Goal: Task Accomplishment & Management: Complete application form

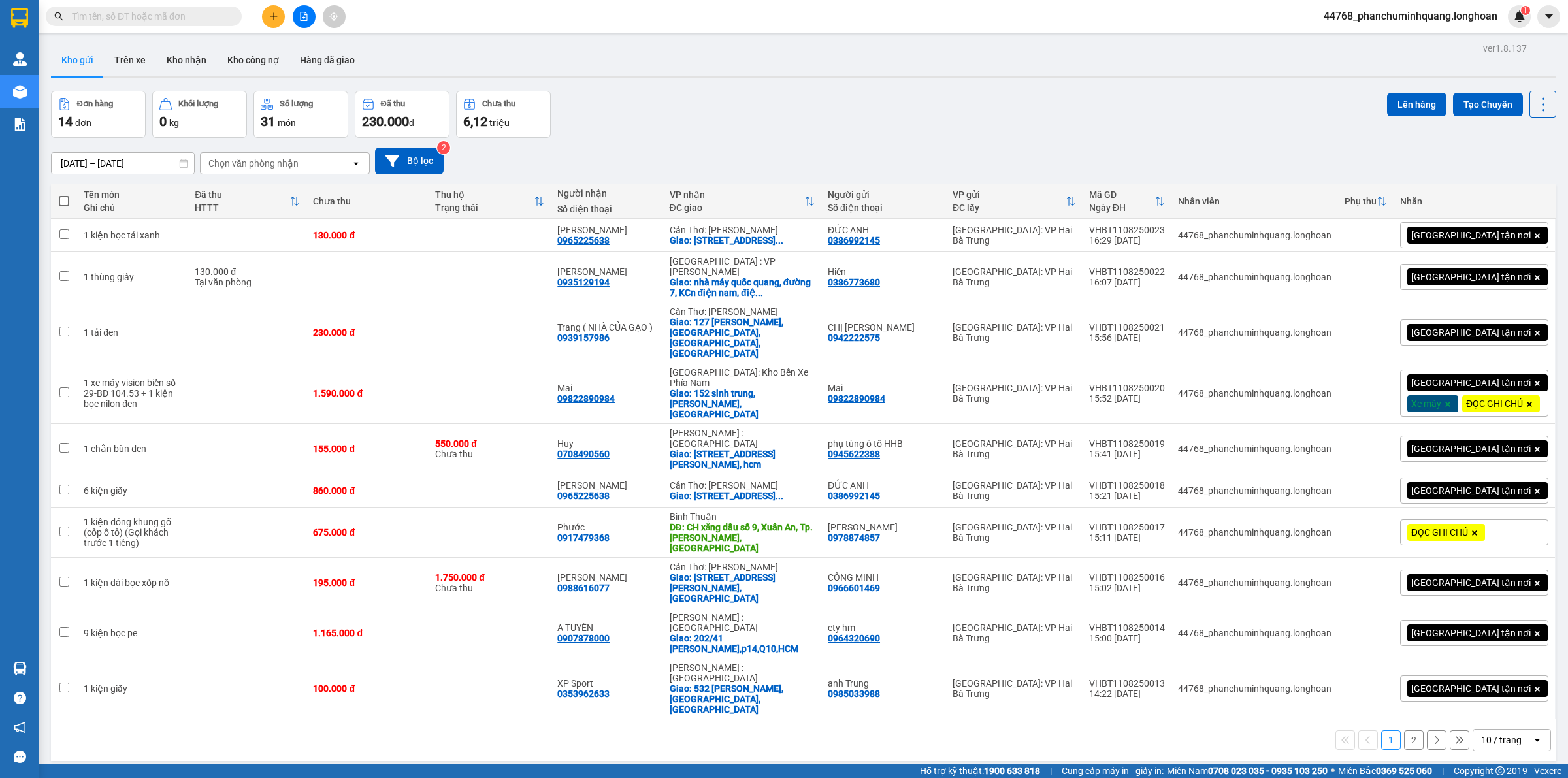
click at [180, 12] on input "text" at bounding box center [149, 17] width 154 height 15
click at [154, 18] on input "text" at bounding box center [149, 17] width 154 height 15
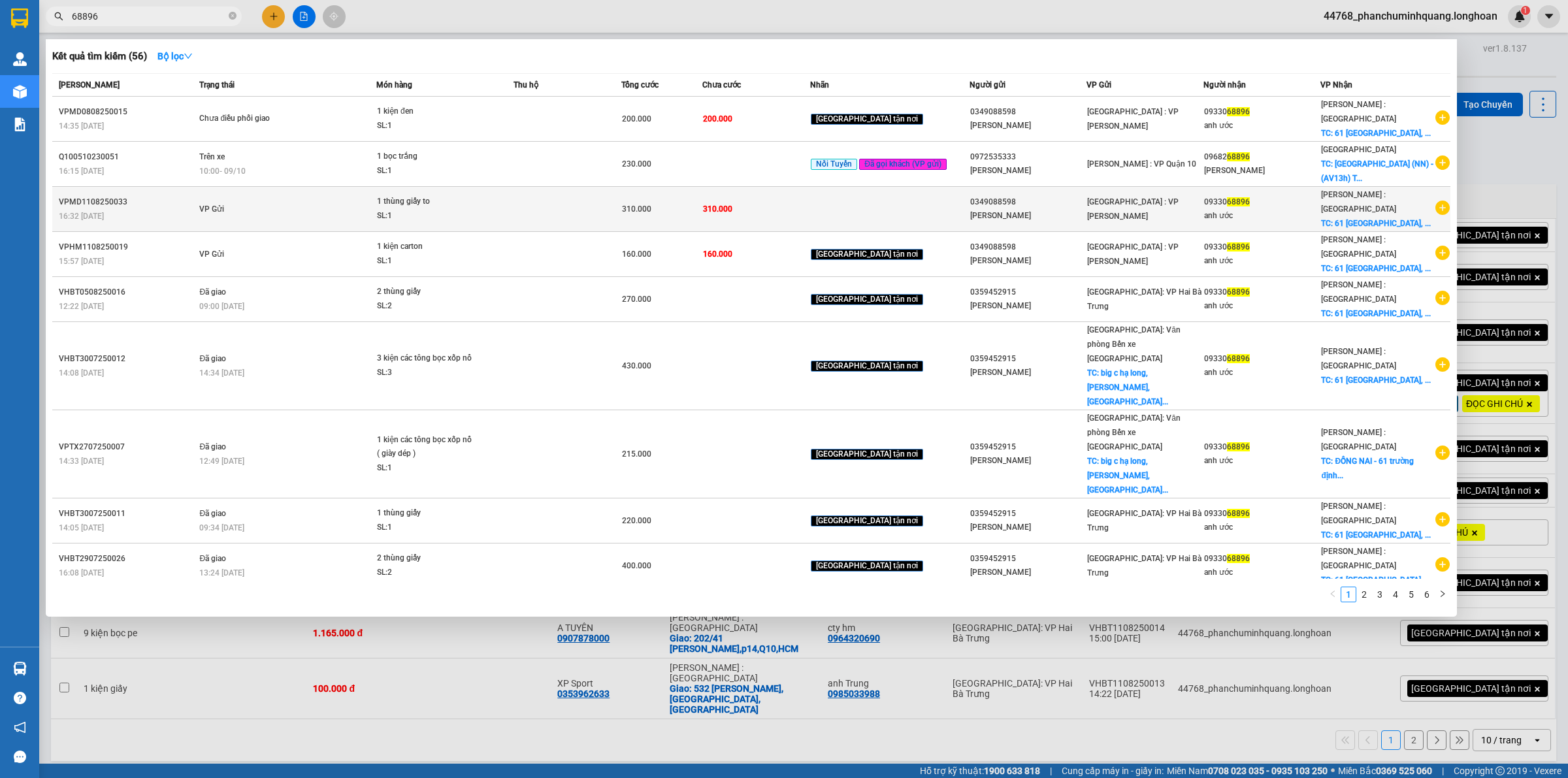
type input "68896"
click at [808, 205] on td "310.000" at bounding box center [756, 209] width 107 height 45
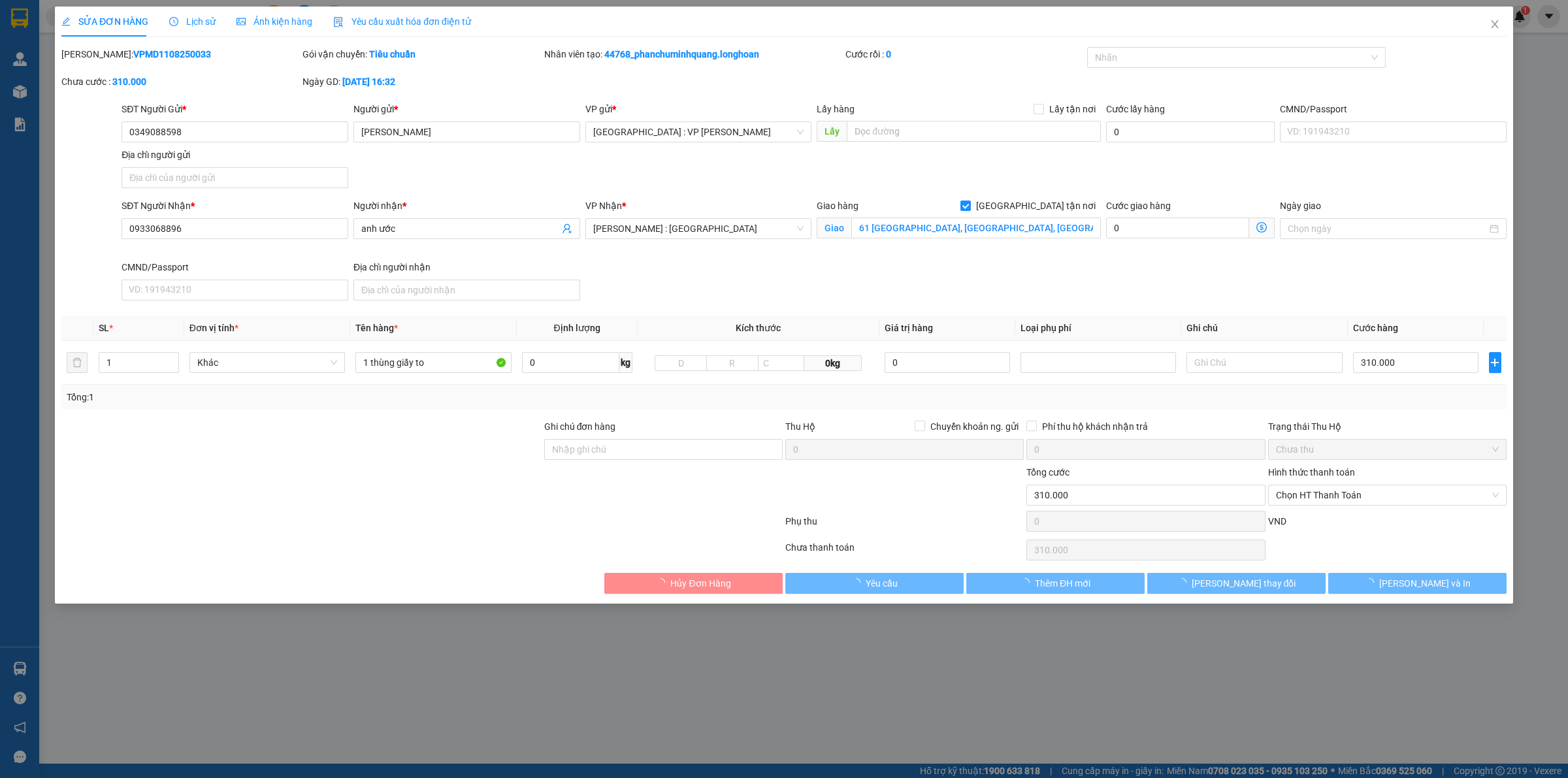
type input "0349088598"
type input "[PERSON_NAME]"
type input "0933068896"
type input "anh ước"
checkbox input "true"
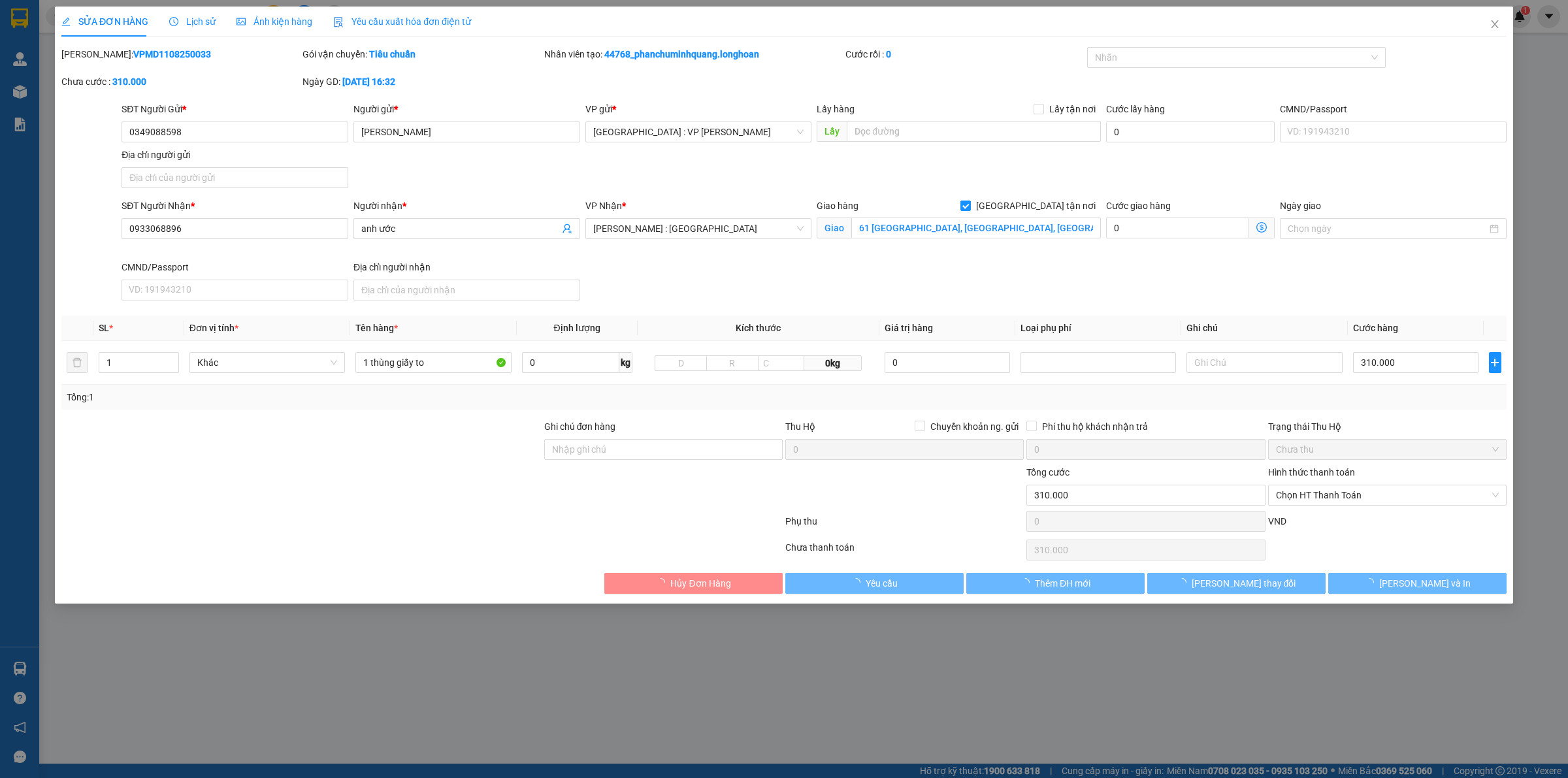
type input "61 [GEOGRAPHIC_DATA], [GEOGRAPHIC_DATA], [GEOGRAPHIC_DATA]"
type input "310.000"
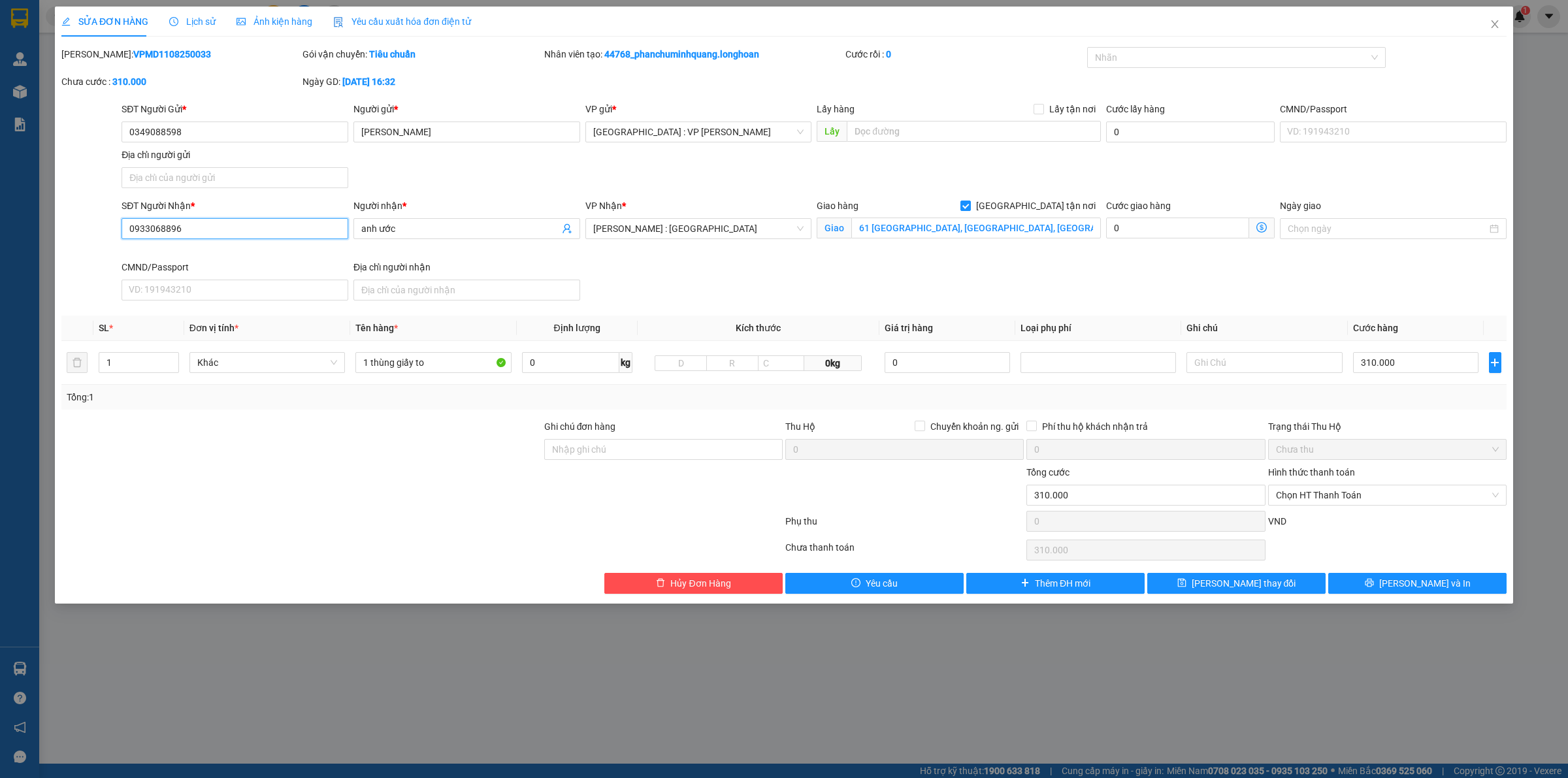
click at [304, 230] on input "0933068896" at bounding box center [234, 229] width 226 height 21
click at [669, 583] on button "Hủy Đơn Hàng" at bounding box center [693, 583] width 179 height 21
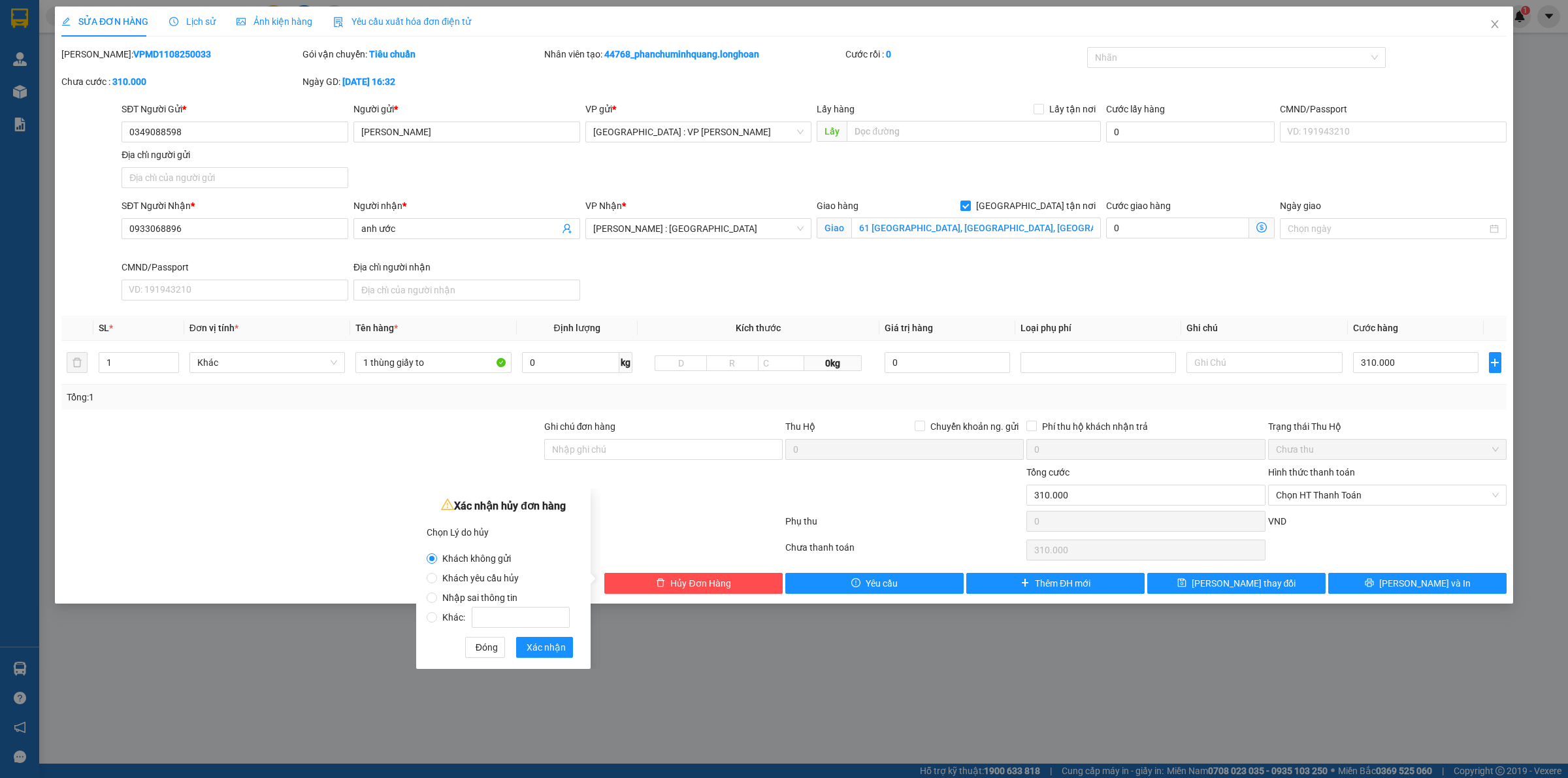
click at [490, 569] on label "Khách yêu cầu hủy" at bounding box center [501, 571] width 148 height 20
click at [437, 573] on input "Khách yêu cầu hủy" at bounding box center [432, 578] width 10 height 10
radio input "true"
radio input "false"
click at [489, 586] on label "Nhập sai thông tin" at bounding box center [501, 591] width 148 height 20
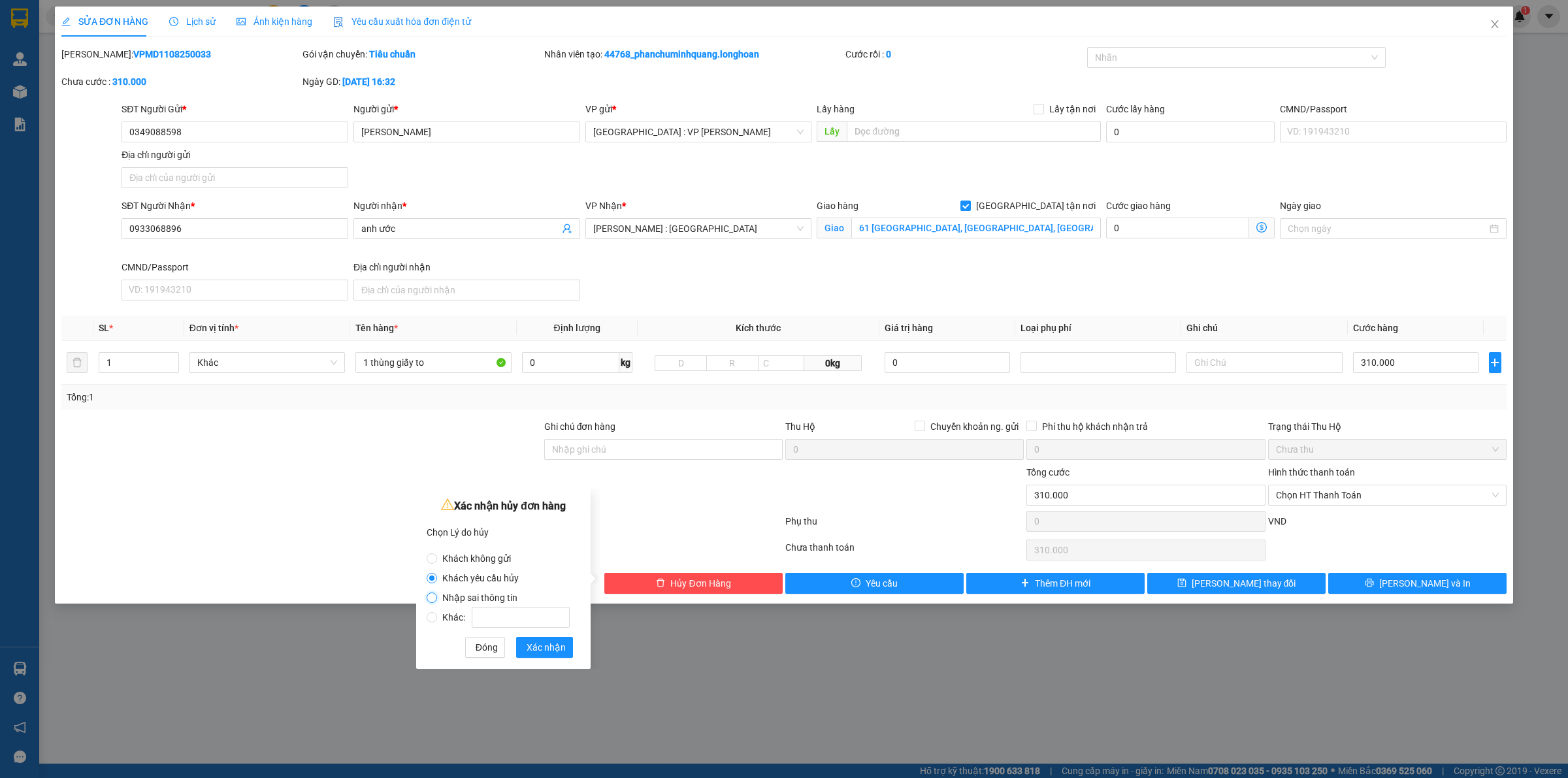
click at [437, 592] on input "Nhập sai thông tin" at bounding box center [432, 597] width 10 height 10
radio input "true"
radio input "false"
click at [539, 644] on span "Xác nhận" at bounding box center [546, 647] width 39 height 15
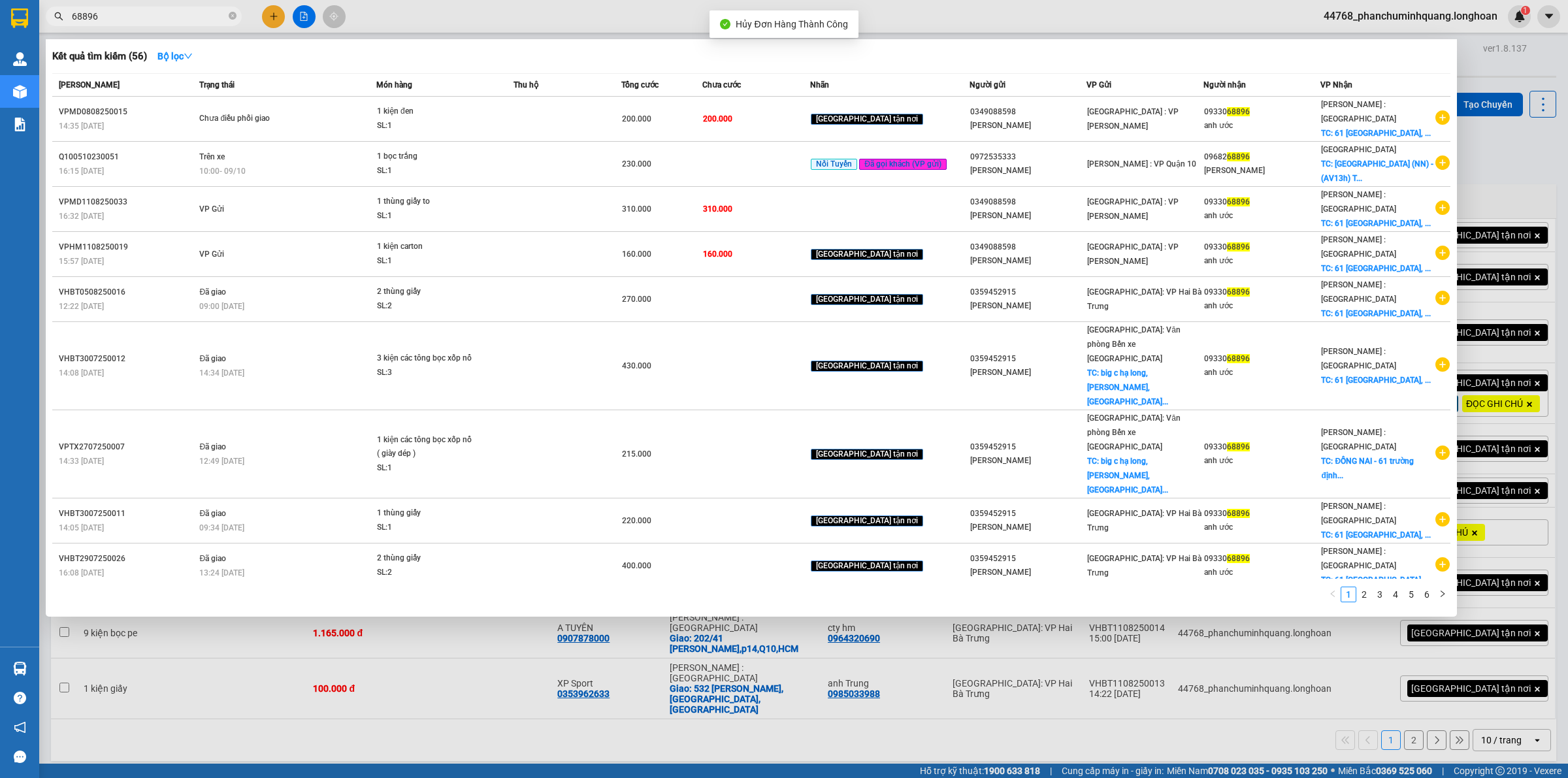
click at [208, 17] on input "68896" at bounding box center [149, 17] width 154 height 15
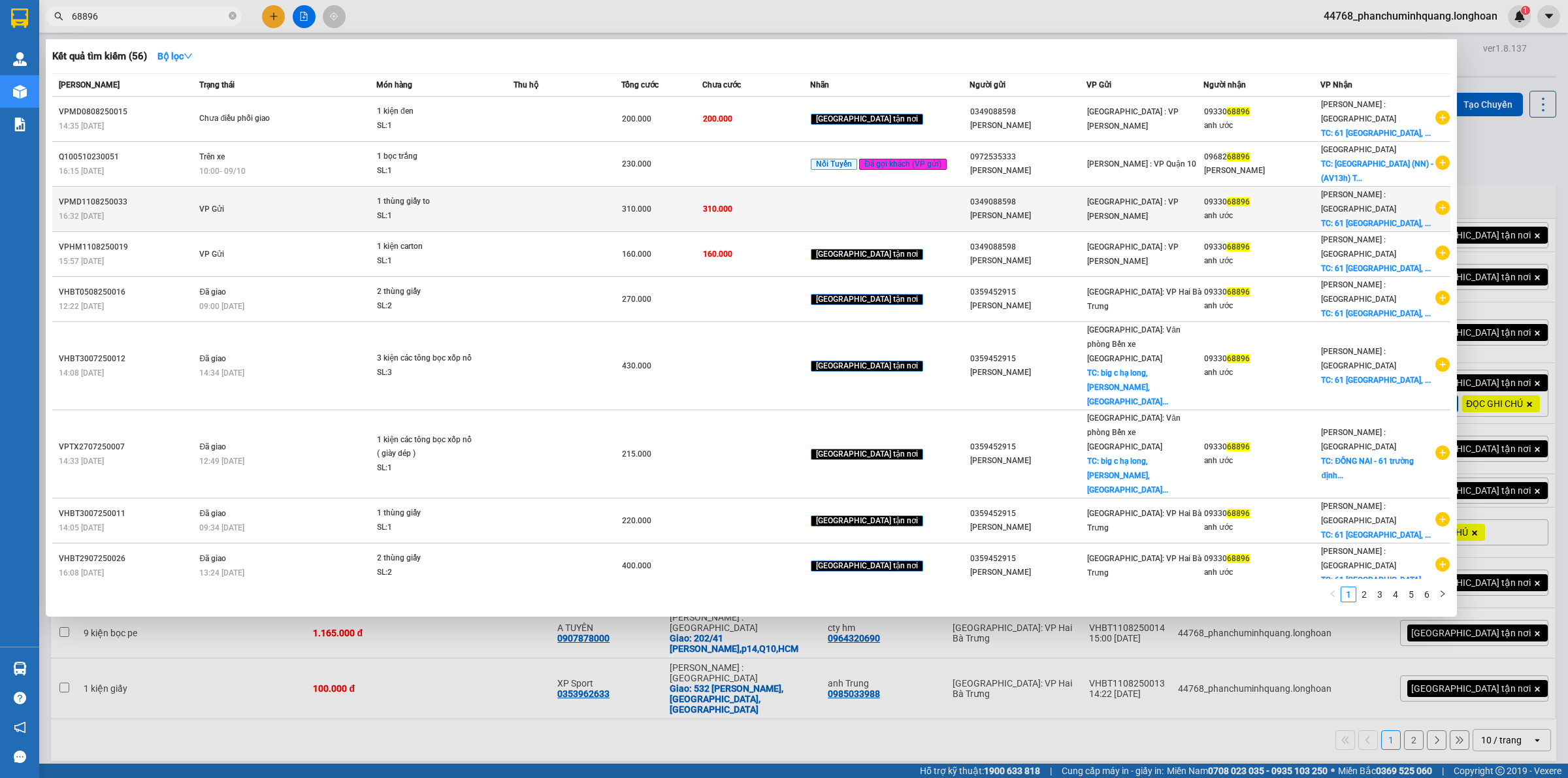
click at [541, 212] on td at bounding box center [567, 209] width 107 height 45
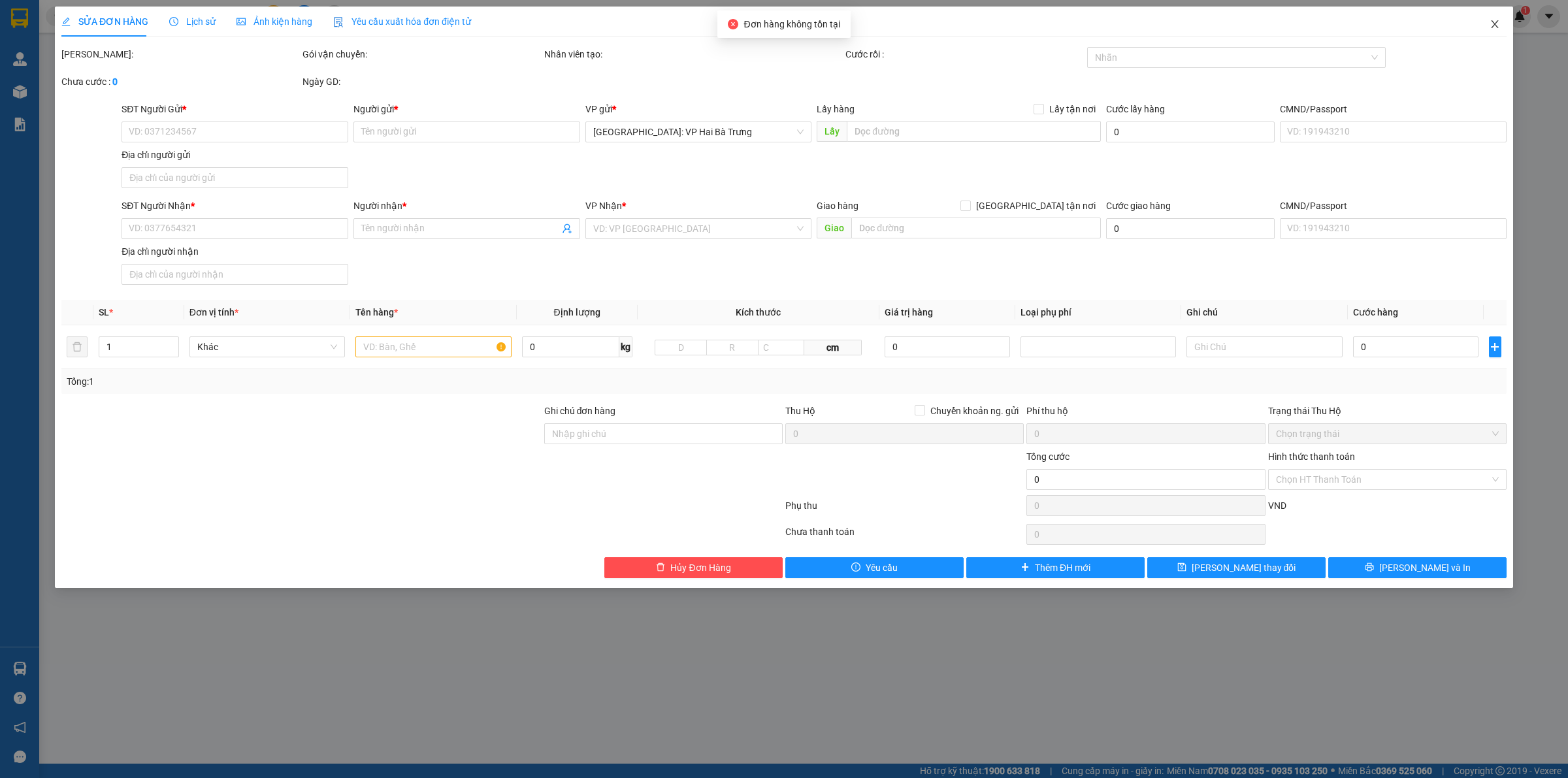
click at [1500, 24] on span "Close" at bounding box center [1495, 25] width 36 height 36
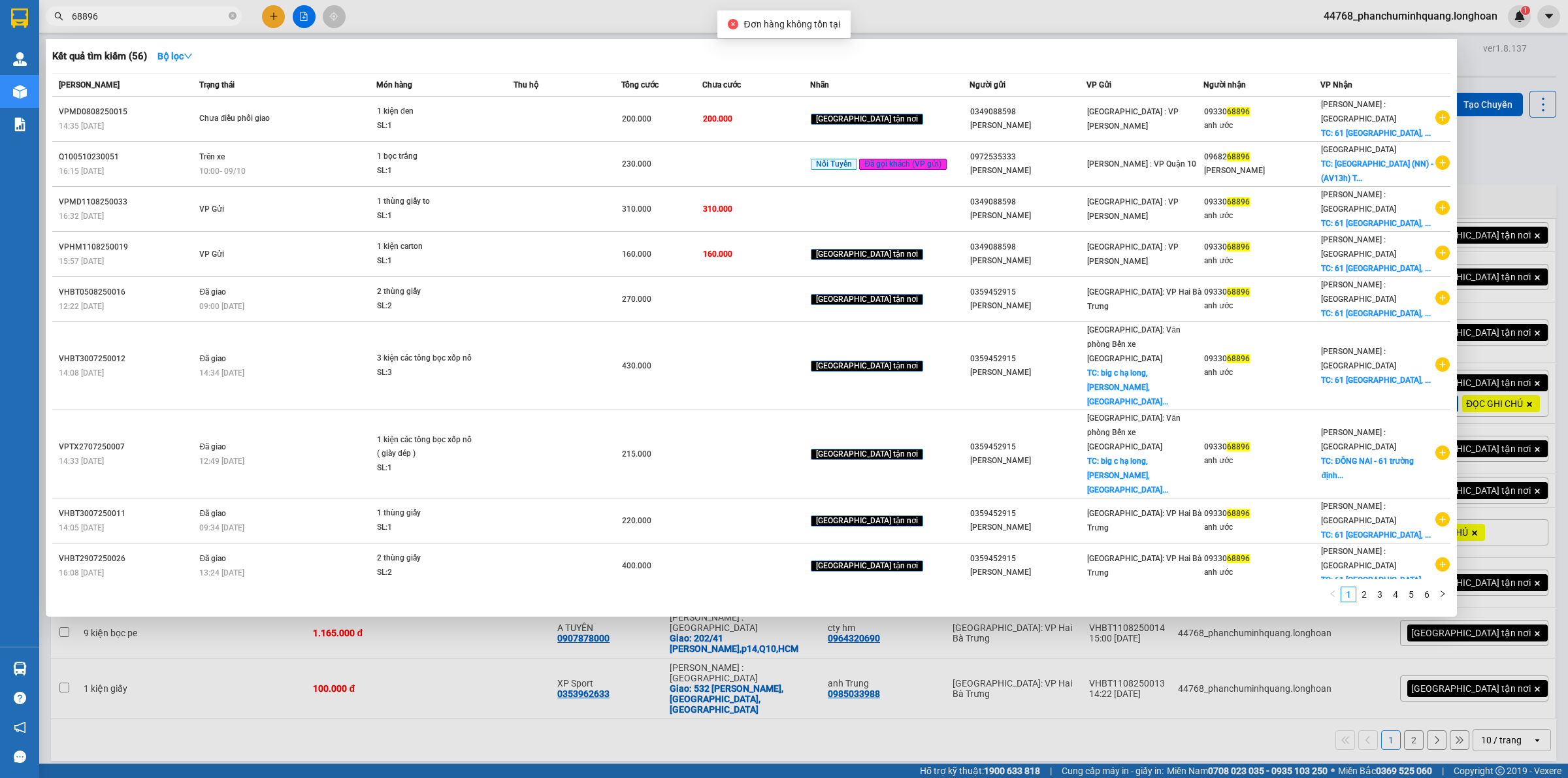
drag, startPoint x: 172, startPoint y: 9, endPoint x: 328, endPoint y: 30, distance: 157.4
click at [173, 9] on input "68896" at bounding box center [149, 17] width 154 height 15
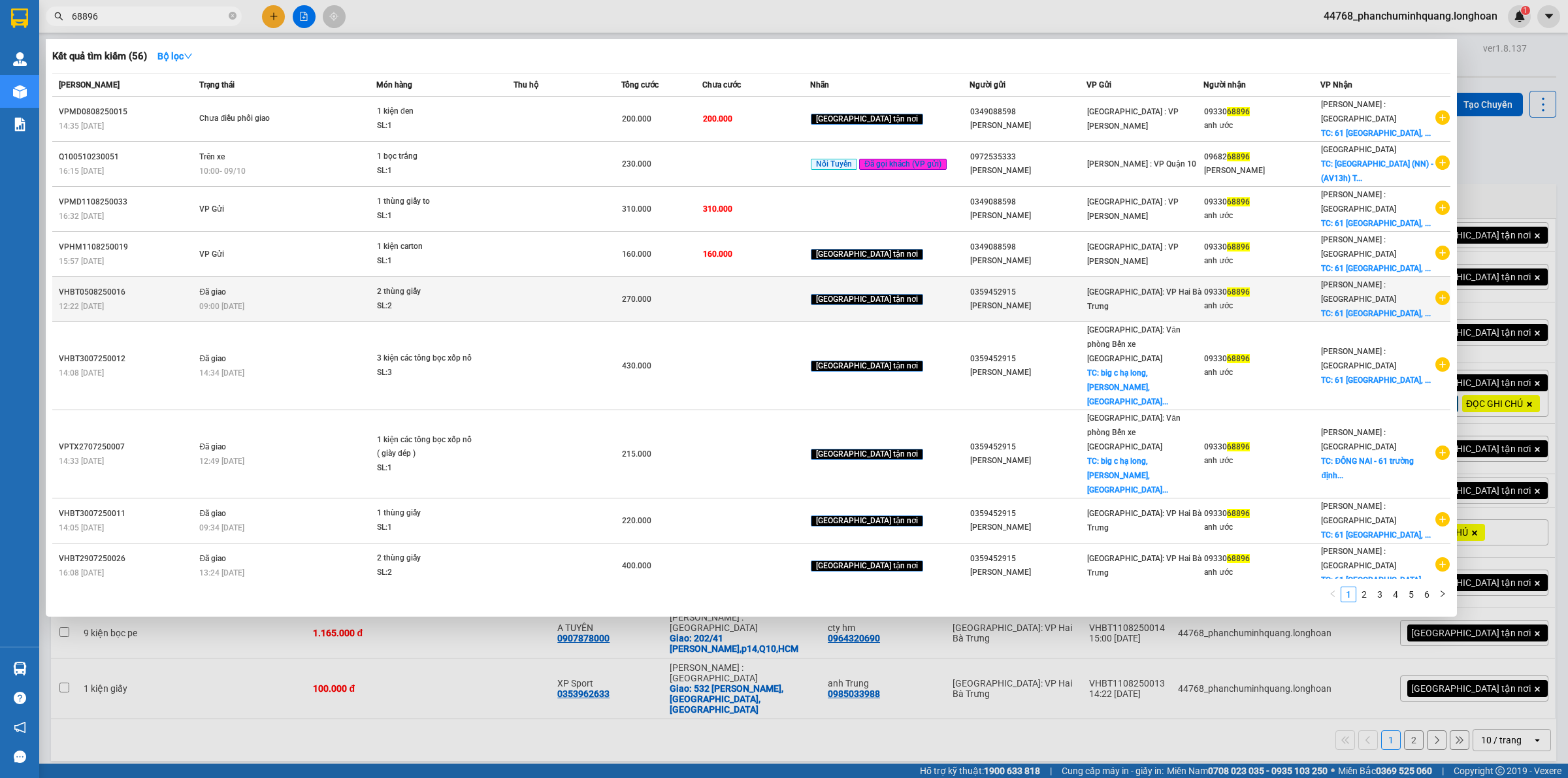
click at [1441, 290] on icon "plus-circle" at bounding box center [1442, 298] width 15 height 15
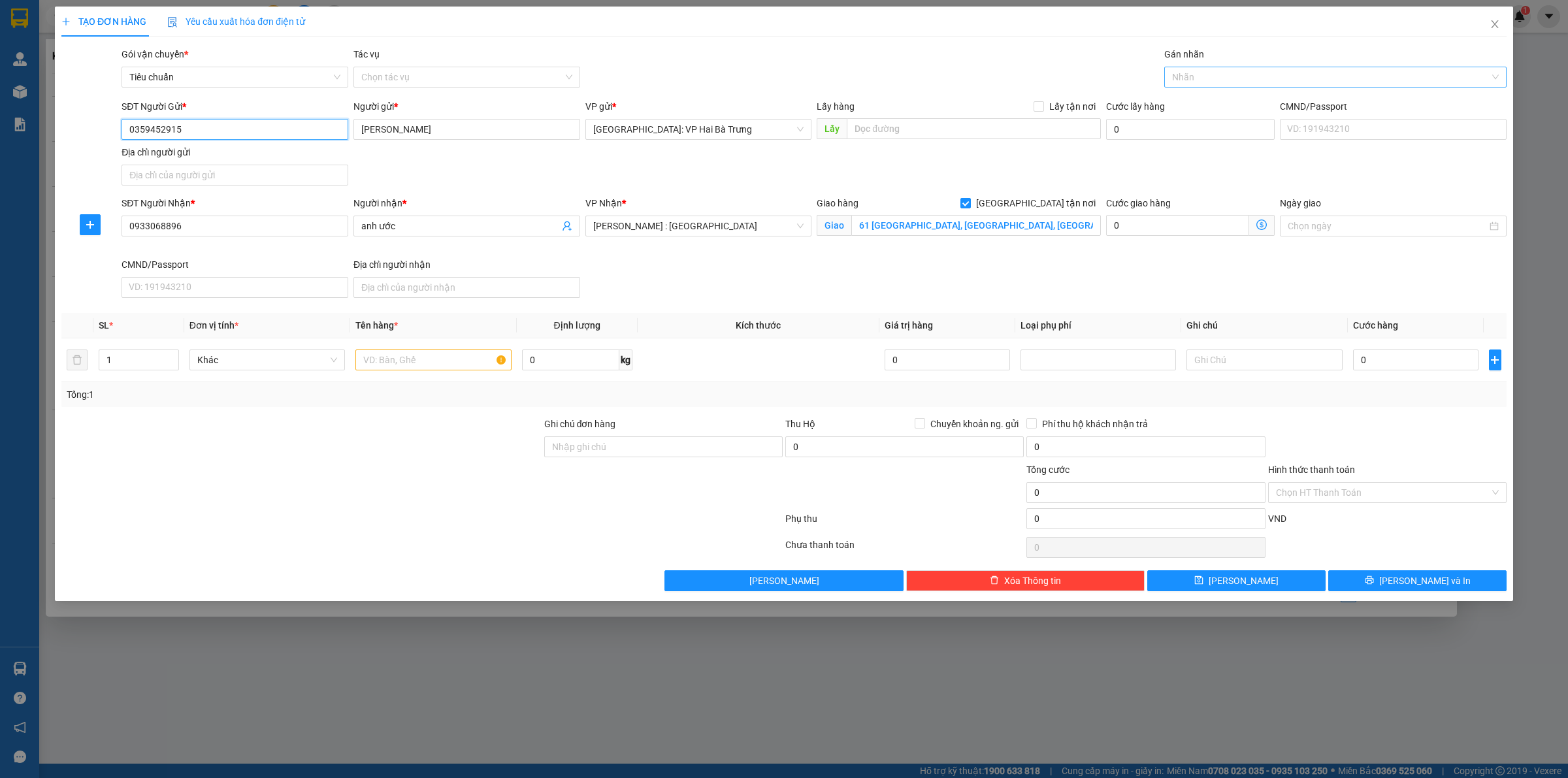
click at [1210, 81] on div at bounding box center [1328, 77] width 323 height 16
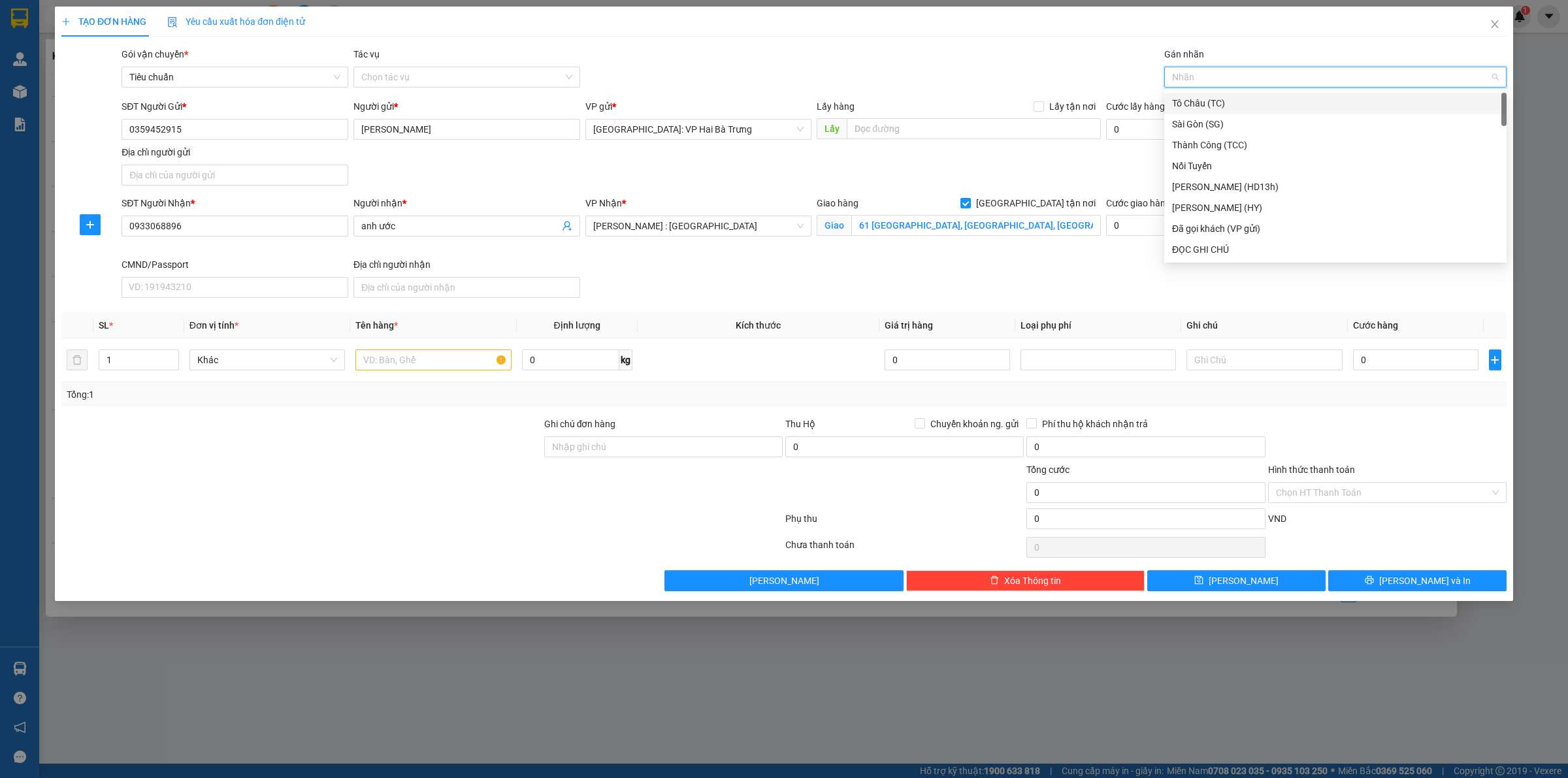
type input "G"
click at [1176, 242] on div "[GEOGRAPHIC_DATA] tận nơi" at bounding box center [1335, 250] width 327 height 15
click at [431, 353] on input "text" at bounding box center [433, 359] width 155 height 21
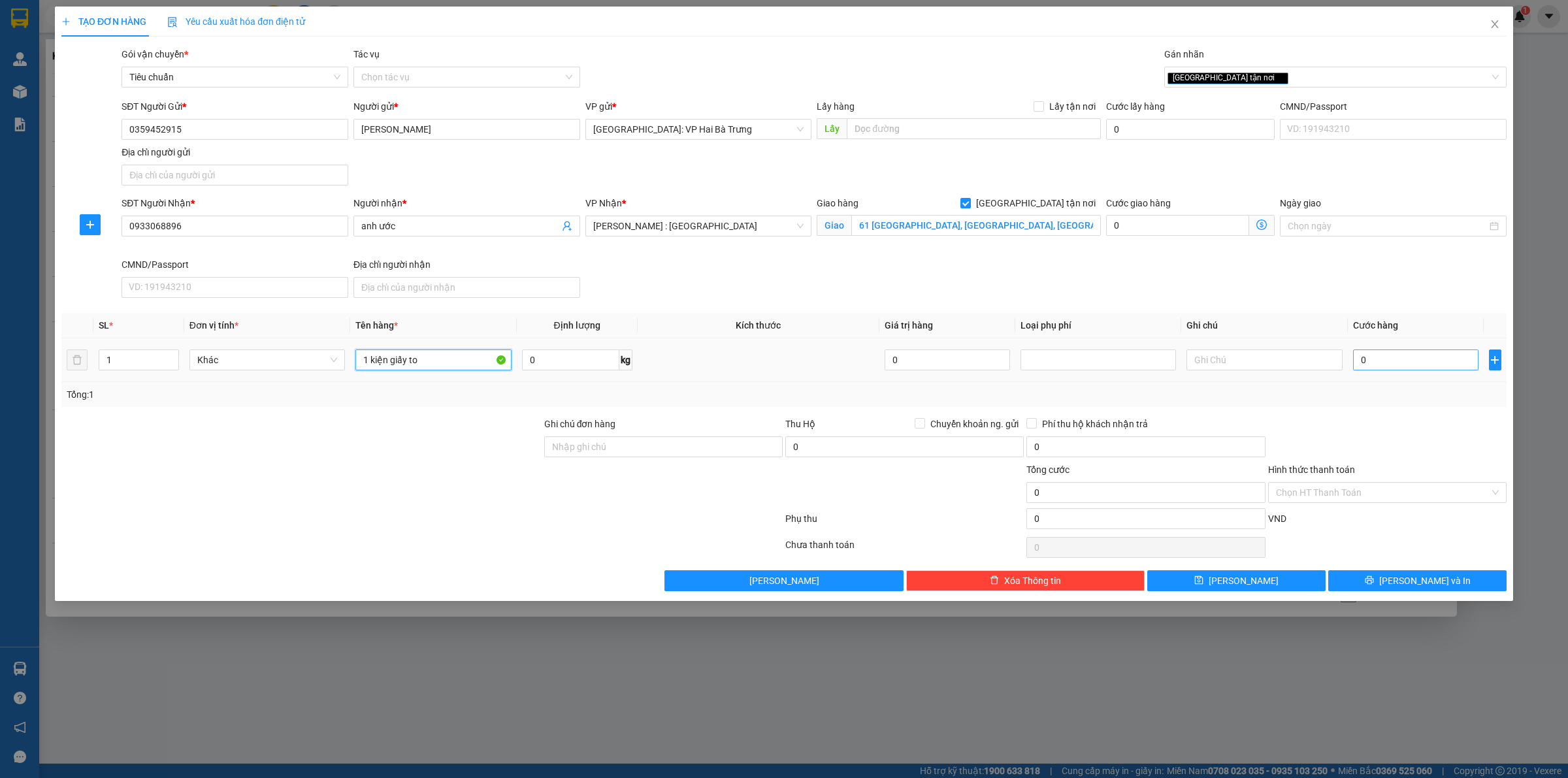
type input "1 kiện giấy to"
click at [1403, 369] on input "0" at bounding box center [1416, 359] width 126 height 21
type input "3"
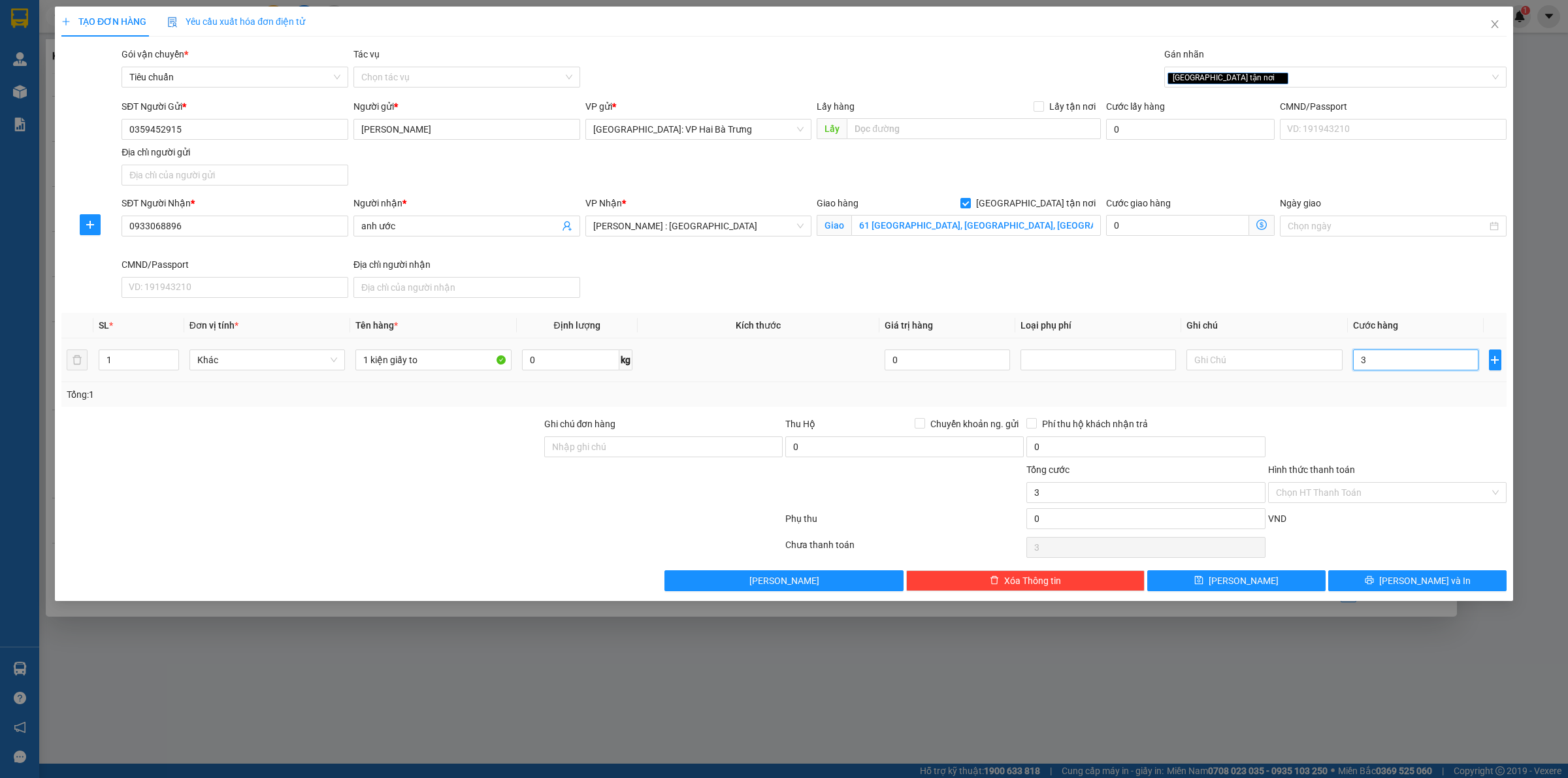
type input "31"
type input "310"
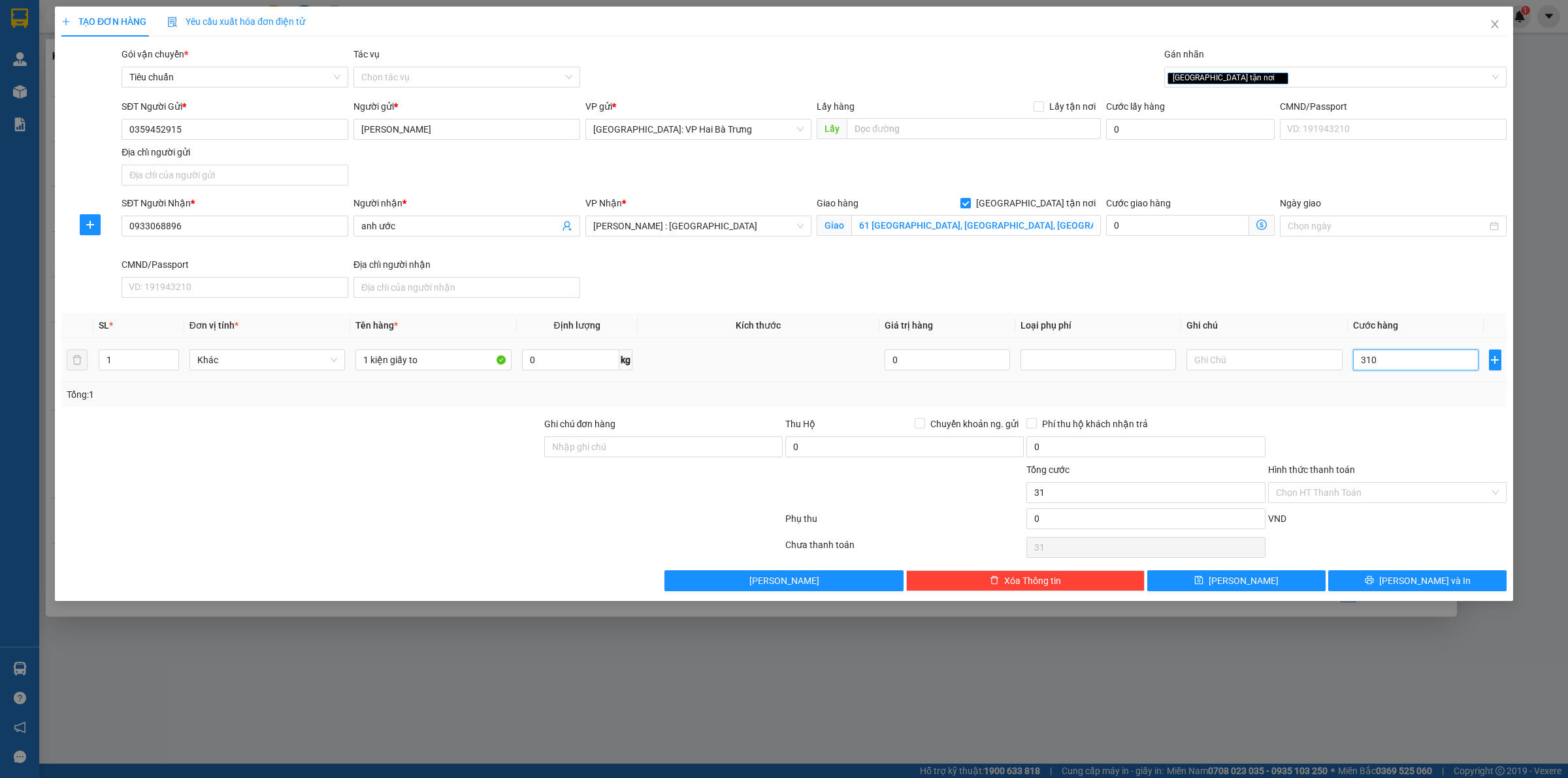
type input "310"
type input "3.100"
type input "31.000"
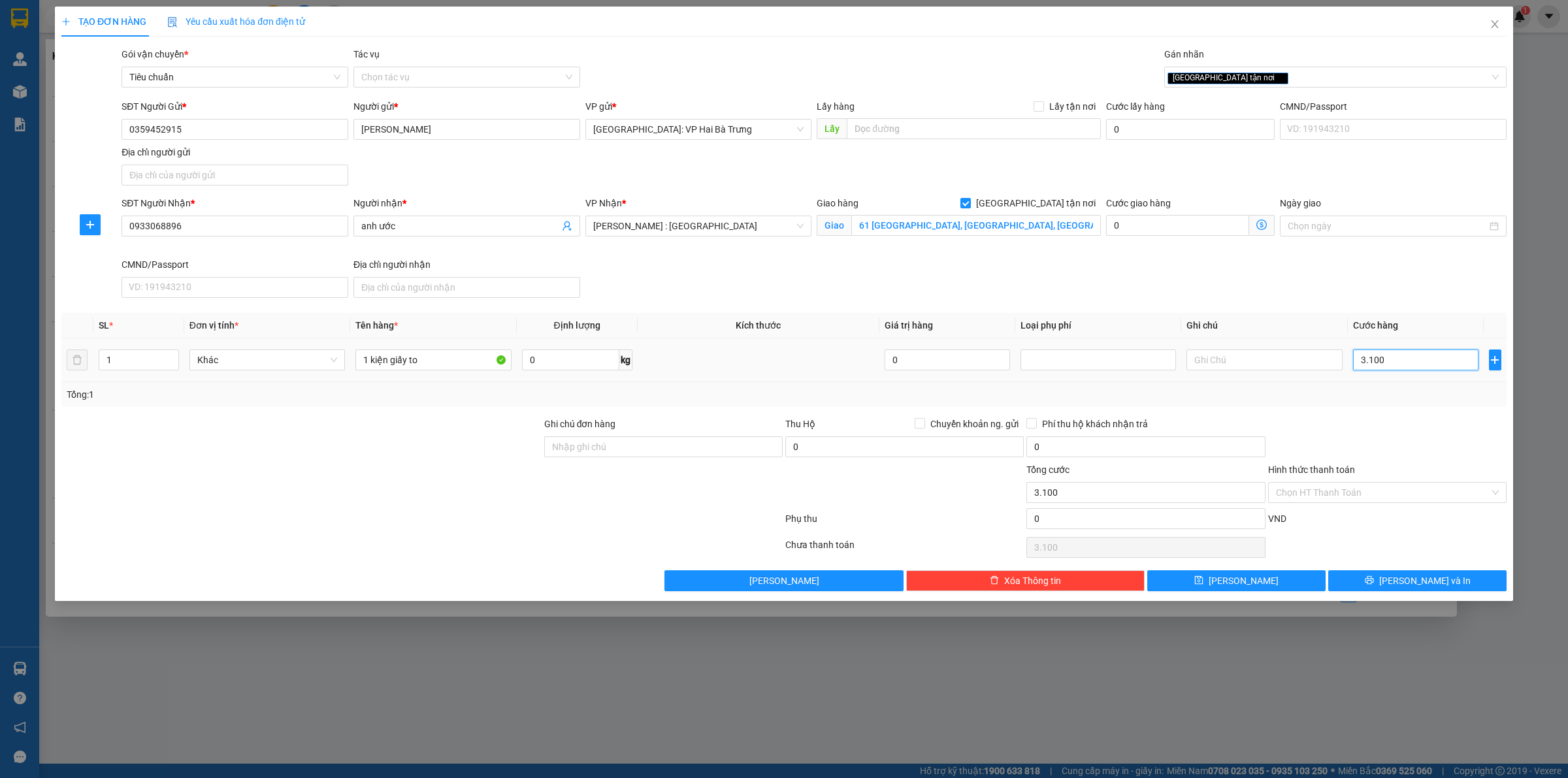
type input "31.000"
type input "310.000"
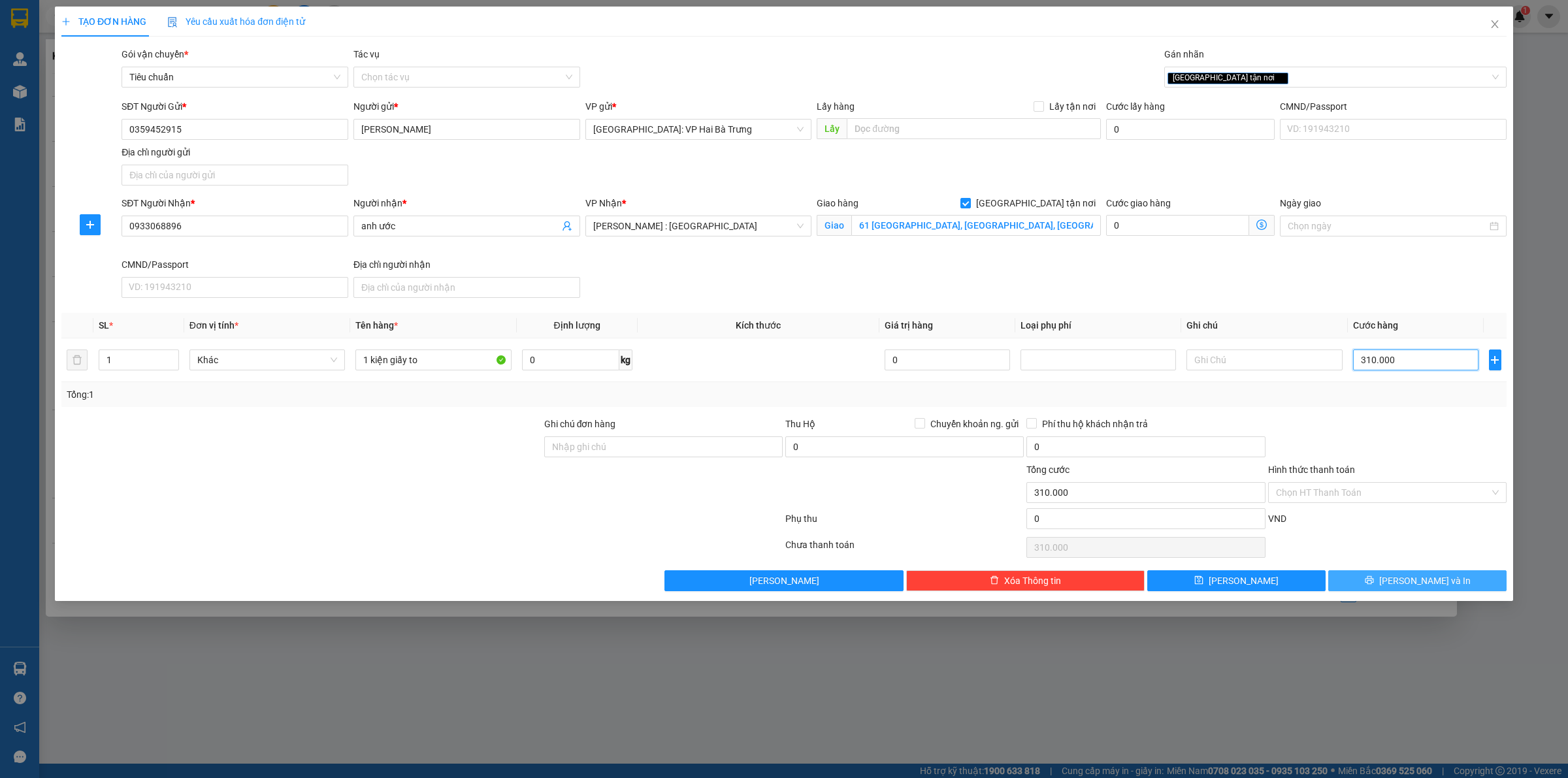
type input "310.000"
click at [1347, 576] on button "[PERSON_NAME] và In" at bounding box center [1417, 581] width 179 height 21
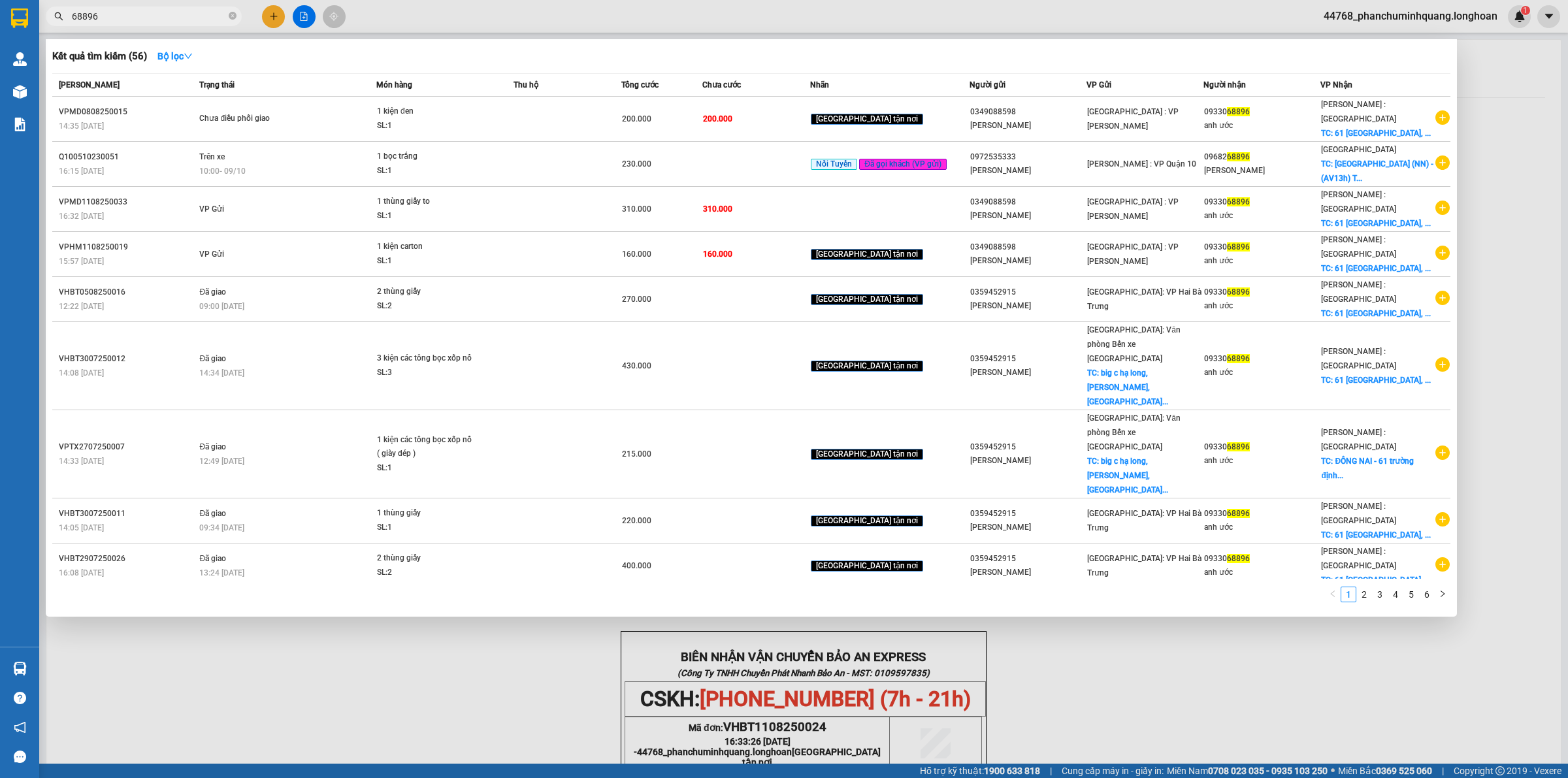
click at [1284, 617] on div at bounding box center [784, 389] width 1568 height 778
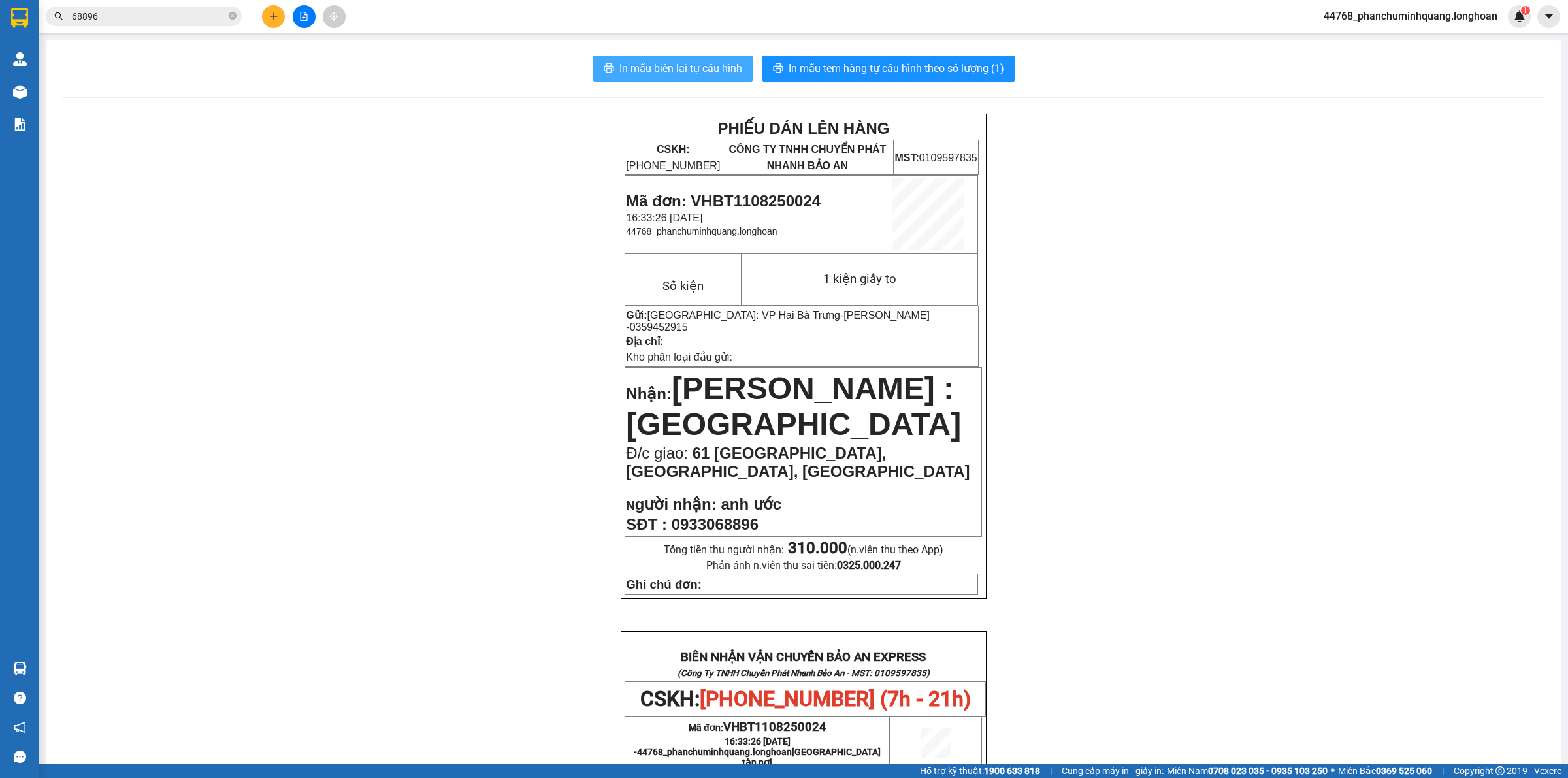
click at [709, 69] on span "In mẫu biên lai tự cấu hình" at bounding box center [680, 68] width 123 height 16
click at [860, 67] on span "In mẫu tem hàng tự cấu hình theo số lượng (1)" at bounding box center [896, 68] width 216 height 16
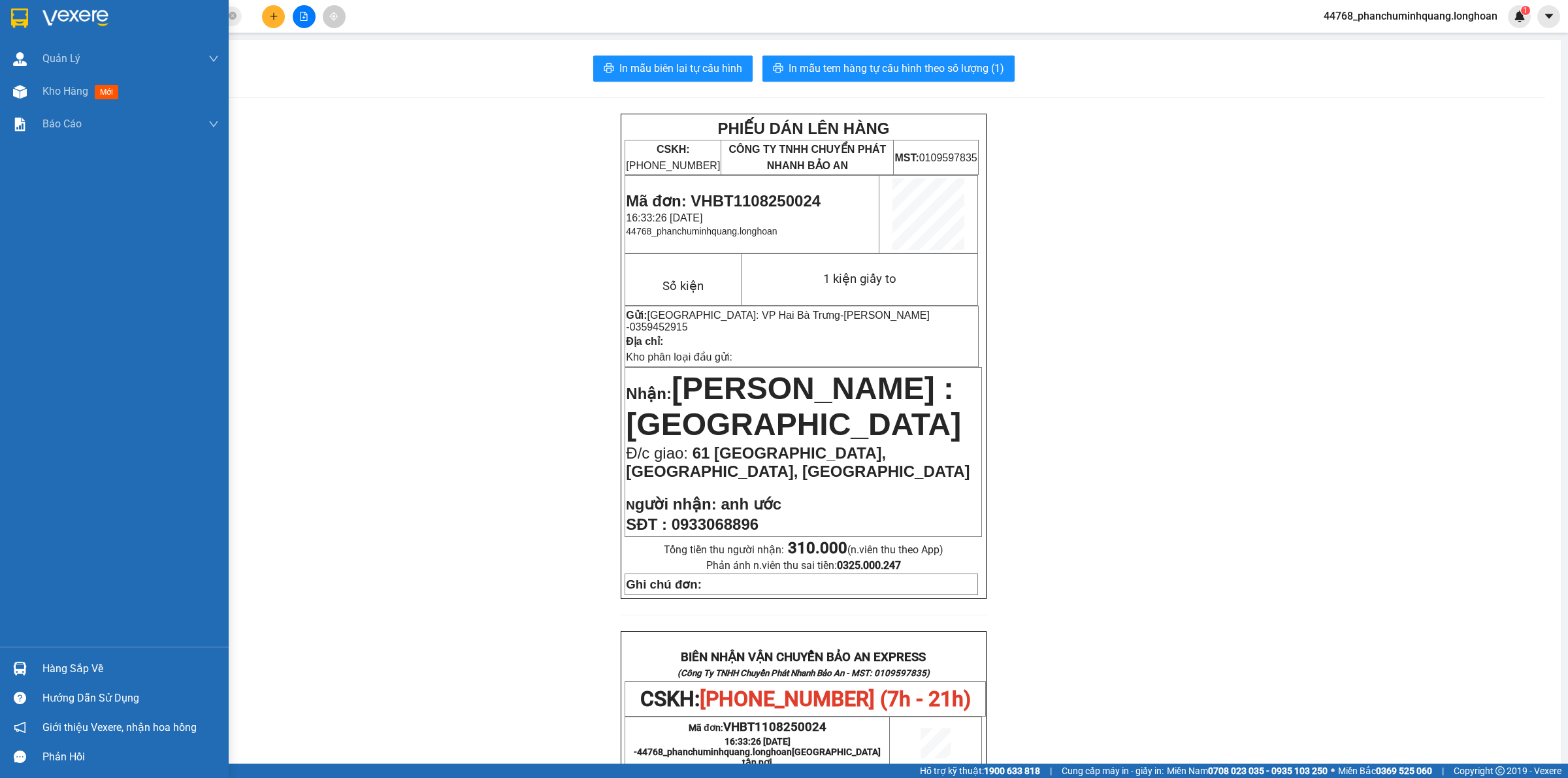
click at [7, 9] on div at bounding box center [114, 21] width 229 height 42
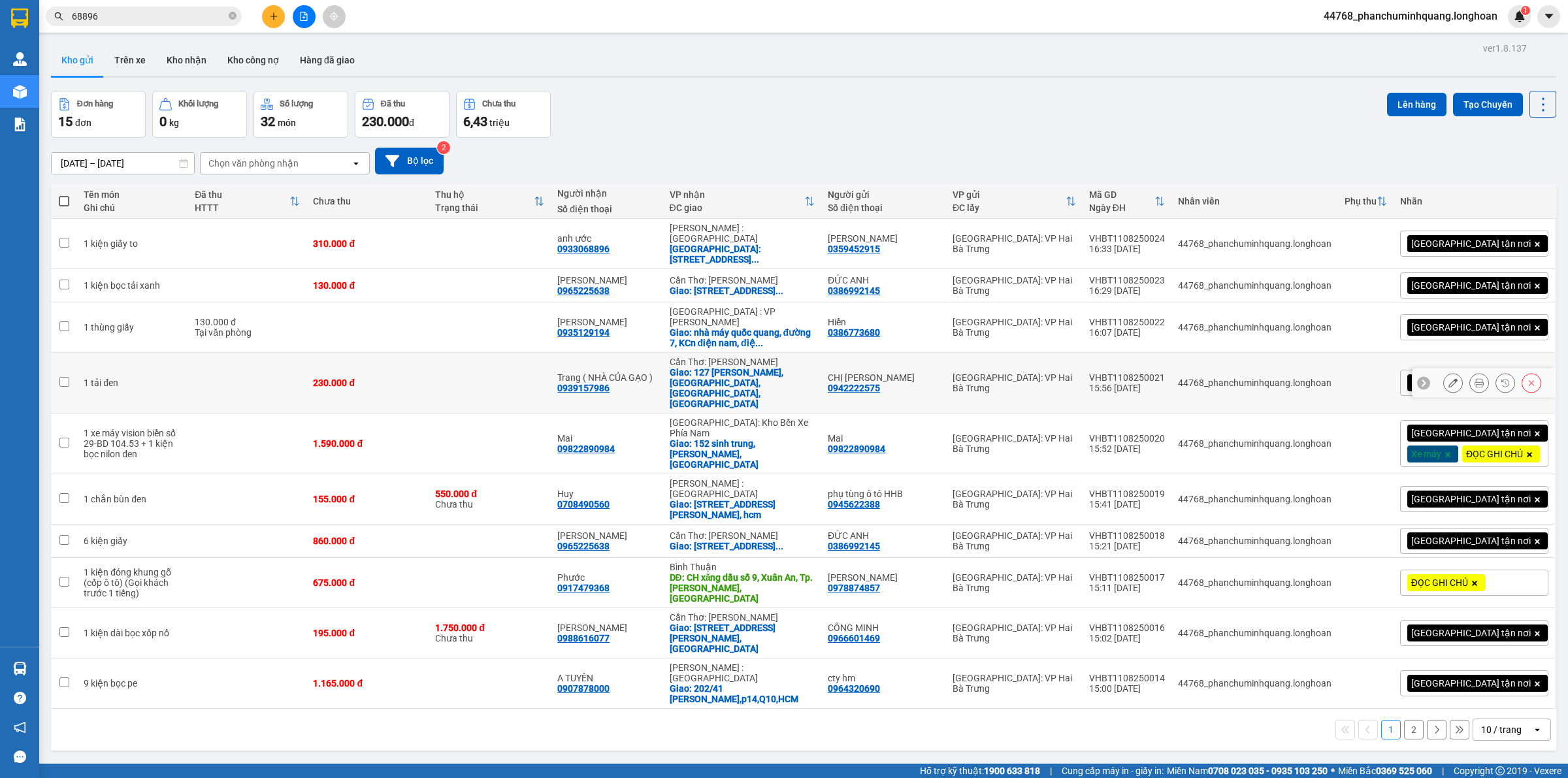
click at [1474, 378] on icon at bounding box center [1479, 382] width 9 height 9
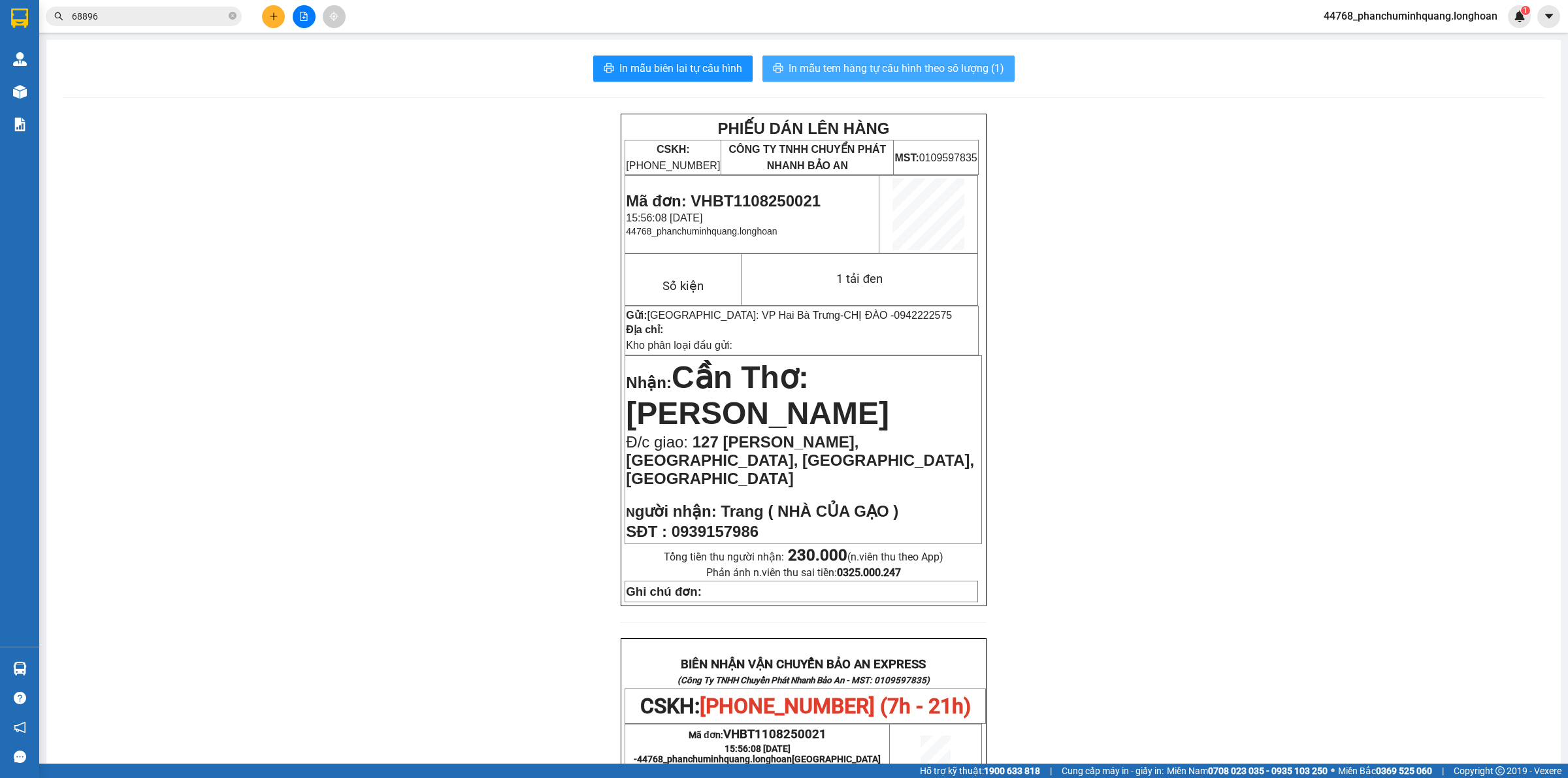
click at [833, 60] on span "In mẫu tem hàng tự cấu hình theo số lượng (1)" at bounding box center [896, 68] width 216 height 16
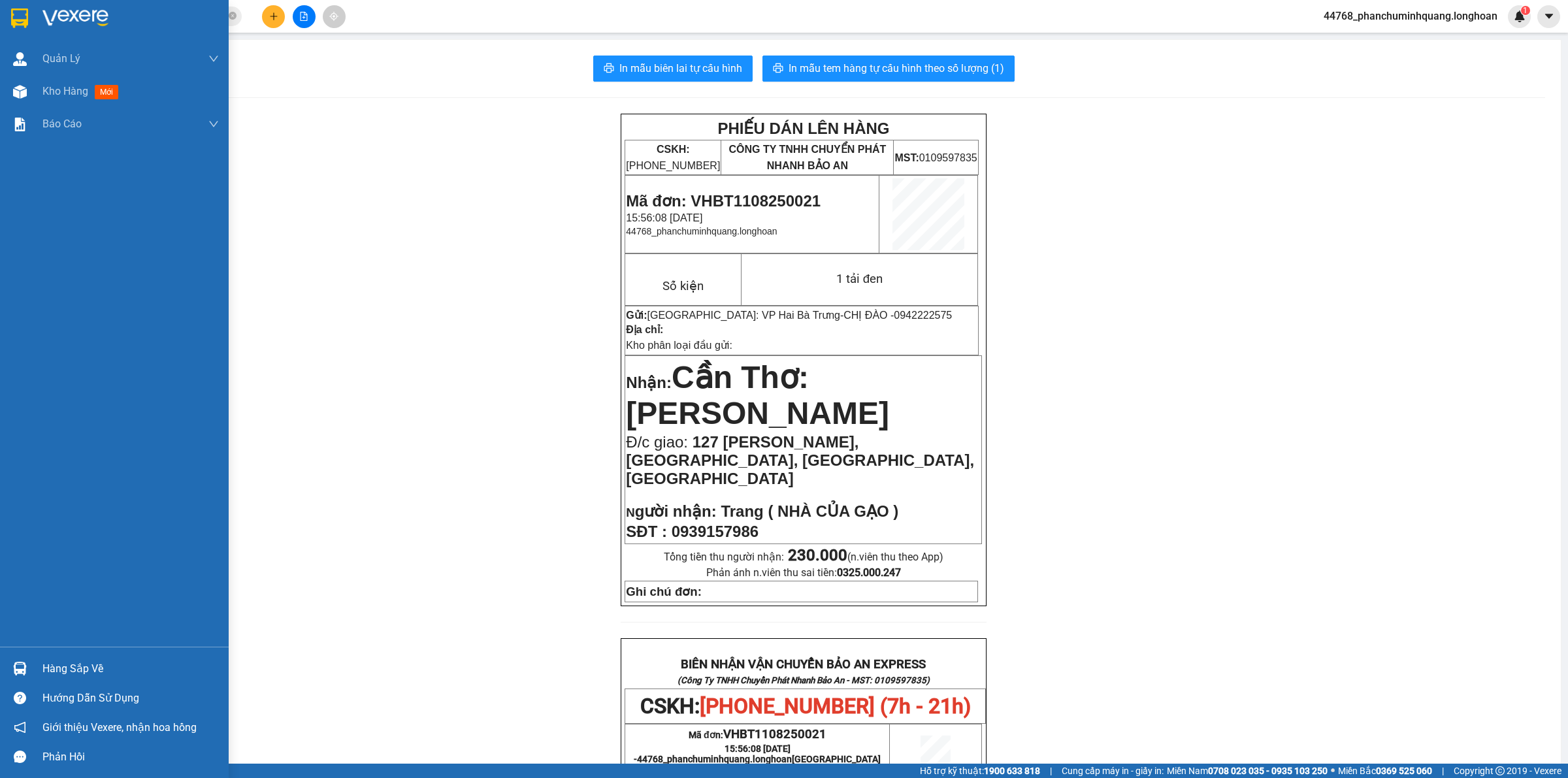
click at [27, 12] on img at bounding box center [19, 18] width 17 height 20
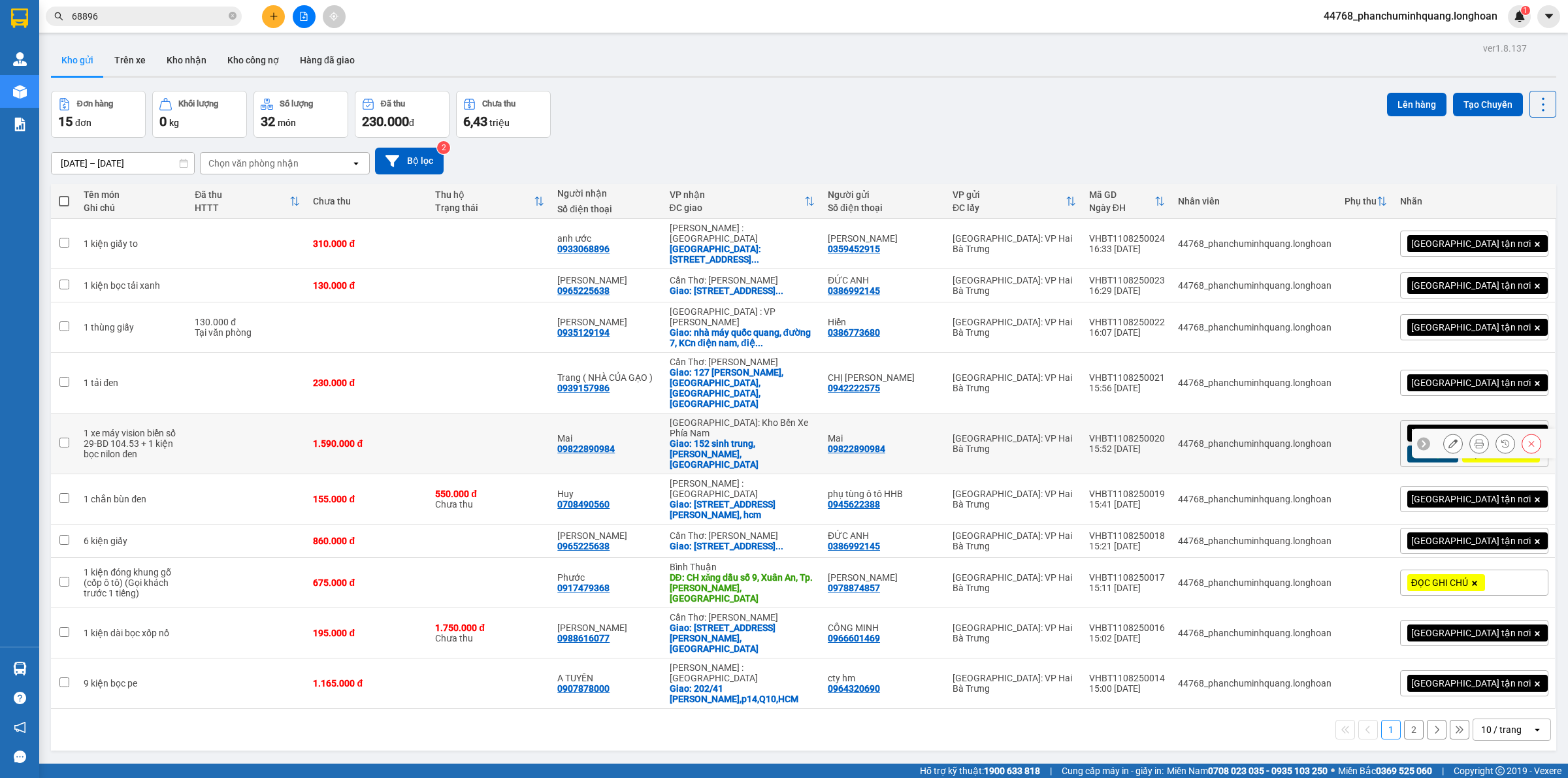
click at [1445, 433] on button at bounding box center [1453, 443] width 18 height 22
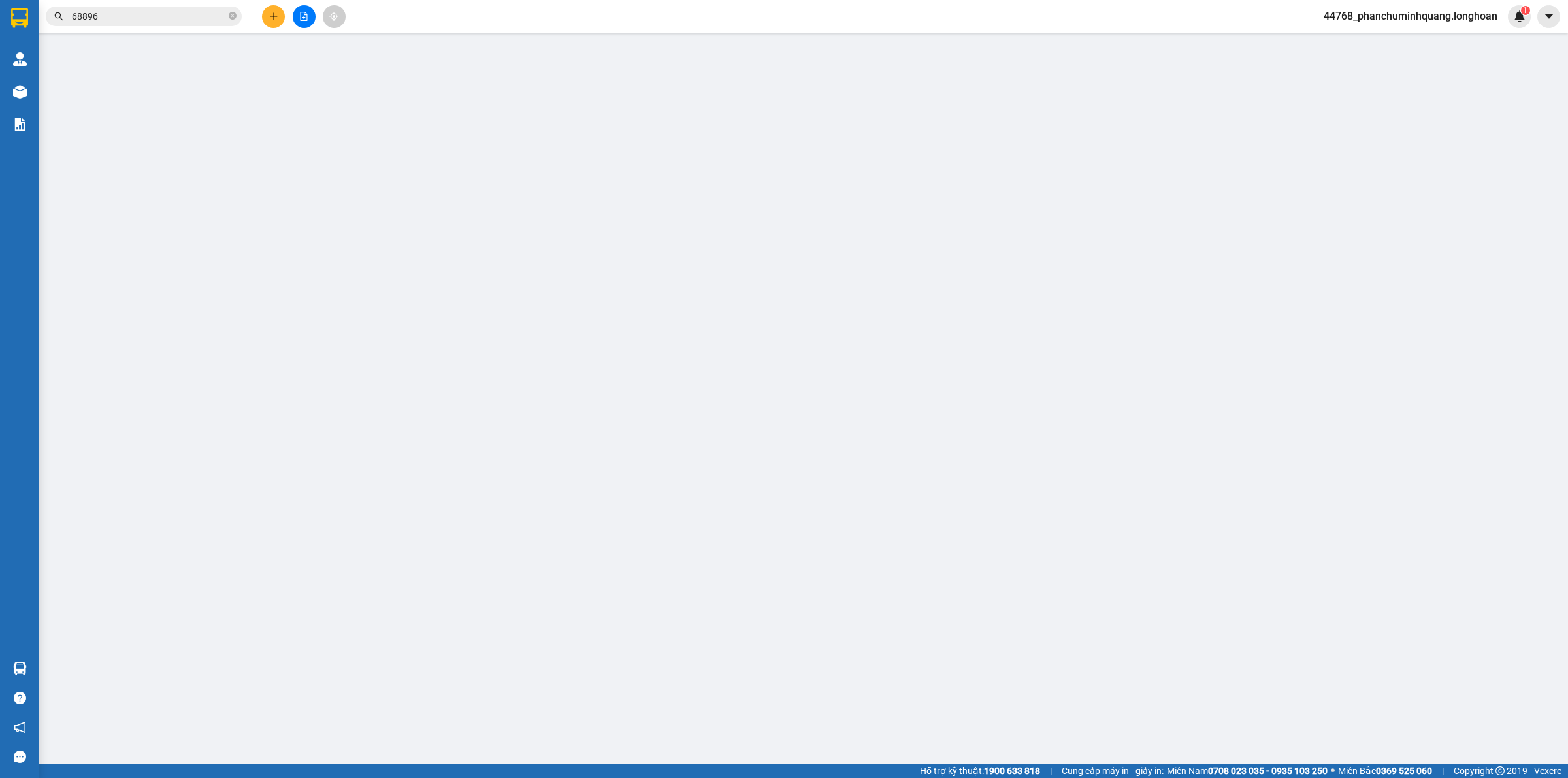
type input "09822890984"
type input "Mai"
type input "09822890984"
type input "Mai"
checkbox input "true"
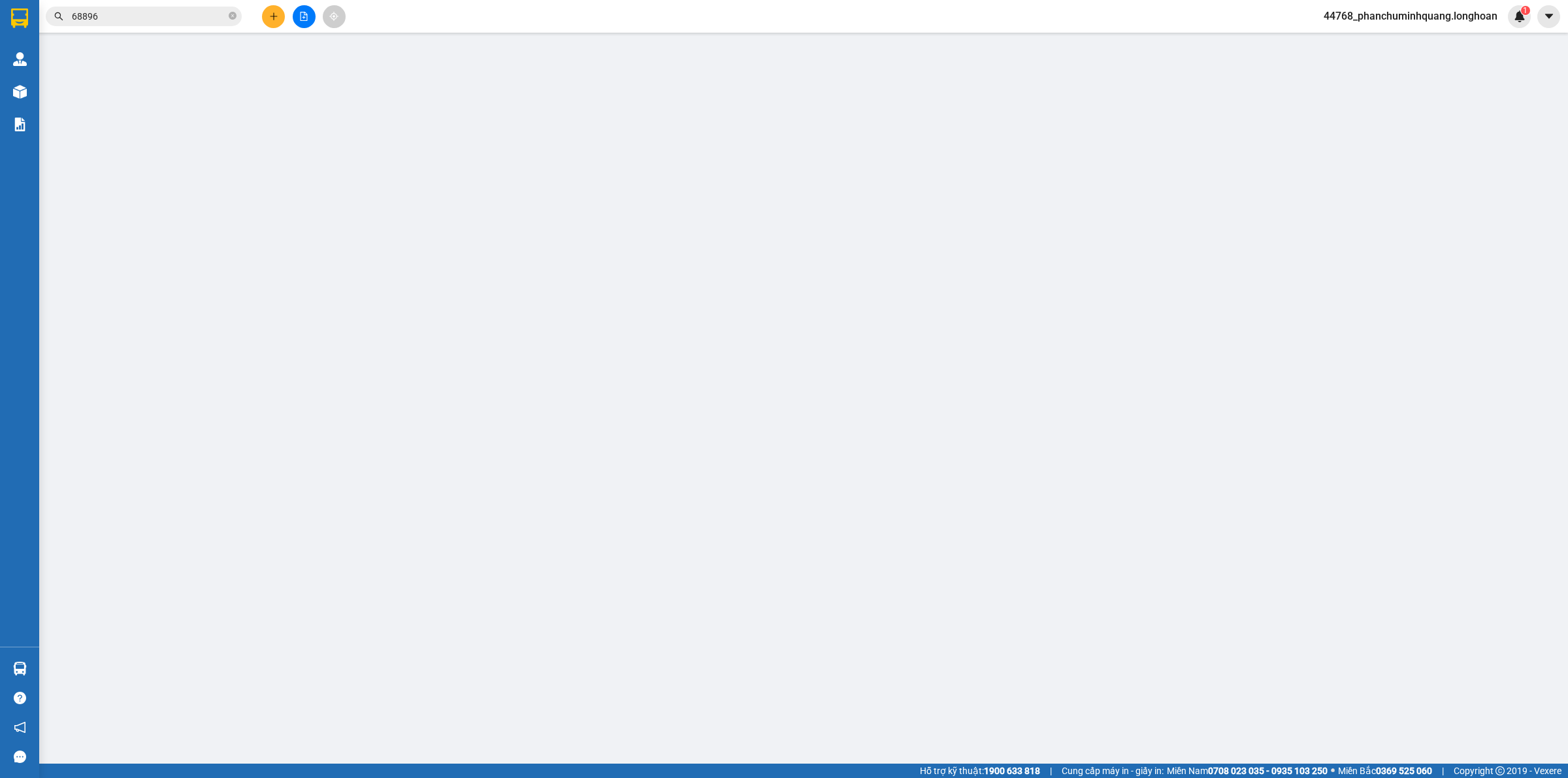
type input "152 sinh trung, [PERSON_NAME], [GEOGRAPHIC_DATA]"
type input "có 1 chìa khoá, không giấy tờ, 2 gương, 1 mũ"
type input "1.590.000"
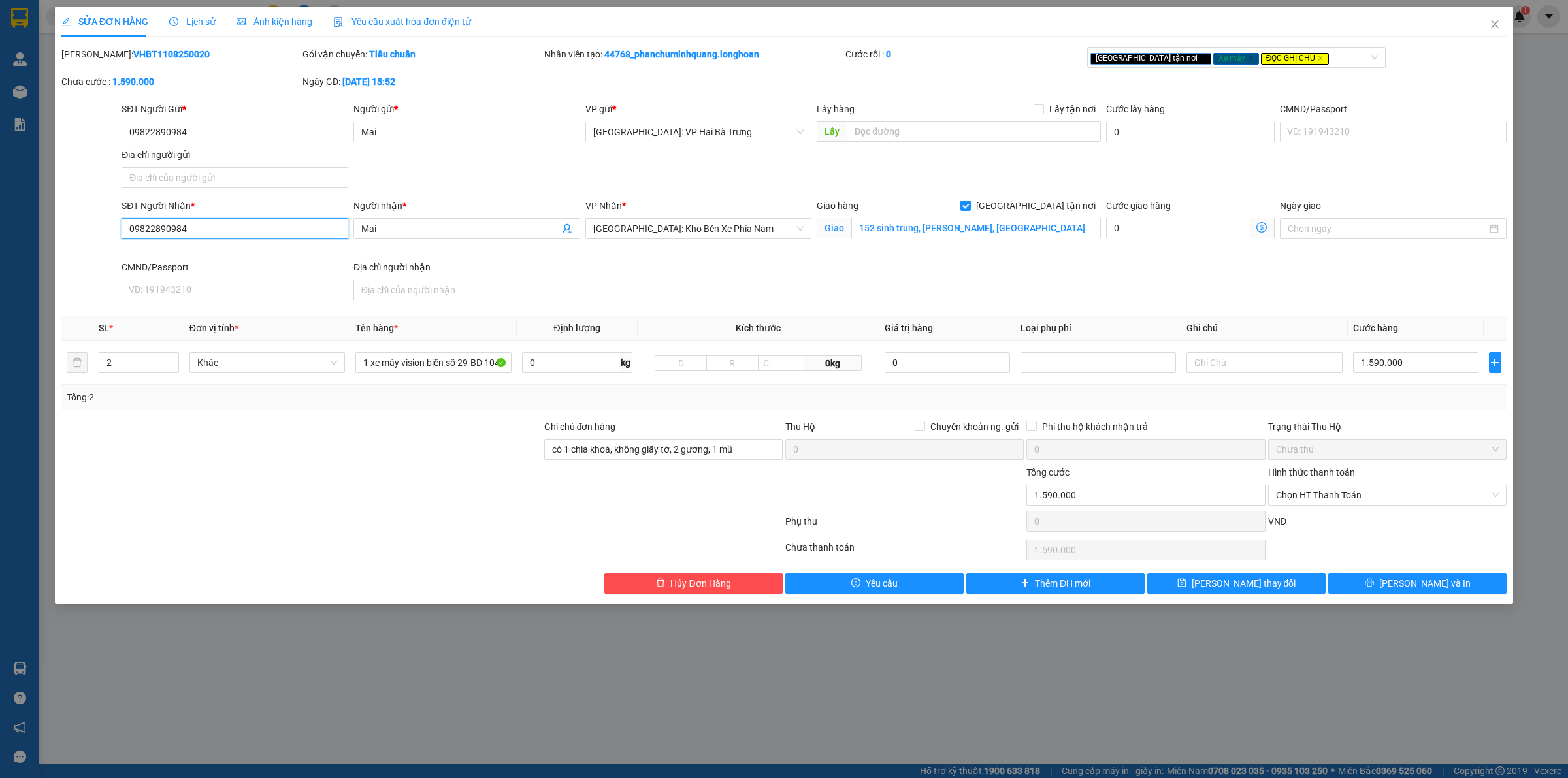
click at [295, 226] on input "09822890984" at bounding box center [234, 229] width 226 height 21
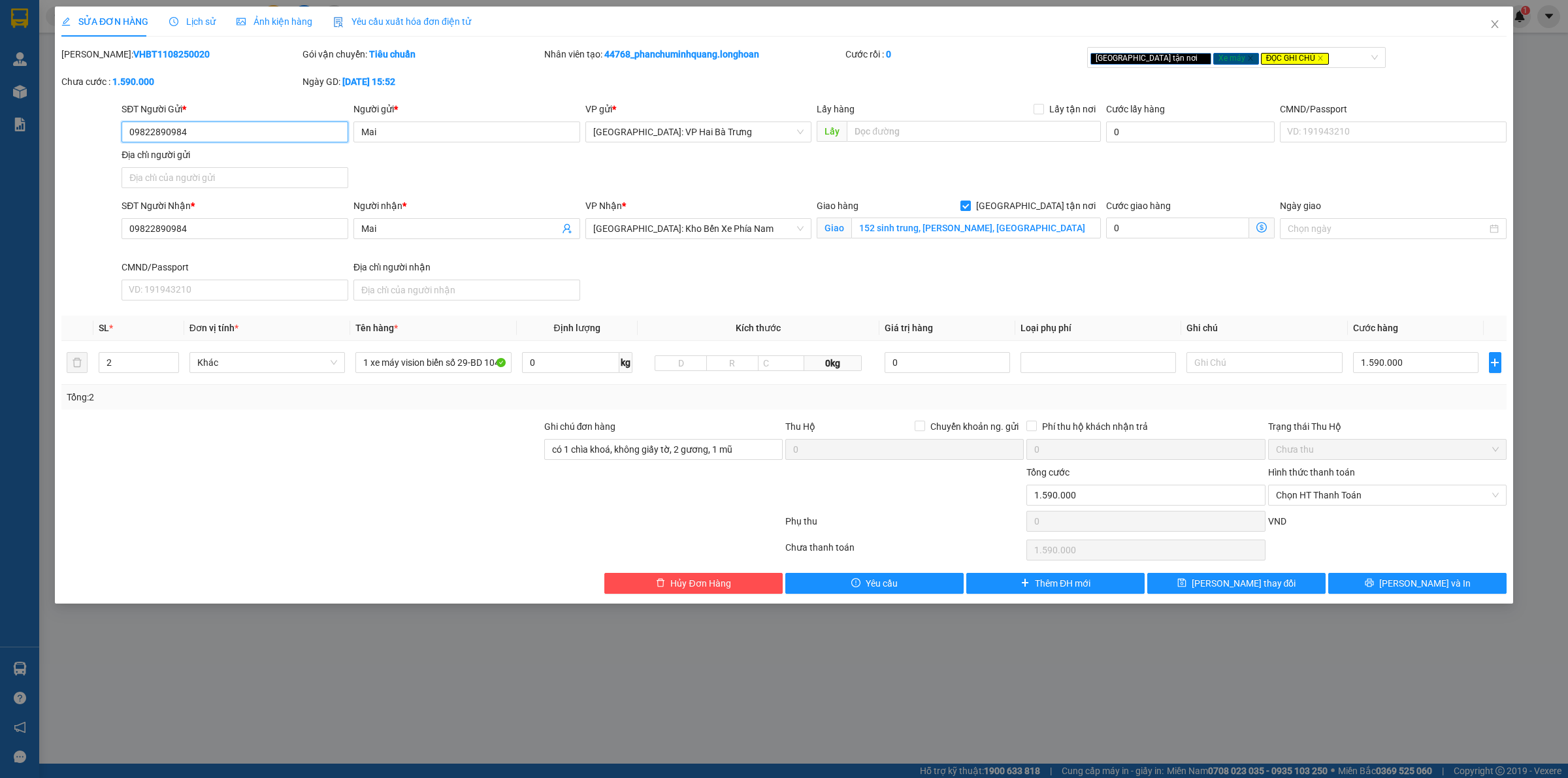
click at [158, 131] on input "09822890984" at bounding box center [234, 131] width 226 height 21
click at [155, 134] on input "09822890984" at bounding box center [234, 131] width 226 height 21
type input "0982890984"
click at [152, 232] on input "09822890984" at bounding box center [234, 229] width 226 height 21
type input "0982890984"
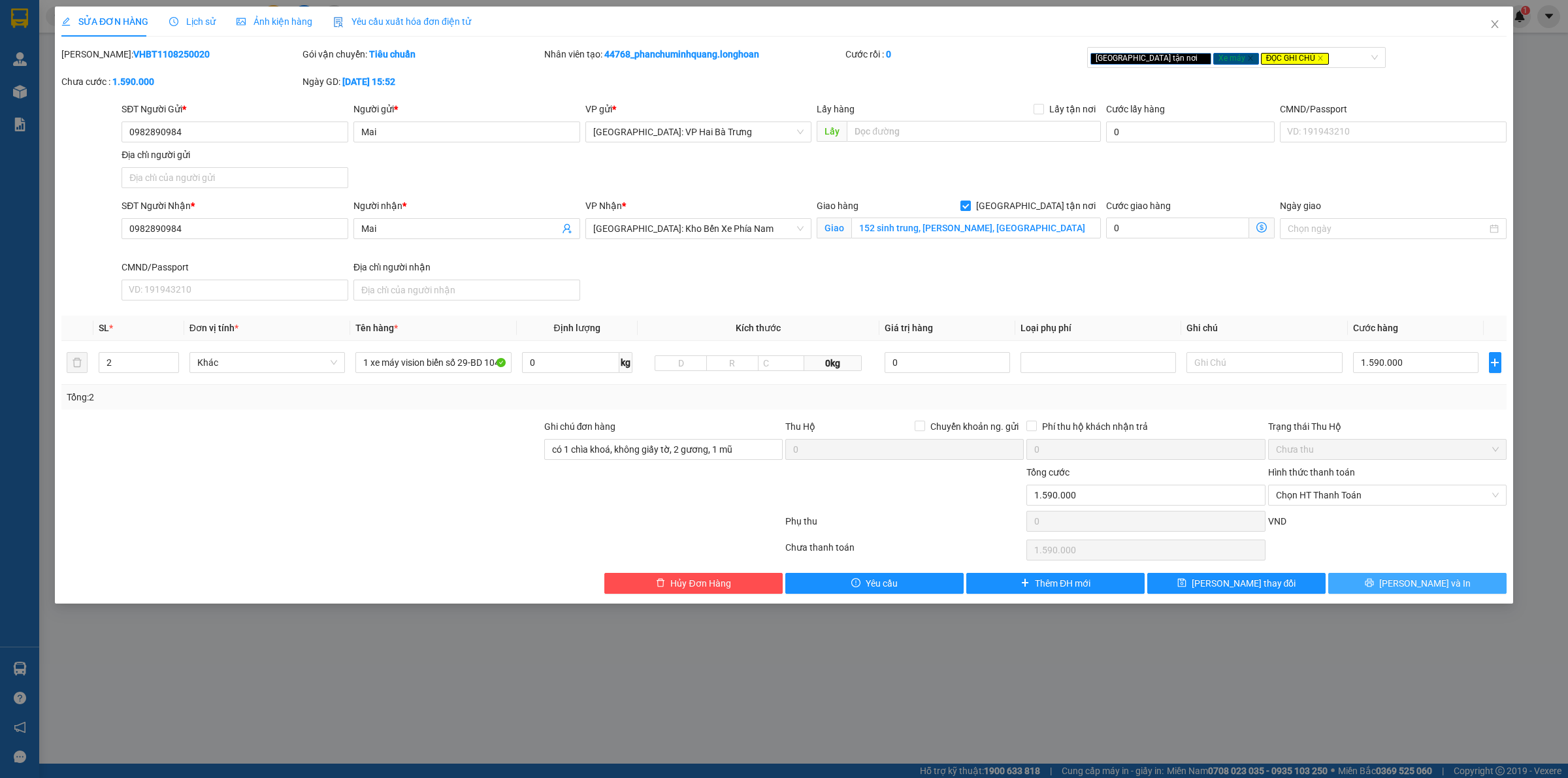
click at [1392, 591] on button "[PERSON_NAME] và In" at bounding box center [1417, 583] width 179 height 21
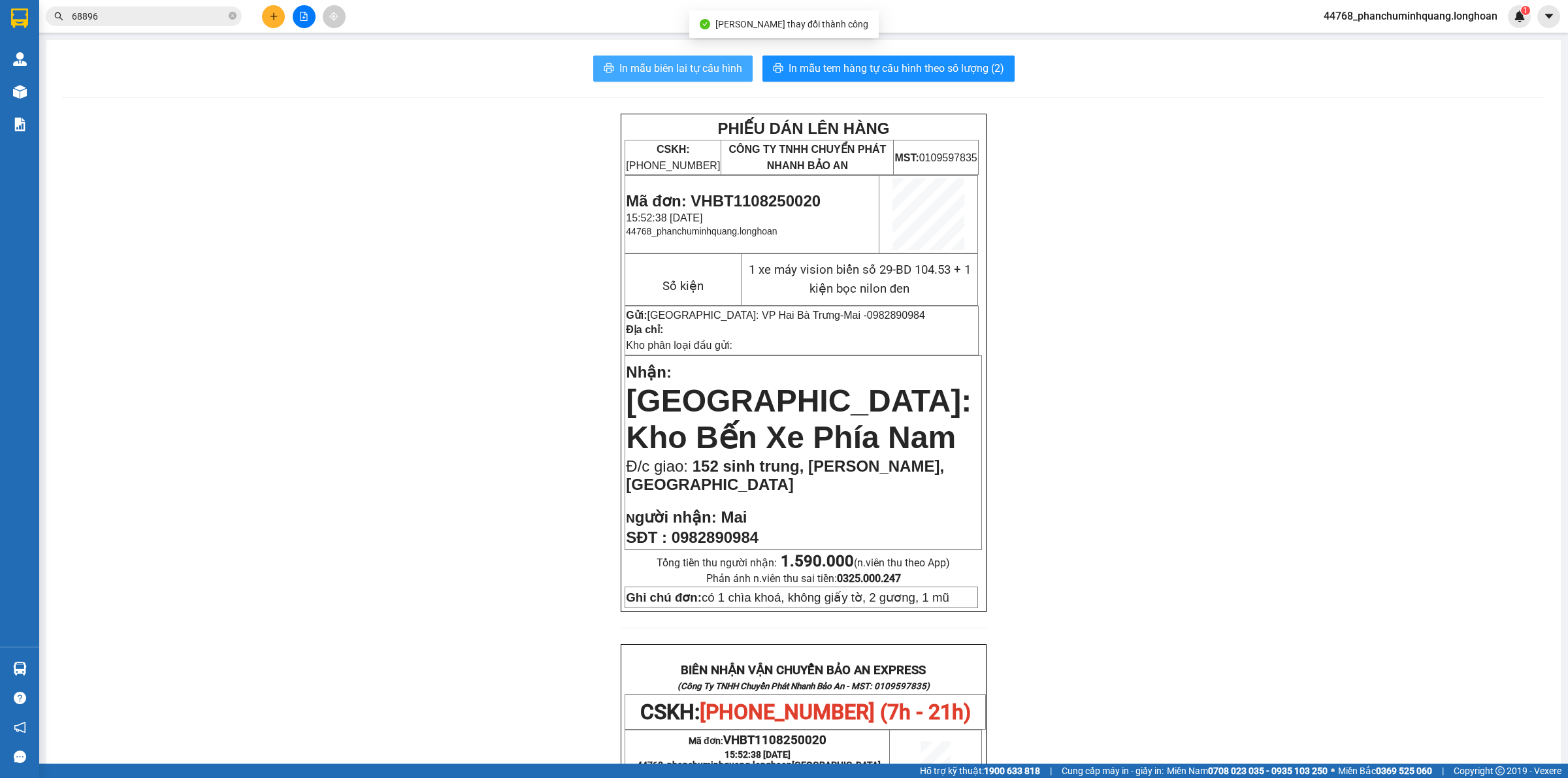
click at [716, 63] on span "In mẫu biên lai tự cấu hình" at bounding box center [680, 68] width 123 height 16
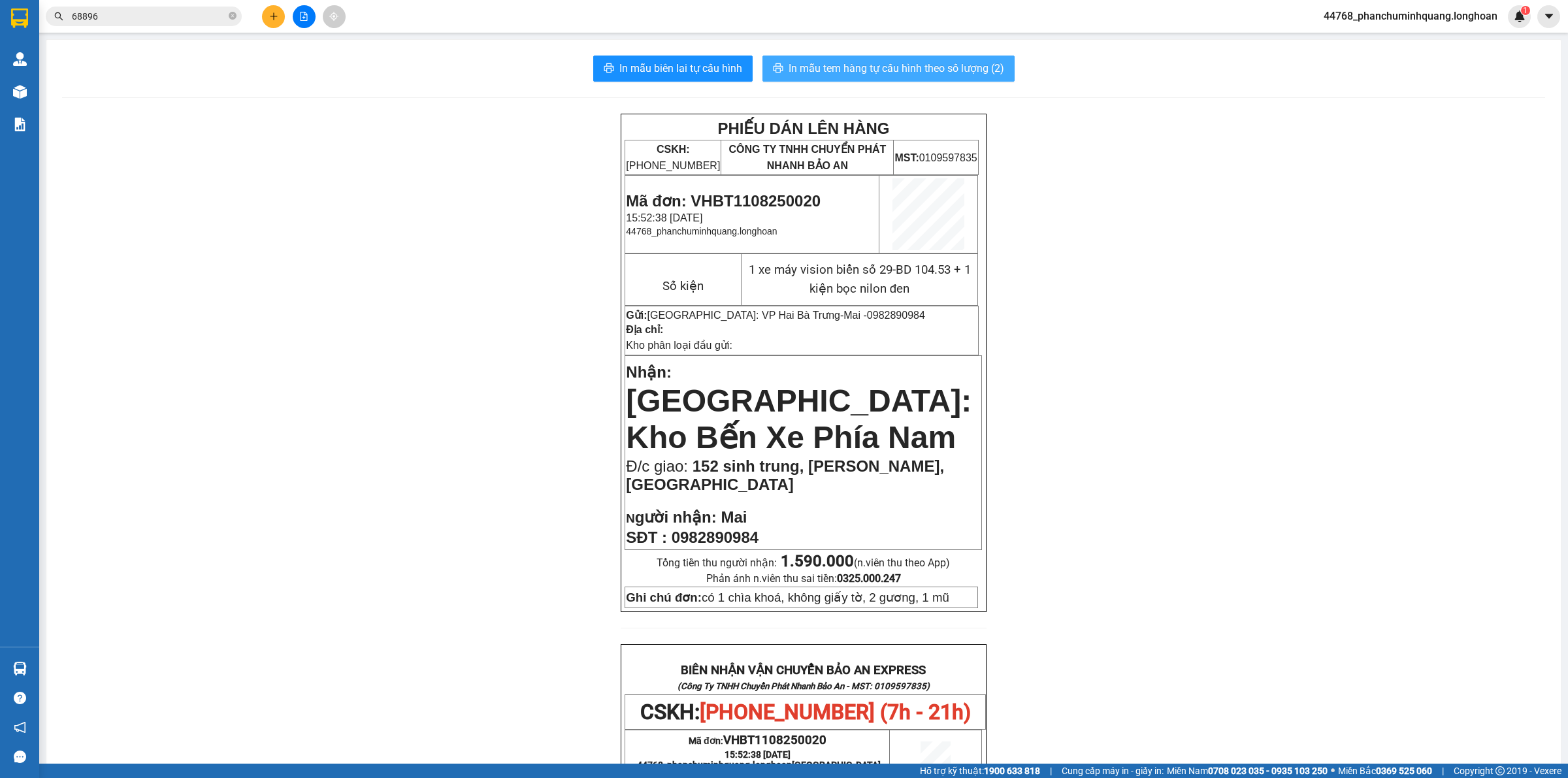
click at [896, 57] on button "In mẫu tem hàng tự cấu hình theo số lượng (2)" at bounding box center [888, 68] width 252 height 26
click at [188, 12] on input "68896" at bounding box center [149, 17] width 154 height 15
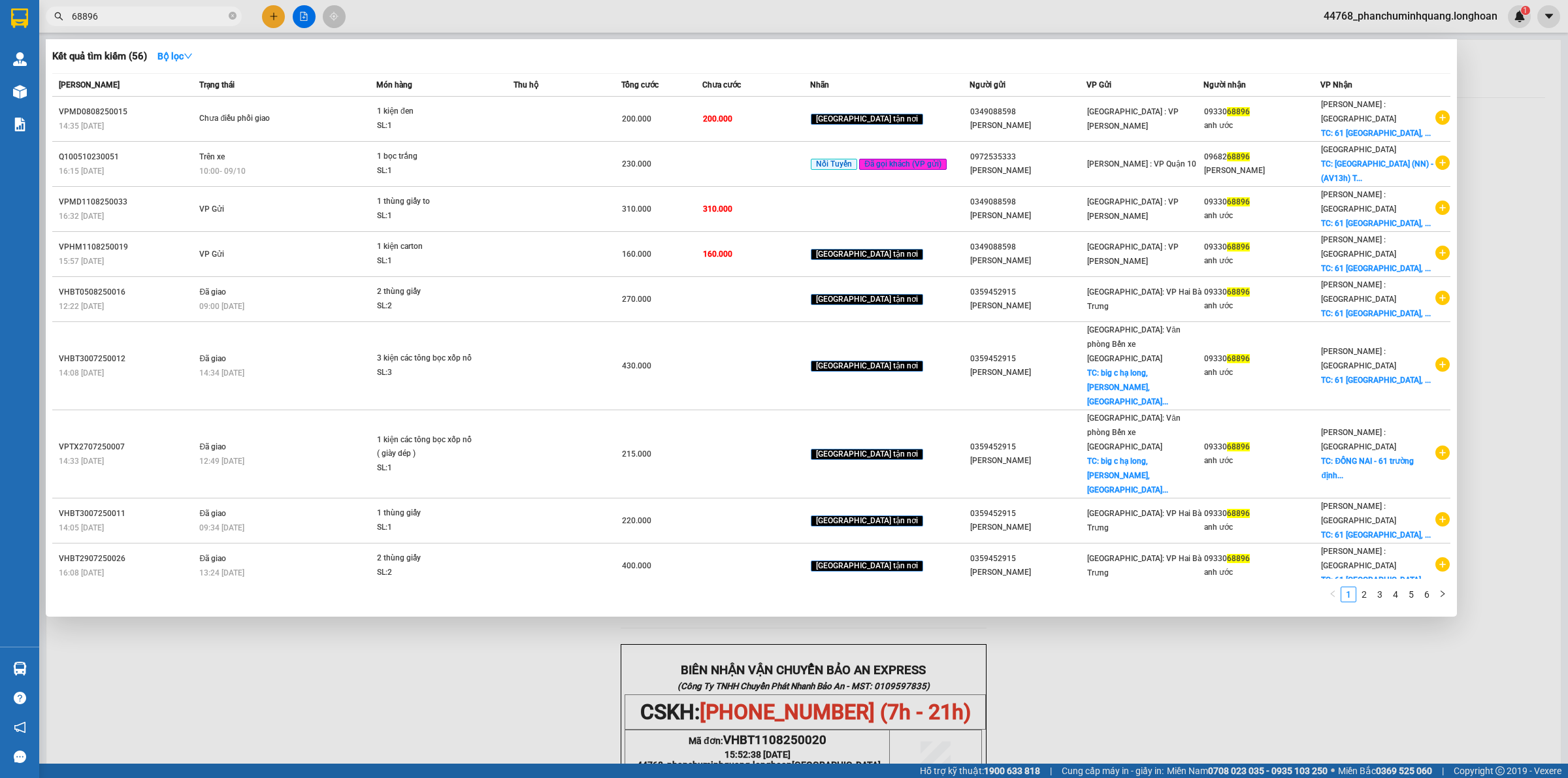
click at [188, 12] on input "68896" at bounding box center [149, 17] width 154 height 15
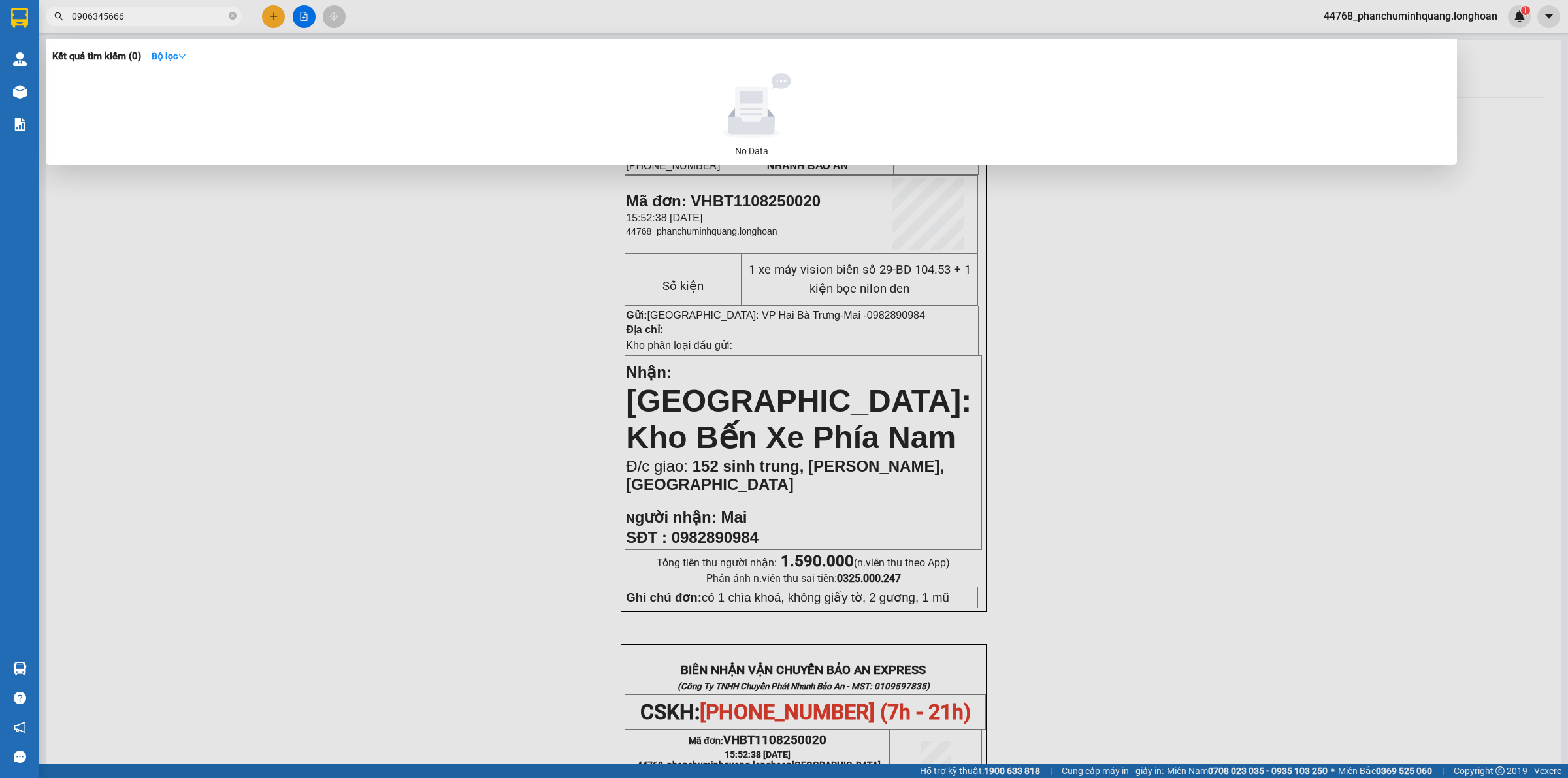
click at [88, 13] on input "0906345666" at bounding box center [149, 17] width 154 height 15
click at [100, 13] on input "0906345666" at bounding box center [149, 17] width 154 height 15
click at [158, 15] on input "0906315666" at bounding box center [149, 17] width 154 height 15
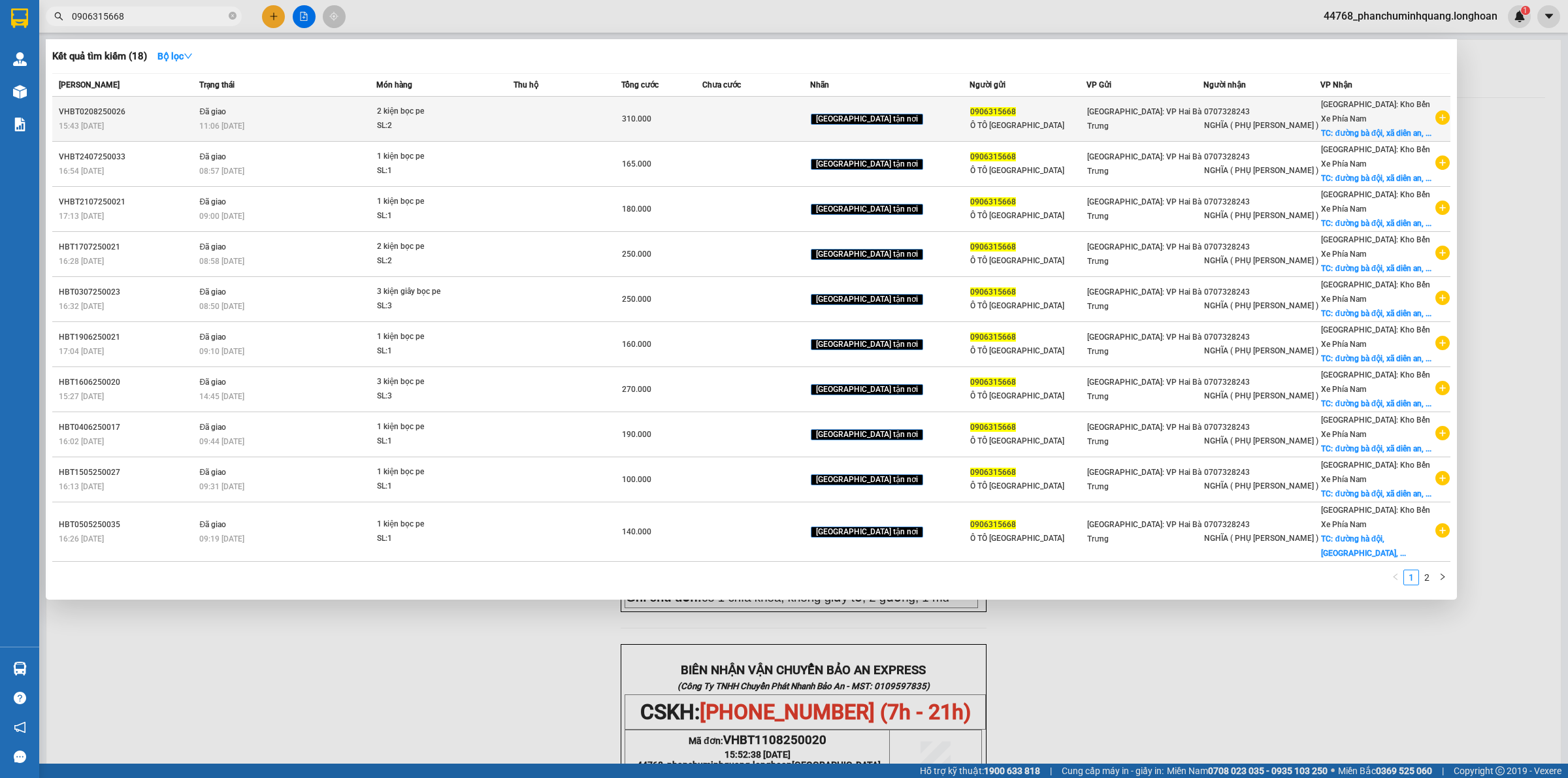
type input "0906315668"
click at [1436, 124] on icon "plus-circle" at bounding box center [1442, 118] width 15 height 15
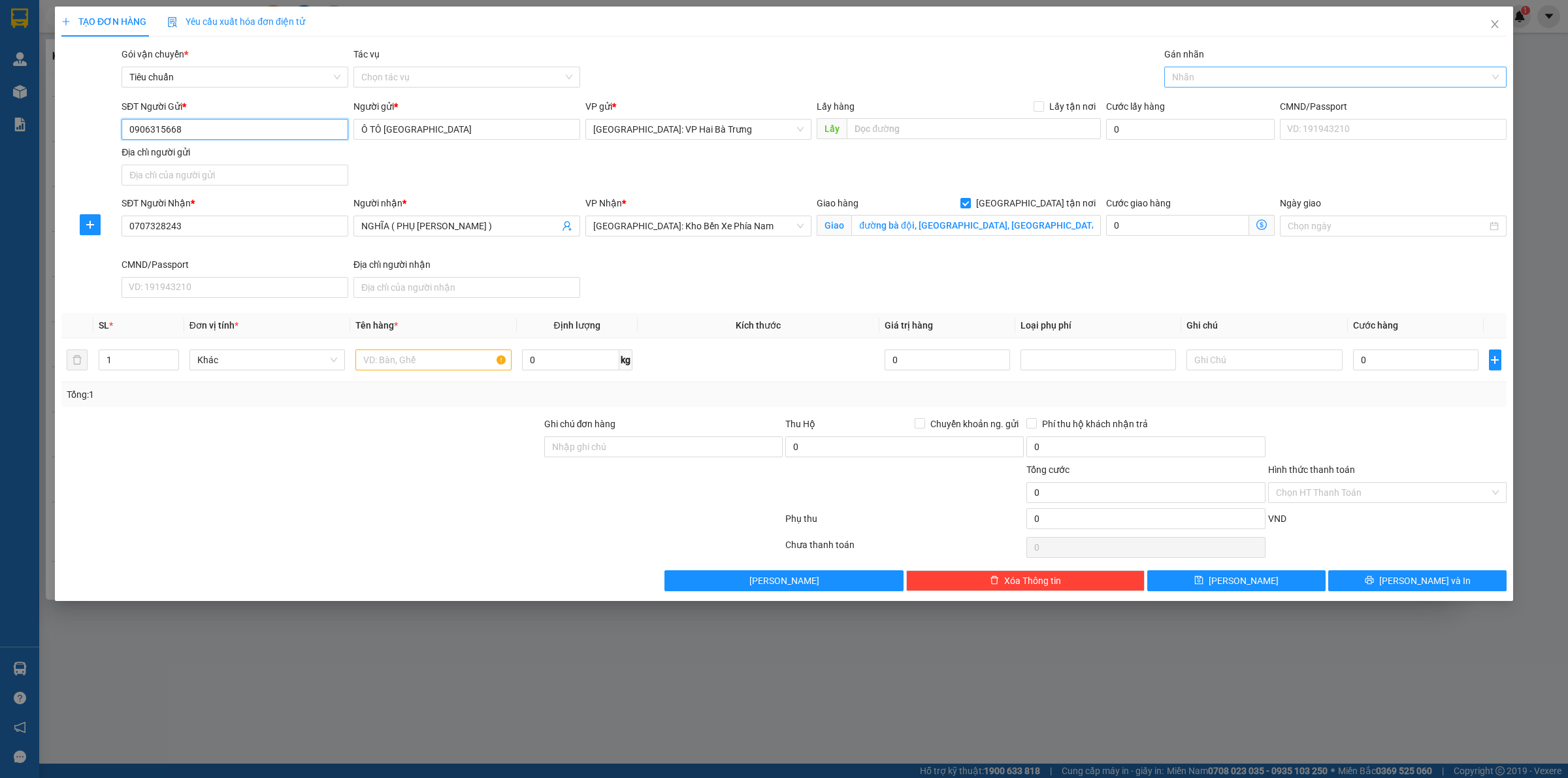
click at [1217, 73] on div at bounding box center [1328, 77] width 323 height 16
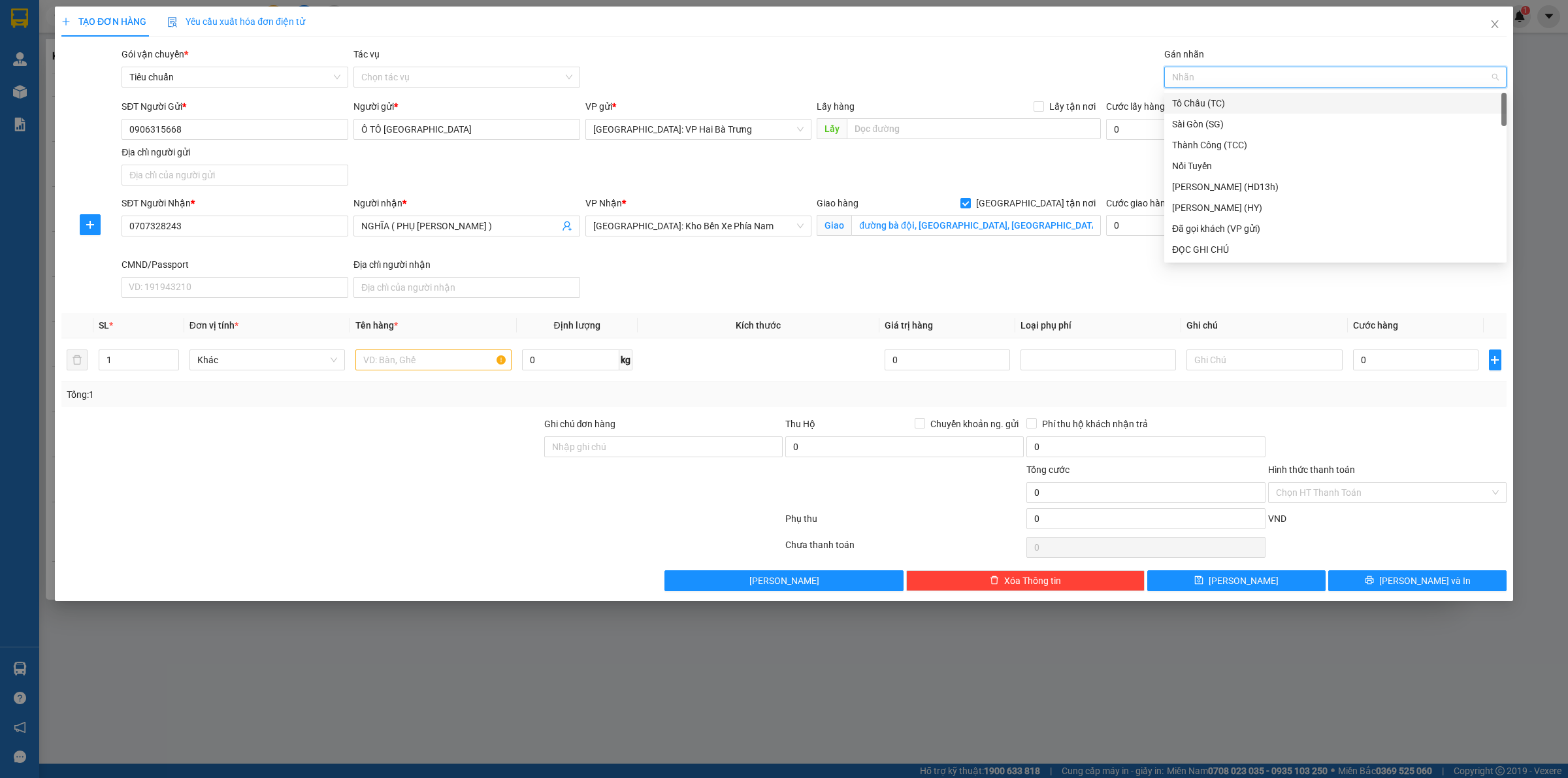
type input "G"
click at [1219, 255] on div "[GEOGRAPHIC_DATA] tận nơi" at bounding box center [1335, 250] width 327 height 15
click at [173, 361] on span "down" at bounding box center [171, 364] width 8 height 8
type input "2"
click at [171, 355] on icon "up" at bounding box center [171, 357] width 4 height 4
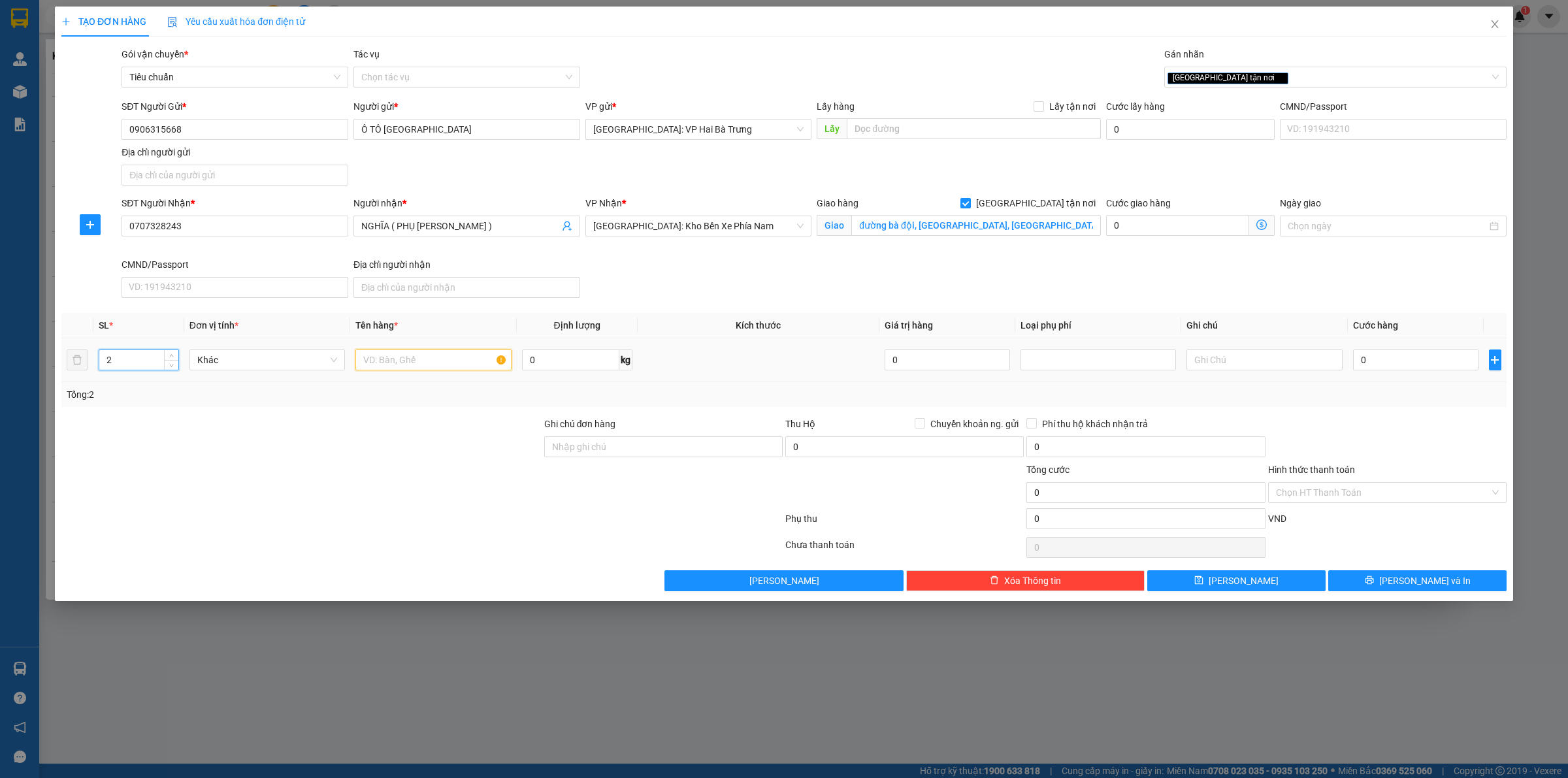
drag, startPoint x: 382, startPoint y: 369, endPoint x: 385, endPoint y: 344, distance: 25.2
click at [385, 349] on div at bounding box center [433, 360] width 155 height 26
type input "2 kiện bọc pe"
click at [1393, 366] on input "0" at bounding box center [1416, 359] width 126 height 21
type input "23"
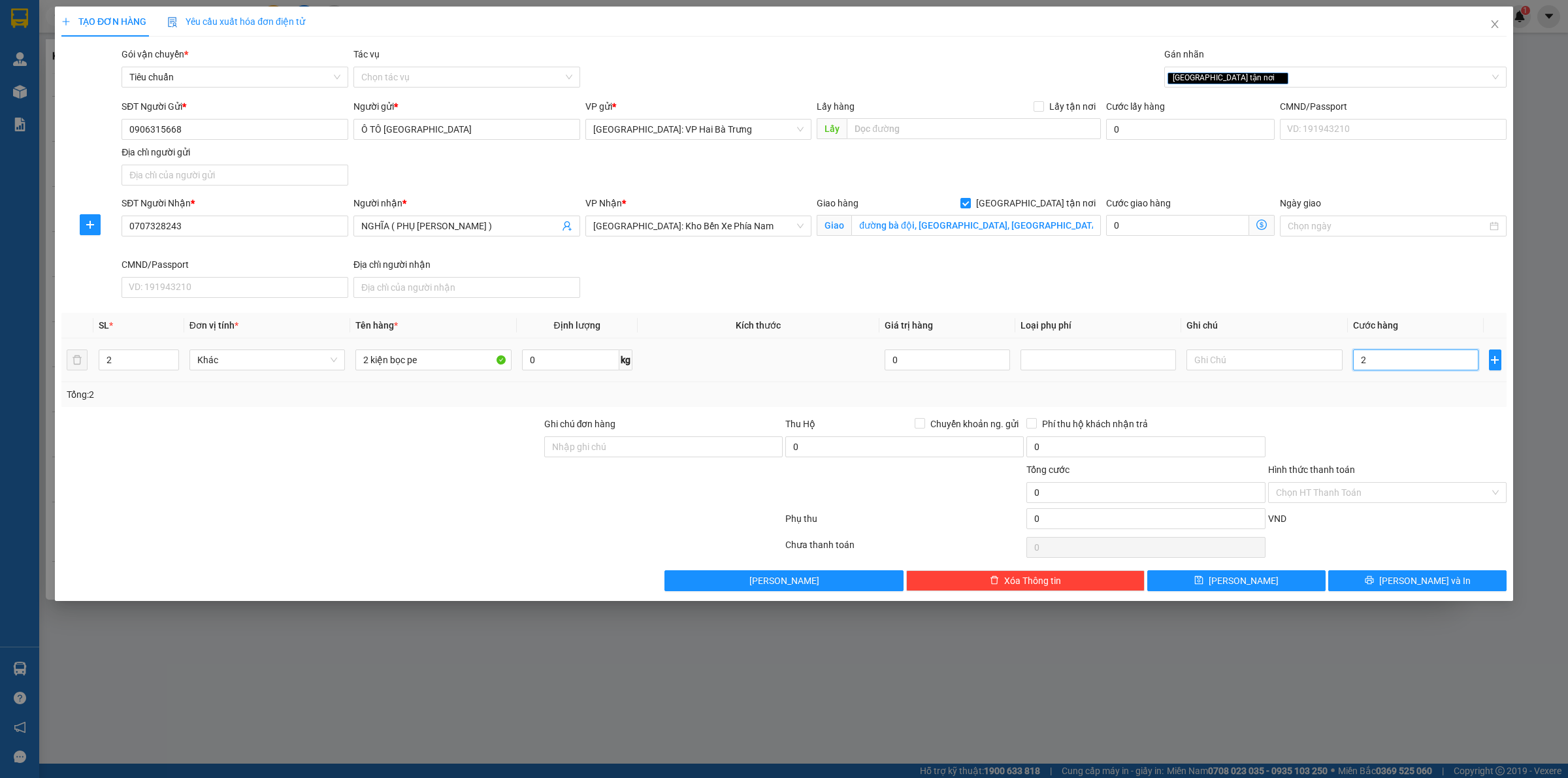
type input "23"
type input "230"
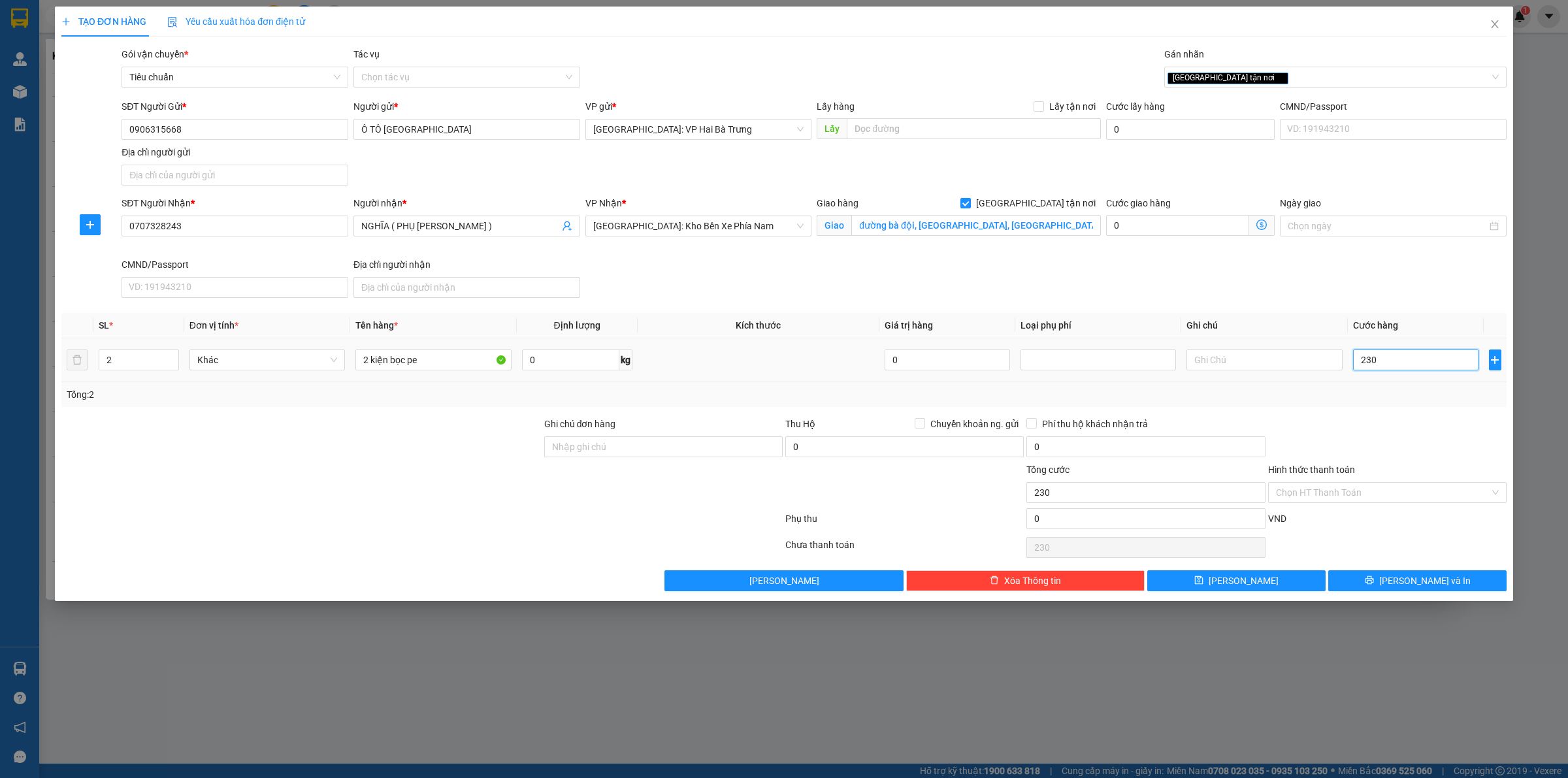
type input "2.300"
type input "23.000"
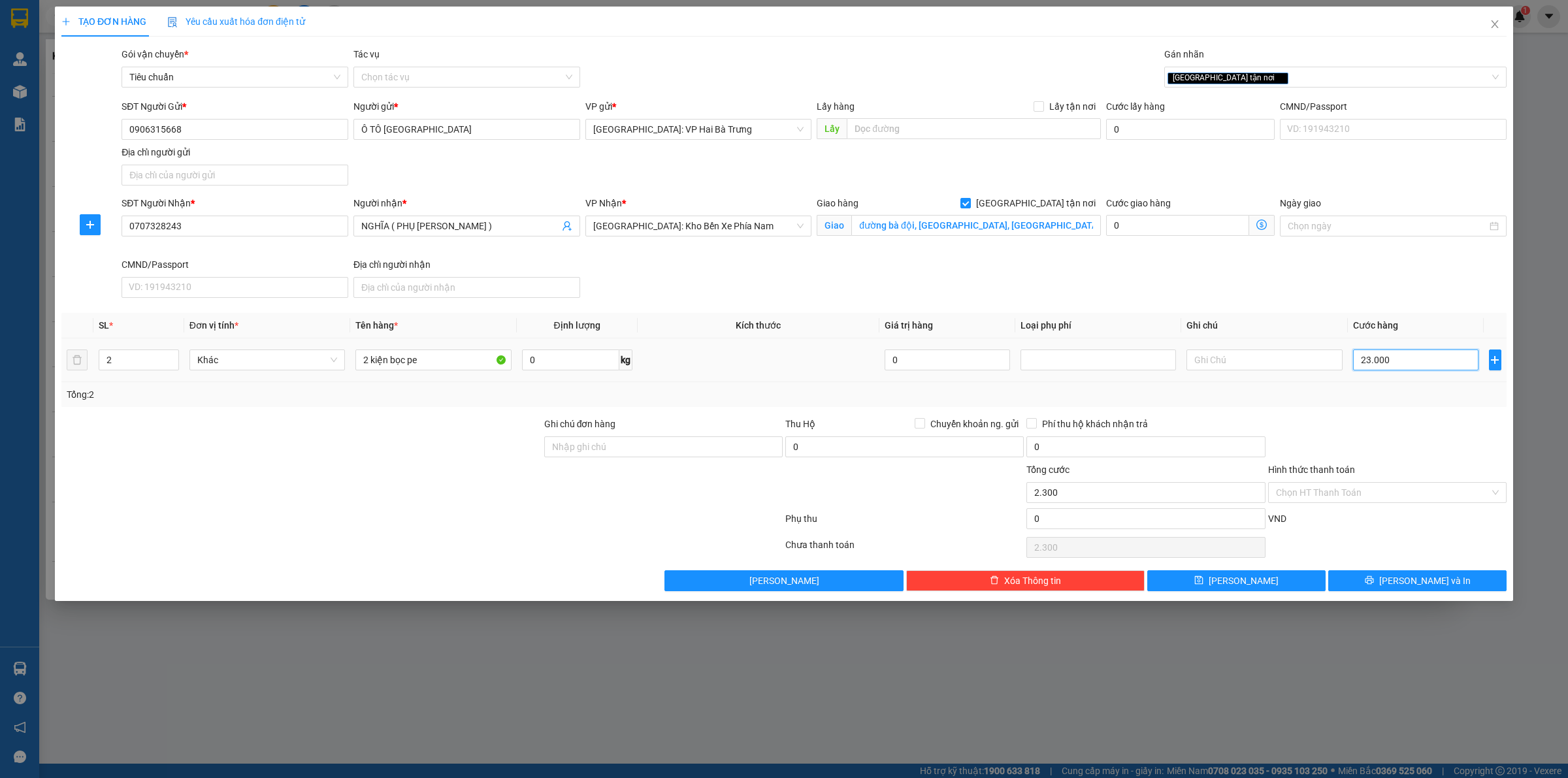
type input "23.000"
type input "230.000"
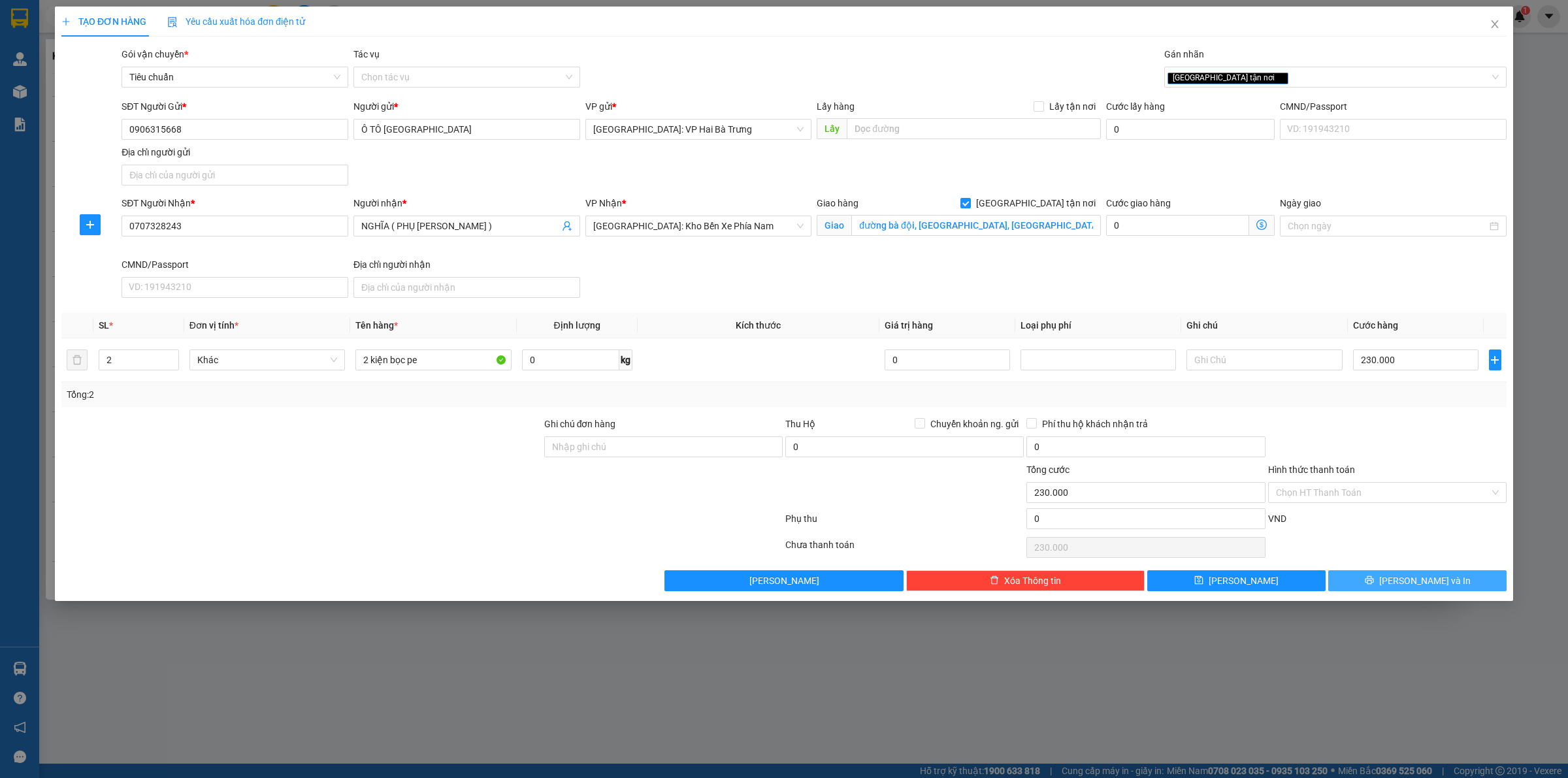
click at [1429, 591] on button "[PERSON_NAME] và In" at bounding box center [1417, 581] width 179 height 21
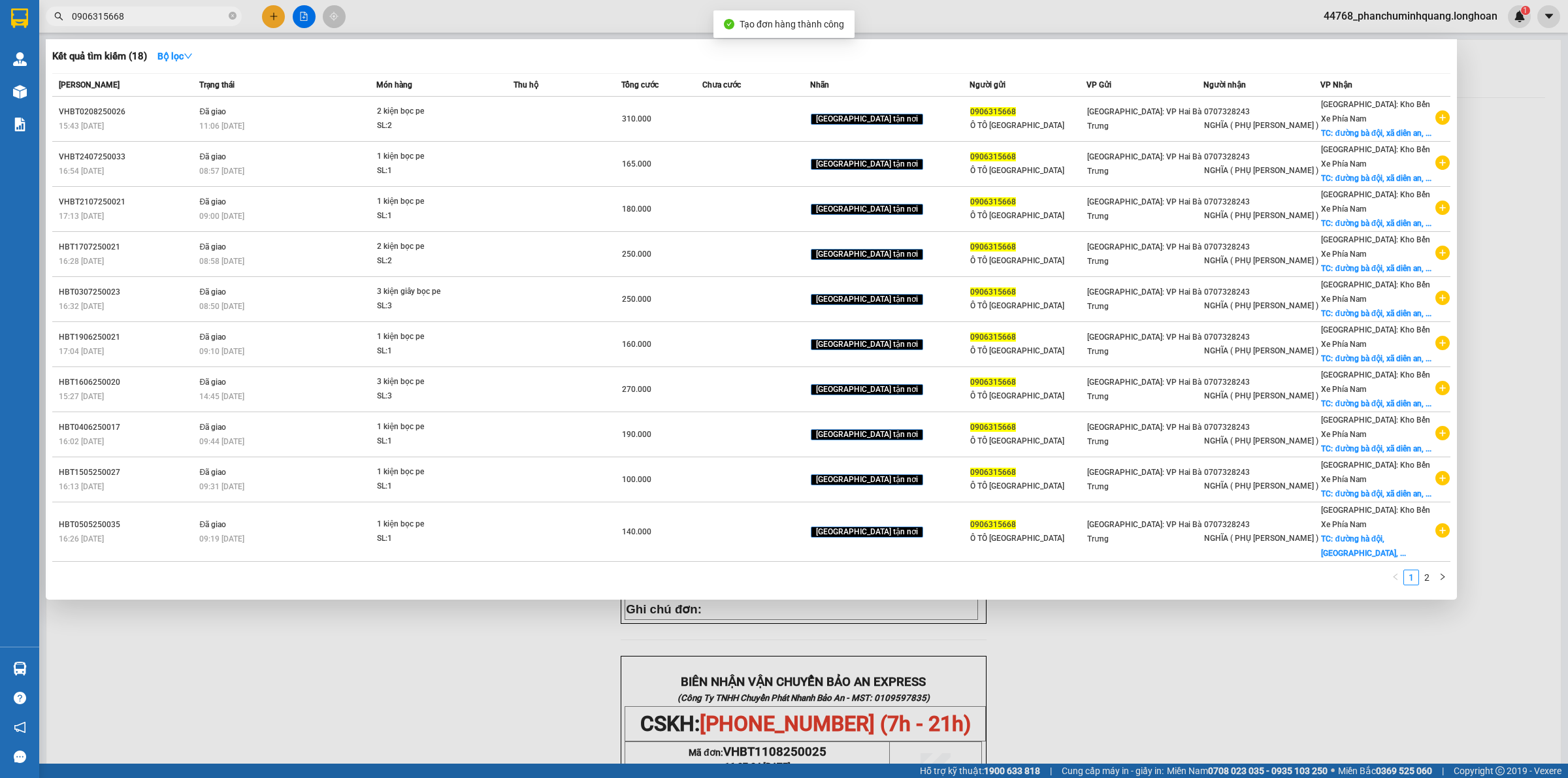
drag, startPoint x: 1153, startPoint y: 662, endPoint x: 838, endPoint y: 406, distance: 405.9
click at [1148, 660] on div at bounding box center [784, 389] width 1568 height 778
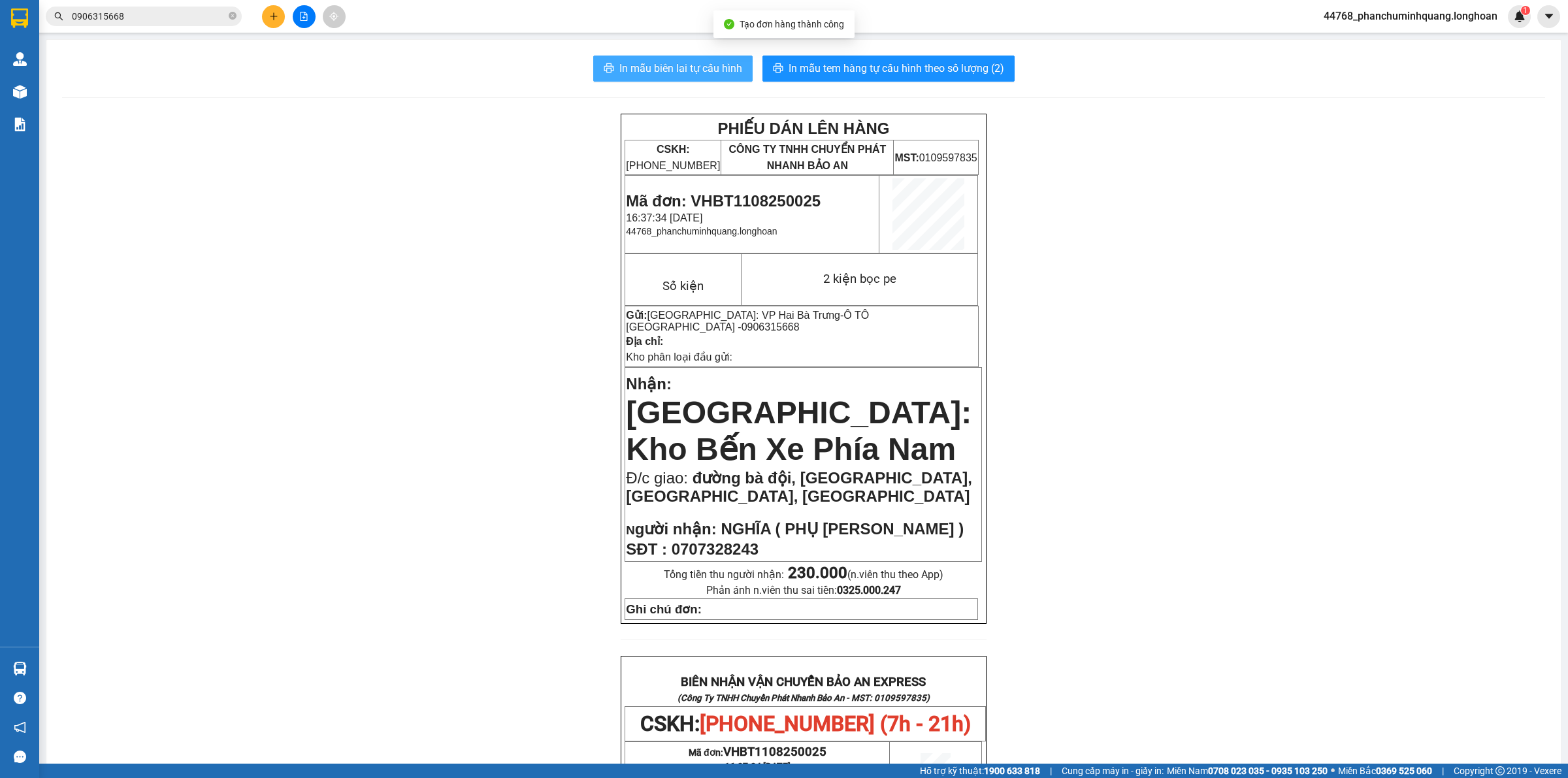
drag, startPoint x: 665, startPoint y: 67, endPoint x: 664, endPoint y: 59, distance: 8.1
click at [665, 66] on span "In mẫu biên lai tự cấu hình" at bounding box center [680, 68] width 123 height 16
click at [833, 69] on span "In mẫu tem hàng tự cấu hình theo số lượng (2)" at bounding box center [896, 68] width 216 height 16
click at [276, 17] on icon "plus" at bounding box center [274, 16] width 9 height 9
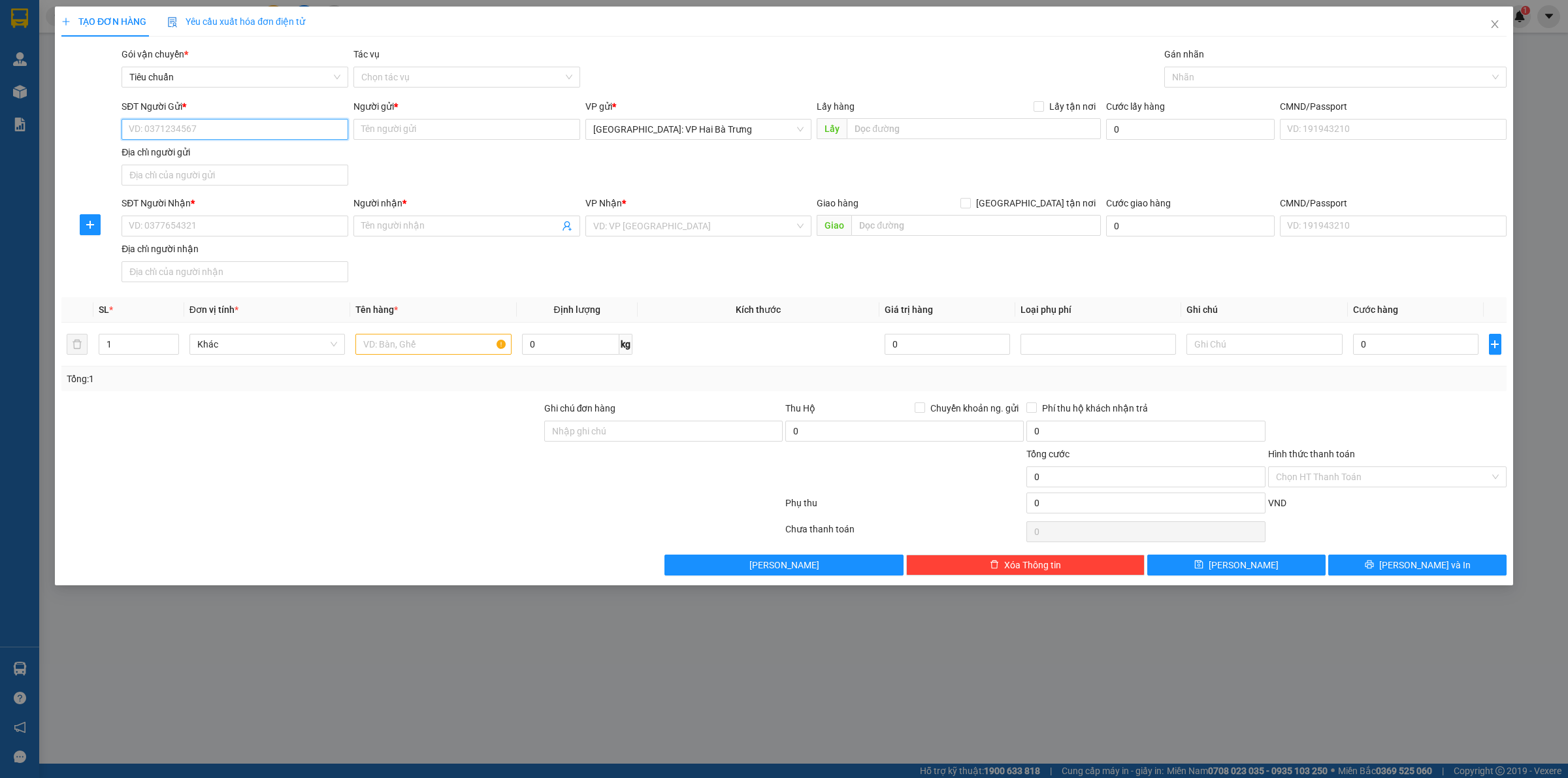
click at [240, 123] on input "SĐT Người Gửi *" at bounding box center [234, 129] width 226 height 21
type input "0888321996"
click at [272, 158] on div "0888321996 - a Hiếu" at bounding box center [234, 156] width 211 height 15
type input "a Hiếu"
checkbox input "true"
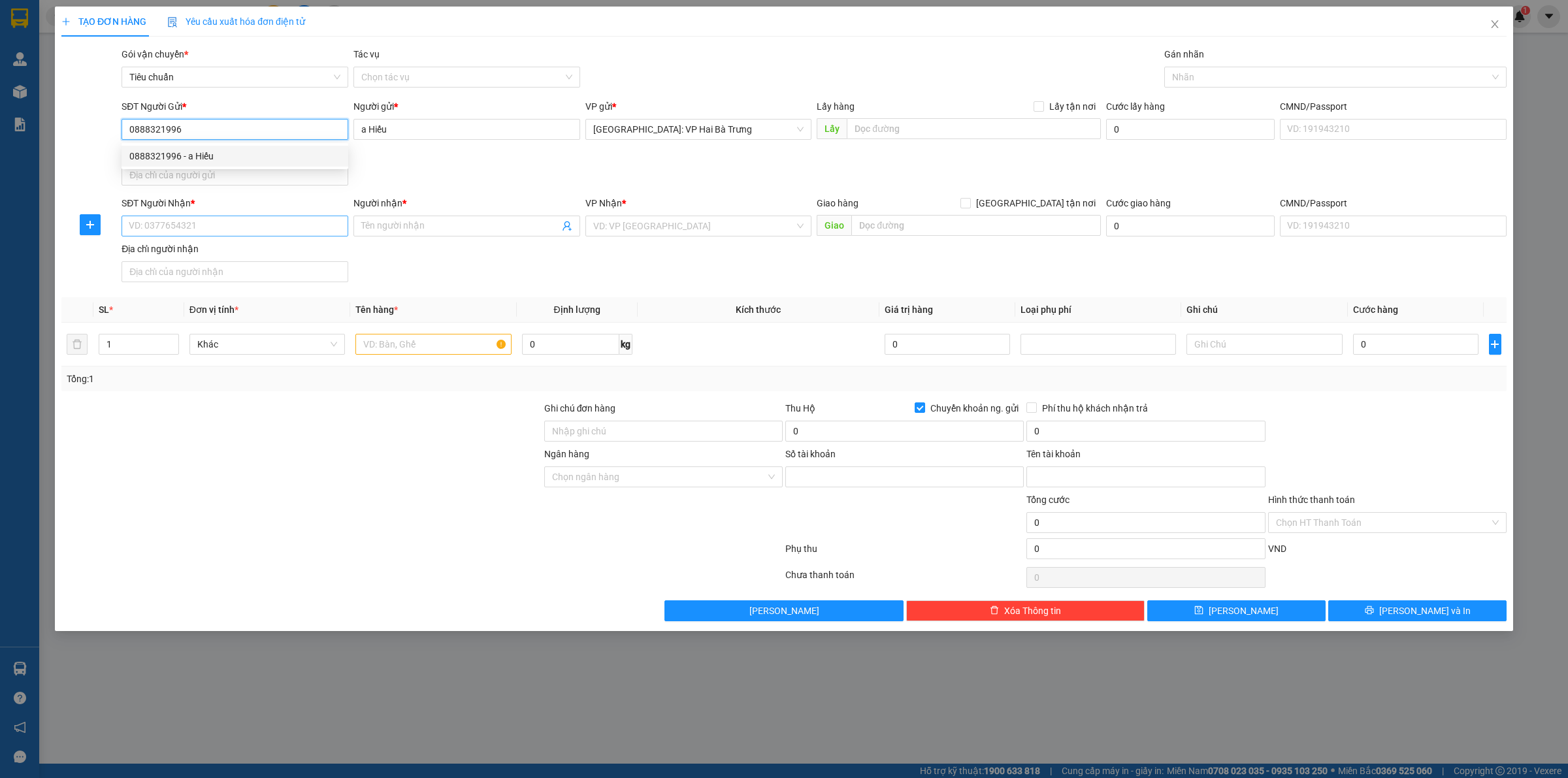
type input "0888321996"
type input "PHUNG CHI HIEU"
type input "0888321996"
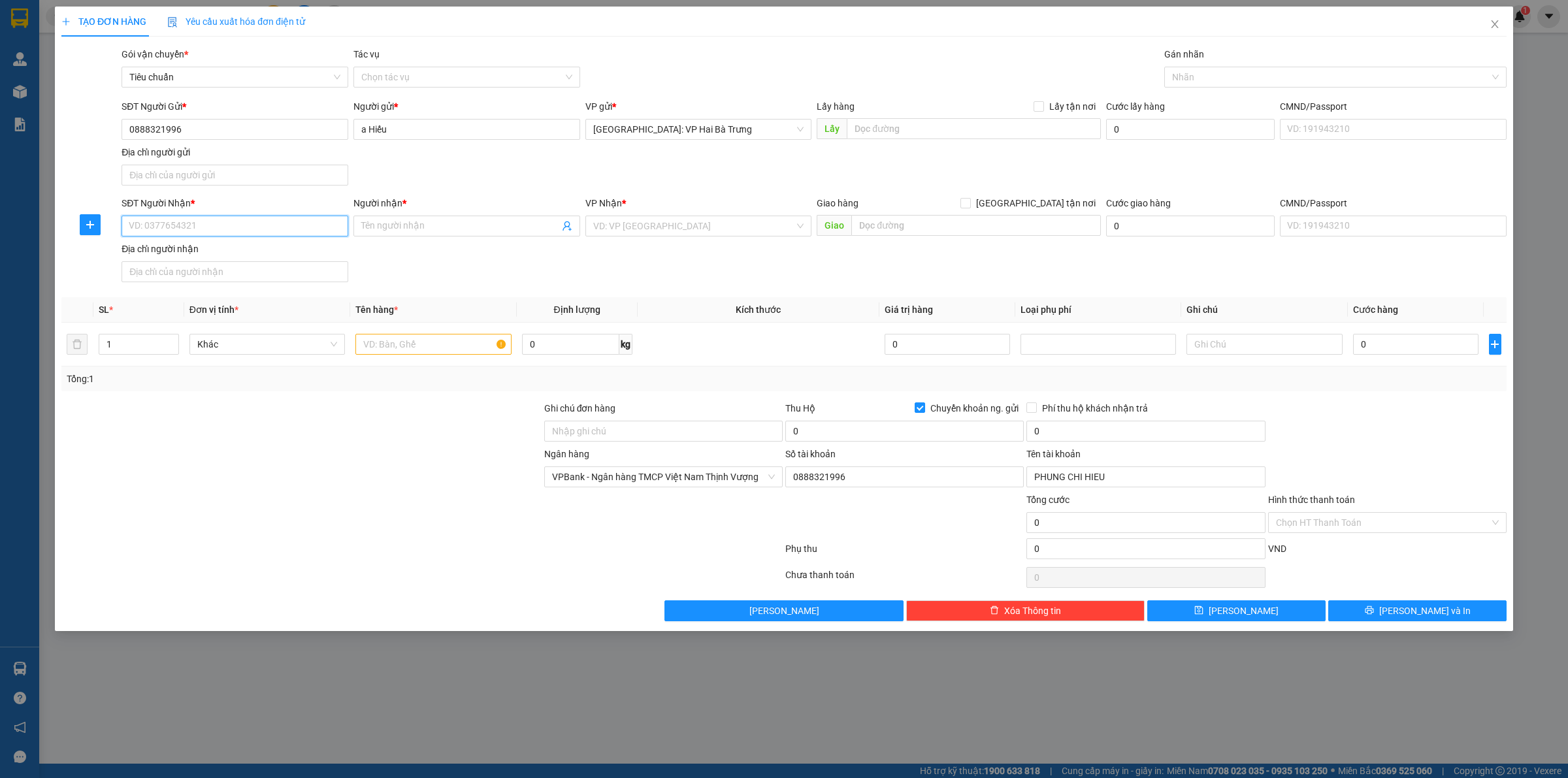
click at [264, 227] on input "SĐT Người Nhận *" at bounding box center [234, 226] width 226 height 21
type input "0379956787"
click at [266, 249] on div "0379956787 - [PERSON_NAME]" at bounding box center [234, 253] width 211 height 15
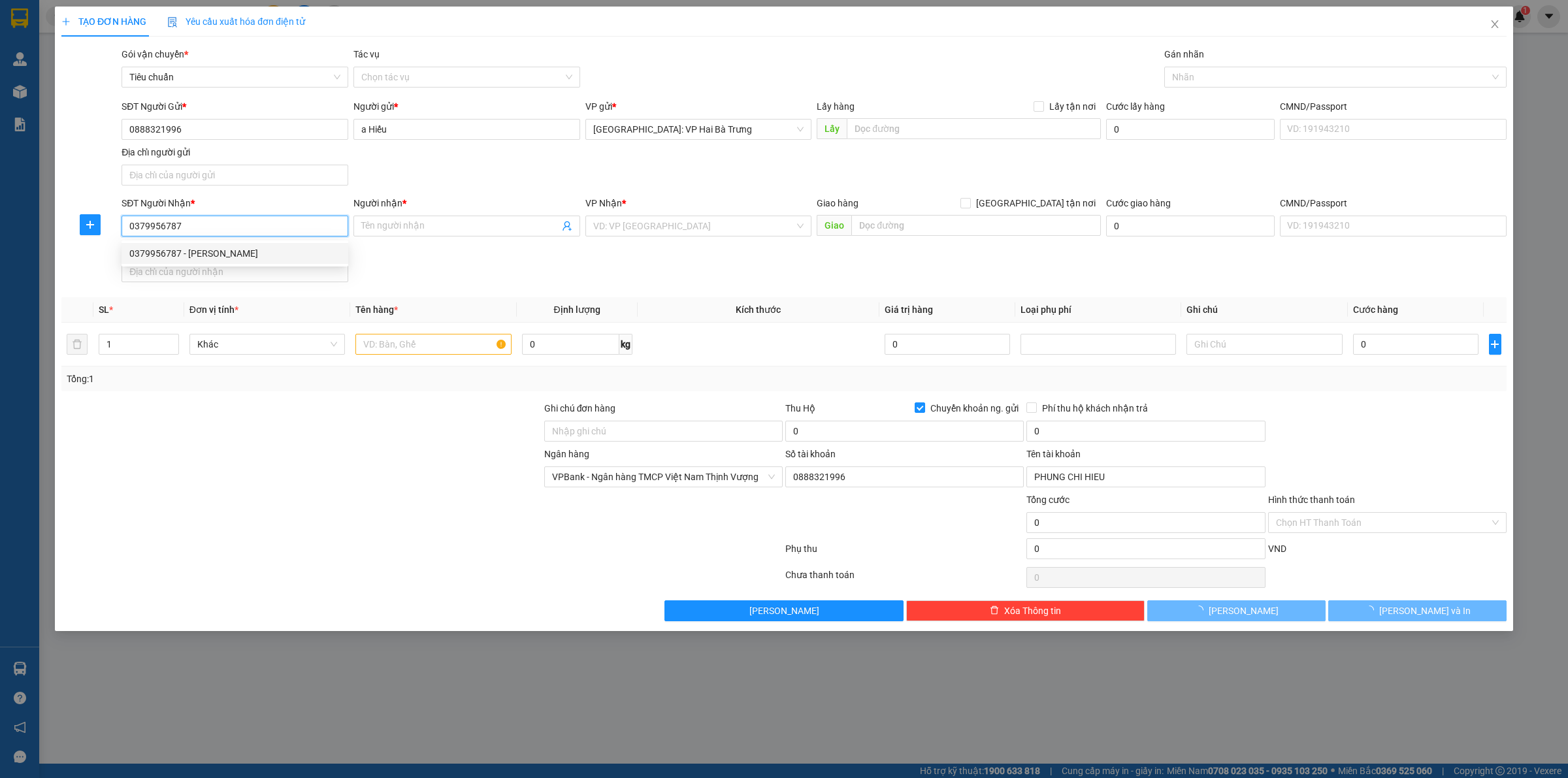
type input "A Hiếu"
checkbox input "true"
type input "[STREET_ADDRESS]"
checkbox input "false"
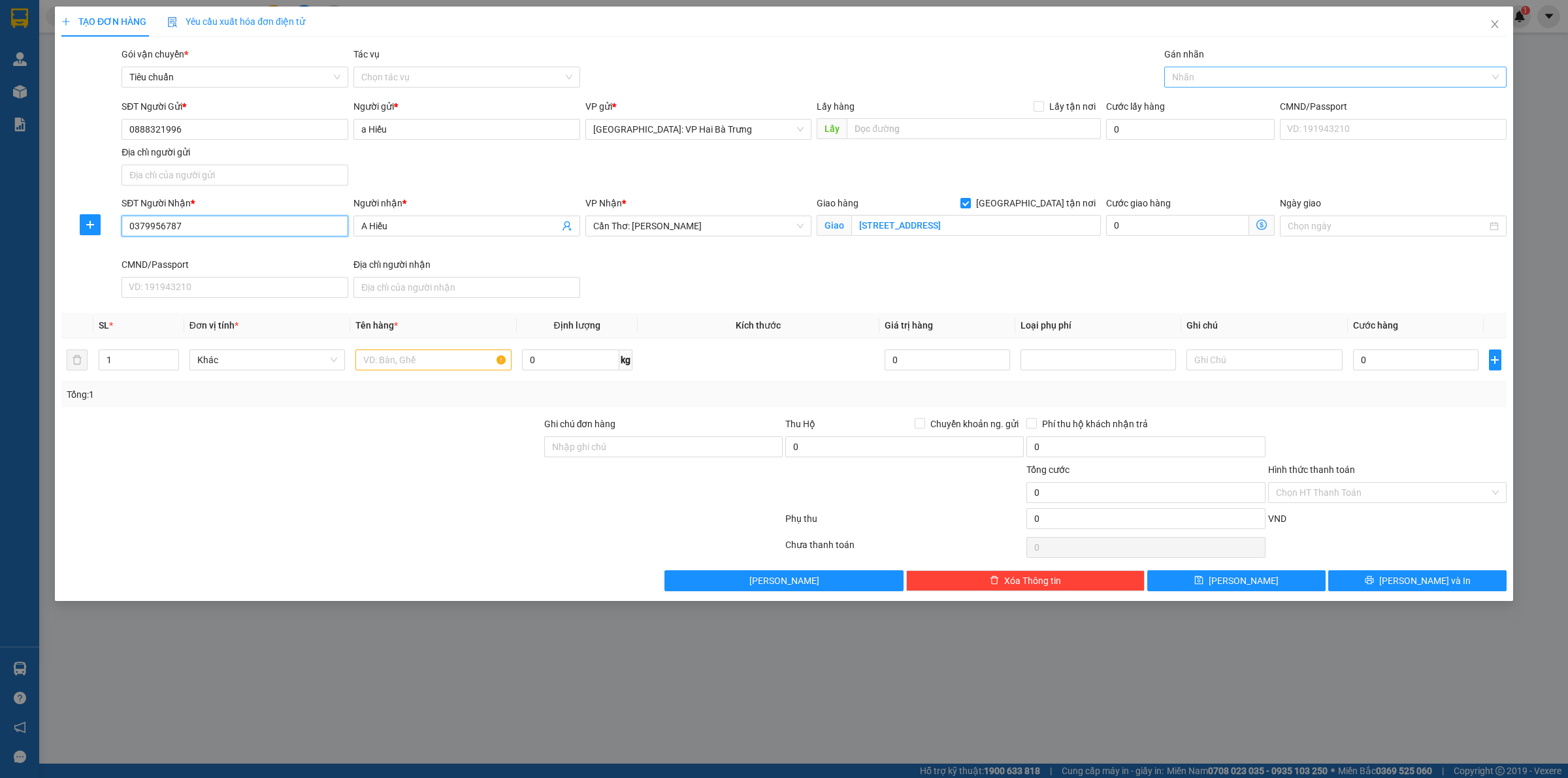
click at [1225, 82] on div at bounding box center [1328, 77] width 323 height 16
type input "0379956787"
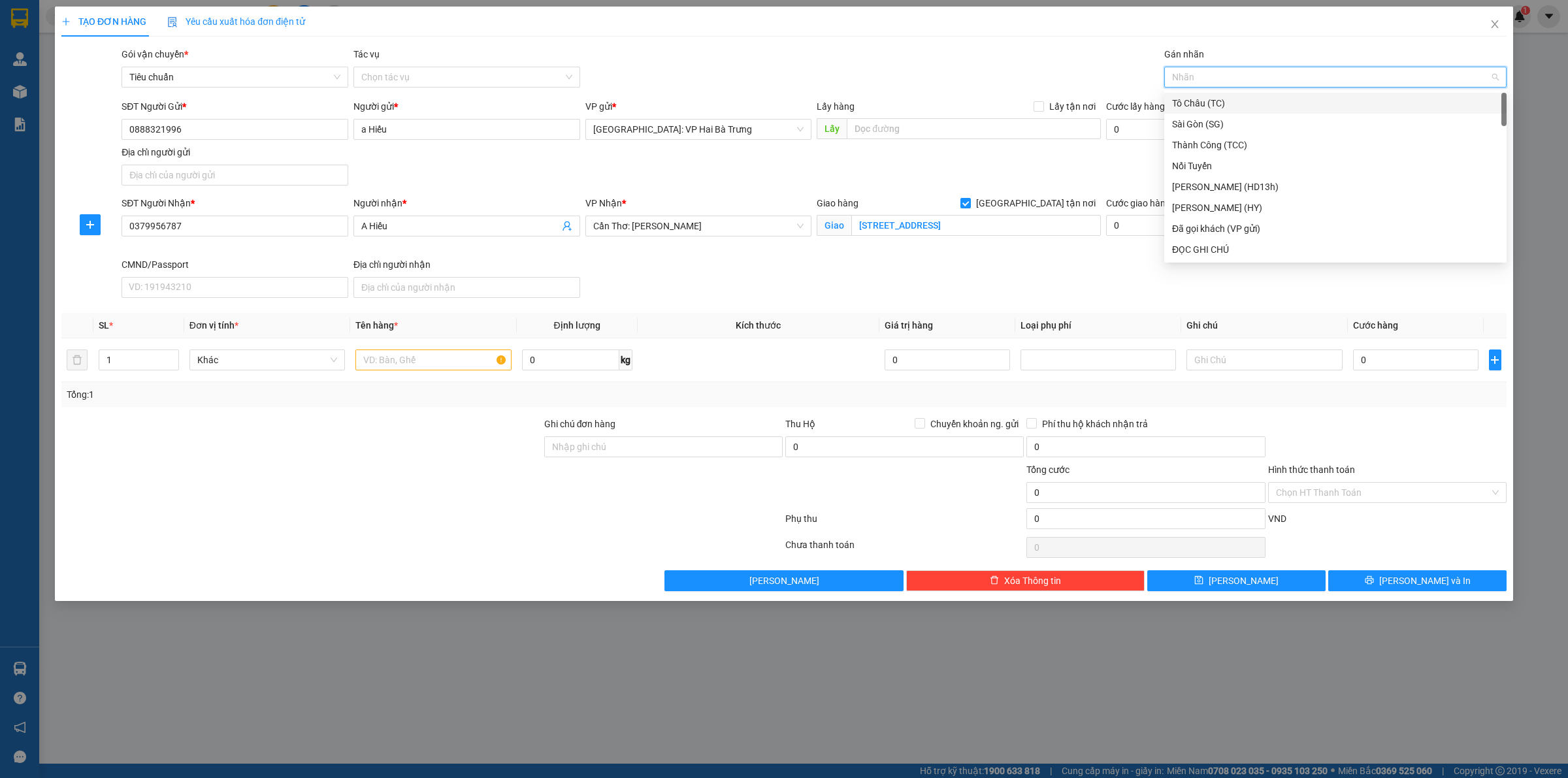
type input "G"
click at [1207, 244] on div "[GEOGRAPHIC_DATA] tận nơi" at bounding box center [1335, 250] width 327 height 15
click at [380, 366] on input "text" at bounding box center [433, 359] width 155 height 21
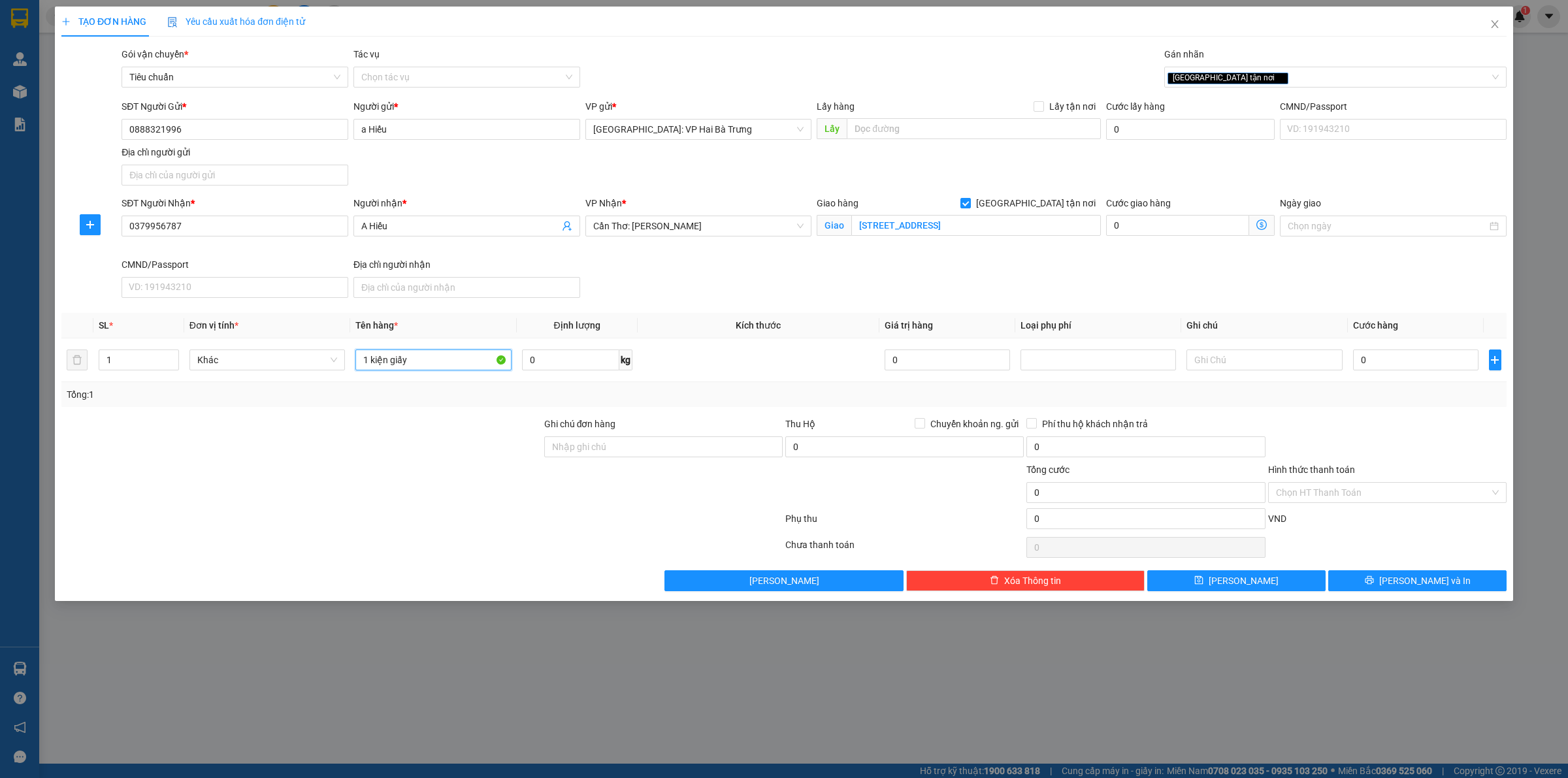
type input "1 kiện giấy"
click at [1392, 367] on input "0" at bounding box center [1416, 359] width 126 height 21
type input "1"
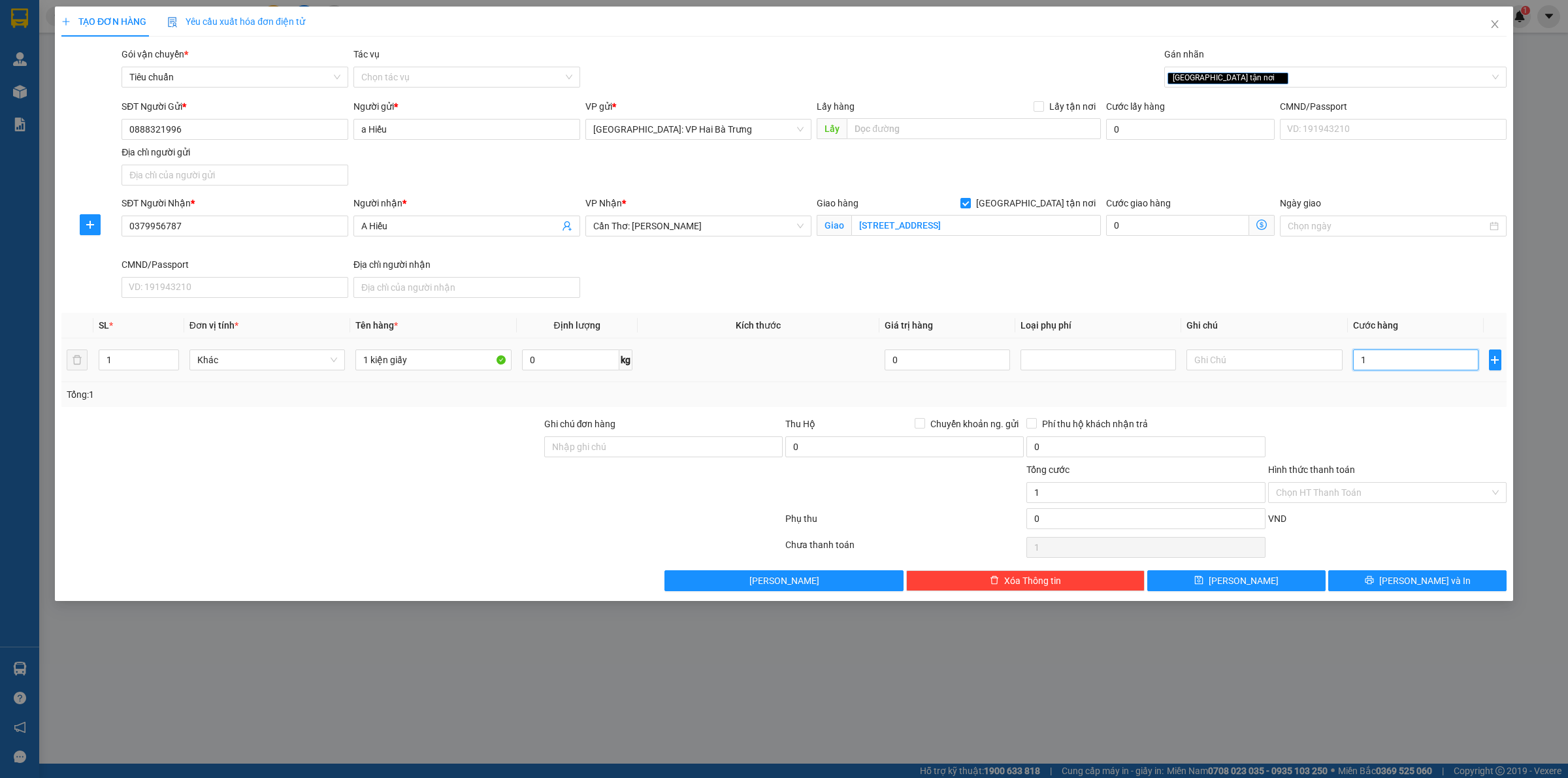
type input "17"
type input "170"
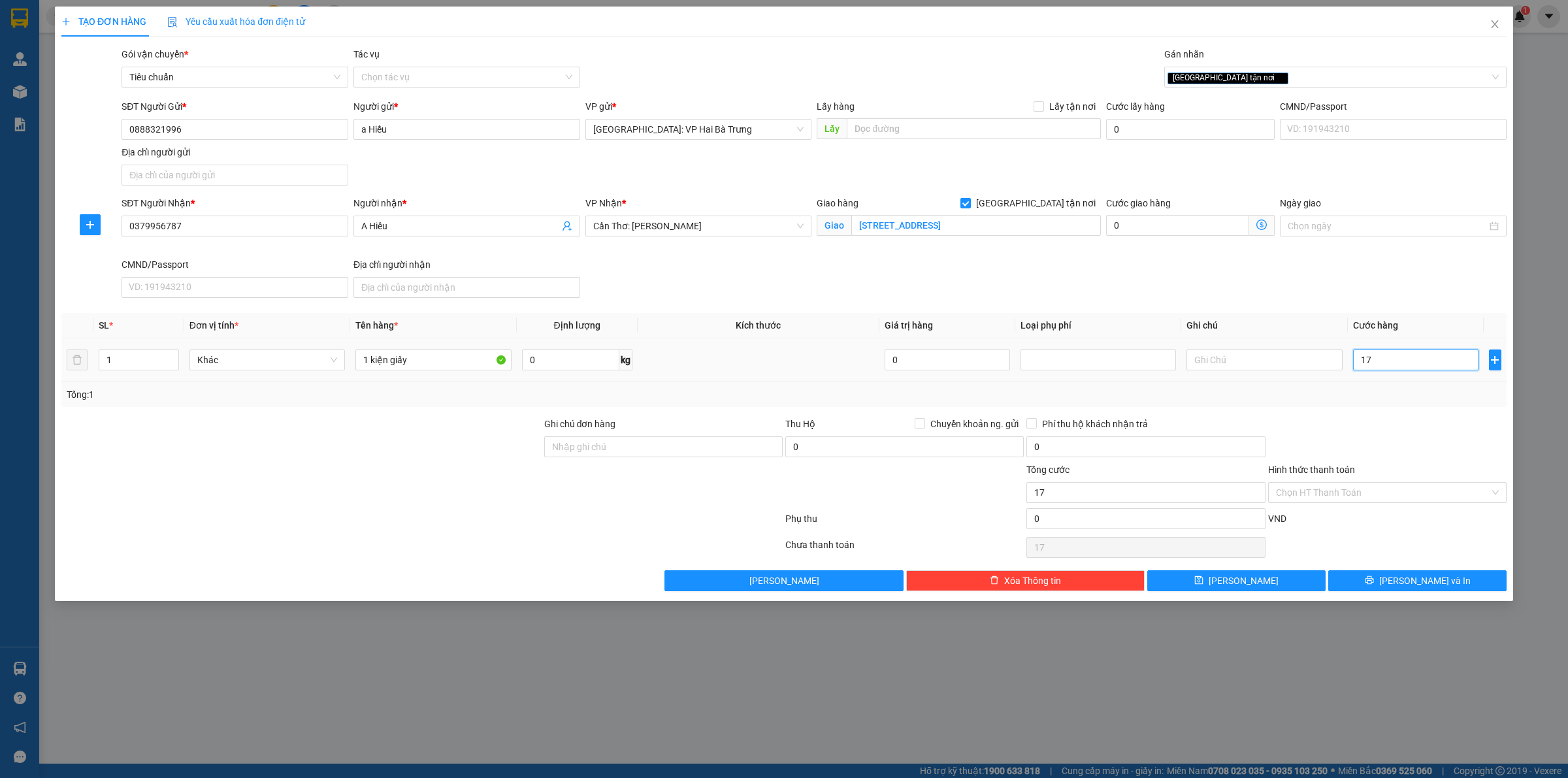
type input "170"
type input "1.700"
type input "17.000"
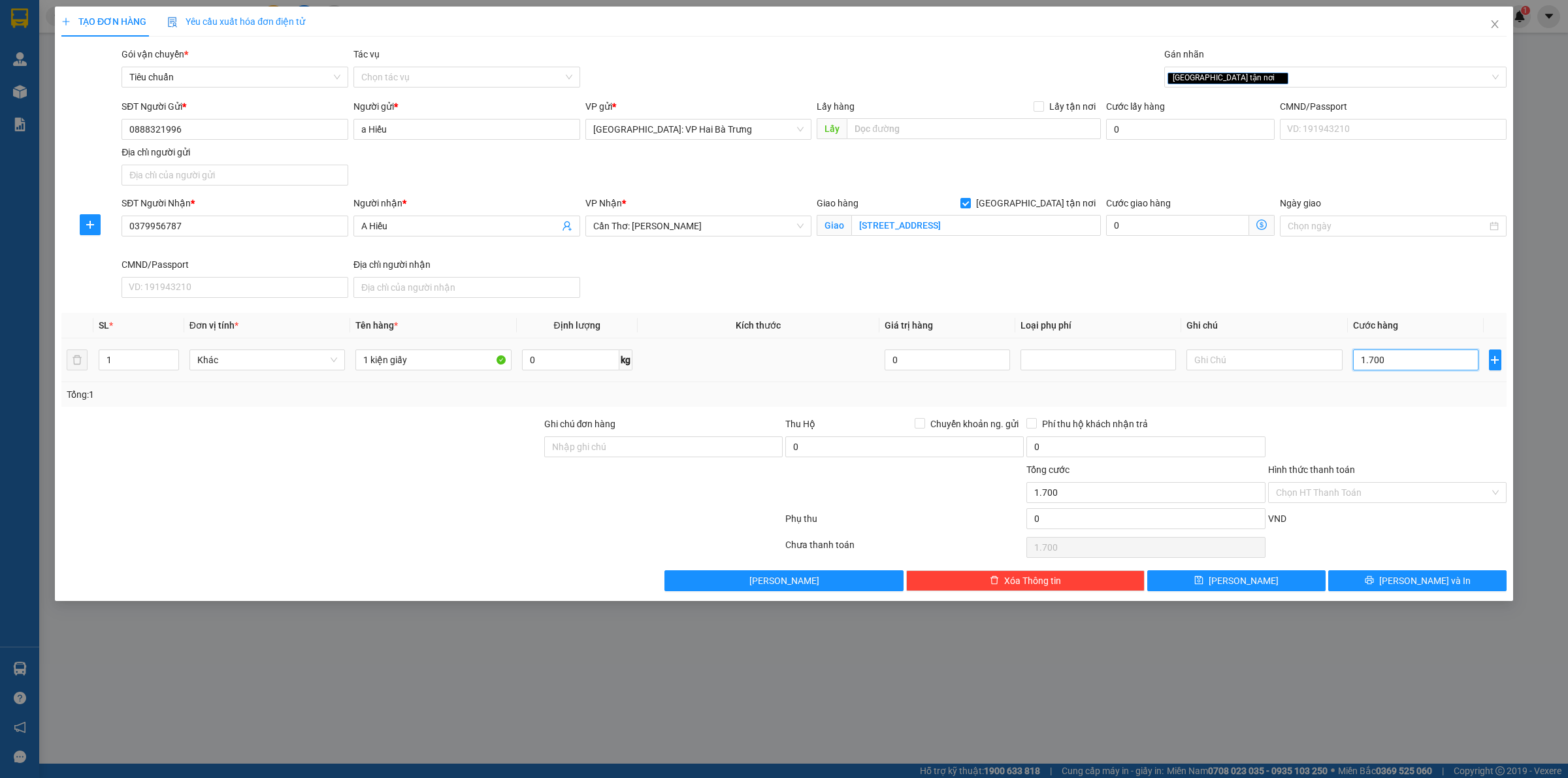
type input "17.000"
type input "170.000"
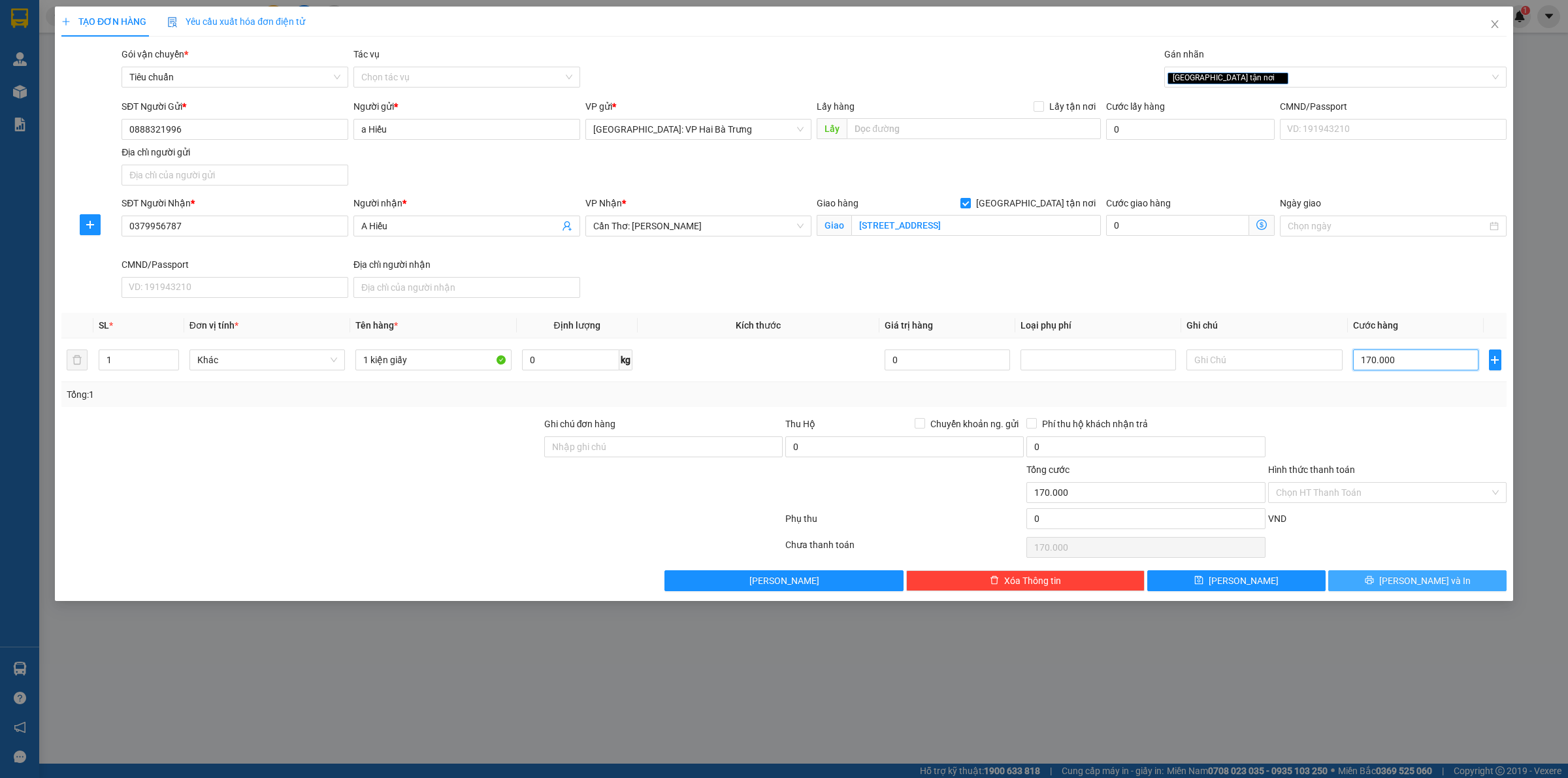
type input "170.000"
click at [1370, 579] on button "[PERSON_NAME] và In" at bounding box center [1417, 581] width 179 height 21
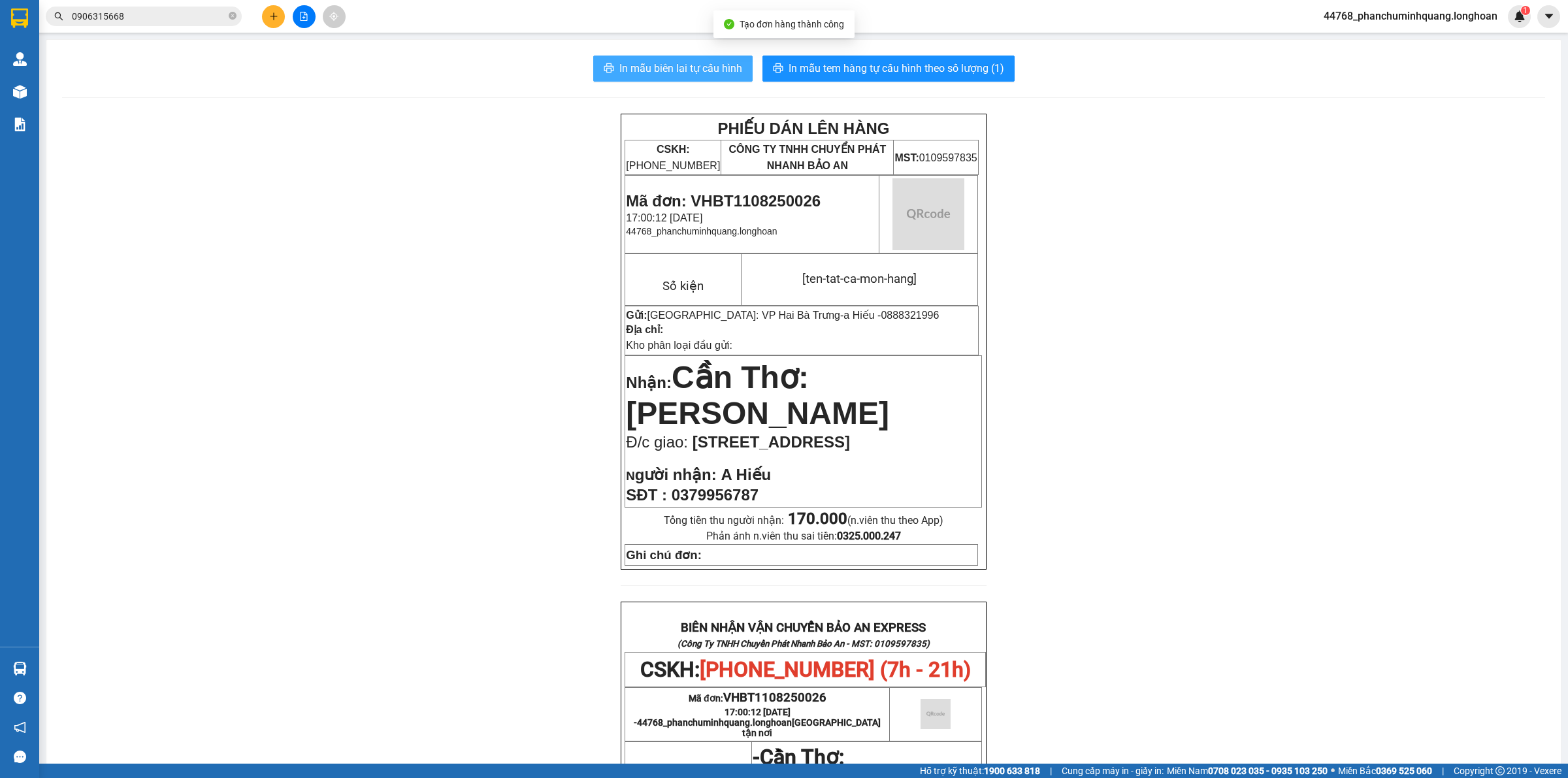
click at [634, 69] on span "In mẫu biên lai tự cấu hình" at bounding box center [680, 68] width 123 height 16
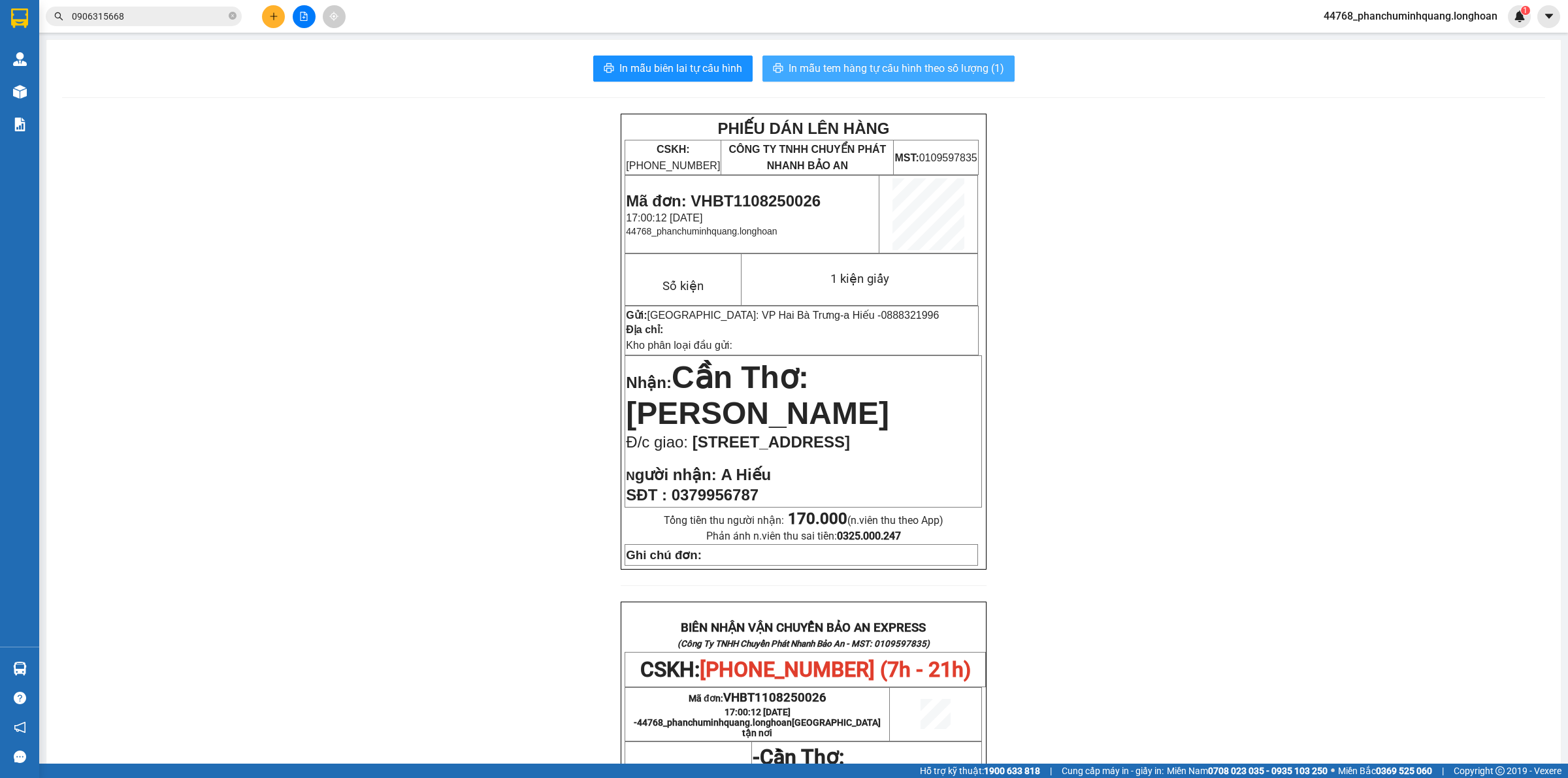
click at [926, 62] on span "In mẫu tem hàng tự cấu hình theo số lượng (1)" at bounding box center [896, 68] width 216 height 16
click at [277, 10] on button at bounding box center [273, 16] width 23 height 22
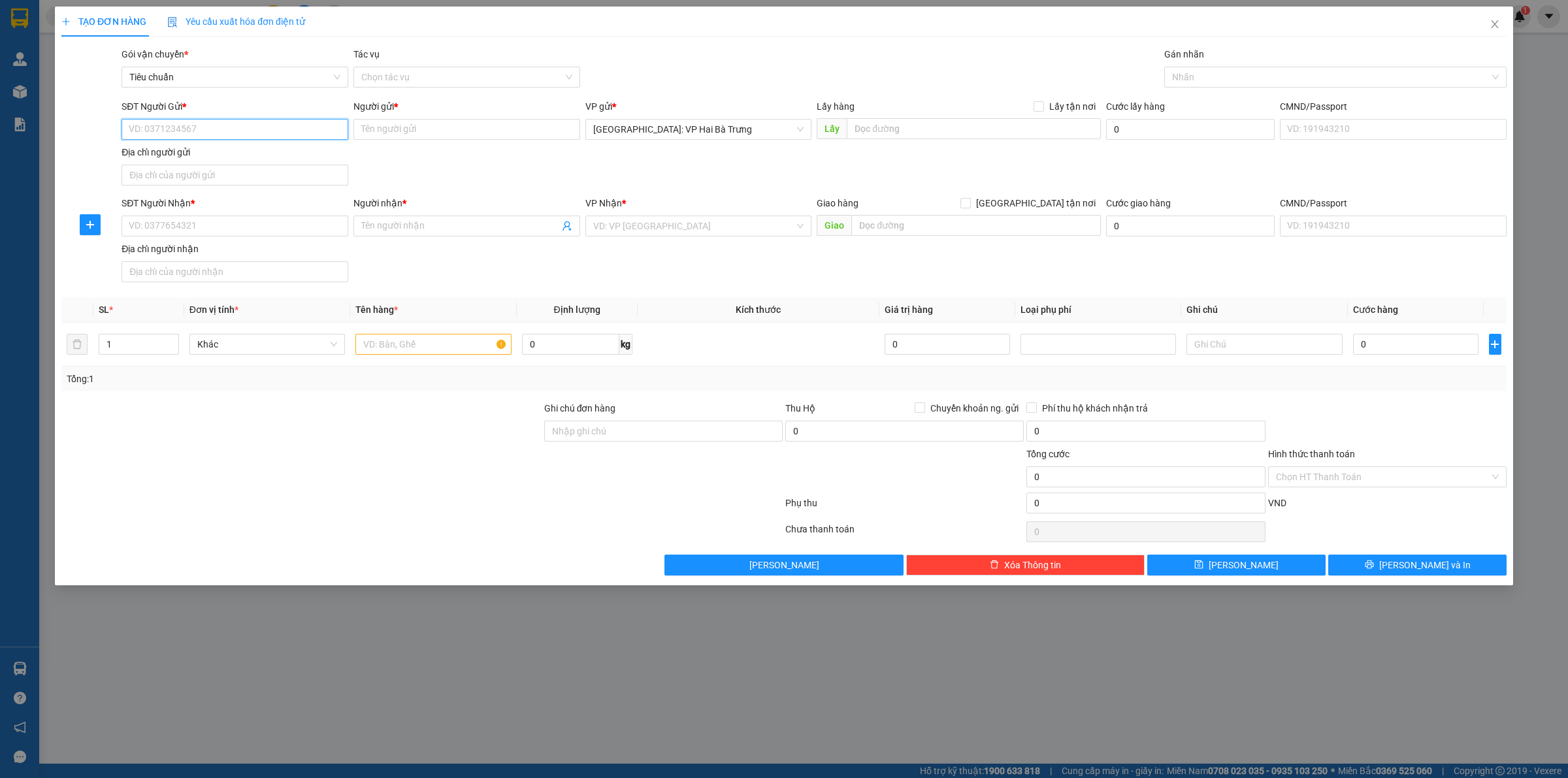
click at [274, 132] on input "SĐT Người Gửi *" at bounding box center [234, 129] width 226 height 21
click at [1491, 17] on span "Close" at bounding box center [1495, 25] width 36 height 36
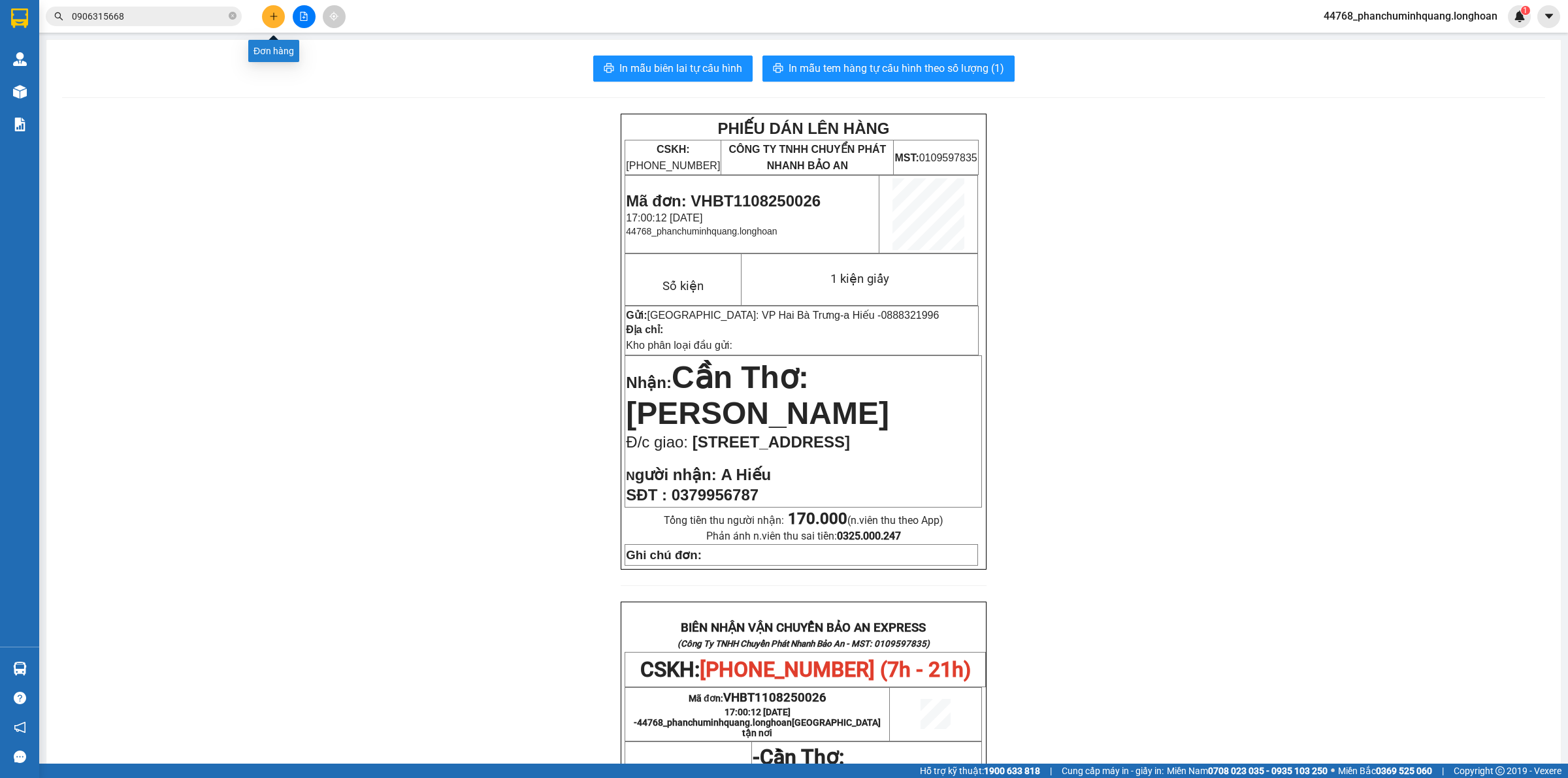
click at [275, 20] on icon "plus" at bounding box center [274, 16] width 9 height 9
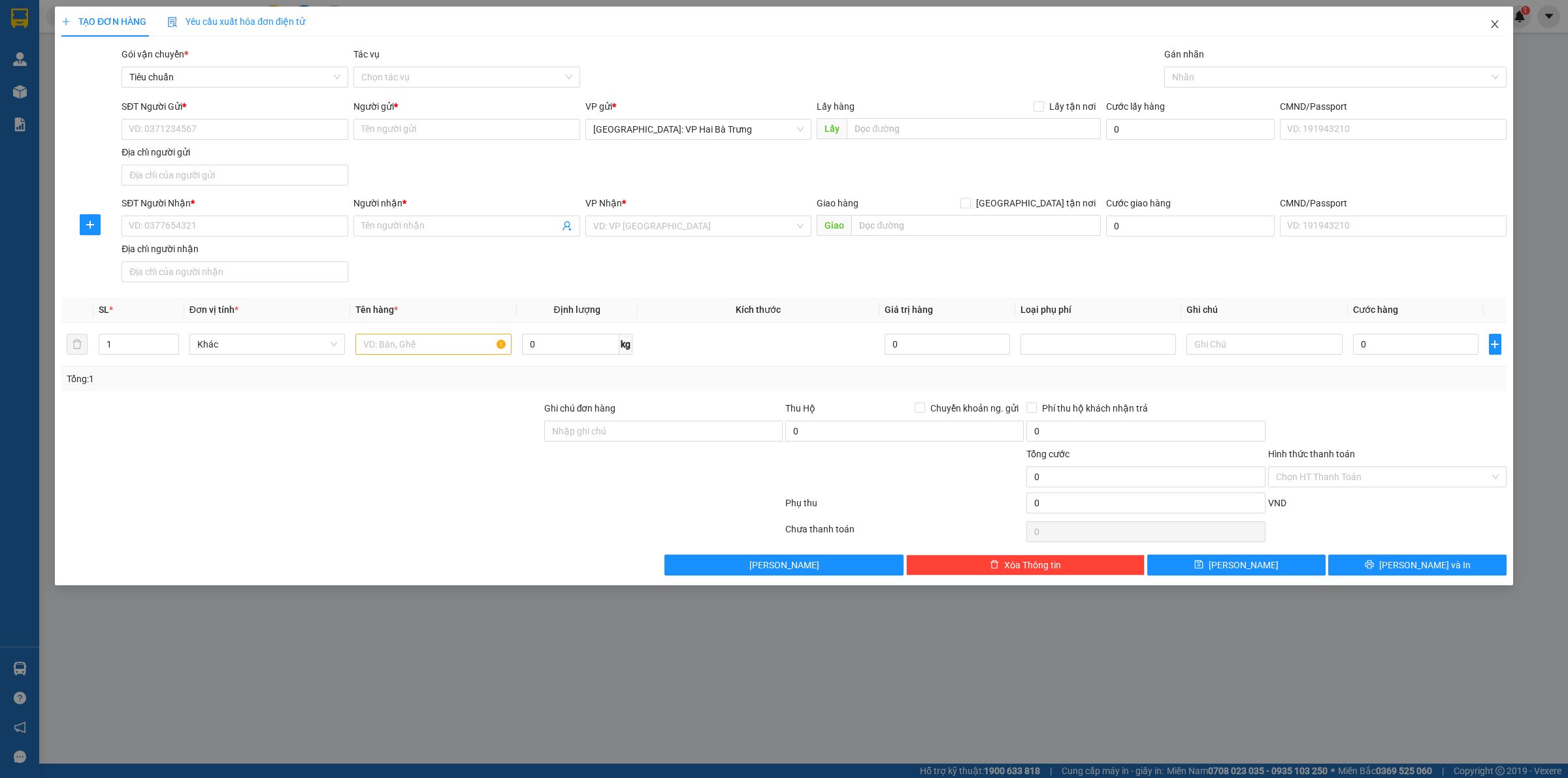
click at [1500, 25] on span "Close" at bounding box center [1495, 25] width 36 height 36
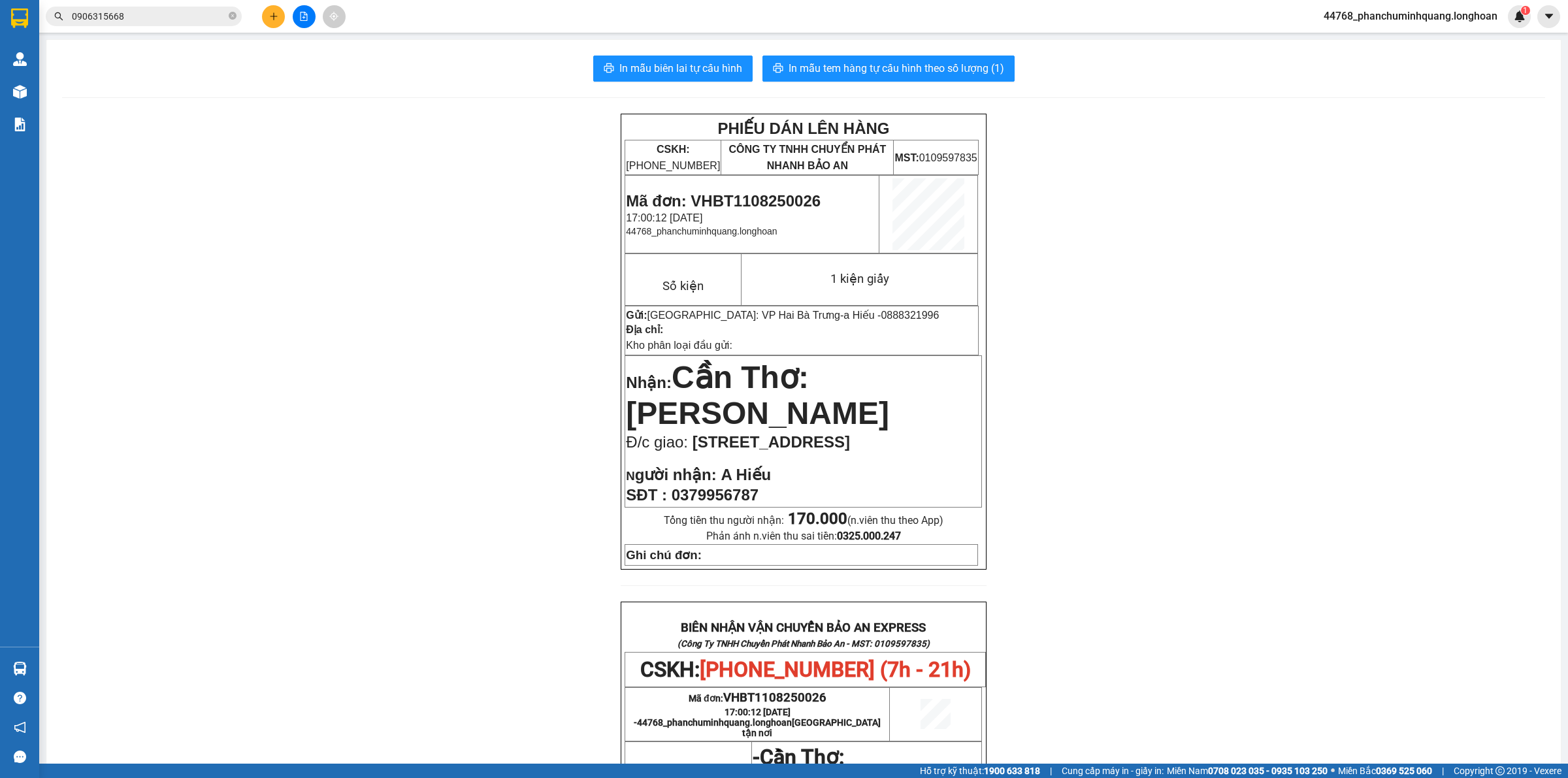
click at [197, 11] on input "0906315668" at bounding box center [149, 17] width 154 height 15
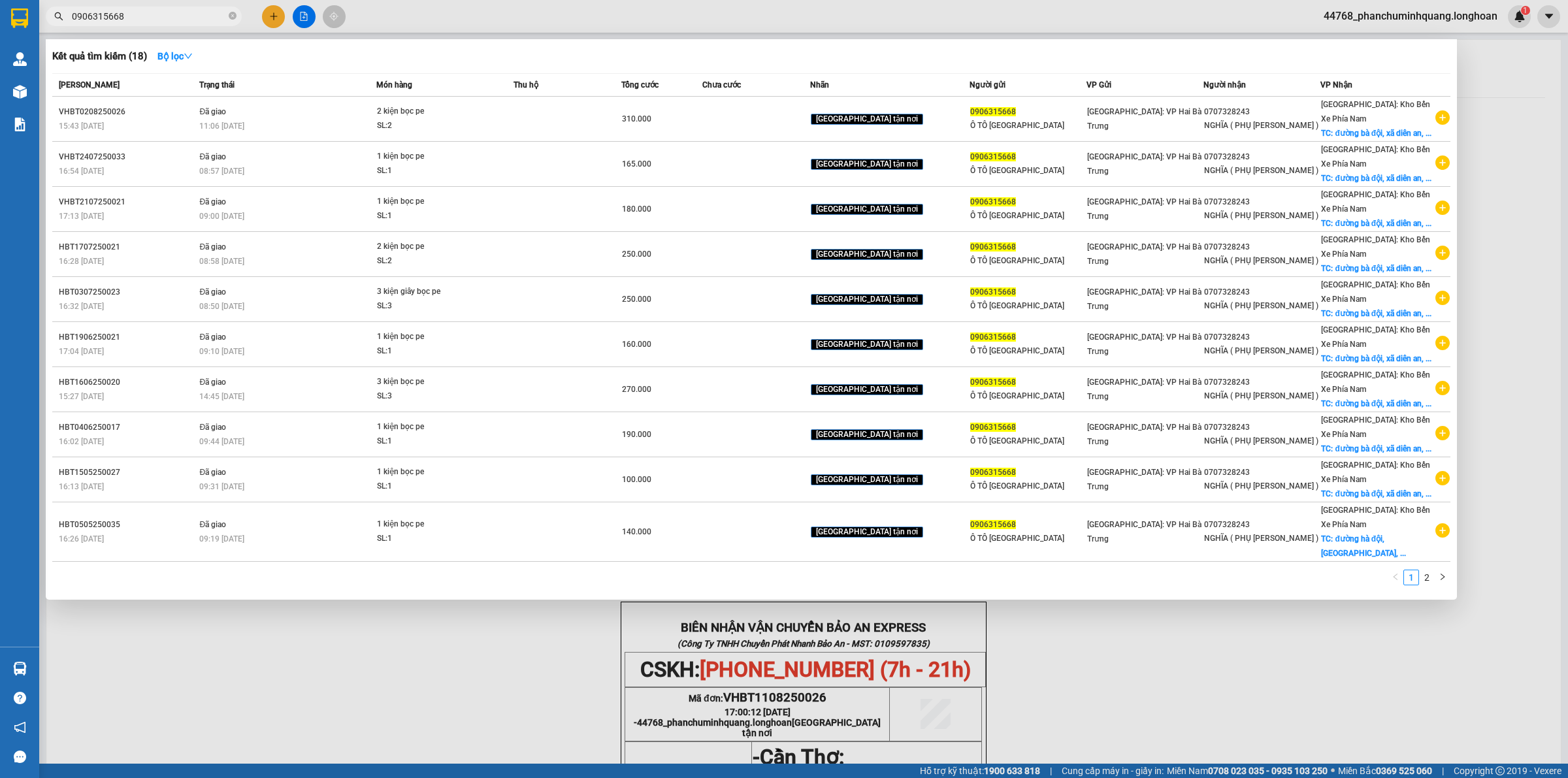
click at [197, 11] on input "0906315668" at bounding box center [149, 17] width 154 height 15
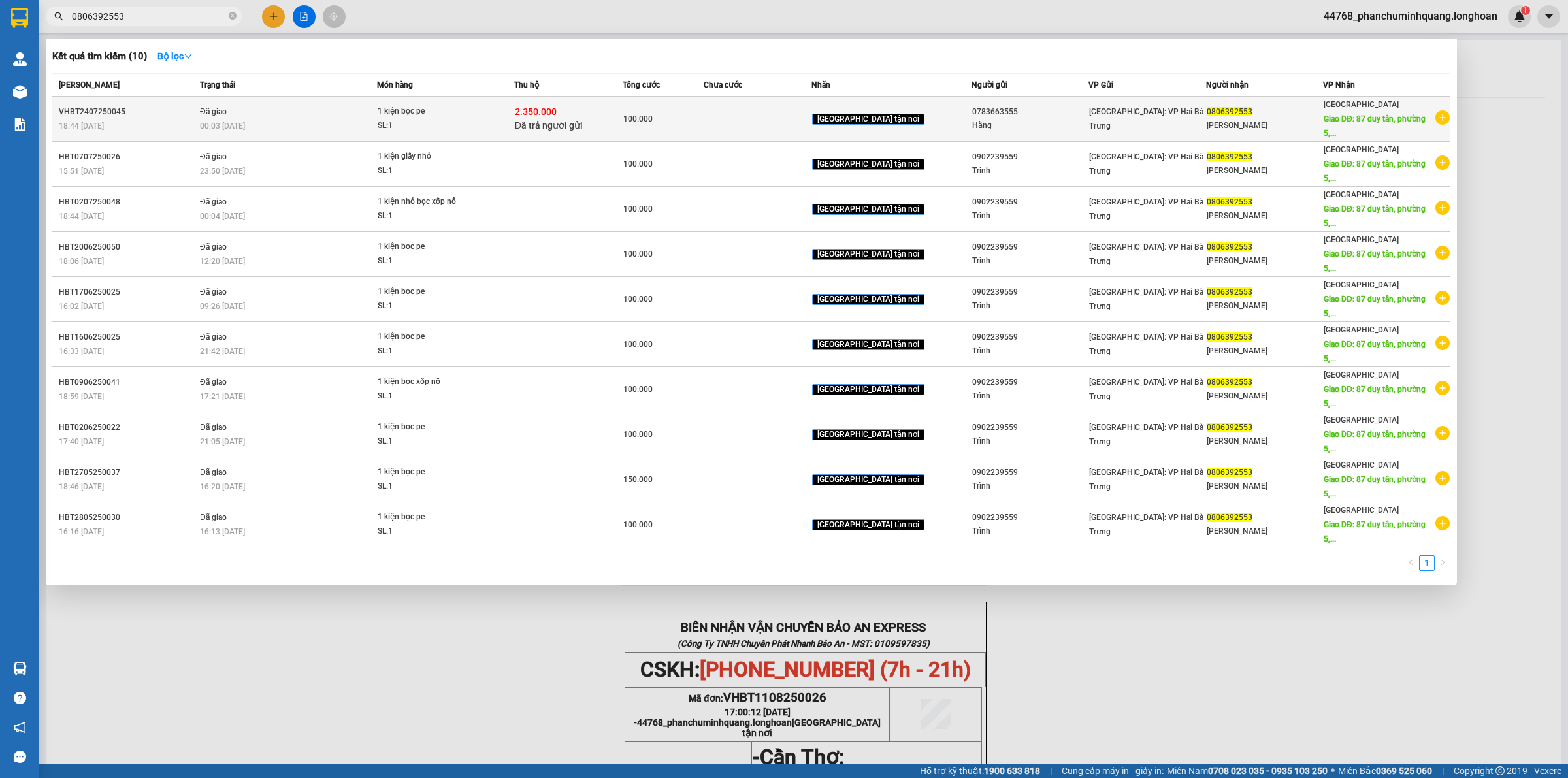
type input "0806392553"
click at [1027, 119] on div "Hằng" at bounding box center [1029, 126] width 115 height 14
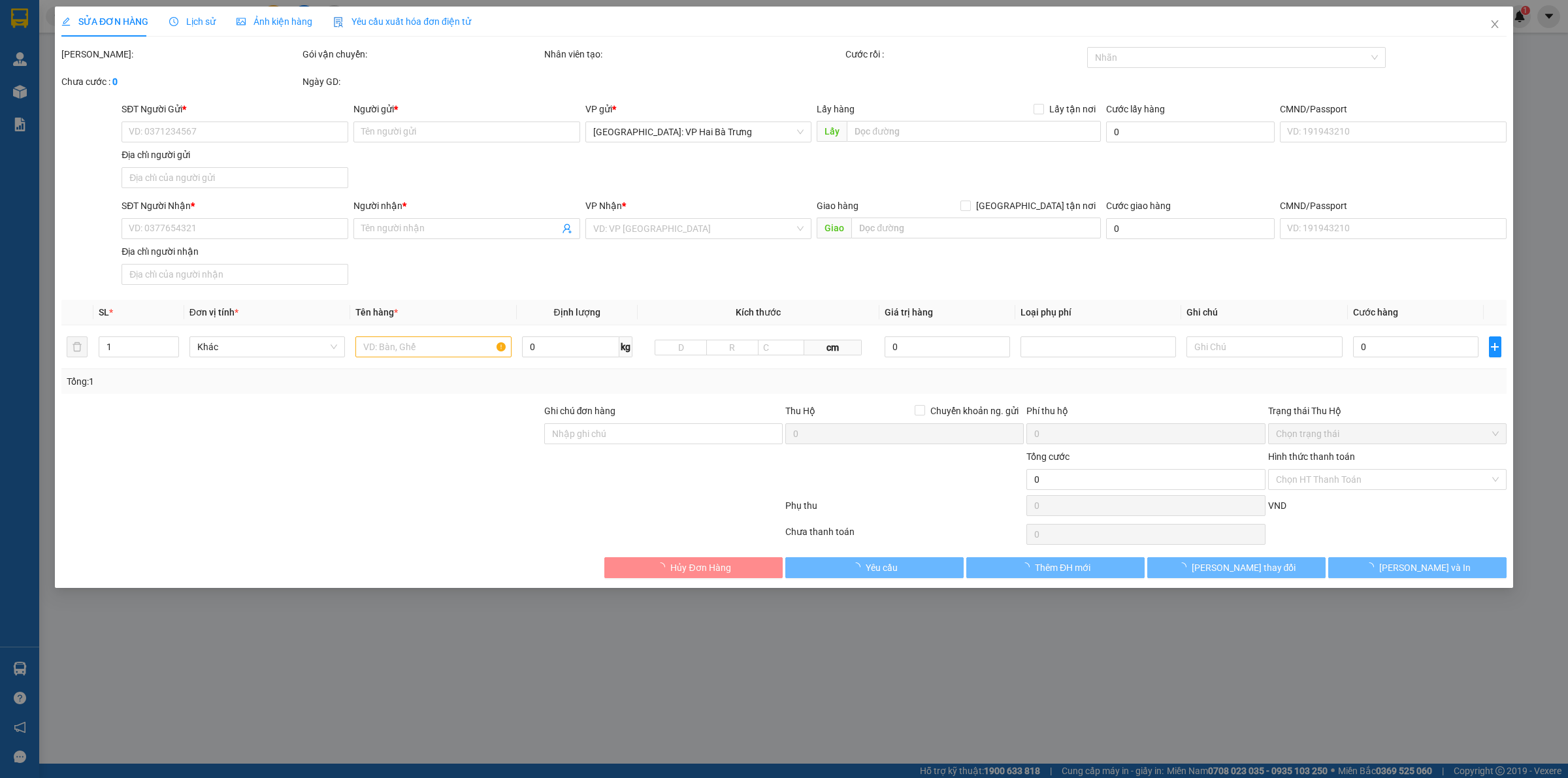
type input "0783663555"
type input "Hằng"
type input "0806392553"
type input "[PERSON_NAME]"
type input "87 duy tân, [GEOGRAPHIC_DATA], [GEOGRAPHIC_DATA], [GEOGRAPHIC_DATA]"
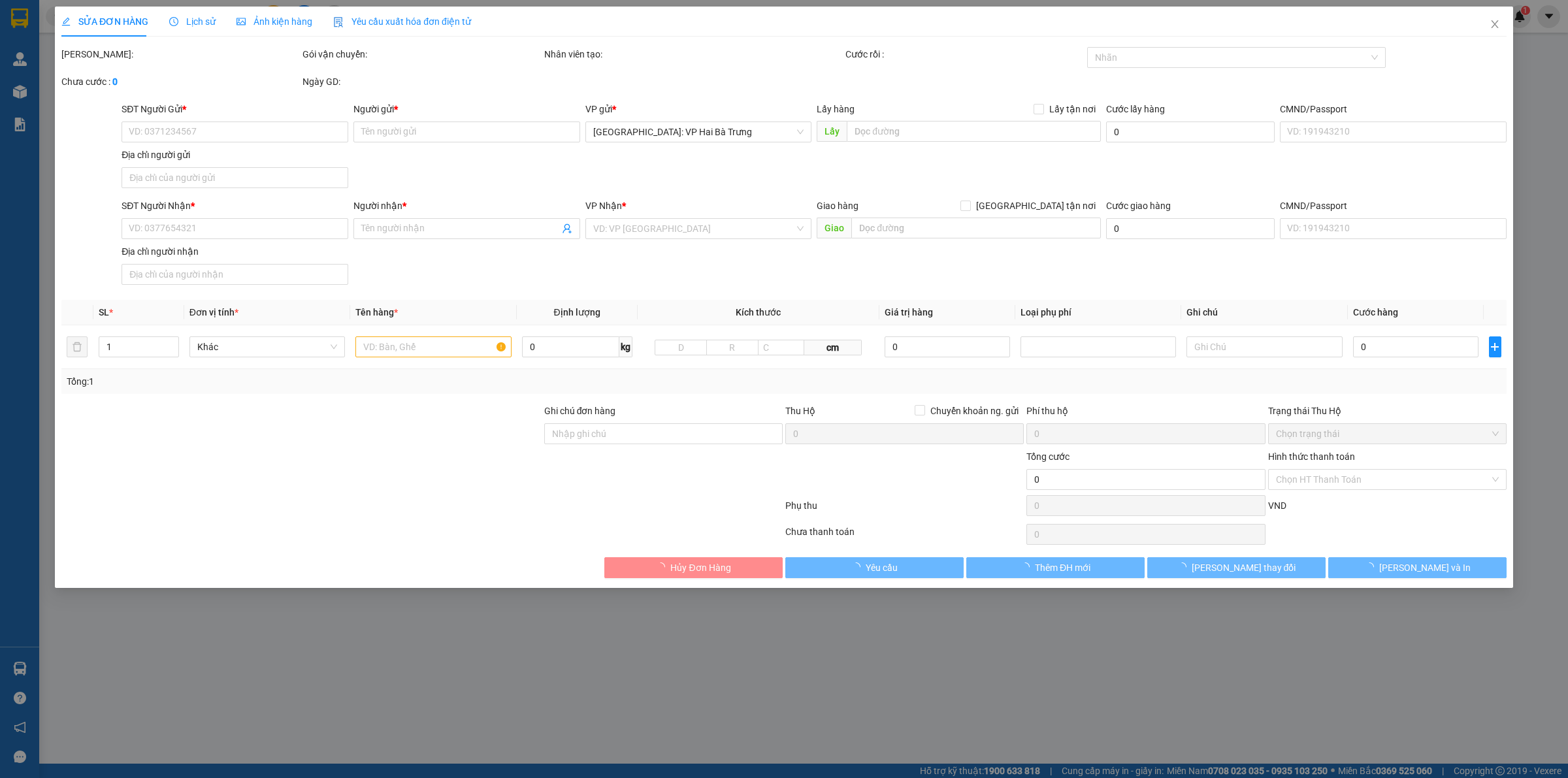
checkbox input "true"
type input "2.350.000"
type input "20.000"
type input "100.000"
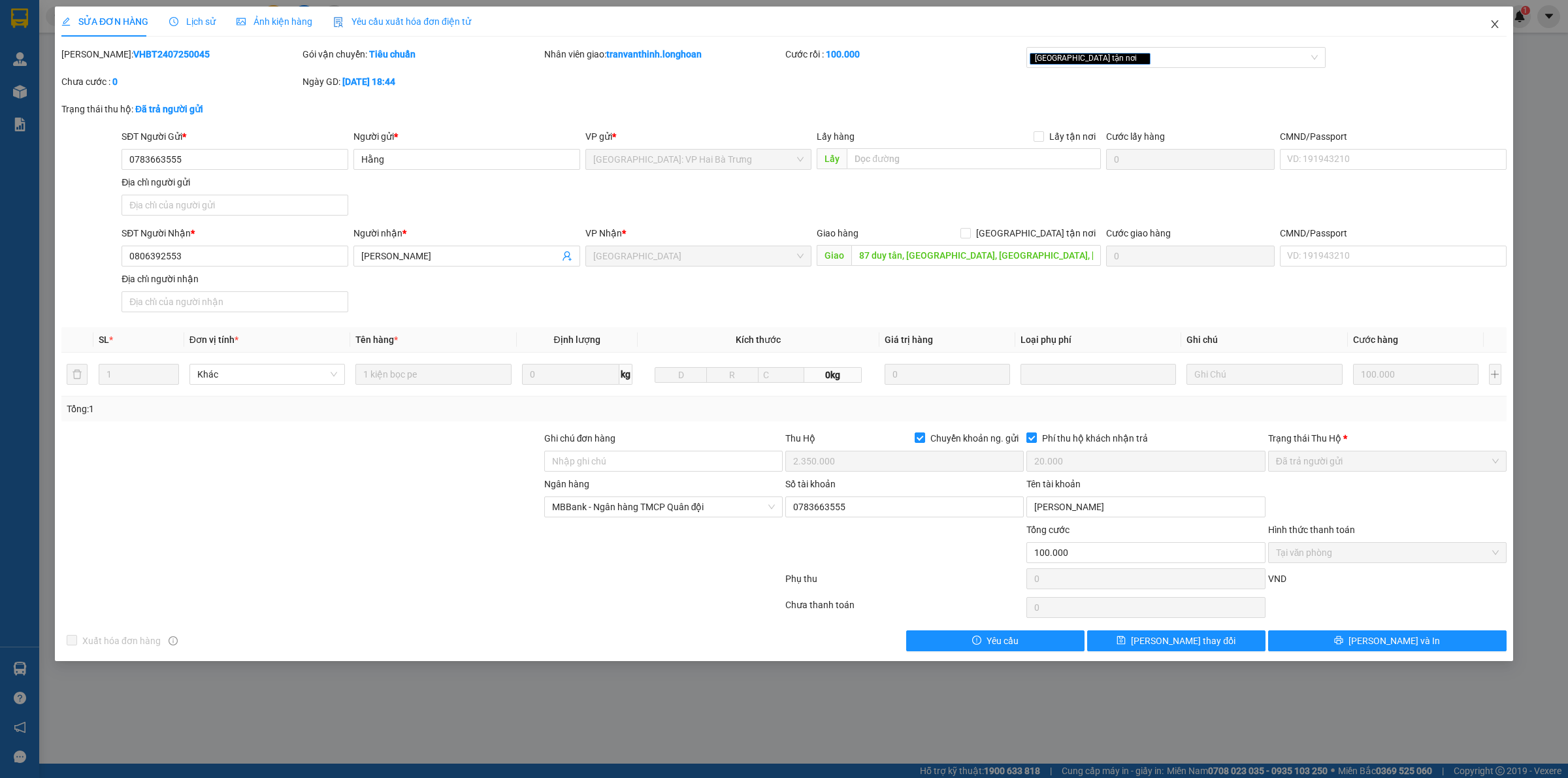
click at [1501, 20] on span "Close" at bounding box center [1495, 25] width 36 height 36
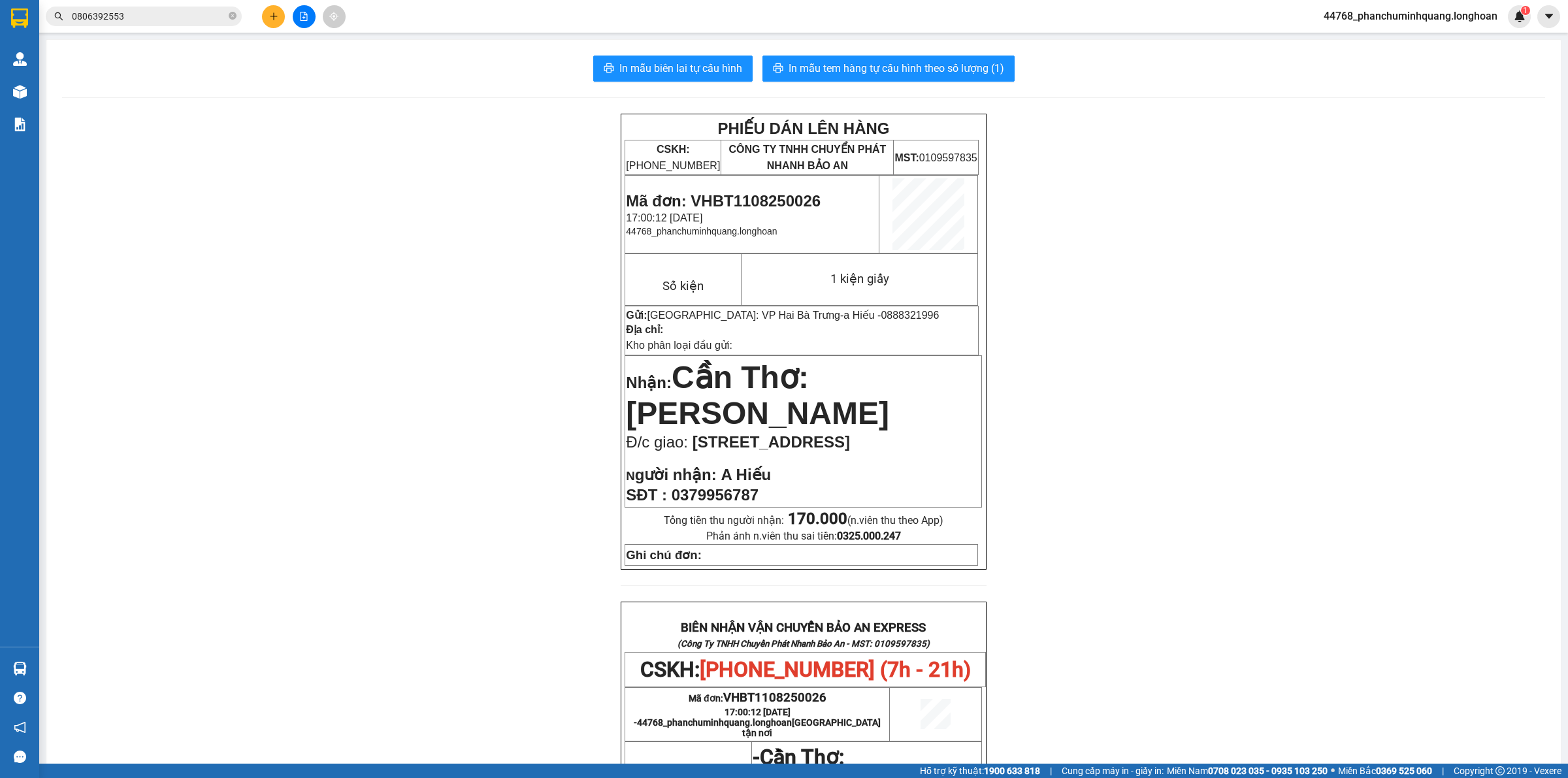
click at [157, 5] on div "Kết quả tìm kiếm ( 10 ) Bộ lọc Mã ĐH Trạng thái Món hàng Thu hộ Tổng cước Chưa …" at bounding box center [127, 16] width 255 height 22
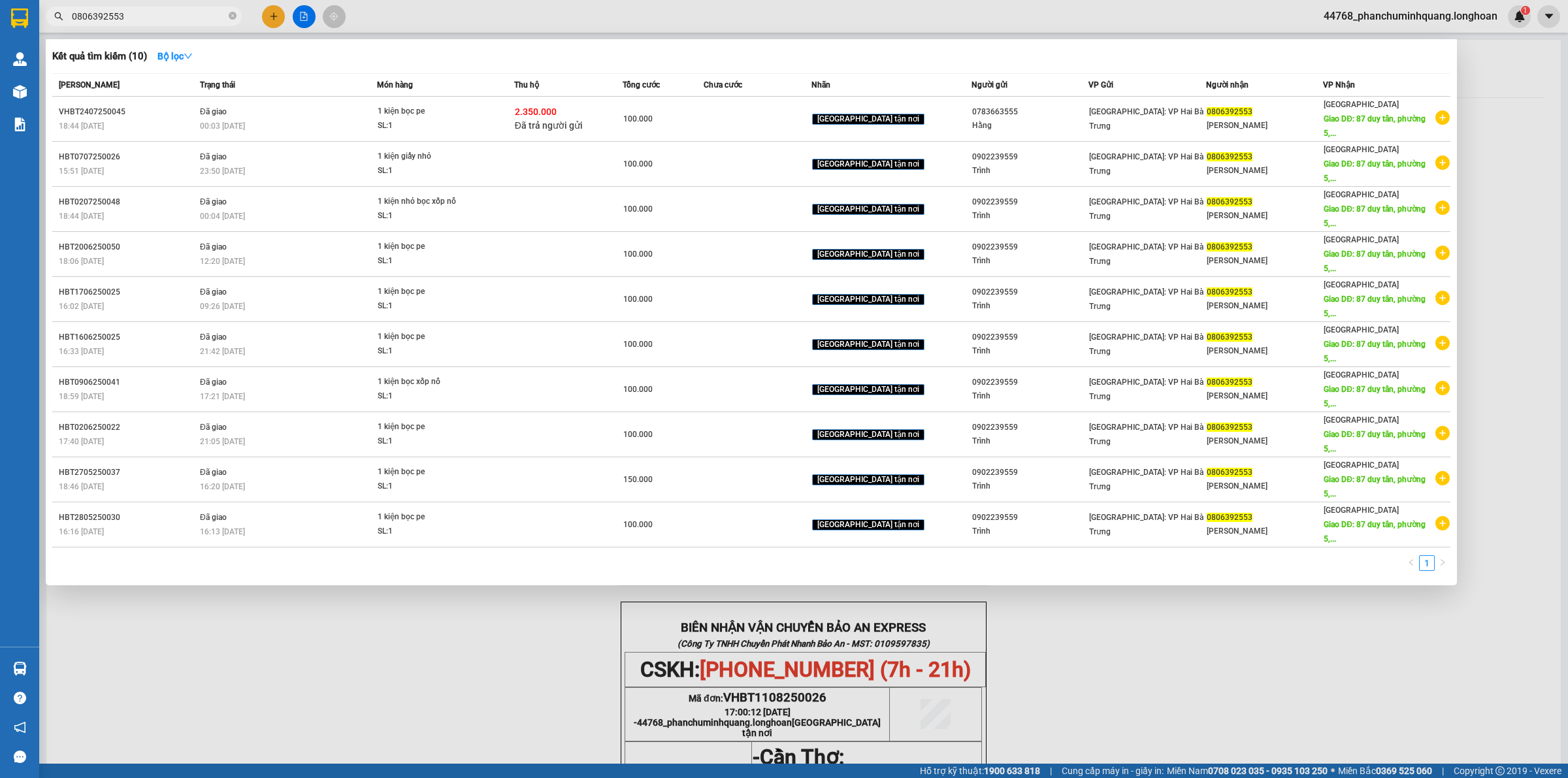
click at [161, 12] on input "0806392553" at bounding box center [149, 17] width 154 height 15
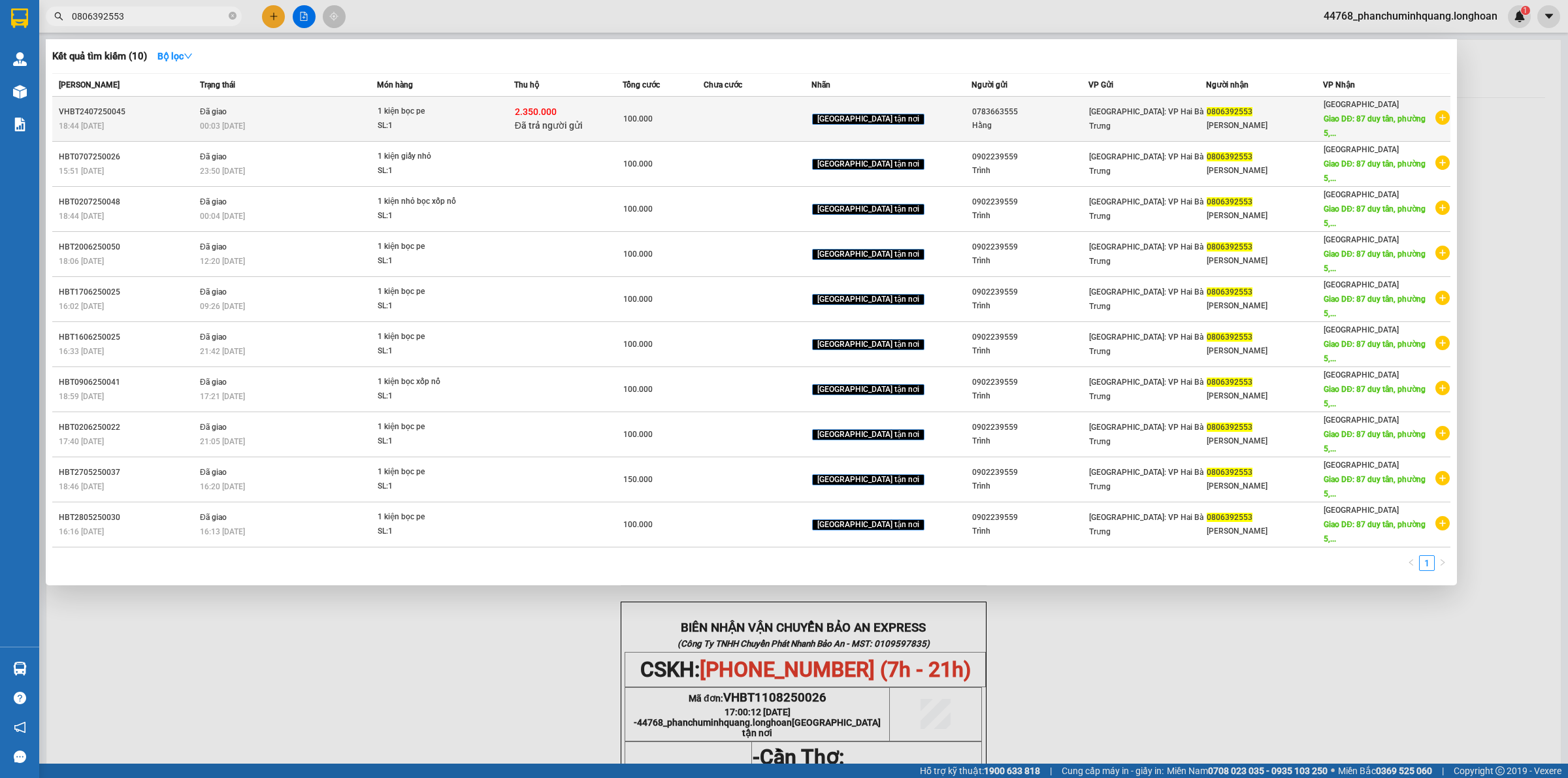
click at [1442, 113] on icon "plus-circle" at bounding box center [1442, 118] width 15 height 15
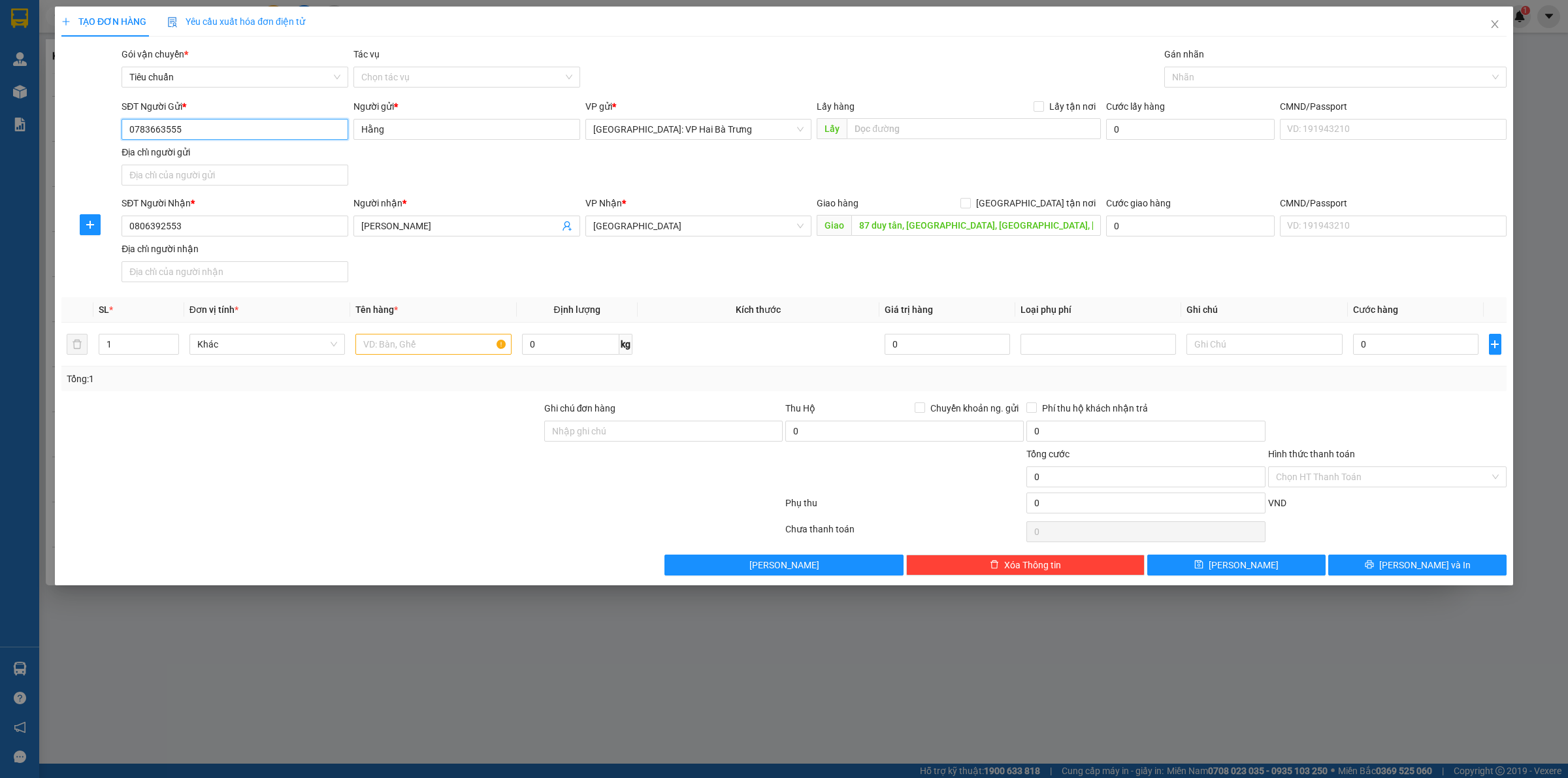
click at [242, 133] on input "0783663555" at bounding box center [234, 129] width 226 height 21
type input "0902239559"
click at [178, 159] on div "0902239559 - Trình" at bounding box center [234, 156] width 211 height 15
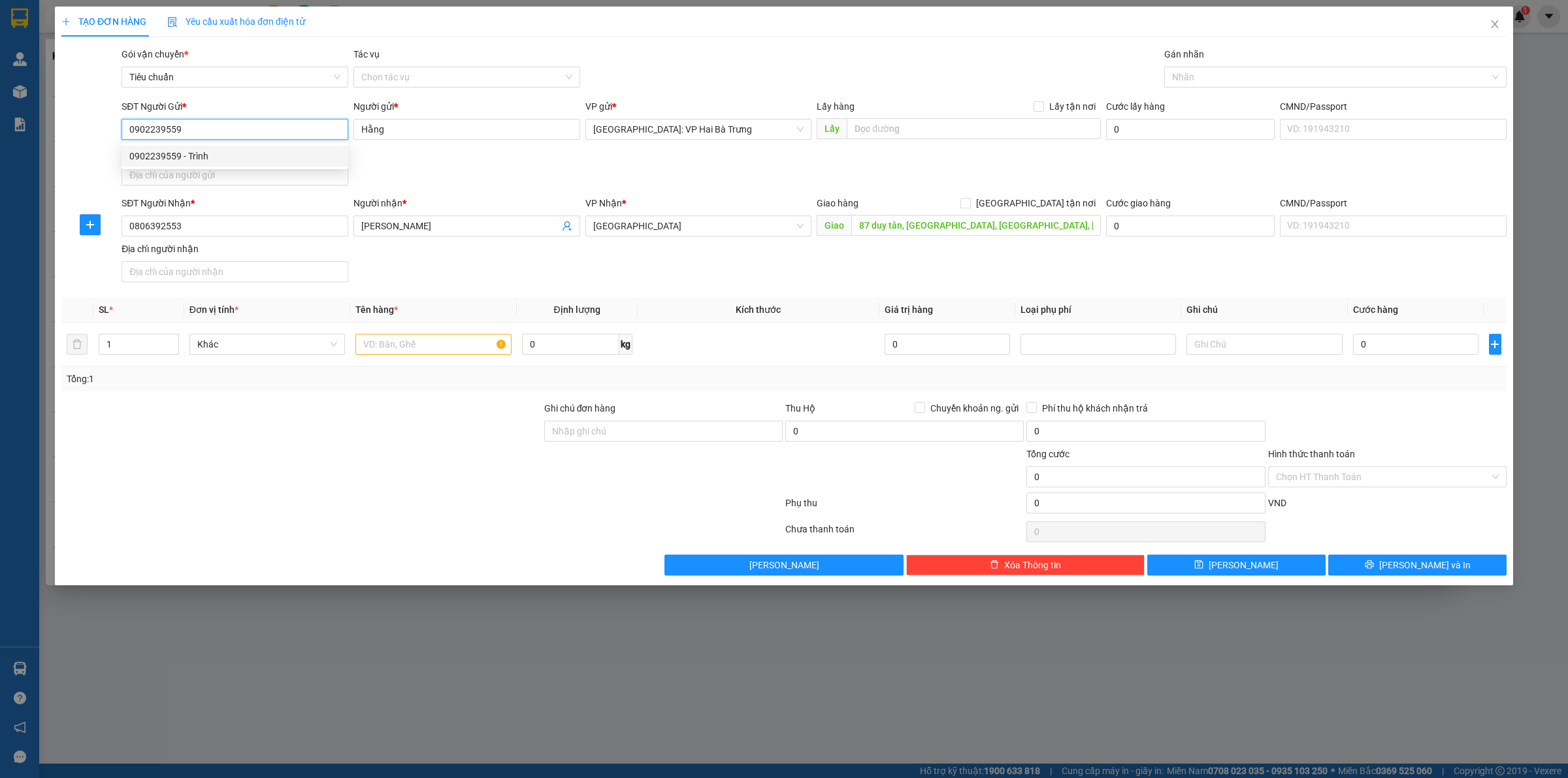
type input "Trình"
click at [223, 133] on input "0902239559" at bounding box center [234, 129] width 226 height 21
click at [249, 152] on div "0902239559 - Trình" at bounding box center [234, 156] width 211 height 15
click at [257, 128] on input "0902239559" at bounding box center [234, 129] width 226 height 21
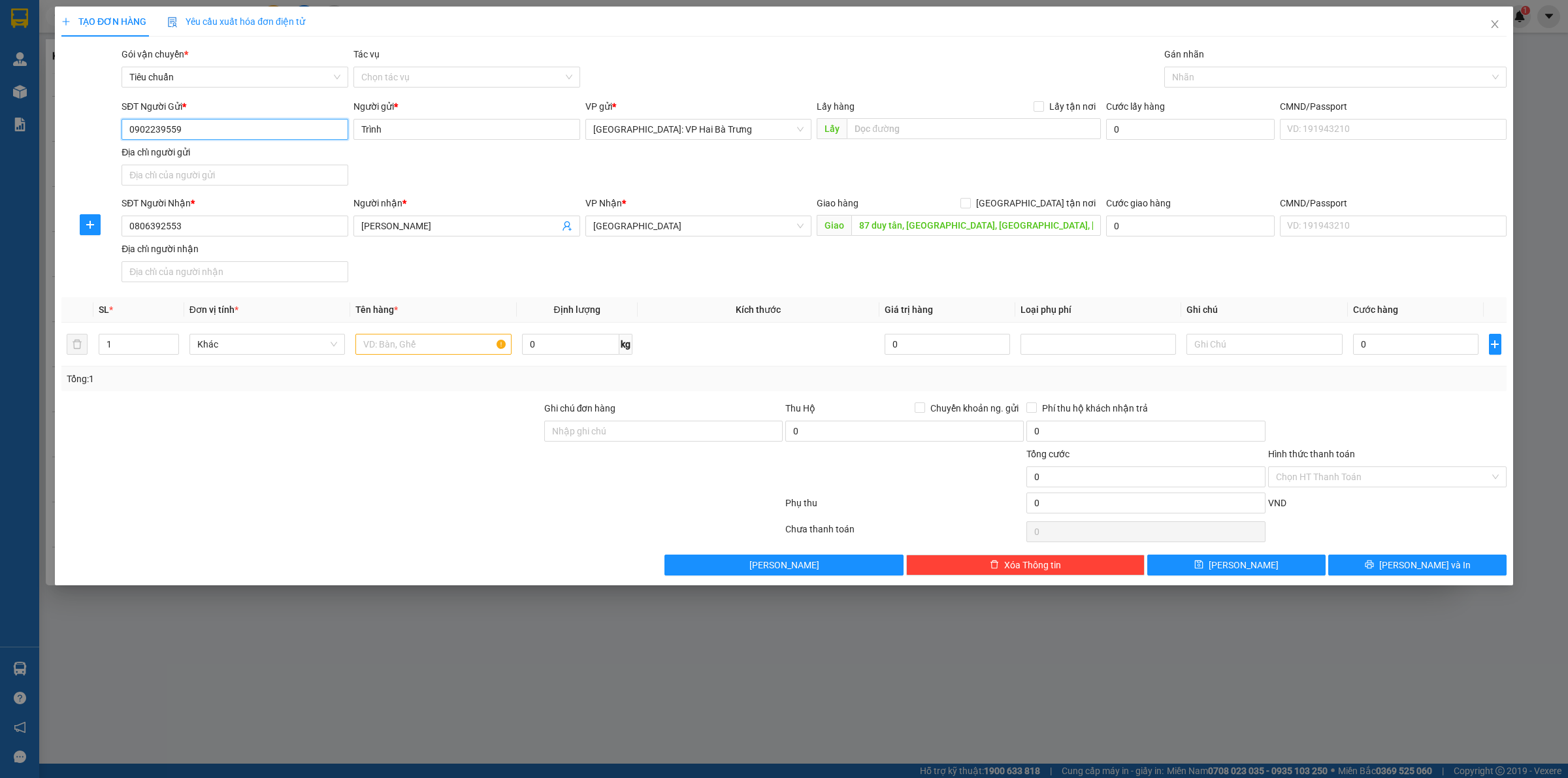
click at [257, 128] on input "0902239559" at bounding box center [234, 129] width 226 height 21
type input "0902239559"
click at [926, 412] on span "Chuyển khoản ng. gửi" at bounding box center [974, 409] width 99 height 15
click at [923, 411] on input "Chuyển khoản ng. gửi" at bounding box center [919, 406] width 9 height 9
checkbox input "true"
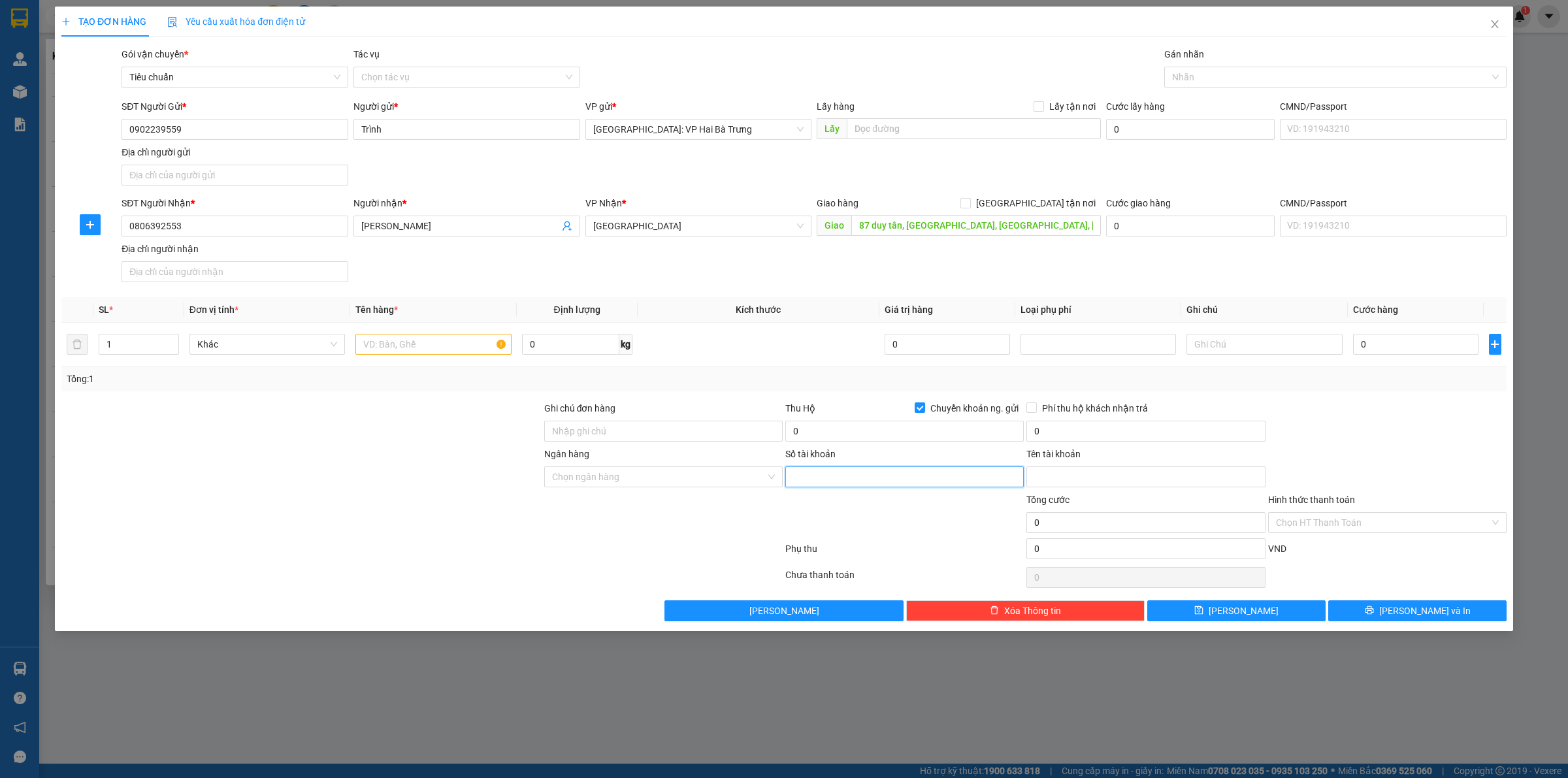
click at [910, 480] on input "Số tài khoản" at bounding box center [905, 477] width 238 height 21
paste input "0783663555"
type input "0783663555"
click at [720, 486] on input "Ngân hàng" at bounding box center [658, 476] width 213 height 20
type input "mb"
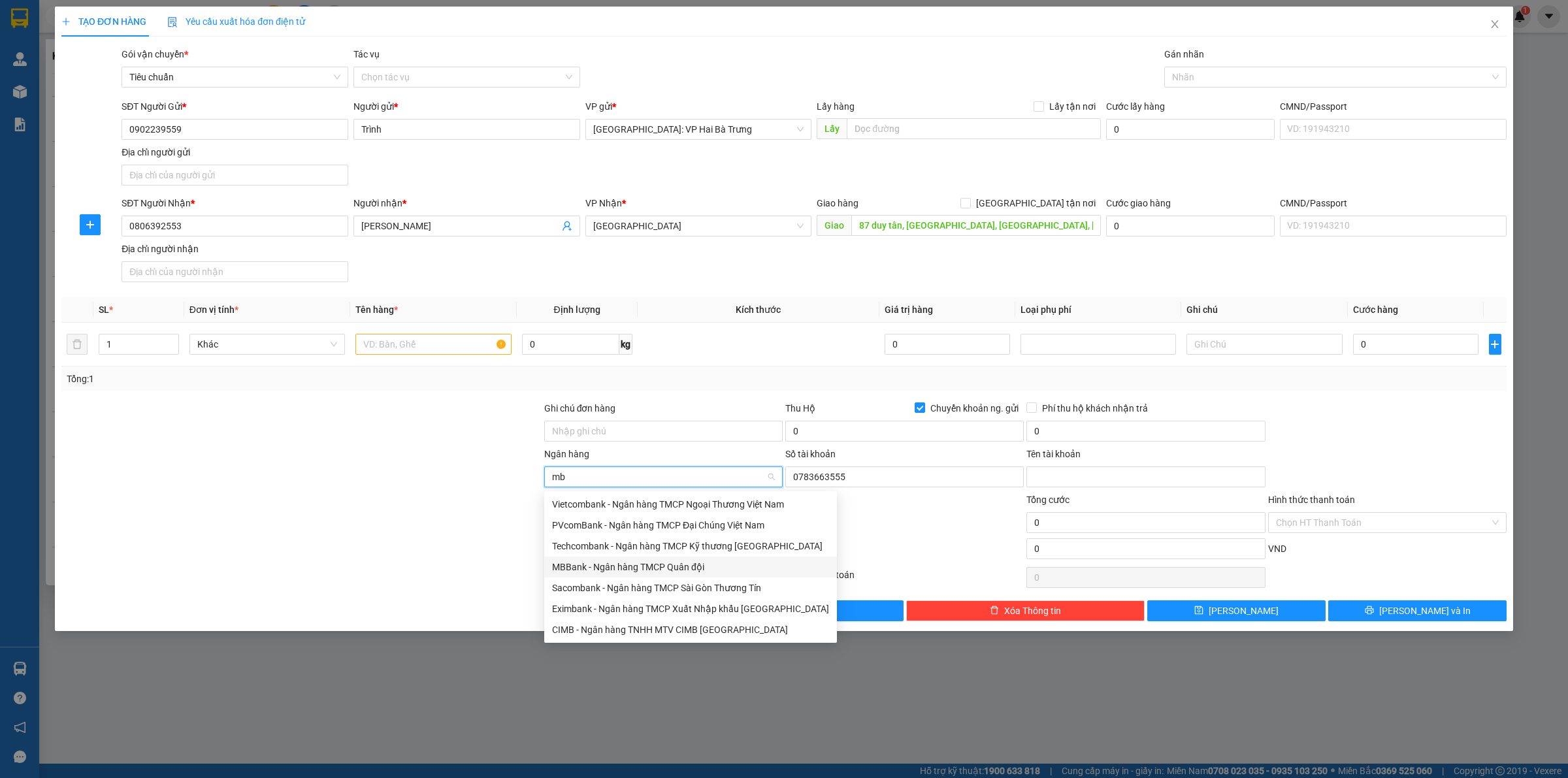
click at [664, 565] on div "MBBank - Ngân hàng TMCP Quân đội" at bounding box center [690, 567] width 277 height 15
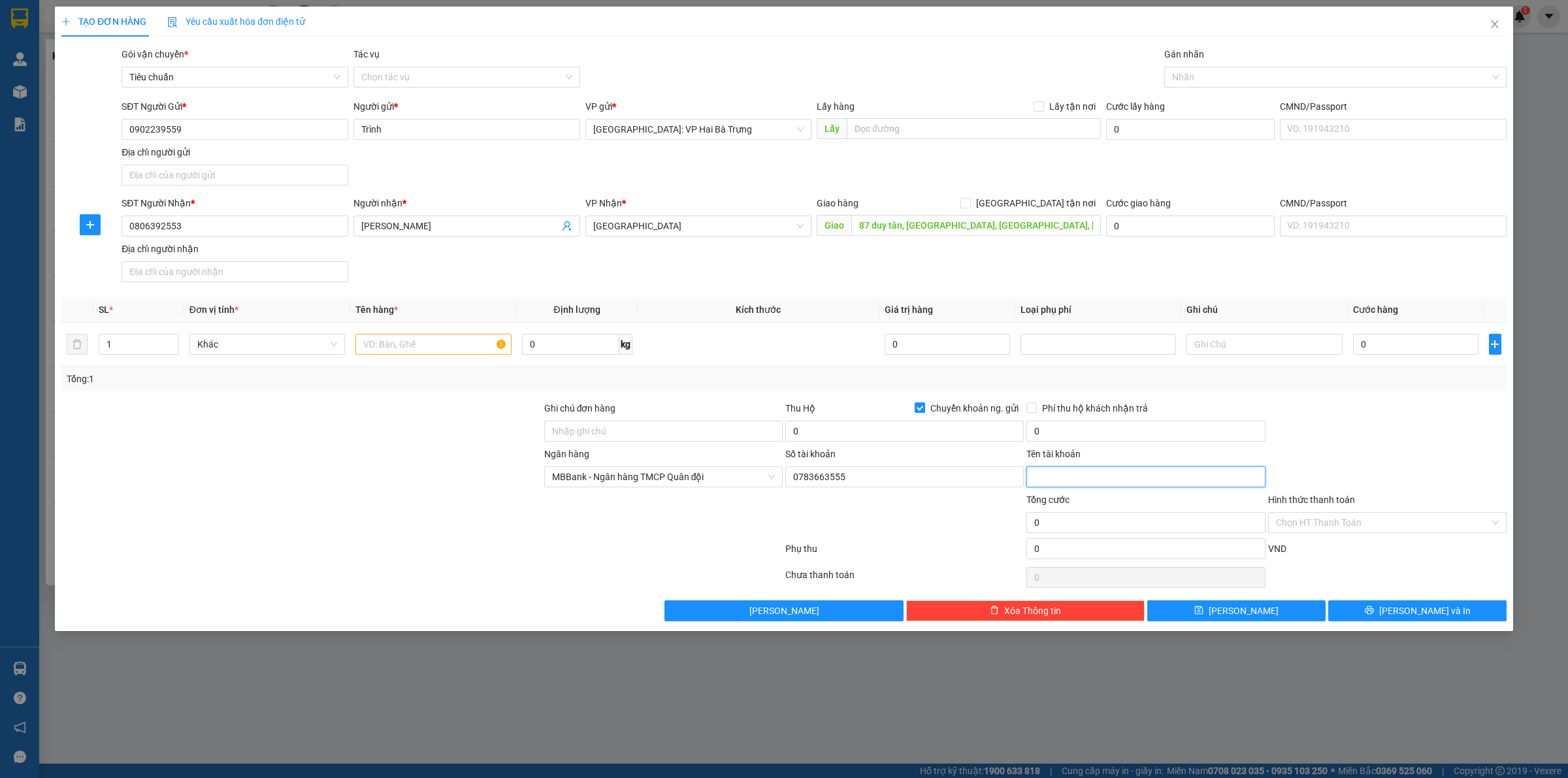
click at [1079, 479] on input "Tên tài khoản" at bounding box center [1146, 477] width 238 height 21
paste input "[PERSON_NAME]"
type input "[PERSON_NAME]"
click at [864, 425] on input "0" at bounding box center [905, 431] width 238 height 21
type input "2.850.000"
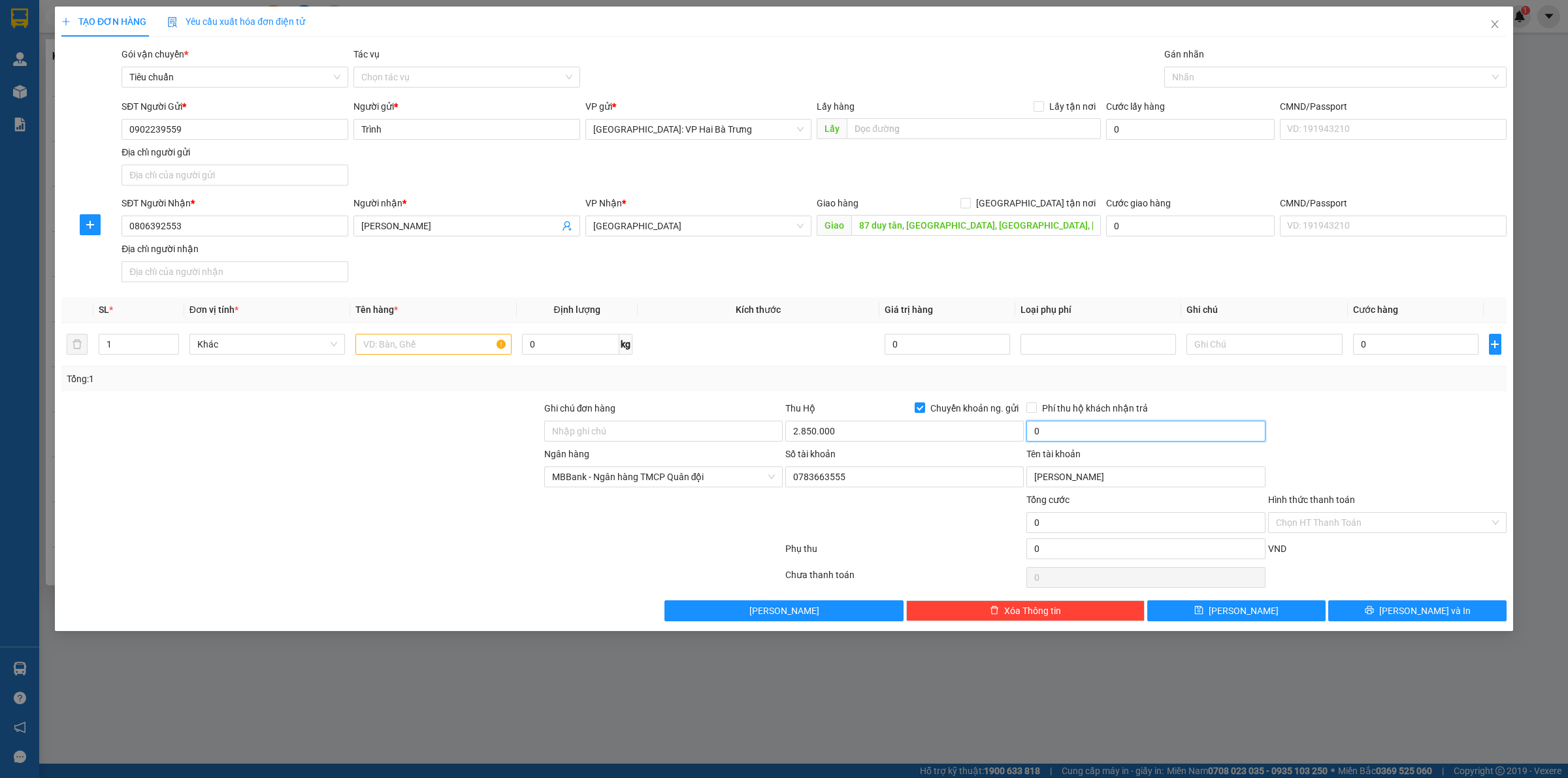
click at [1079, 435] on input "0" at bounding box center [1146, 431] width 238 height 21
type input "20.000"
click at [382, 345] on input "text" at bounding box center [433, 344] width 155 height 21
type input "1 cản bọc túi nhựa"
click at [1059, 208] on span "[GEOGRAPHIC_DATA] tận nơi" at bounding box center [1035, 203] width 130 height 15
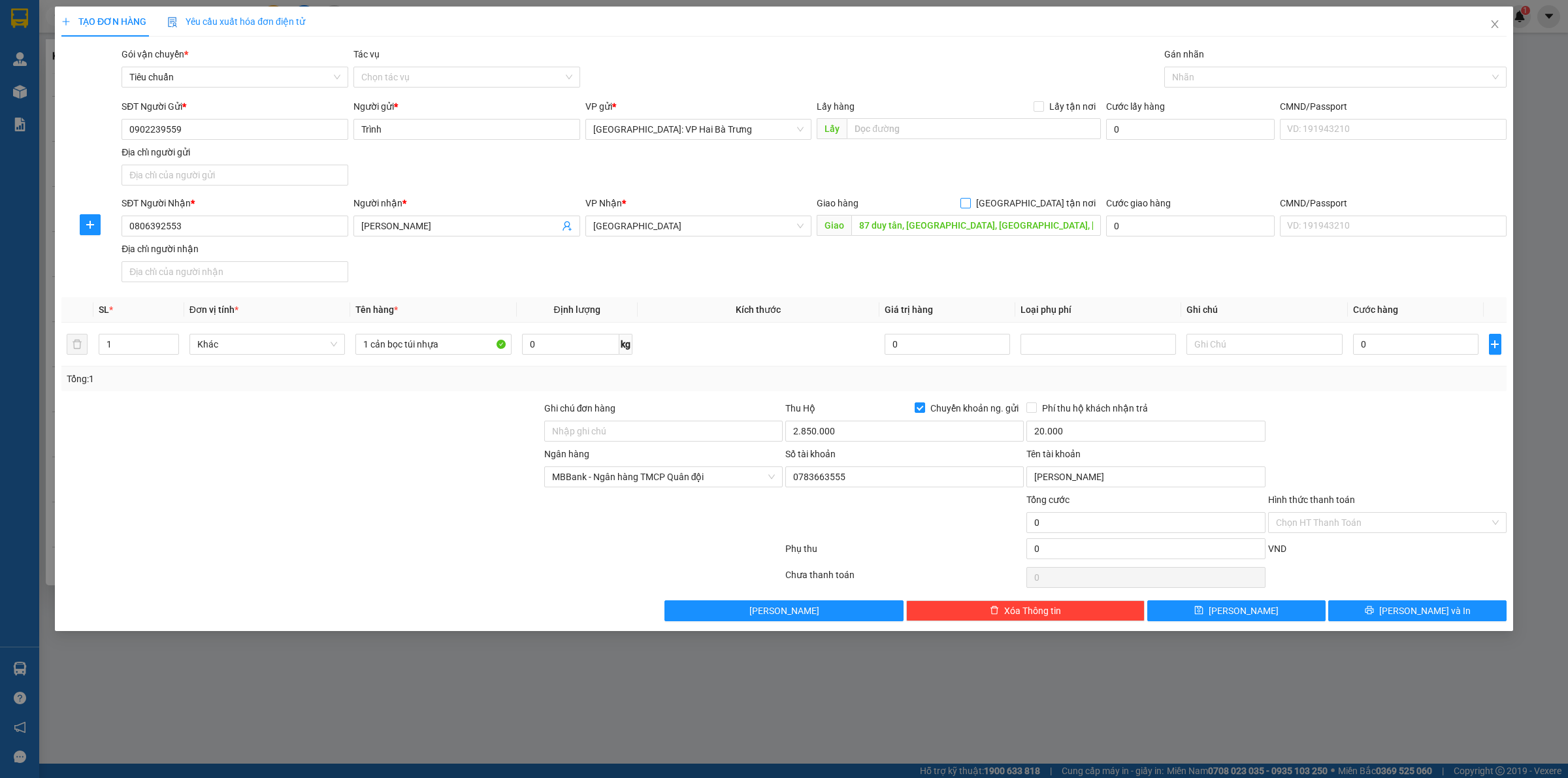
click at [969, 207] on input "[GEOGRAPHIC_DATA] tận nơi" at bounding box center [965, 202] width 9 height 9
checkbox input "true"
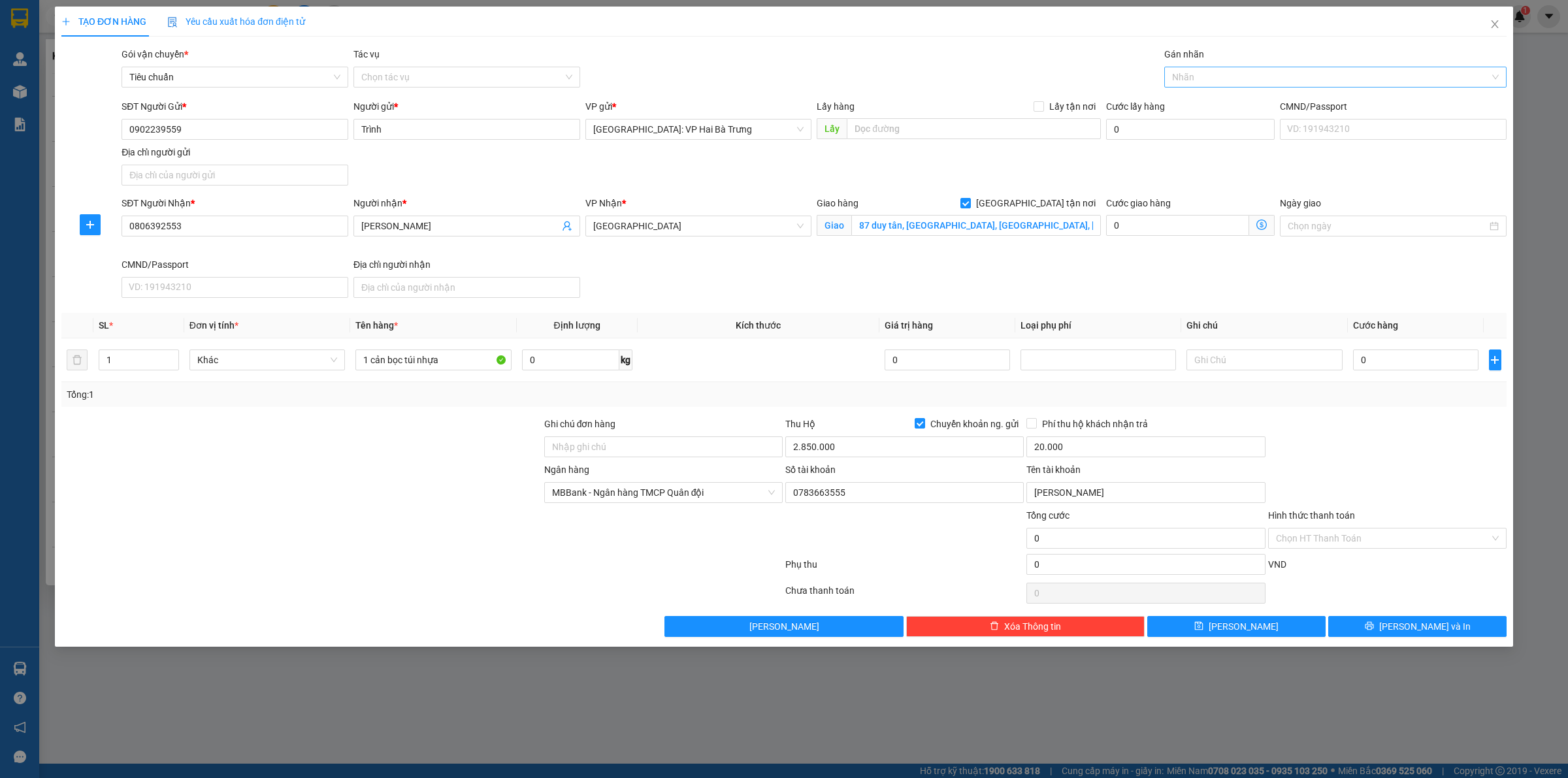
click at [1212, 72] on div at bounding box center [1328, 77] width 323 height 16
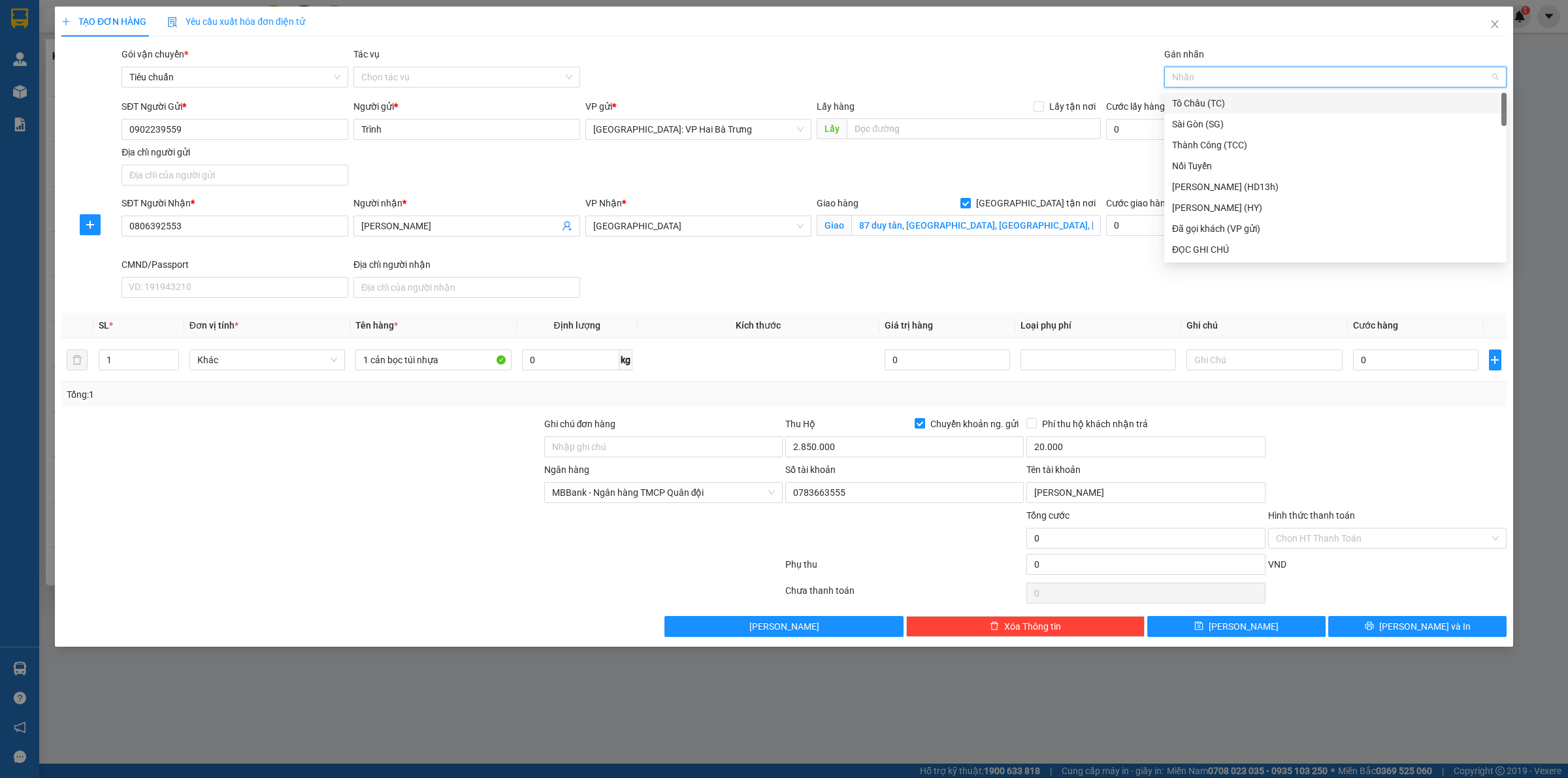
type input "G"
click at [1219, 255] on div "[GEOGRAPHIC_DATA] tận nơi" at bounding box center [1335, 250] width 327 height 15
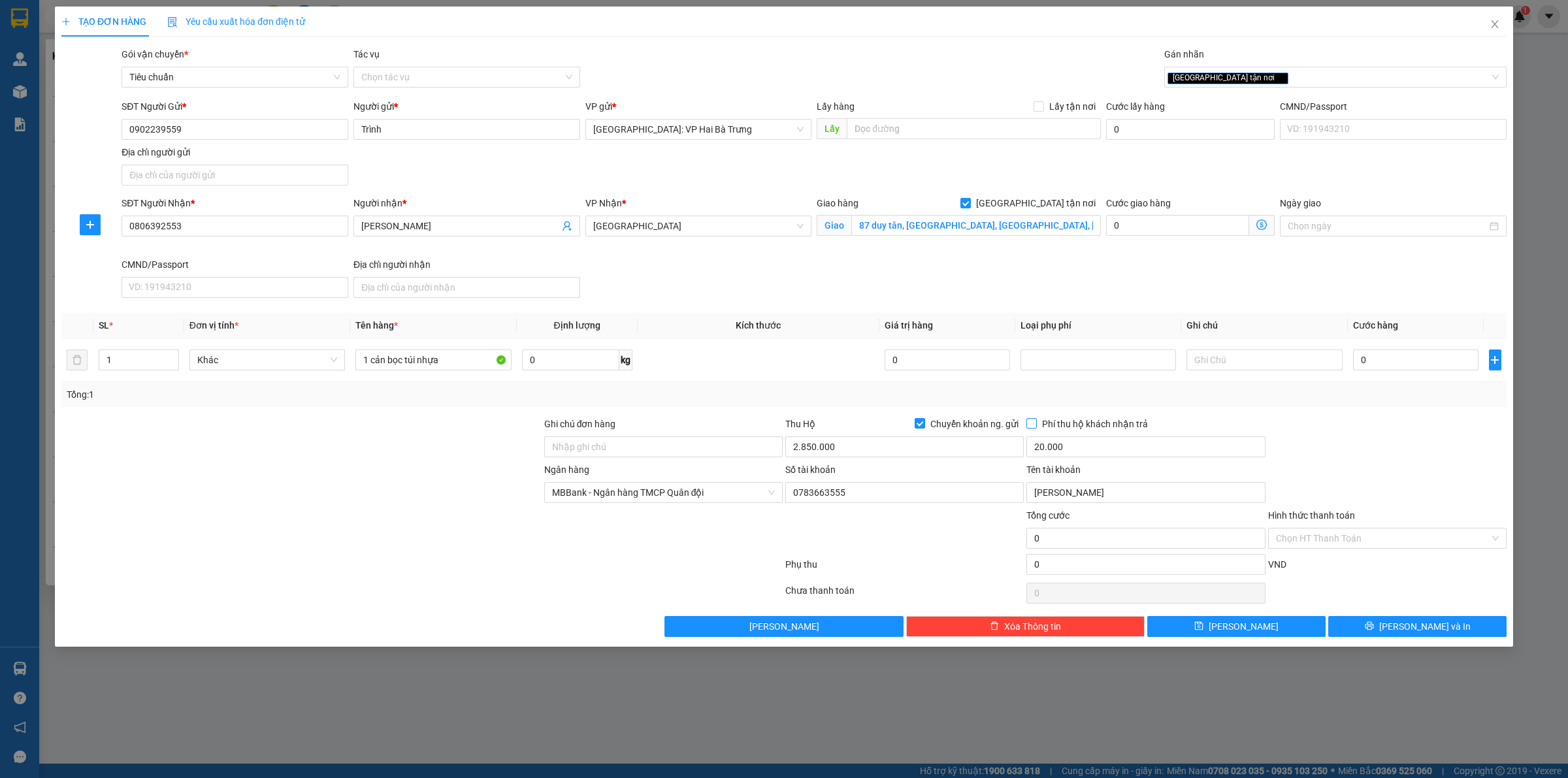
click at [1053, 426] on span "Phí thu hộ khách nhận trả" at bounding box center [1095, 424] width 116 height 15
click at [1035, 426] on input "Phí thu hộ khách nhận trả" at bounding box center [1031, 422] width 9 height 9
checkbox input "true"
click at [1426, 361] on input "0" at bounding box center [1416, 359] width 126 height 21
type input "3"
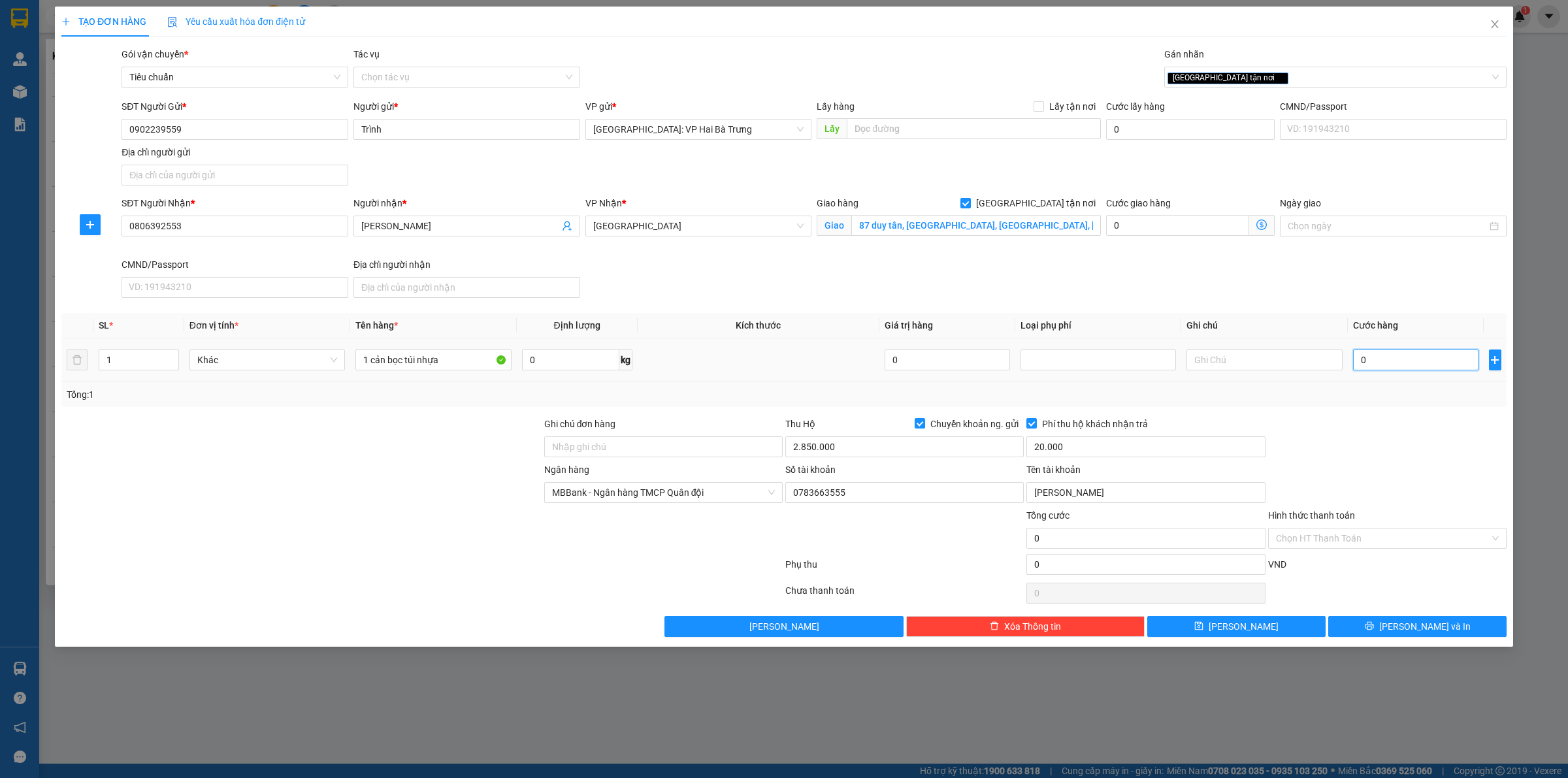
type input "3"
type input "37"
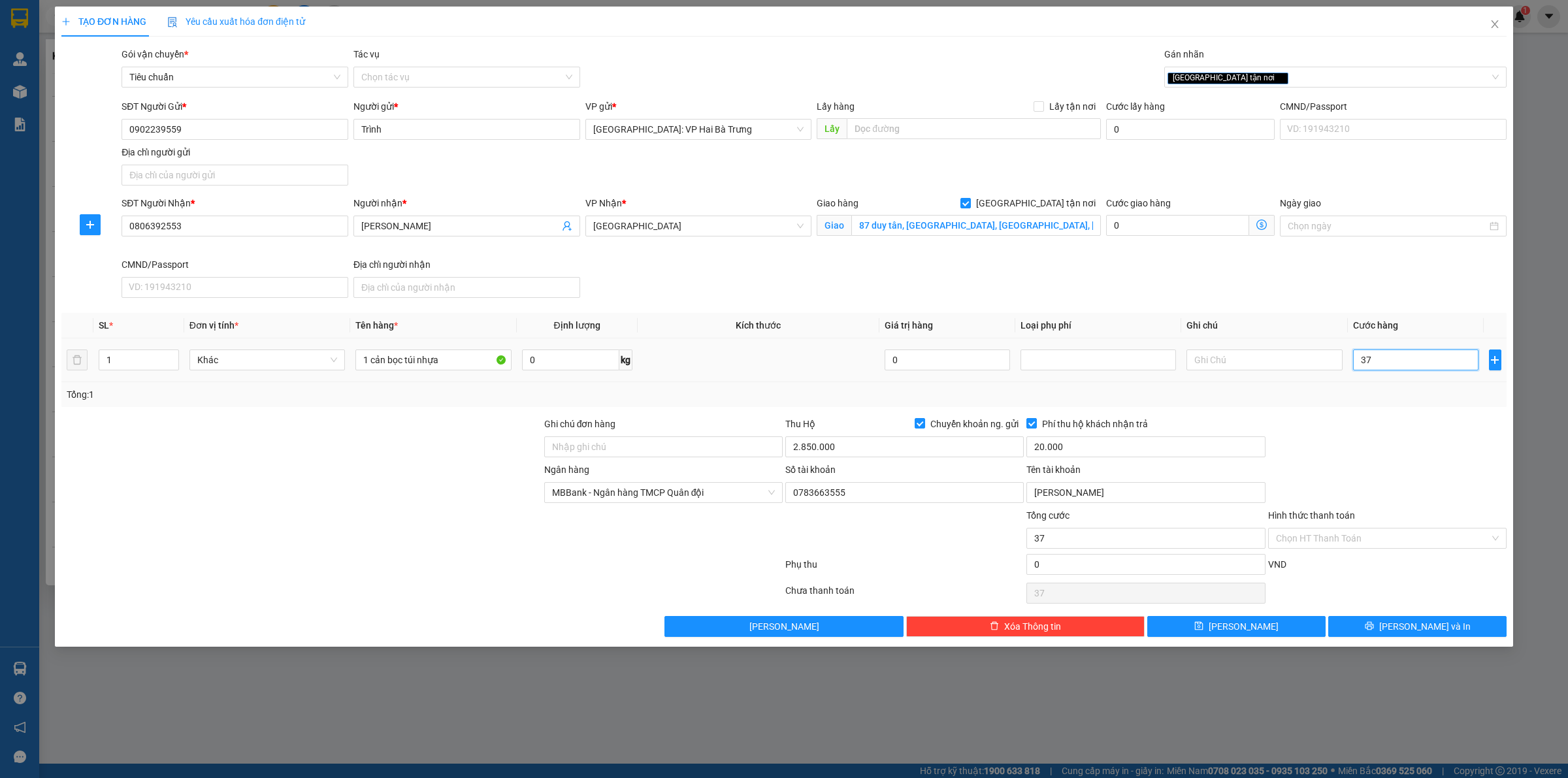
type input "370"
type input "3.700"
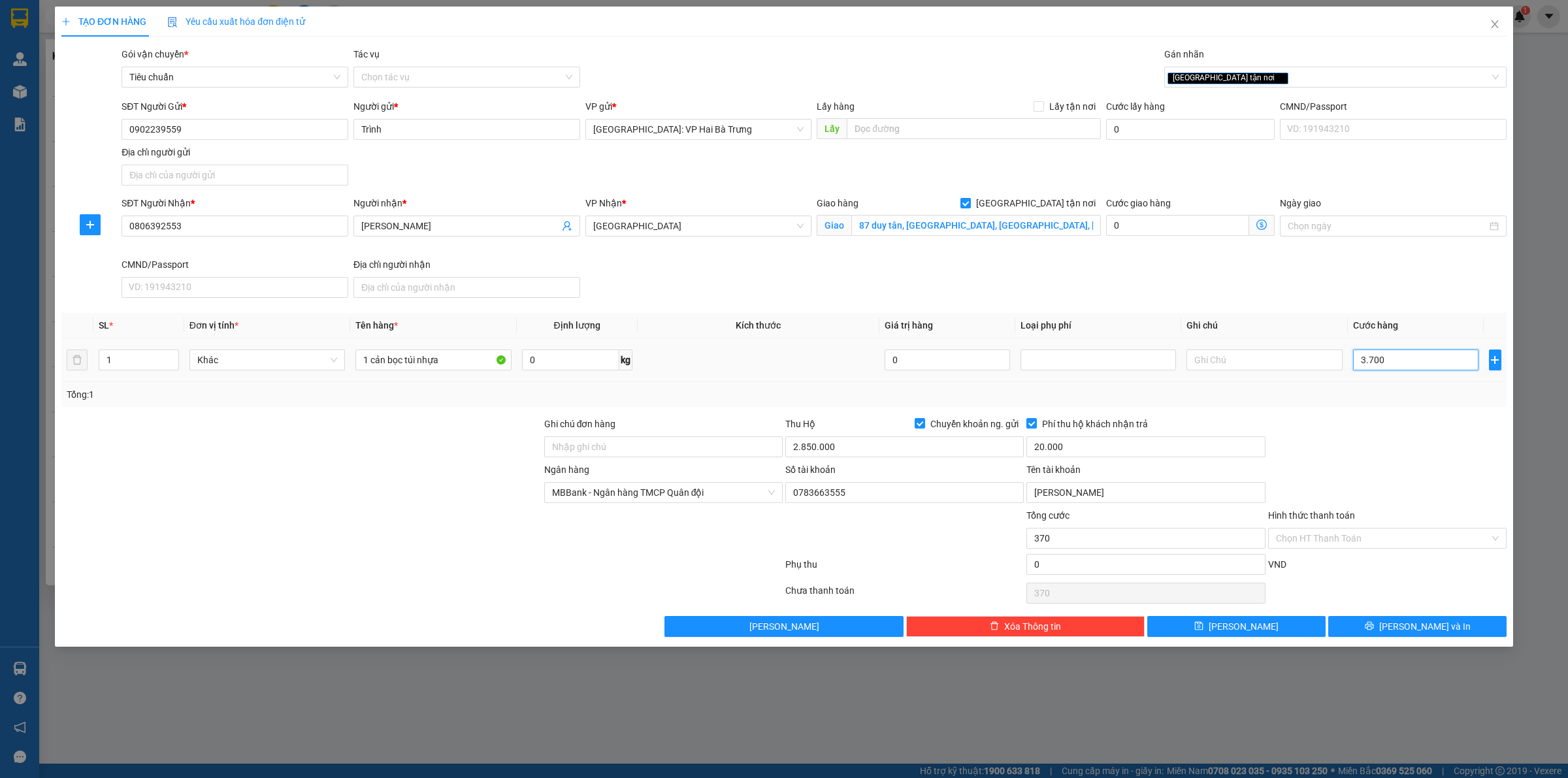
type input "3.700"
type input "37.000"
click at [251, 232] on input "0806392553" at bounding box center [234, 226] width 226 height 21
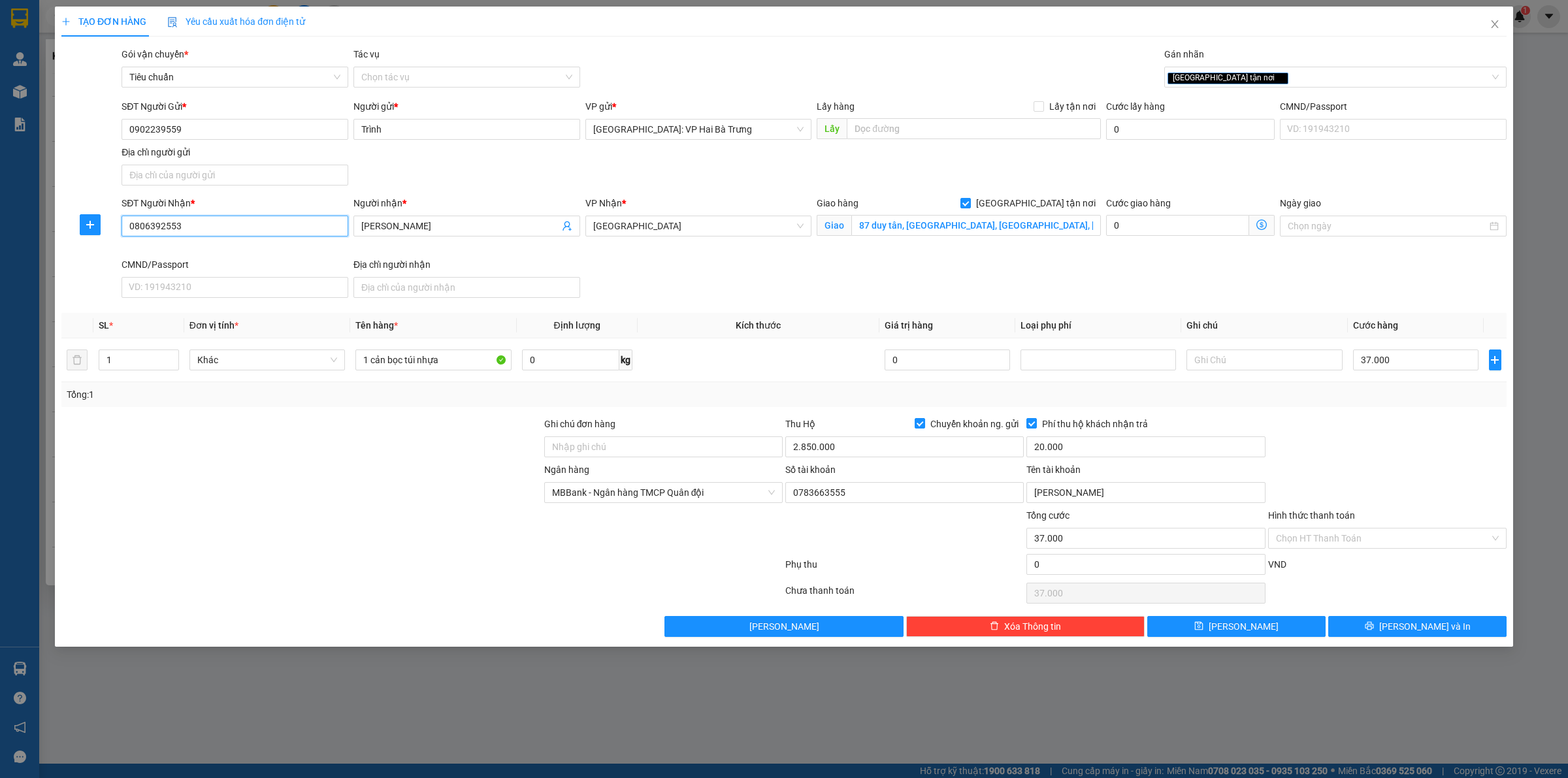
click at [251, 232] on input "0806392553" at bounding box center [234, 226] width 226 height 21
click at [1432, 366] on input "37.000" at bounding box center [1416, 359] width 126 height 21
type input "4"
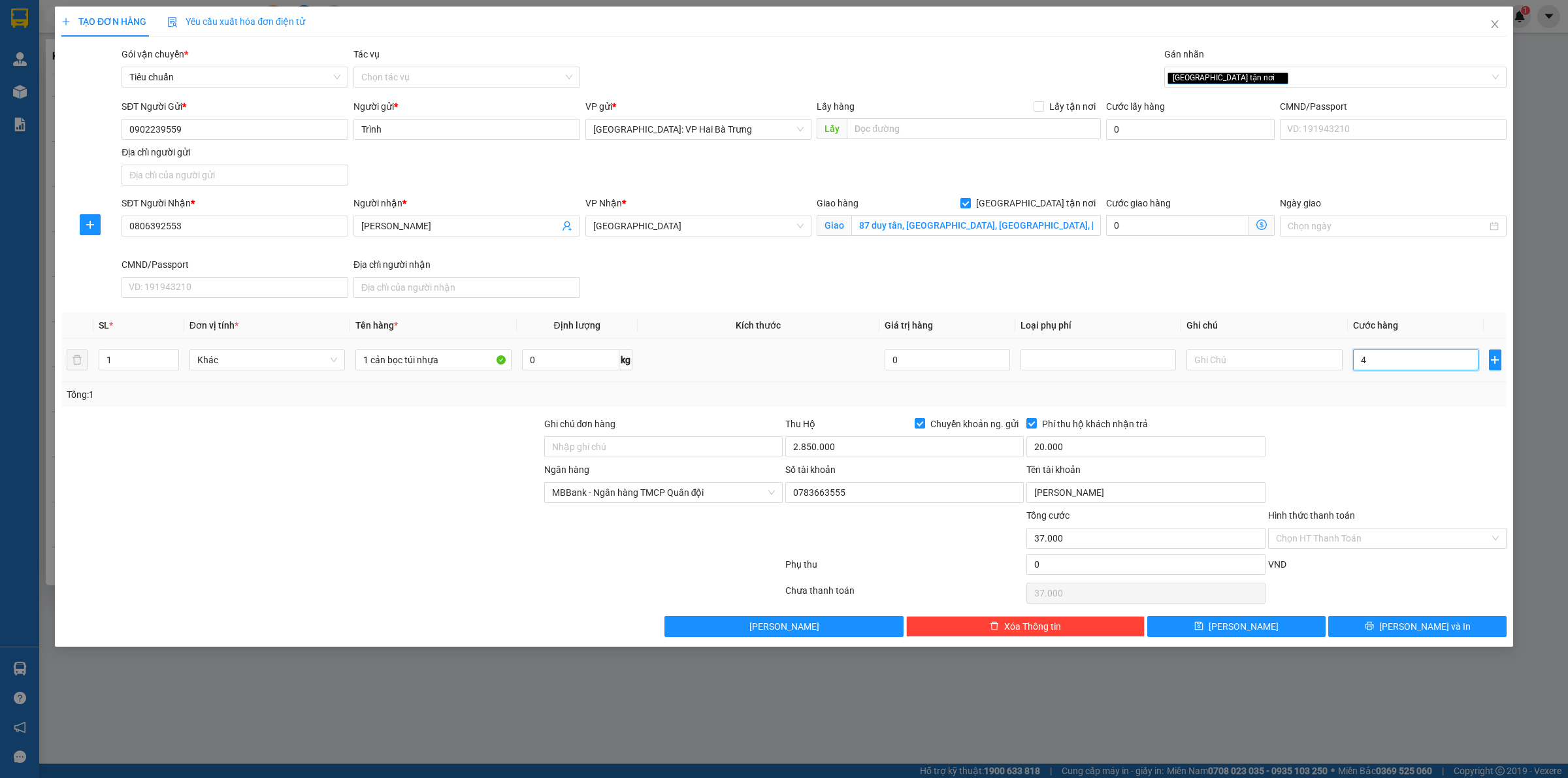
type input "4"
type input "40"
type input "400"
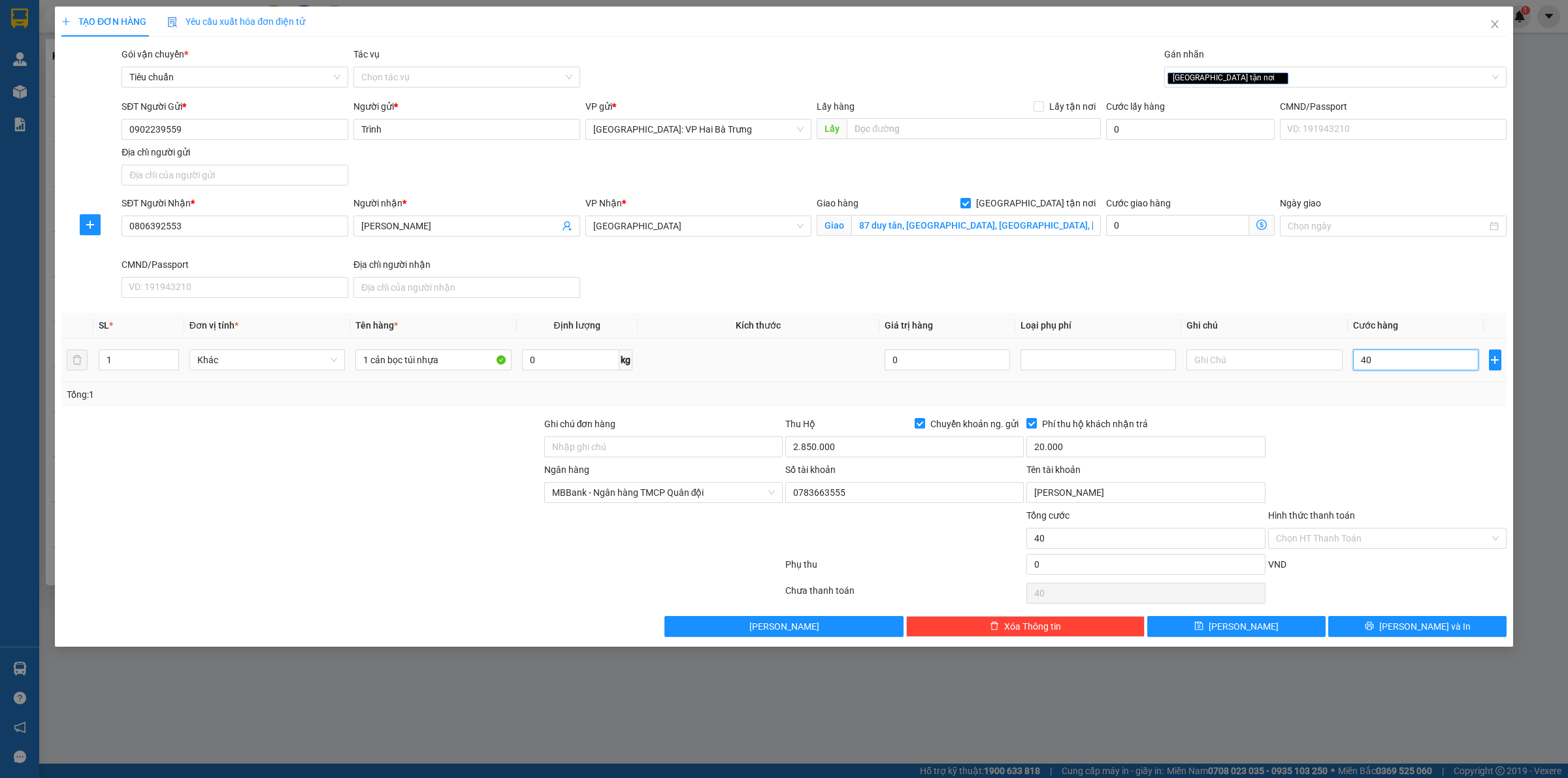
type input "400"
type input "4.000"
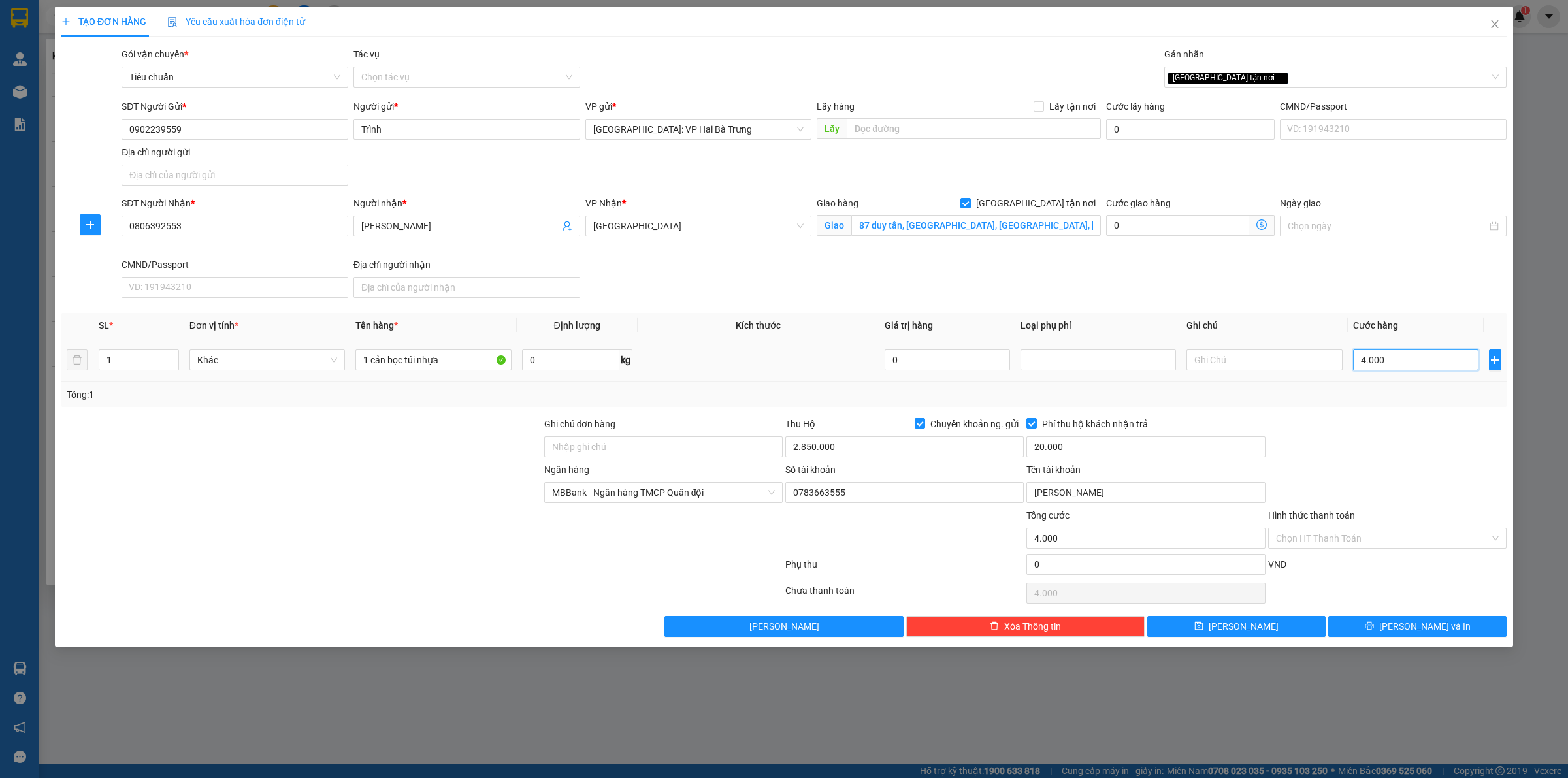
type input "40.000"
type input "400.000"
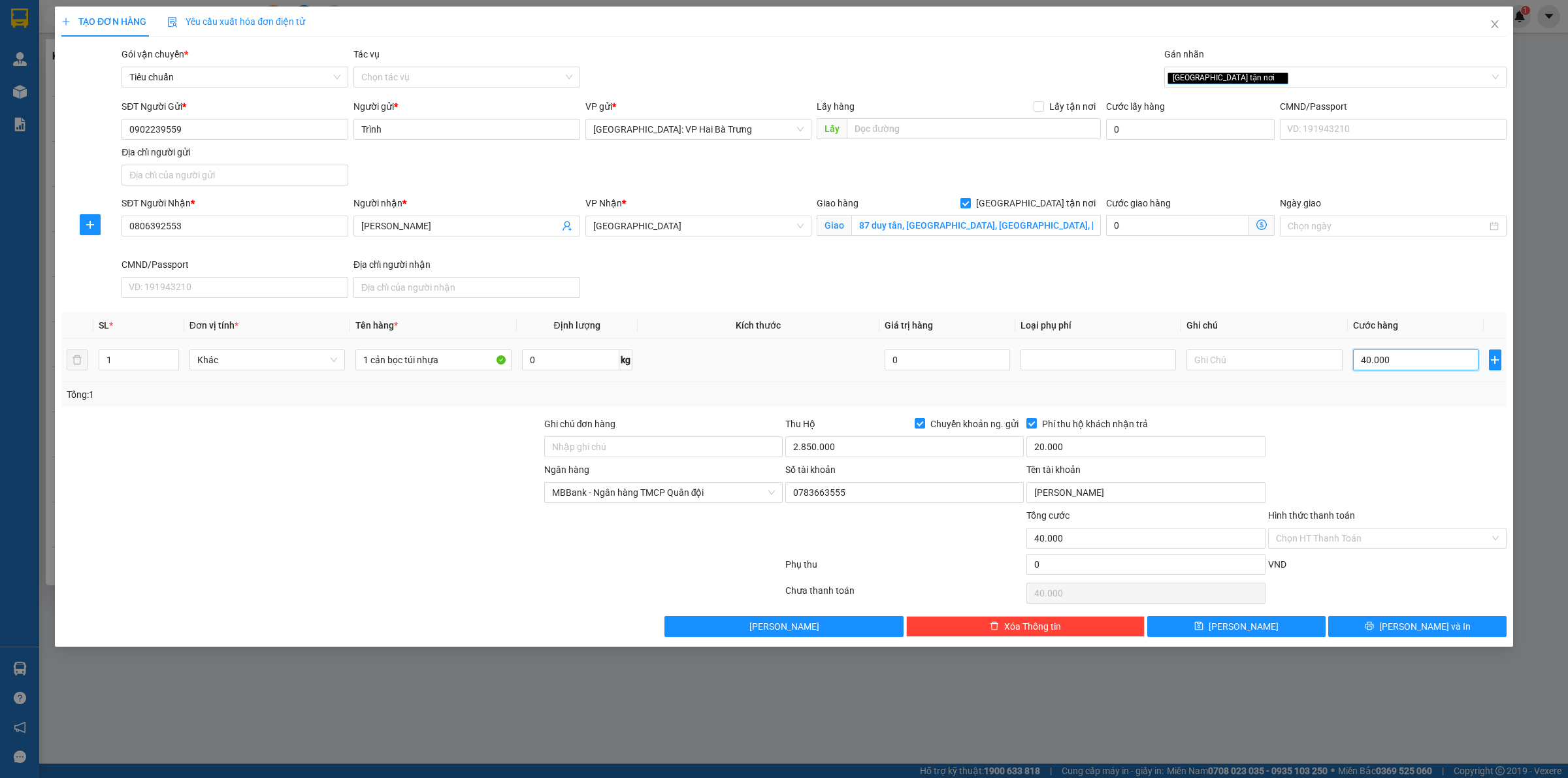
type input "400.000"
click at [1434, 361] on input "400.000" at bounding box center [1416, 359] width 126 height 21
type input "3"
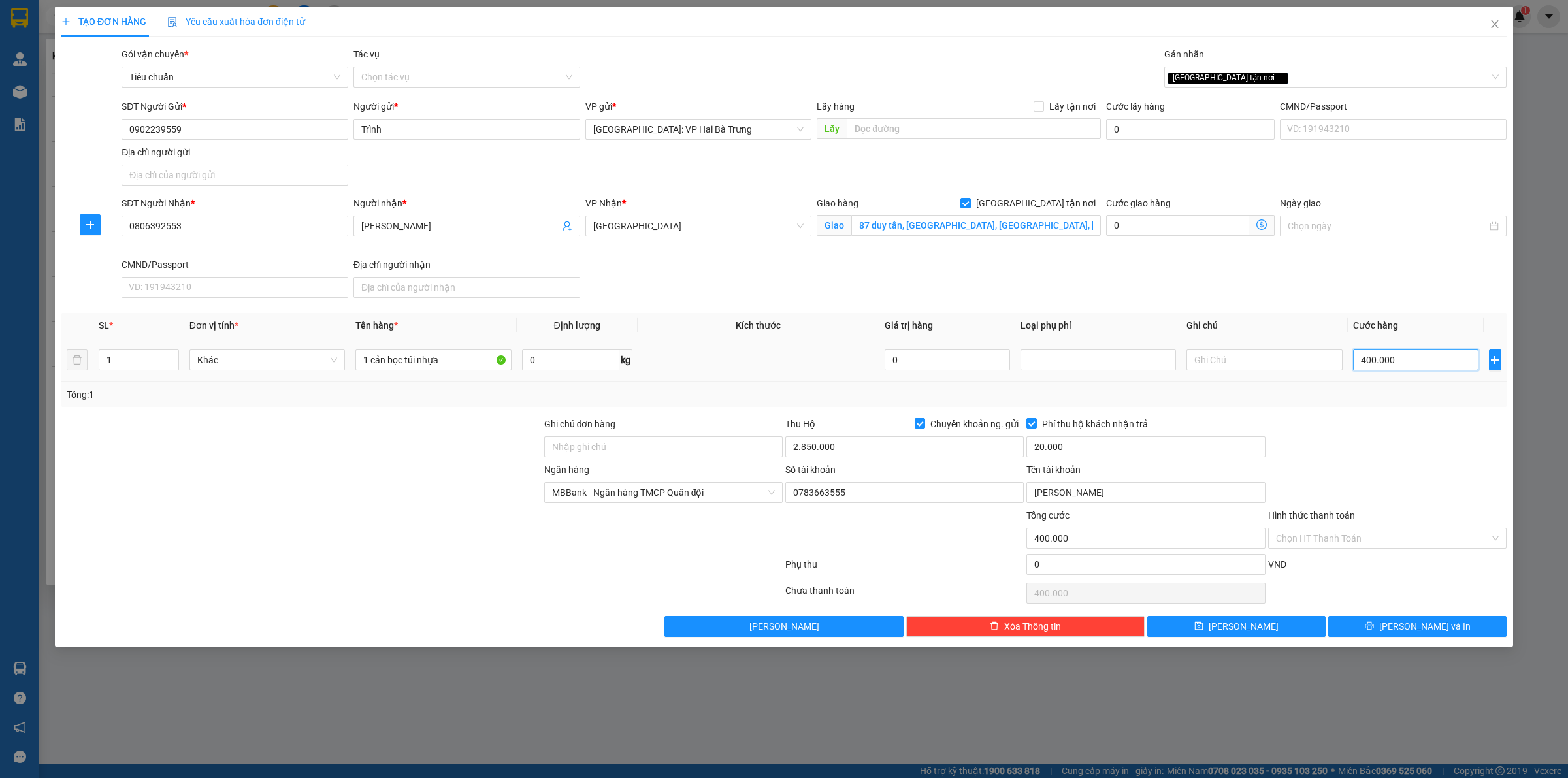
type input "3"
type input "38"
type input "380"
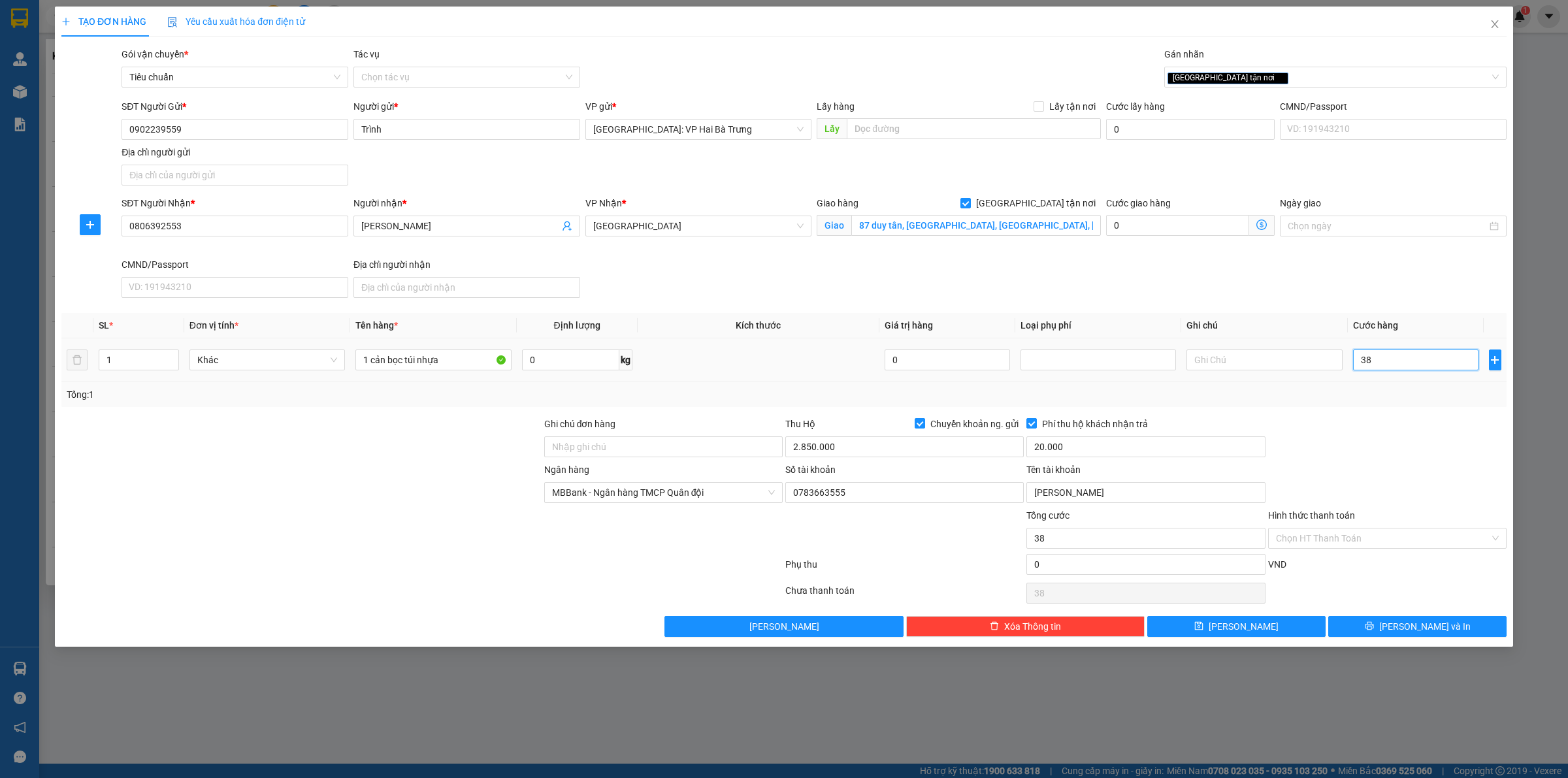
type input "380"
type input "3.800"
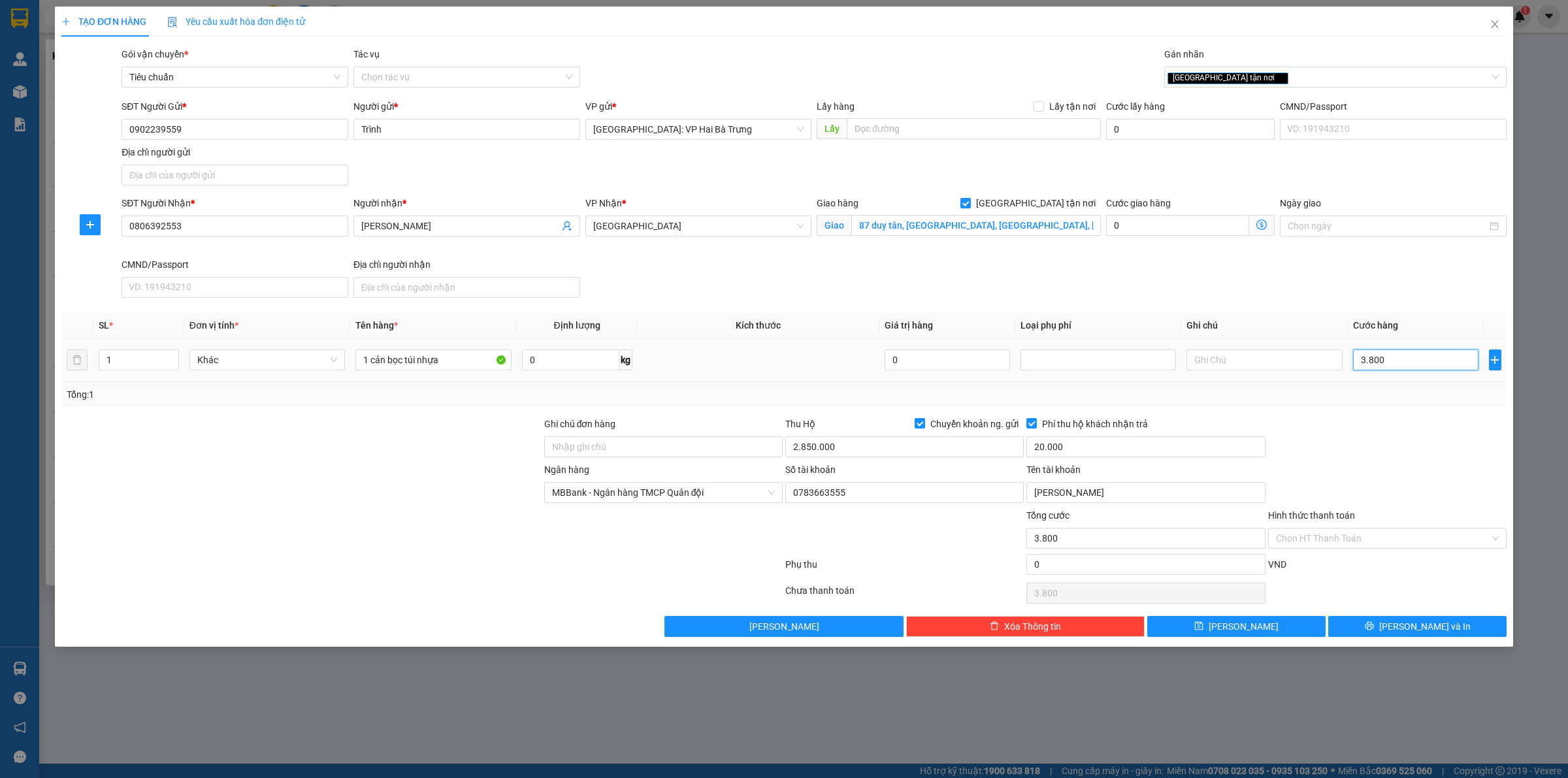
type input "38.000"
type input "380.000"
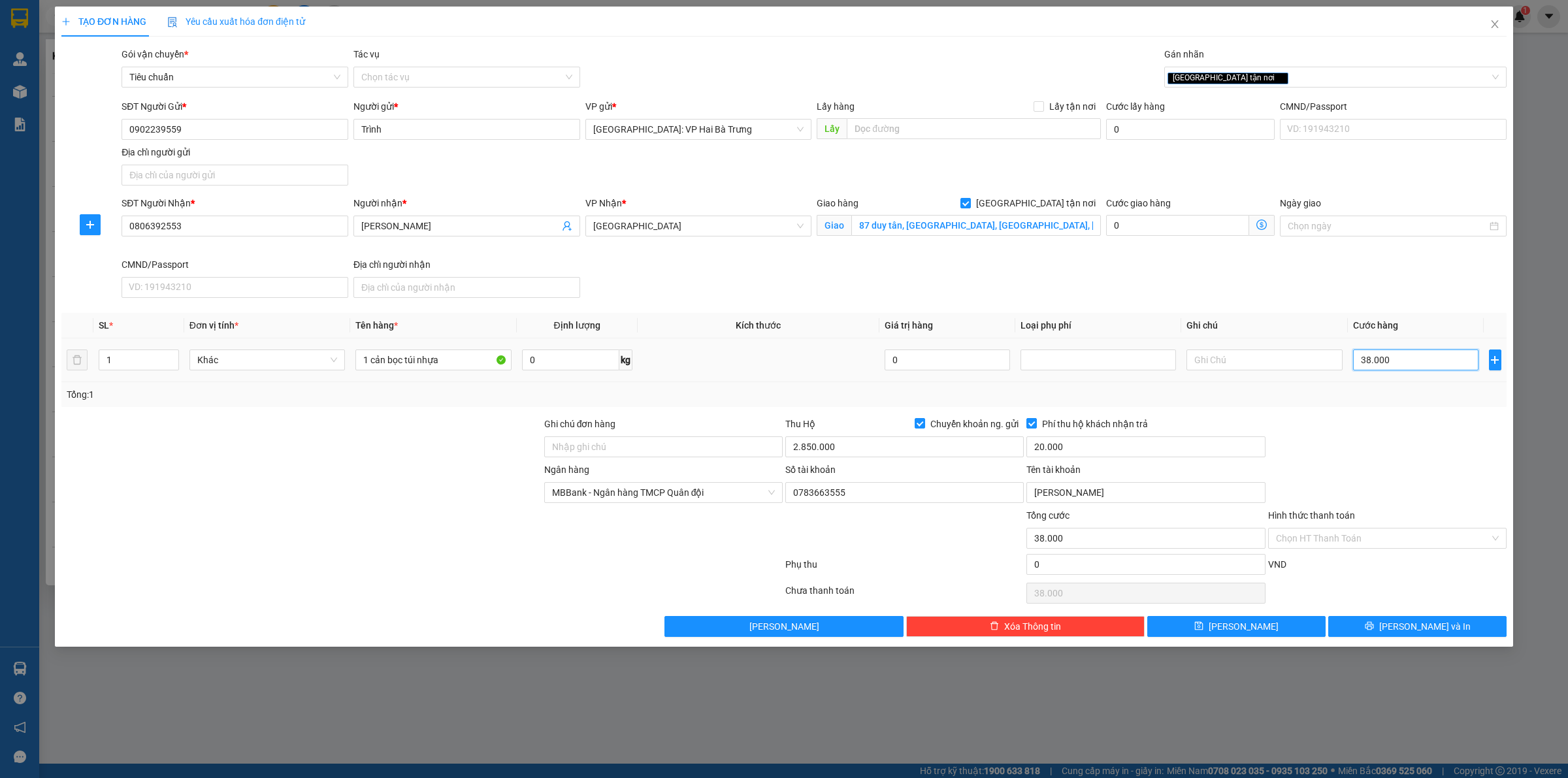
type input "380.000"
click at [1371, 627] on button "[PERSON_NAME] và In" at bounding box center [1417, 626] width 179 height 21
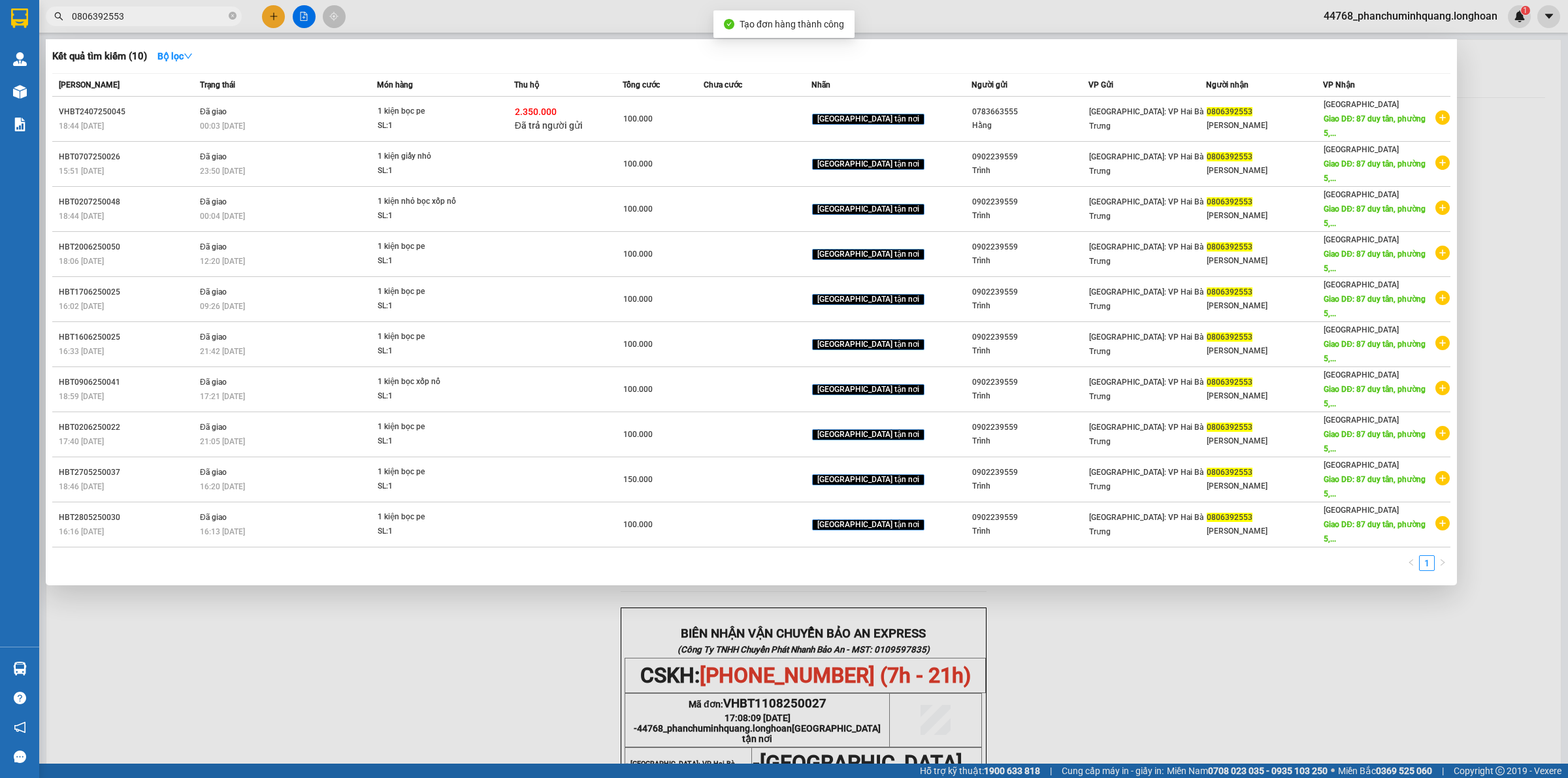
drag, startPoint x: 1076, startPoint y: 699, endPoint x: 1042, endPoint y: 641, distance: 67.2
click at [1077, 699] on div at bounding box center [784, 389] width 1568 height 778
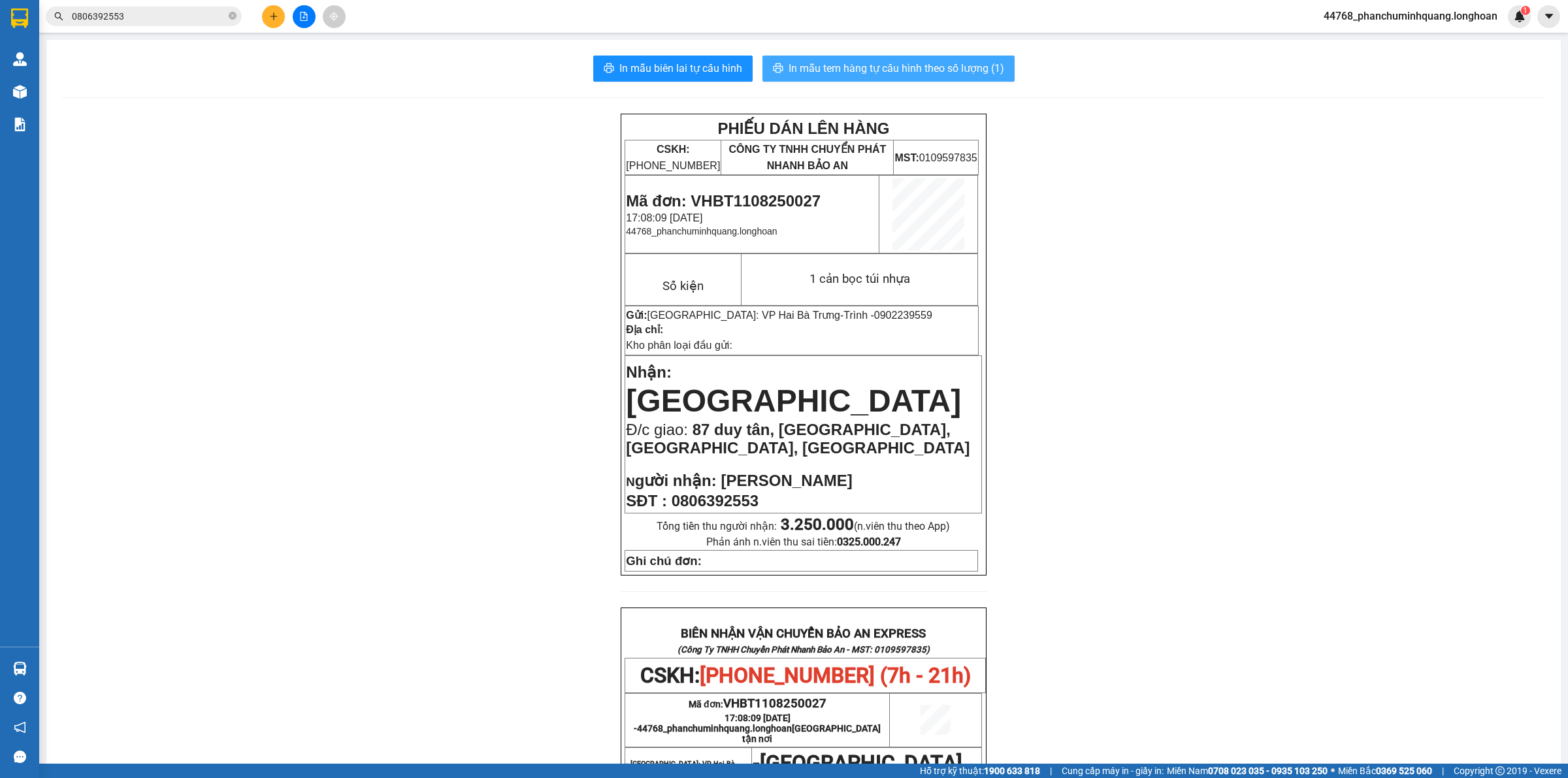
click at [873, 60] on span "In mẫu tem hàng tự cấu hình theo số lượng (1)" at bounding box center [896, 68] width 216 height 16
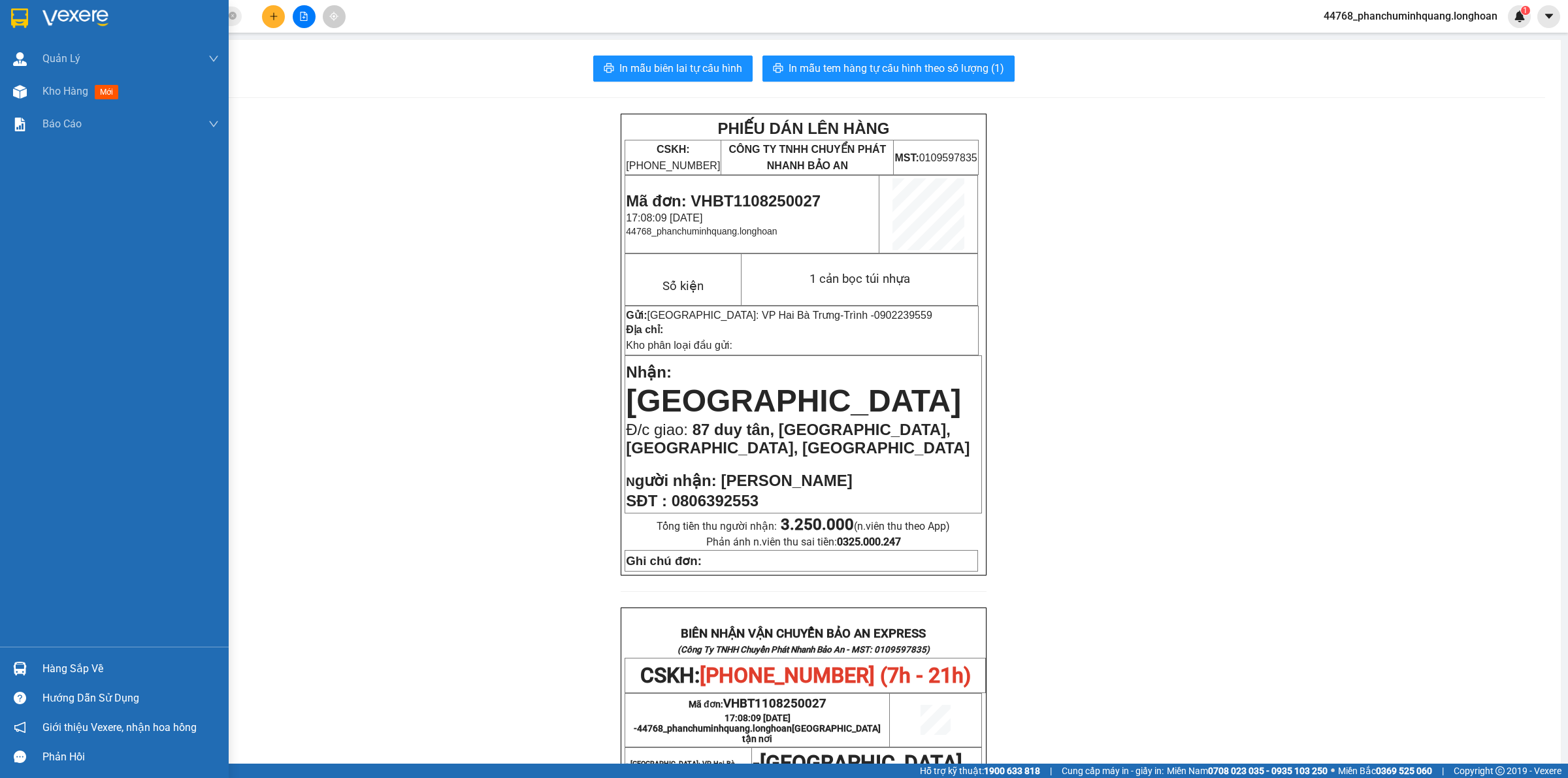
click at [13, 15] on img at bounding box center [19, 18] width 17 height 20
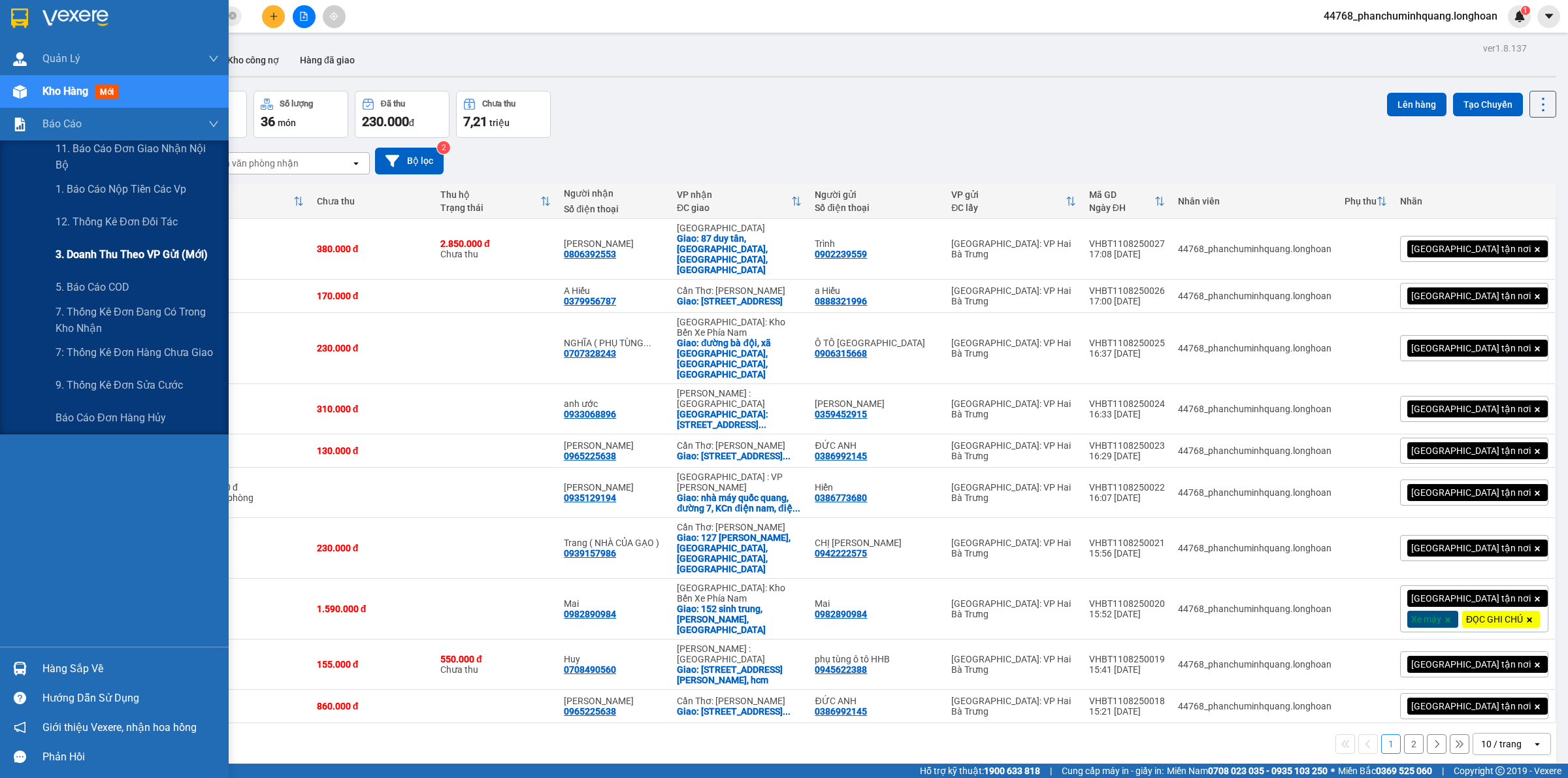
click at [115, 251] on span "3. Doanh Thu theo VP Gửi (mới)" at bounding box center [131, 254] width 152 height 16
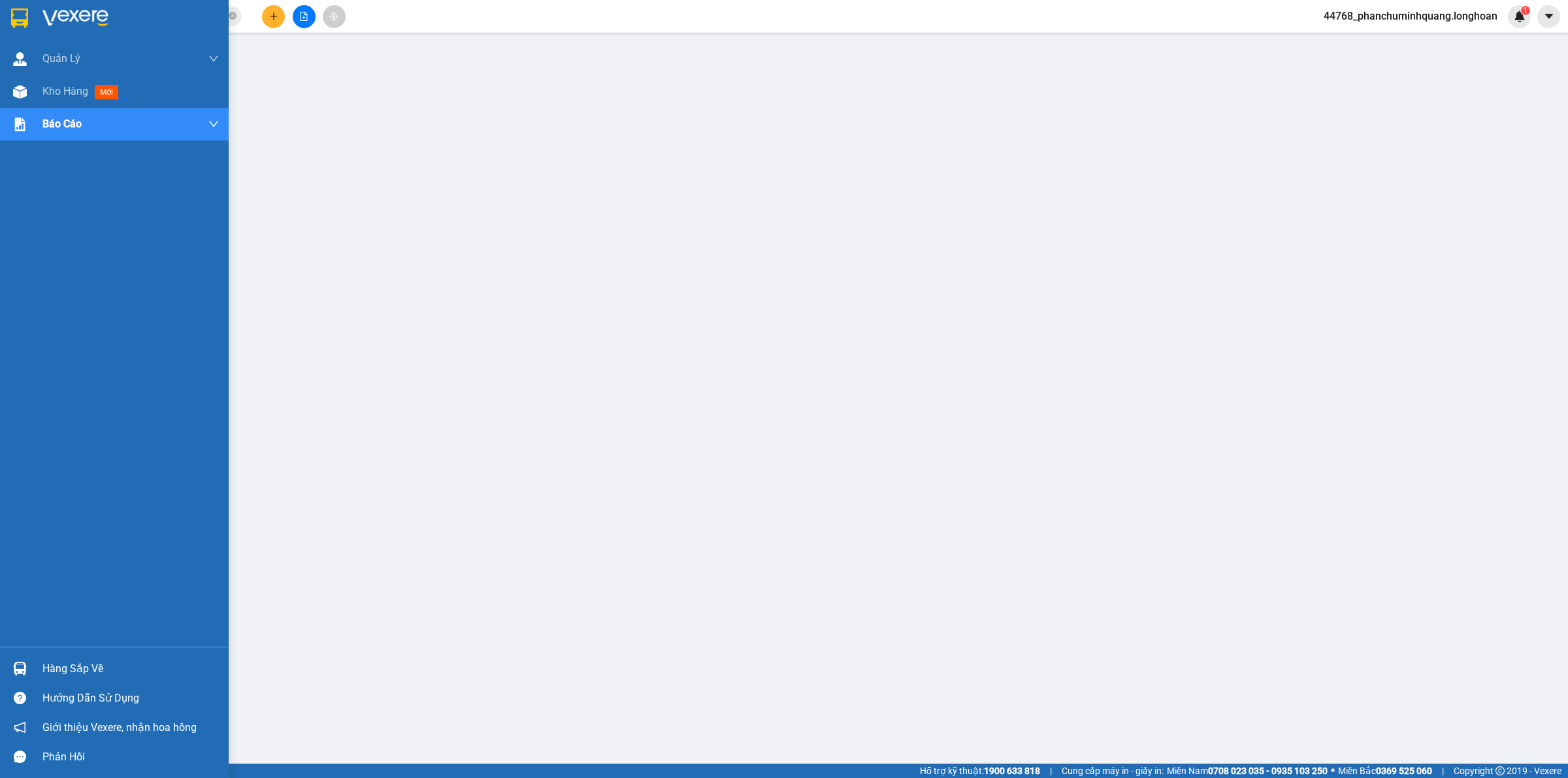
click at [9, 14] on div at bounding box center [20, 17] width 23 height 22
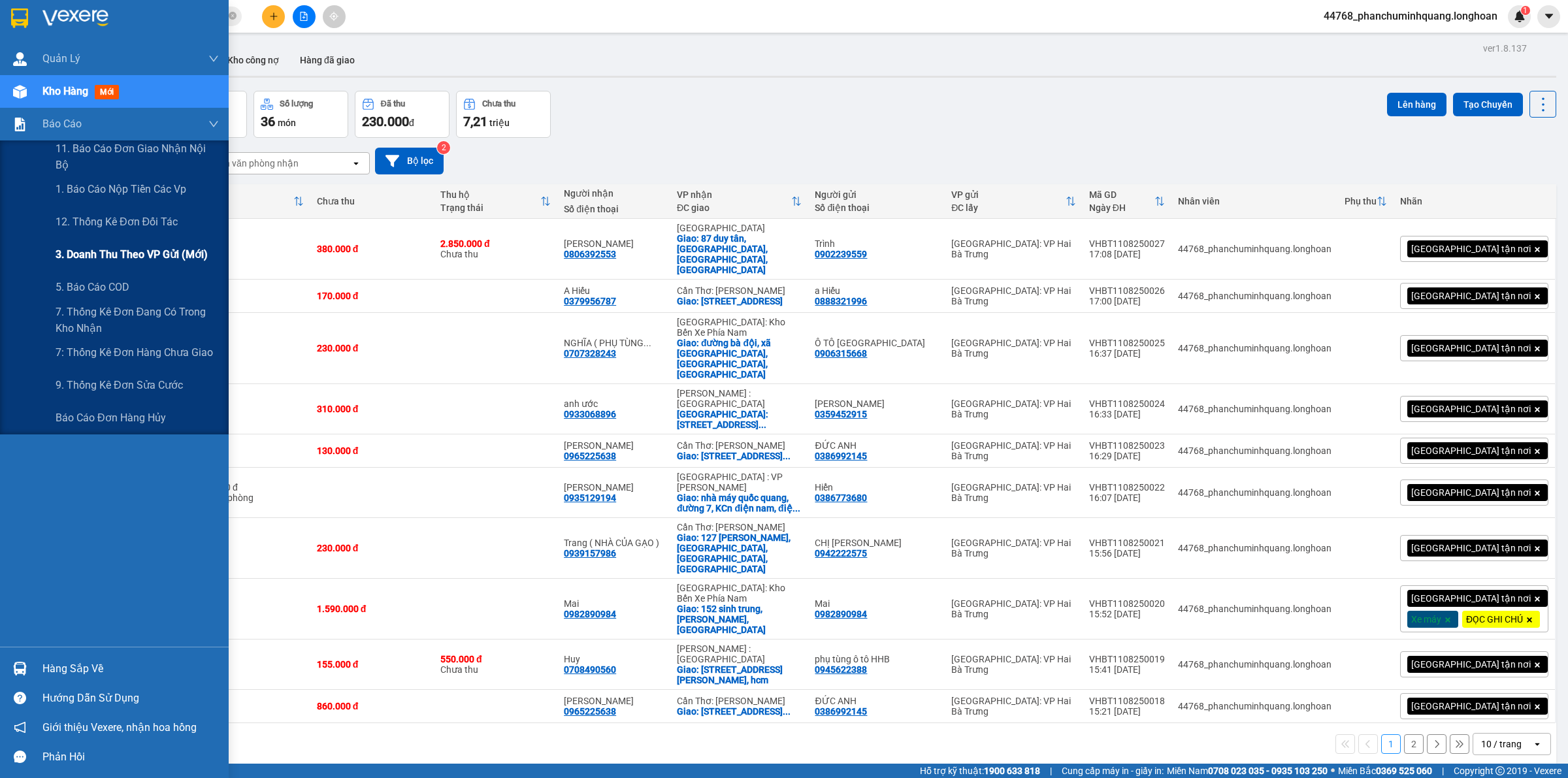
click at [140, 259] on span "3. Doanh Thu theo VP Gửi (mới)" at bounding box center [131, 254] width 152 height 16
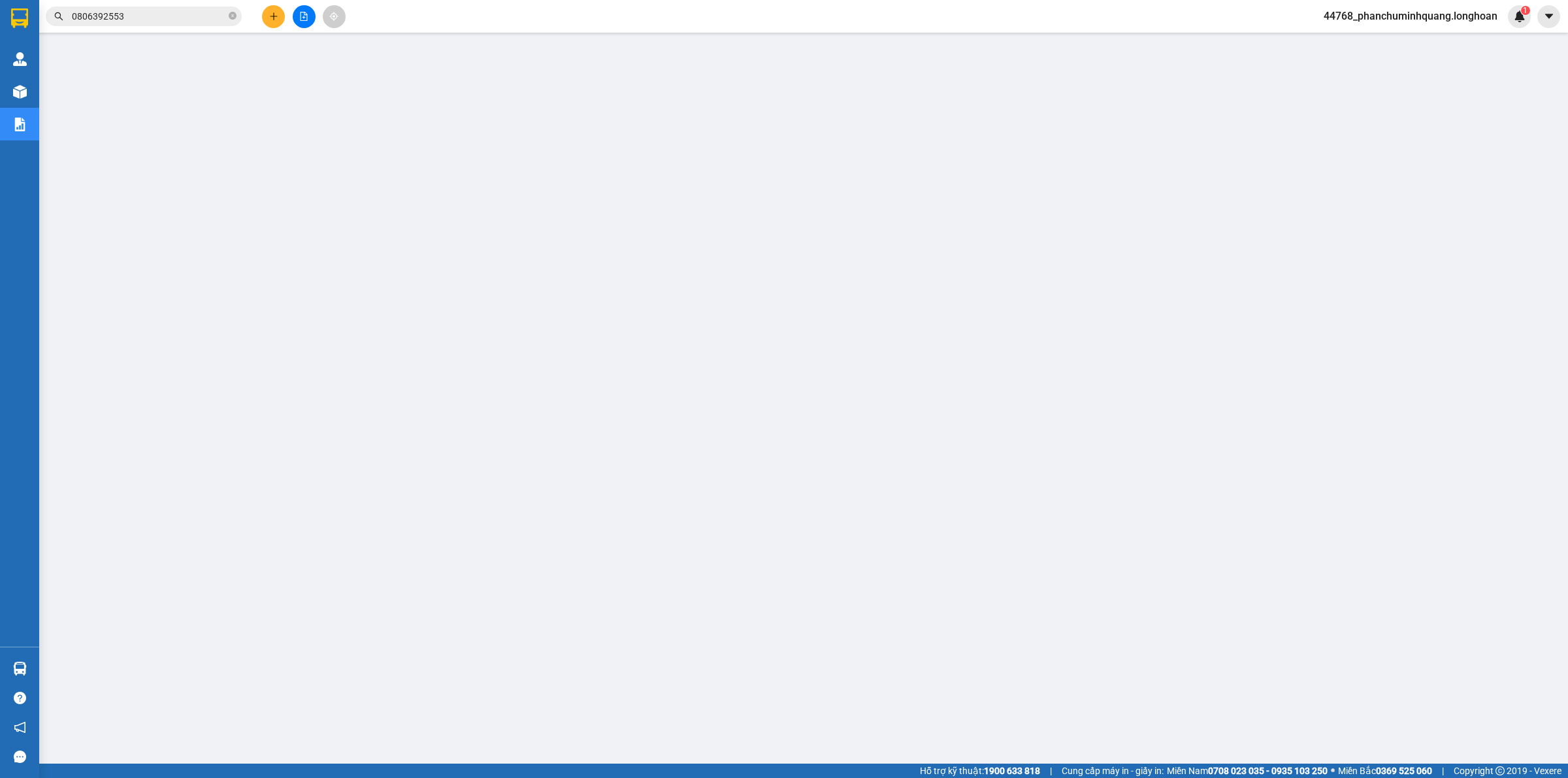
click at [271, 13] on icon "plus" at bounding box center [274, 16] width 9 height 9
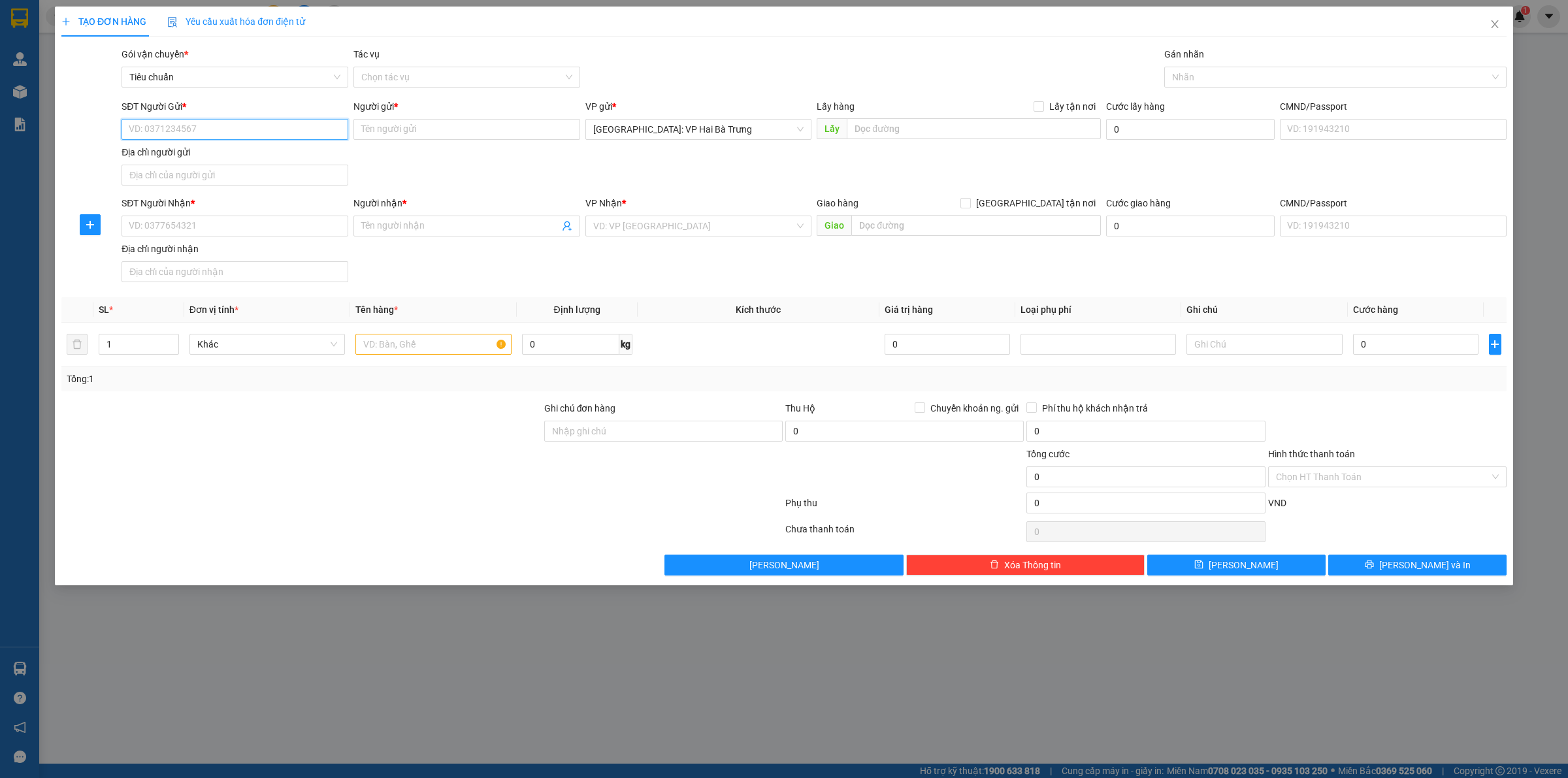
click at [304, 131] on input "SĐT Người Gửi *" at bounding box center [234, 129] width 226 height 21
type input "0936499033"
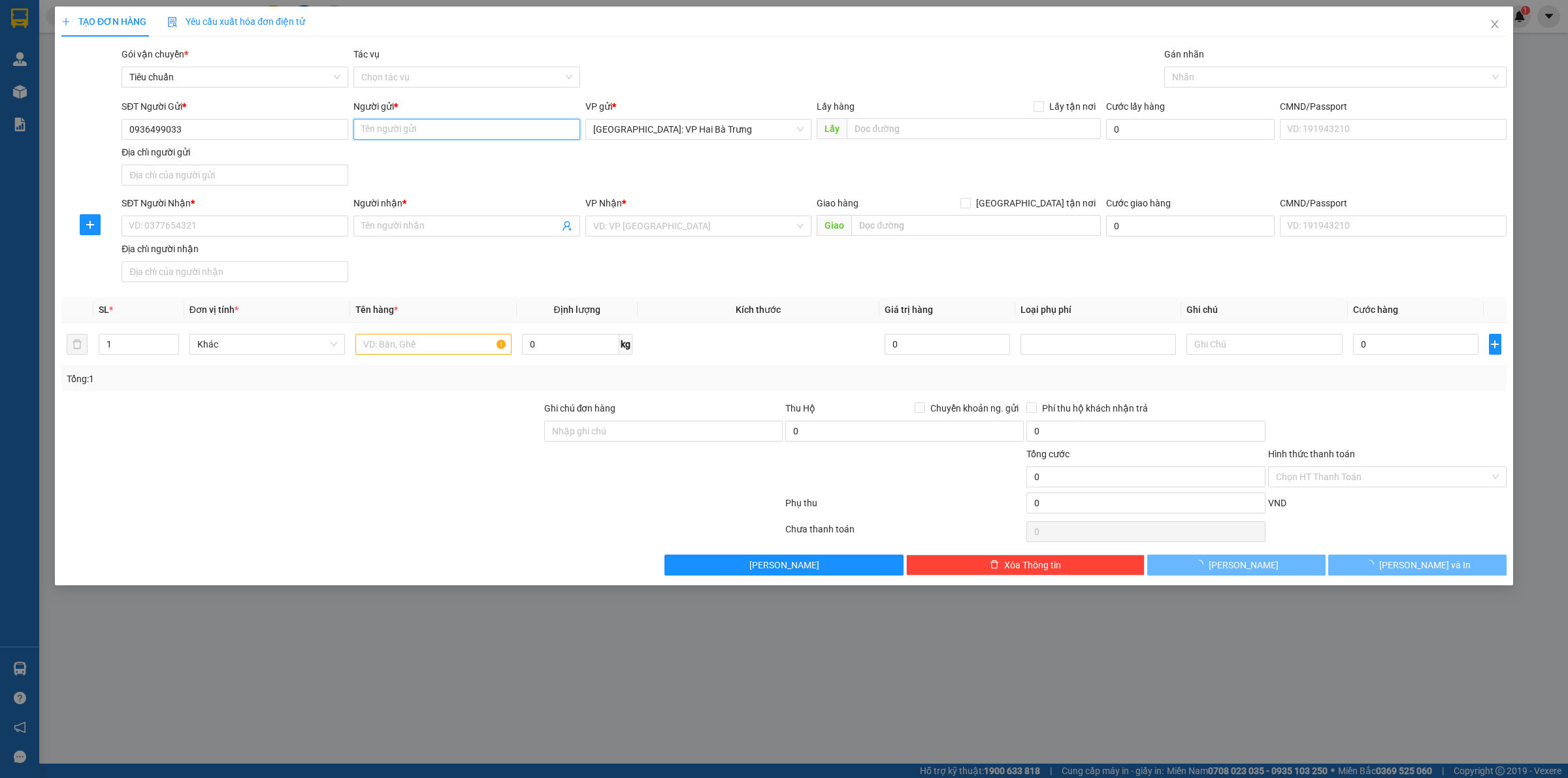
click at [413, 126] on input "Người gửi *" at bounding box center [467, 129] width 226 height 21
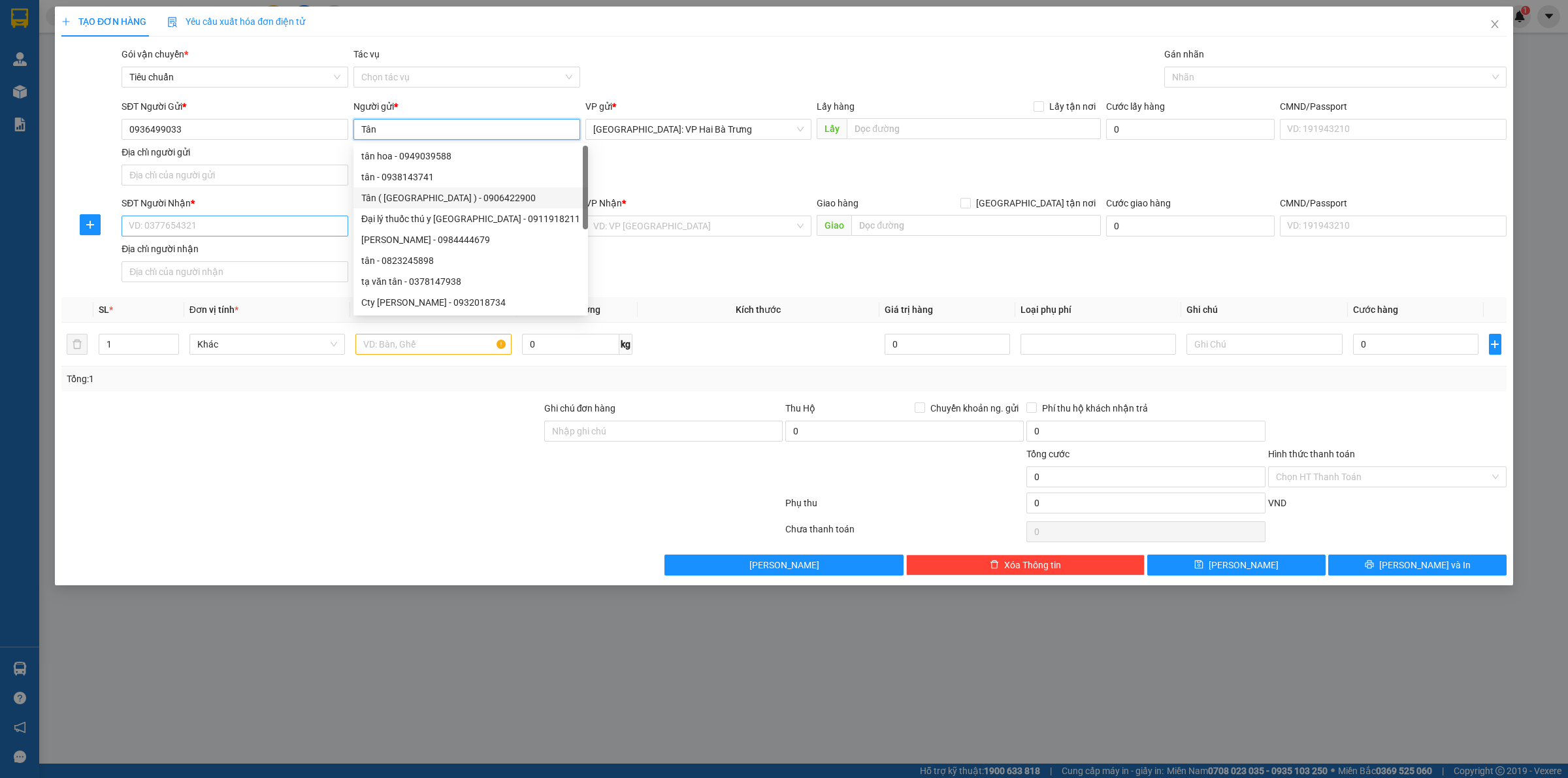
type input "Tân"
click at [317, 219] on input "SĐT Người Nhận *" at bounding box center [234, 226] width 226 height 21
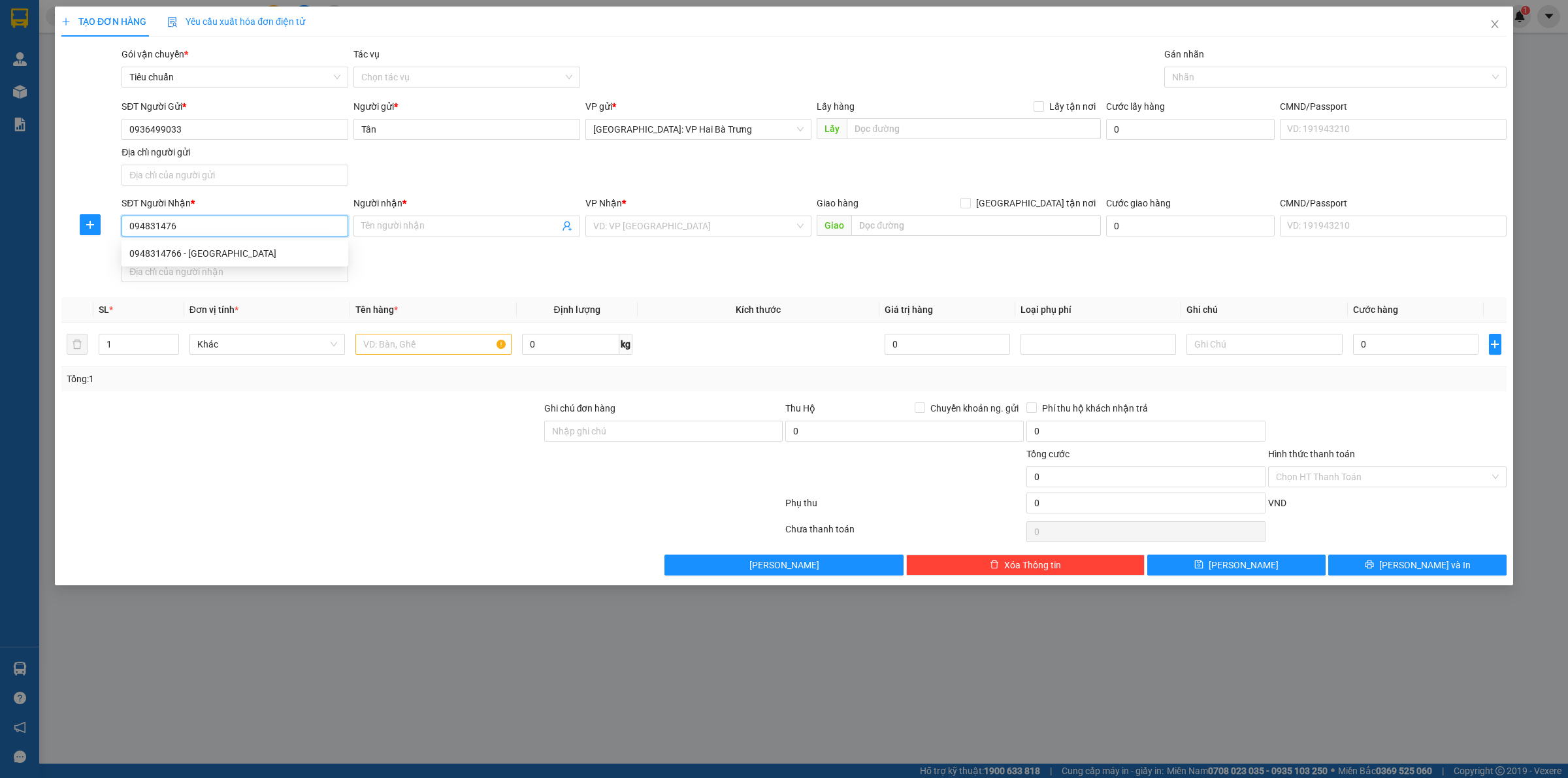
type input "0948314766"
click at [315, 247] on div "0948314766 - [GEOGRAPHIC_DATA]" at bounding box center [234, 253] width 211 height 15
type input "ANH LÂM"
type input "0948314766"
click at [917, 222] on input "text" at bounding box center [976, 225] width 250 height 21
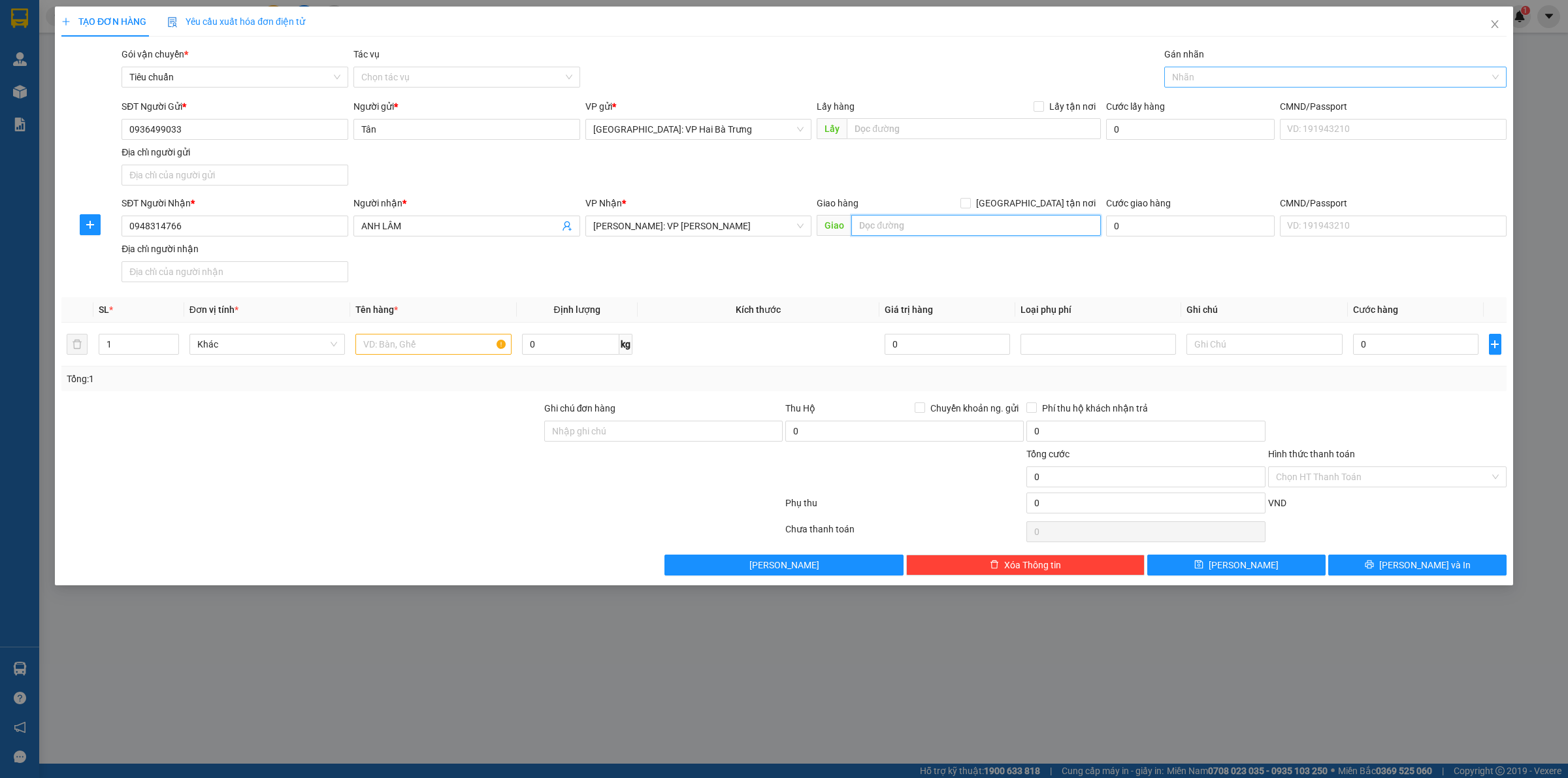
click at [1212, 74] on div at bounding box center [1328, 77] width 323 height 16
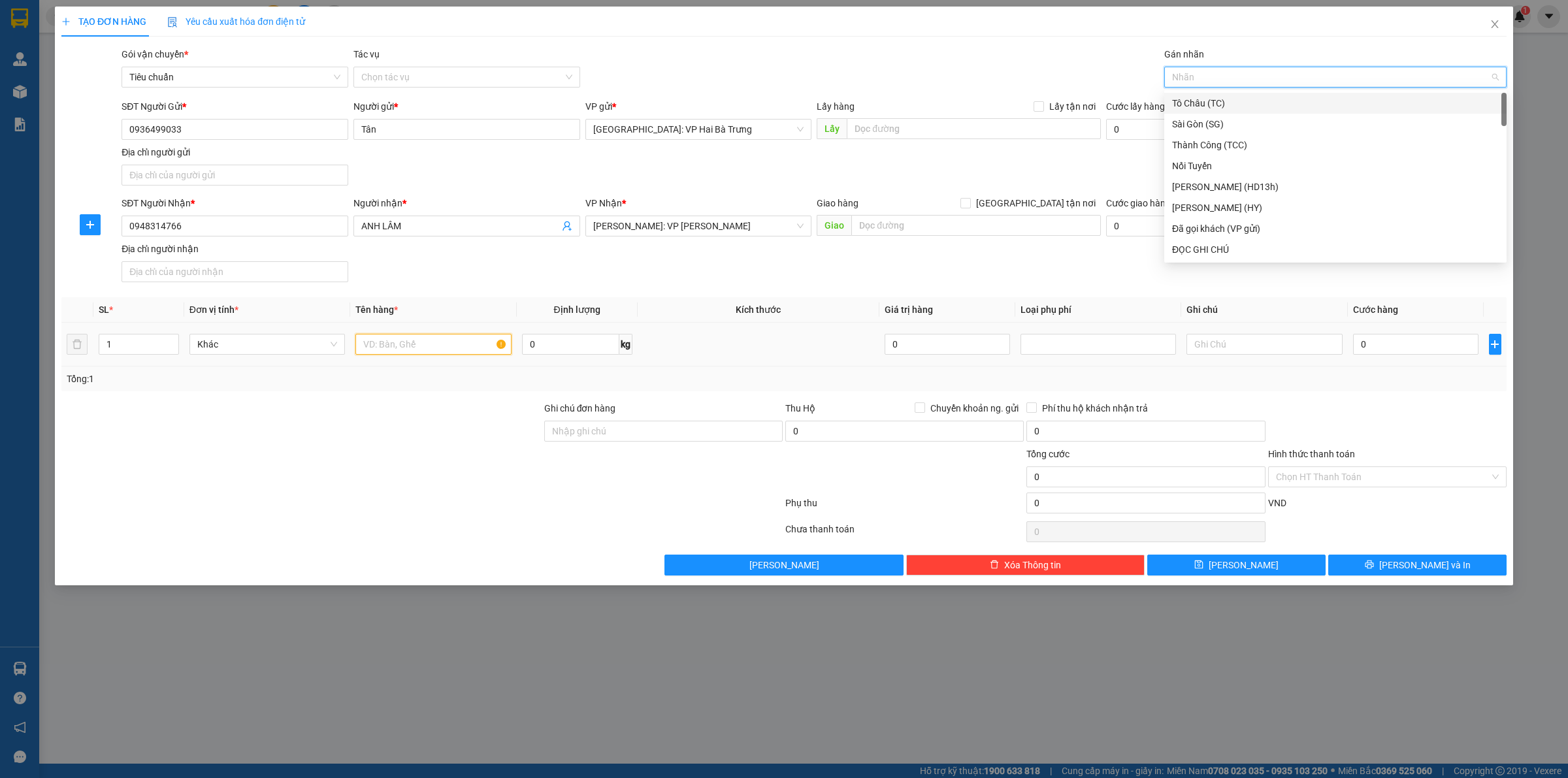
click at [449, 340] on input "text" at bounding box center [433, 344] width 155 height 21
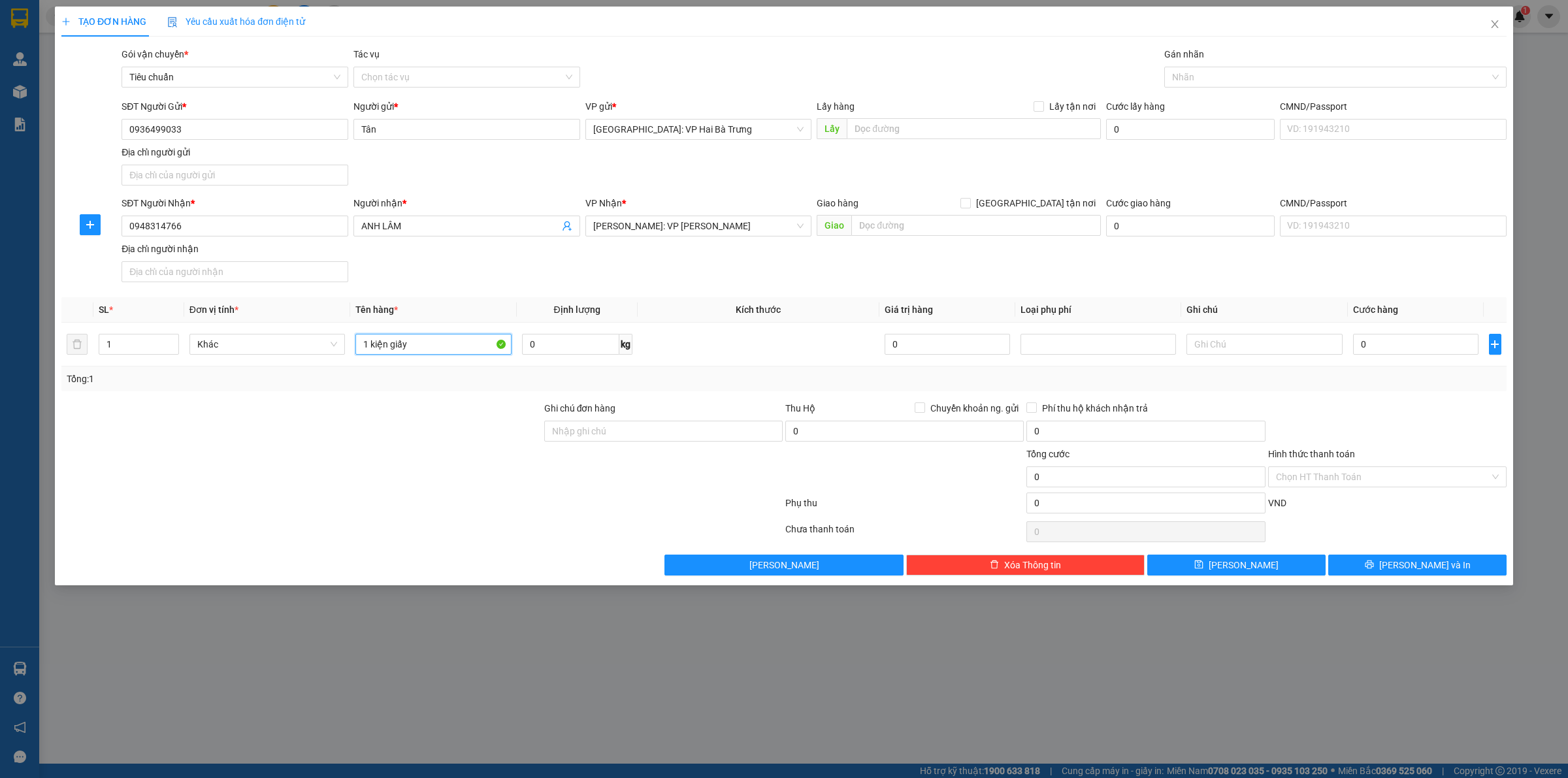
type input "1 kiện giấy"
click at [1432, 346] on input "0" at bounding box center [1416, 344] width 126 height 21
type input "7"
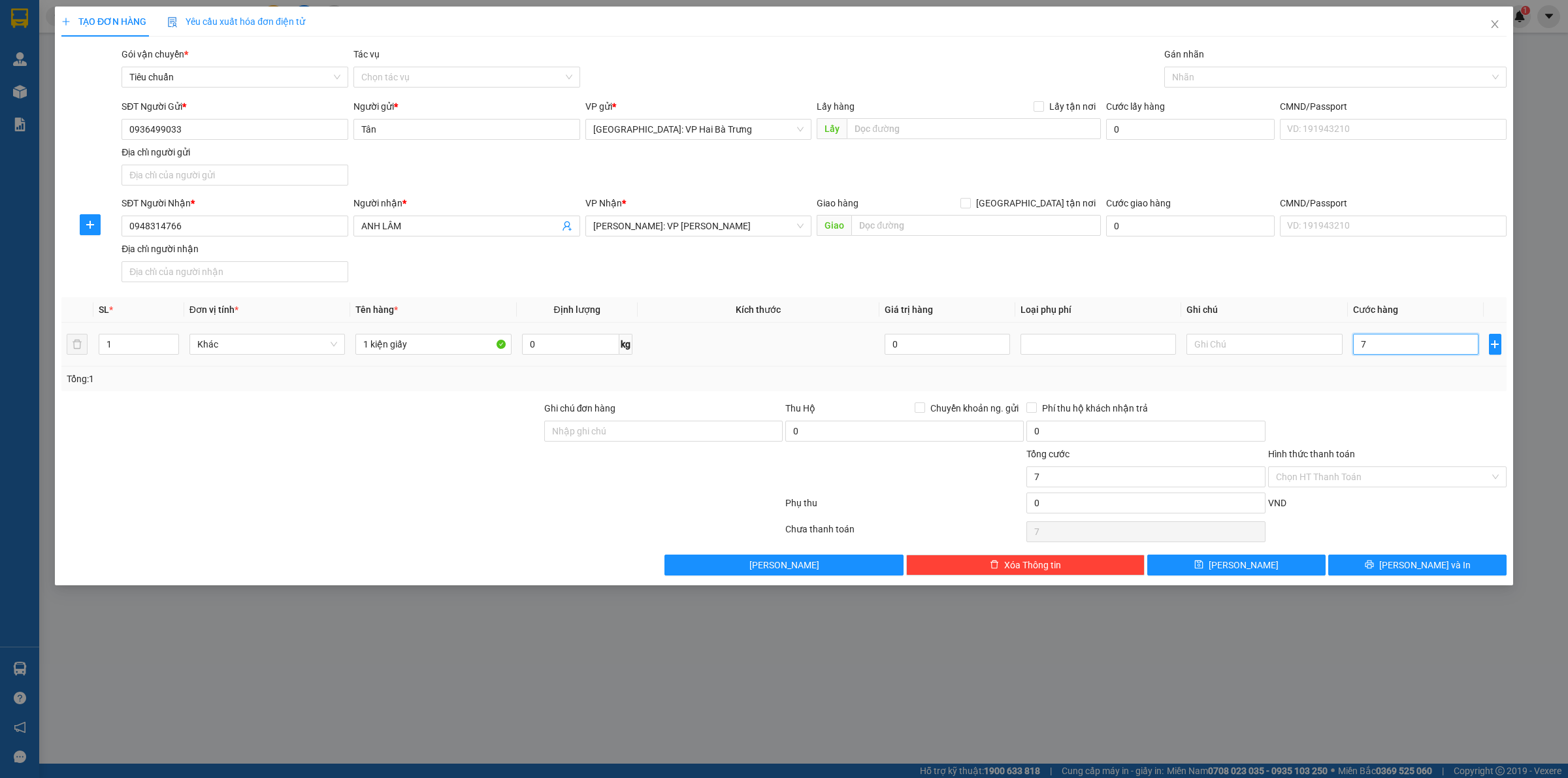
type input "70"
type input "700"
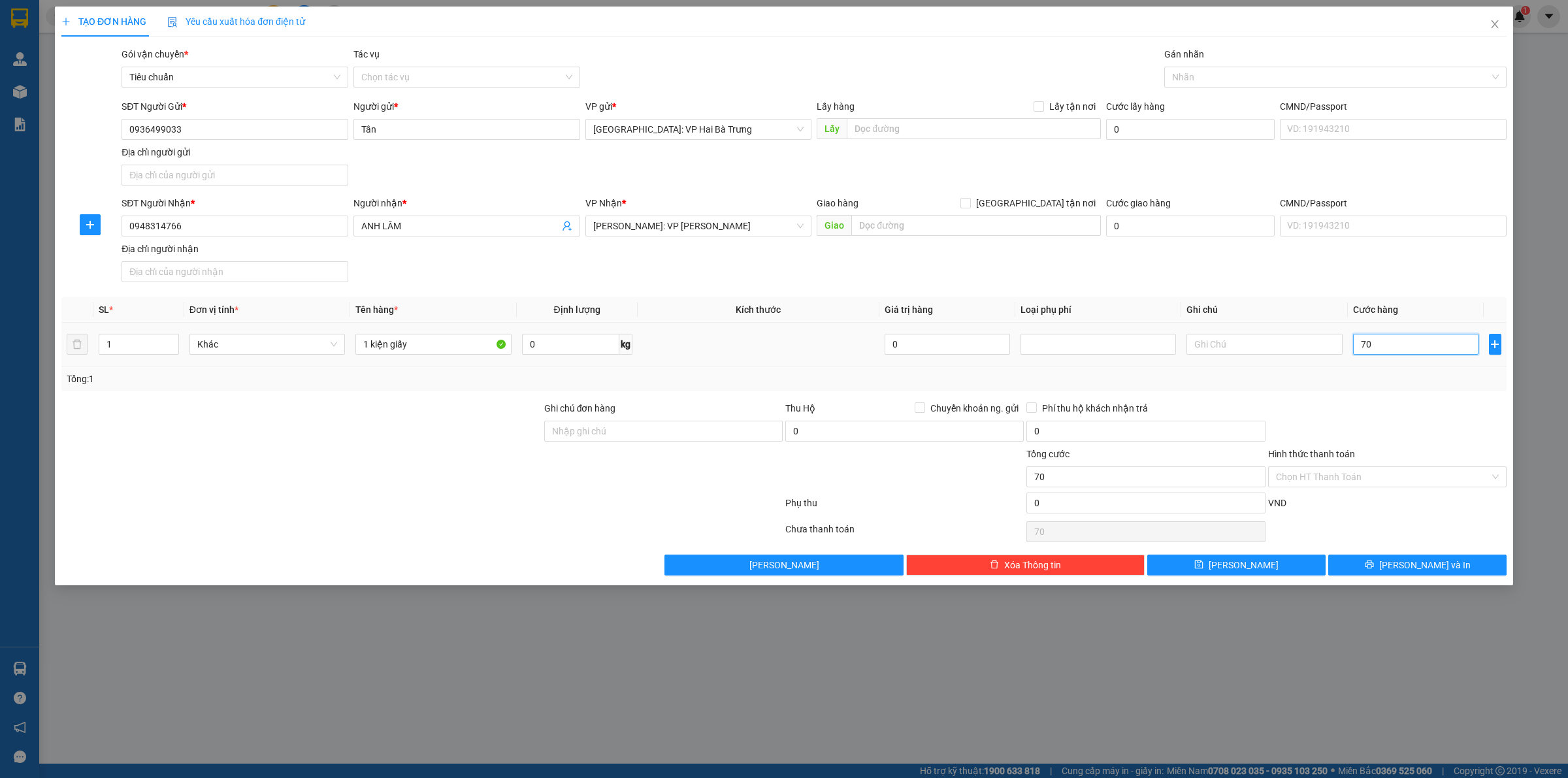
type input "700"
type input "7.000"
type input "70.000"
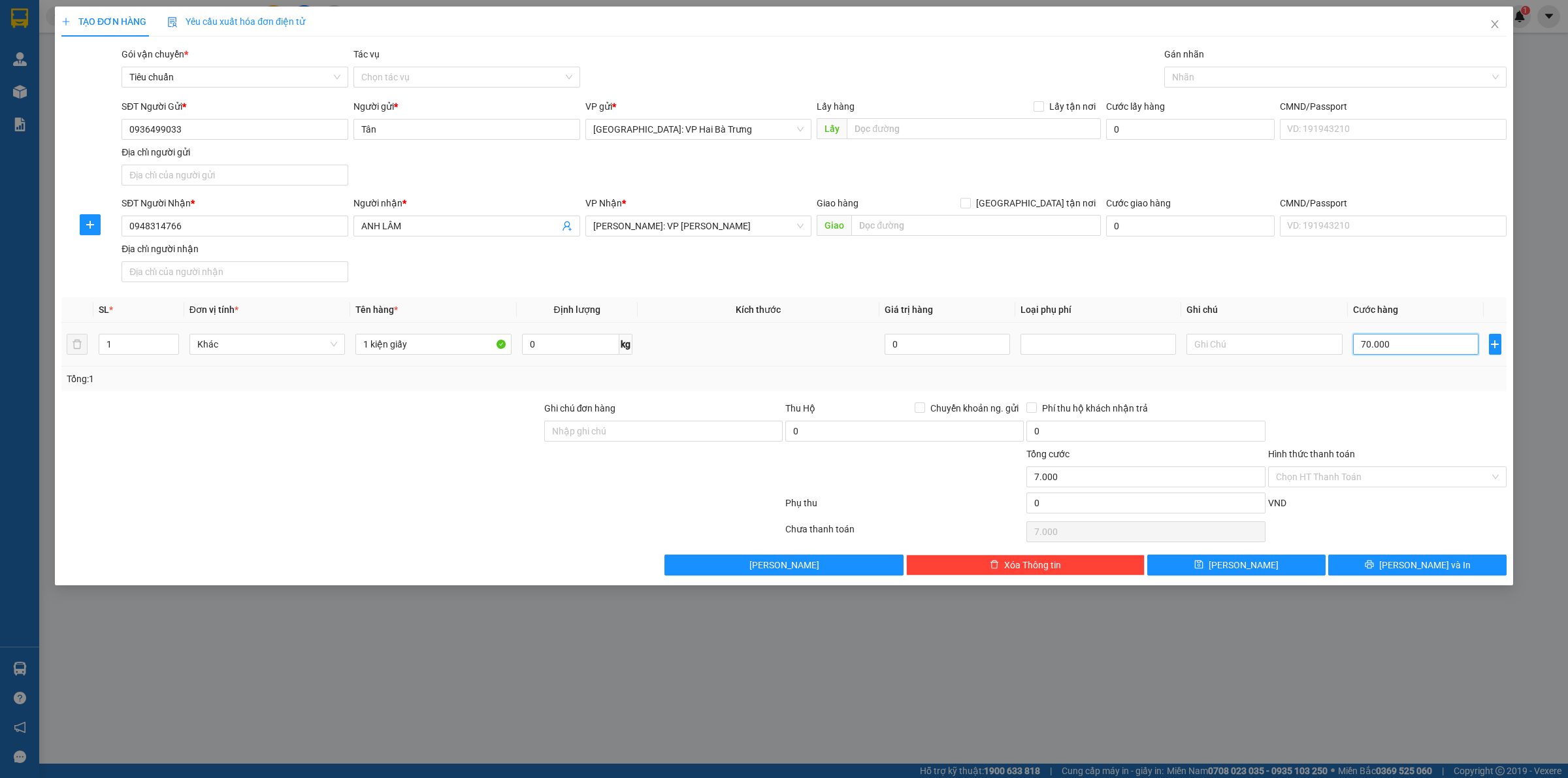
type input "70.000"
click at [1392, 583] on div "TẠO ĐƠN HÀNG Yêu cầu xuất hóa đơn điện tử Transit Pickup Surcharge Ids Transit …" at bounding box center [784, 295] width 1458 height 578
click at [1402, 565] on button "[PERSON_NAME] và In" at bounding box center [1417, 565] width 179 height 21
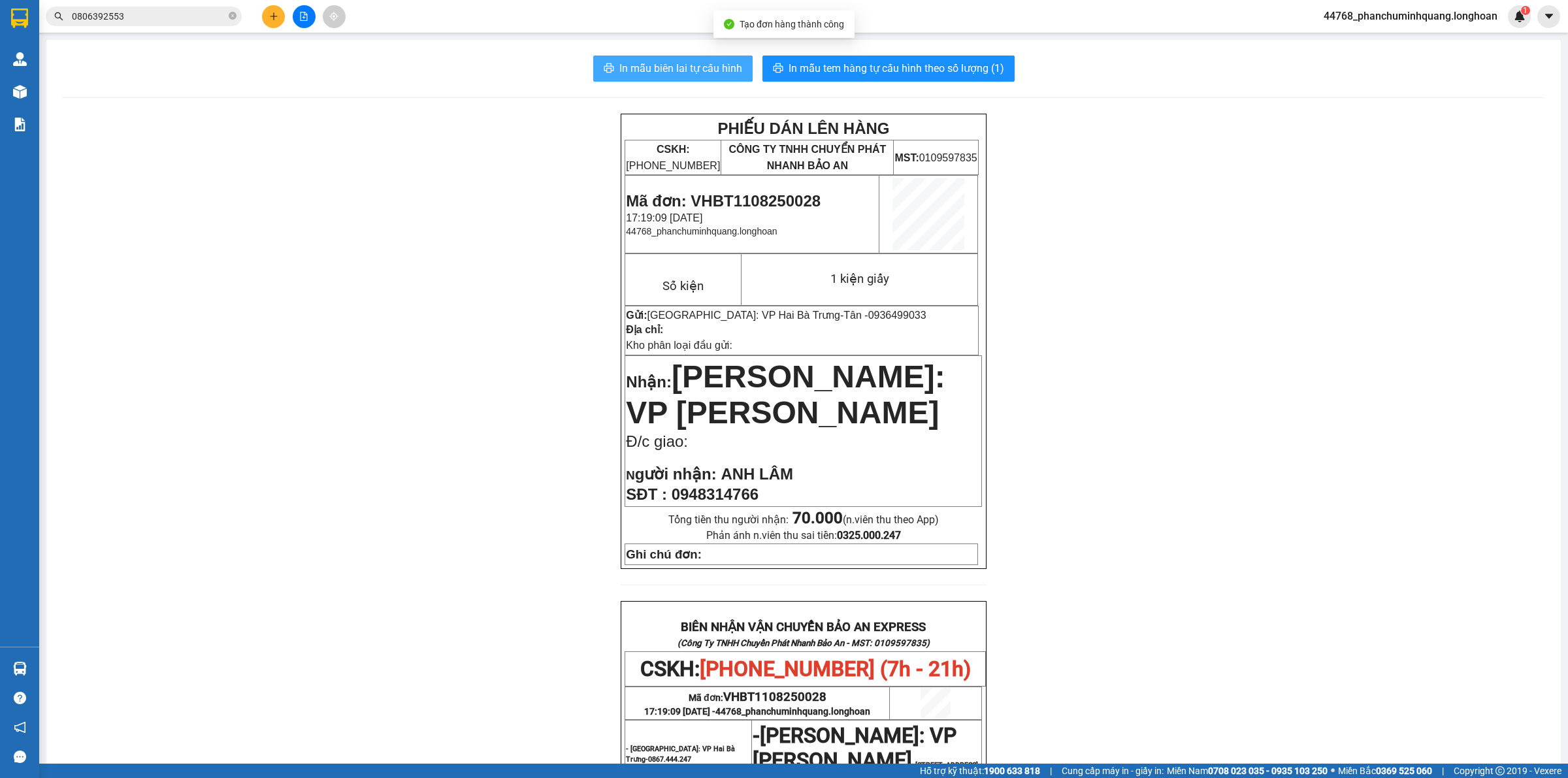
drag, startPoint x: 656, startPoint y: 86, endPoint x: 678, endPoint y: 77, distance: 23.8
click at [662, 83] on div "In mẫu biên lai tự cấu hình In mẫu tem hàng tự cấu hình theo số lượng (1) PHIẾU…" at bounding box center [804, 644] width 1514 height 1210
click at [681, 74] on span "In mẫu biên lai tự cấu hình" at bounding box center [680, 68] width 123 height 16
click at [917, 74] on span "In mẫu tem hàng tự cấu hình theo số lượng (1)" at bounding box center [896, 68] width 216 height 16
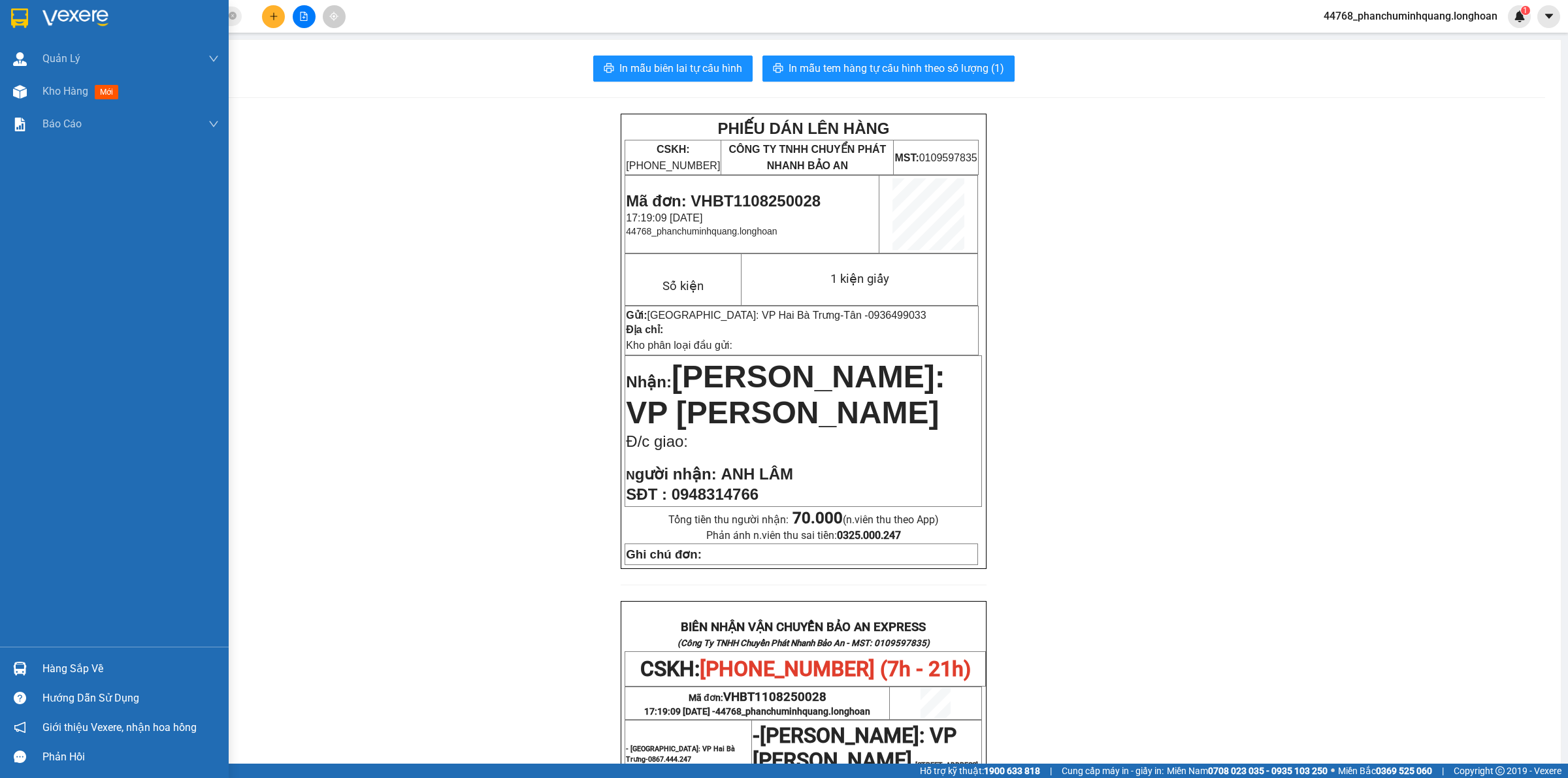
click at [20, 18] on img at bounding box center [19, 18] width 17 height 20
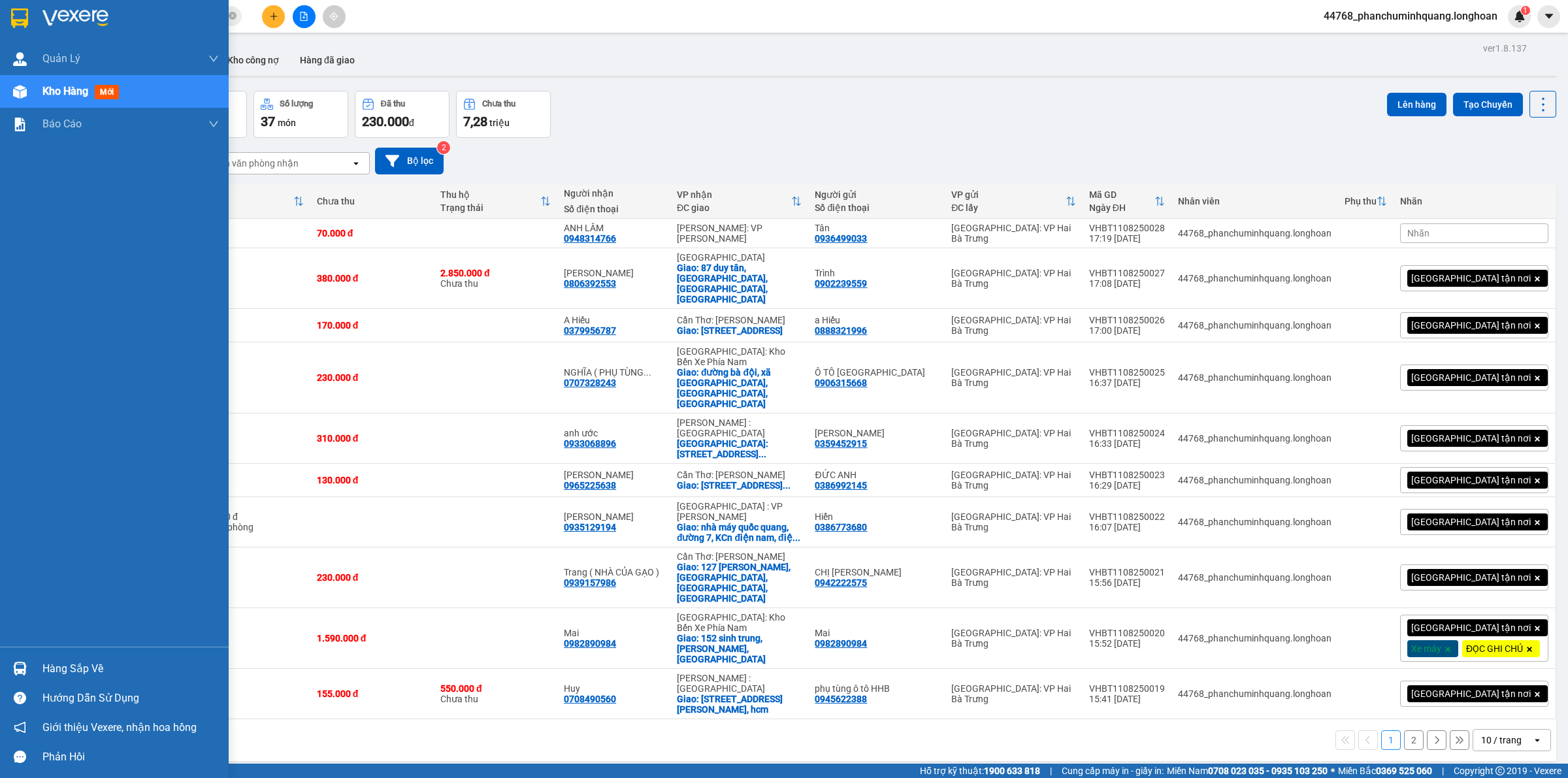
click at [20, 12] on img at bounding box center [19, 18] width 17 height 20
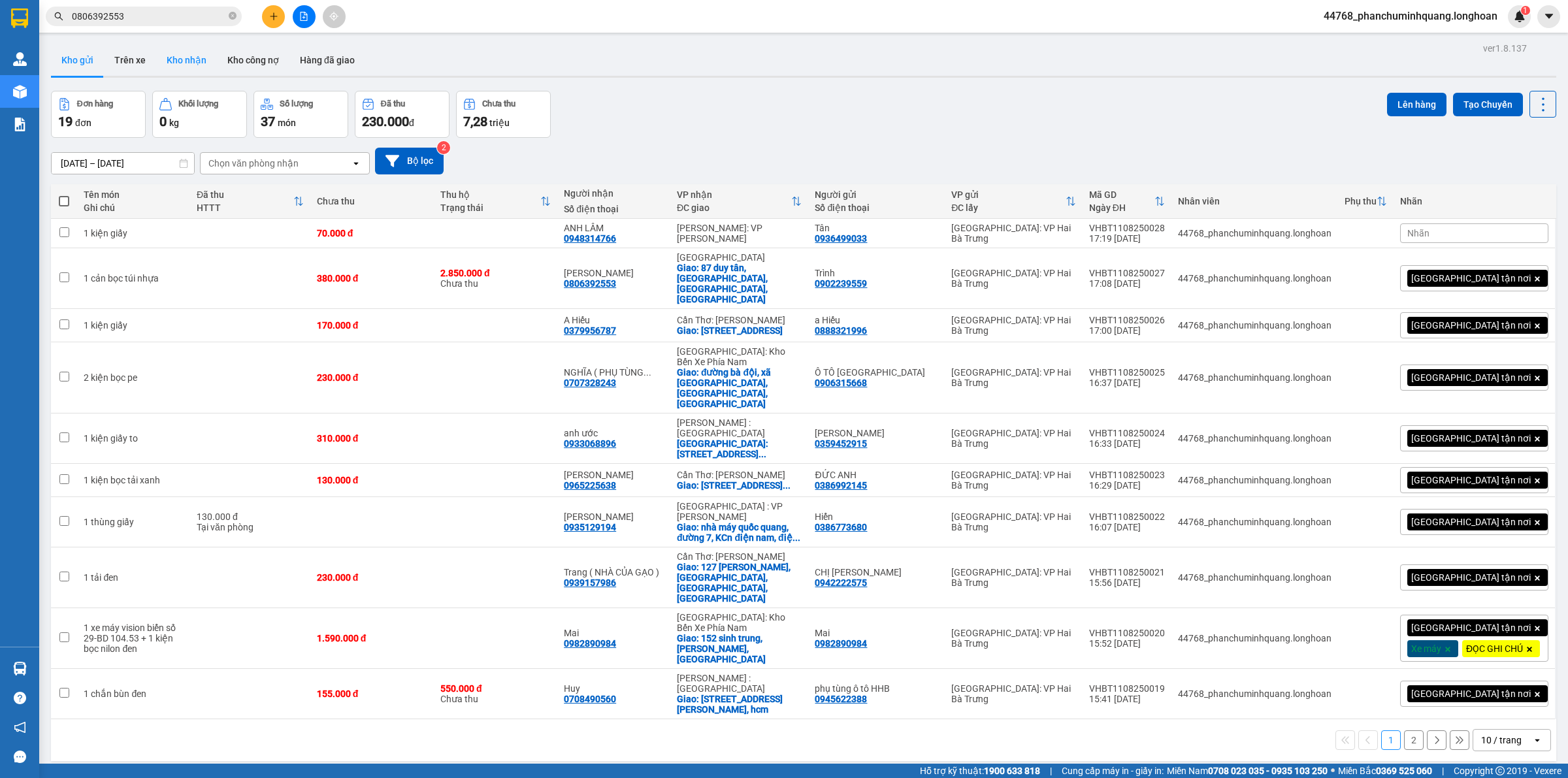
click at [205, 60] on button "Kho nhận" at bounding box center [187, 60] width 61 height 31
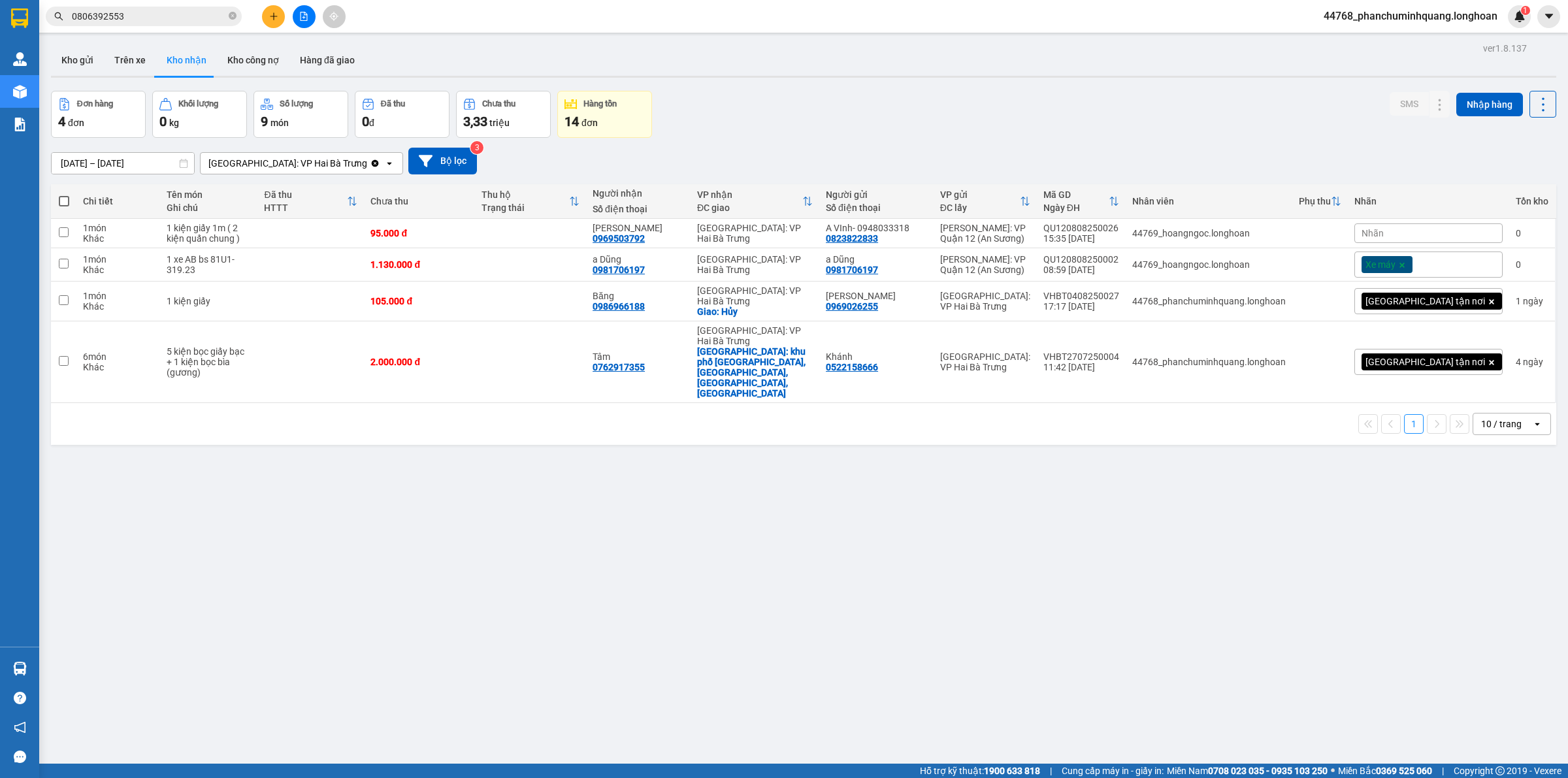
click at [284, 15] on button at bounding box center [273, 16] width 23 height 22
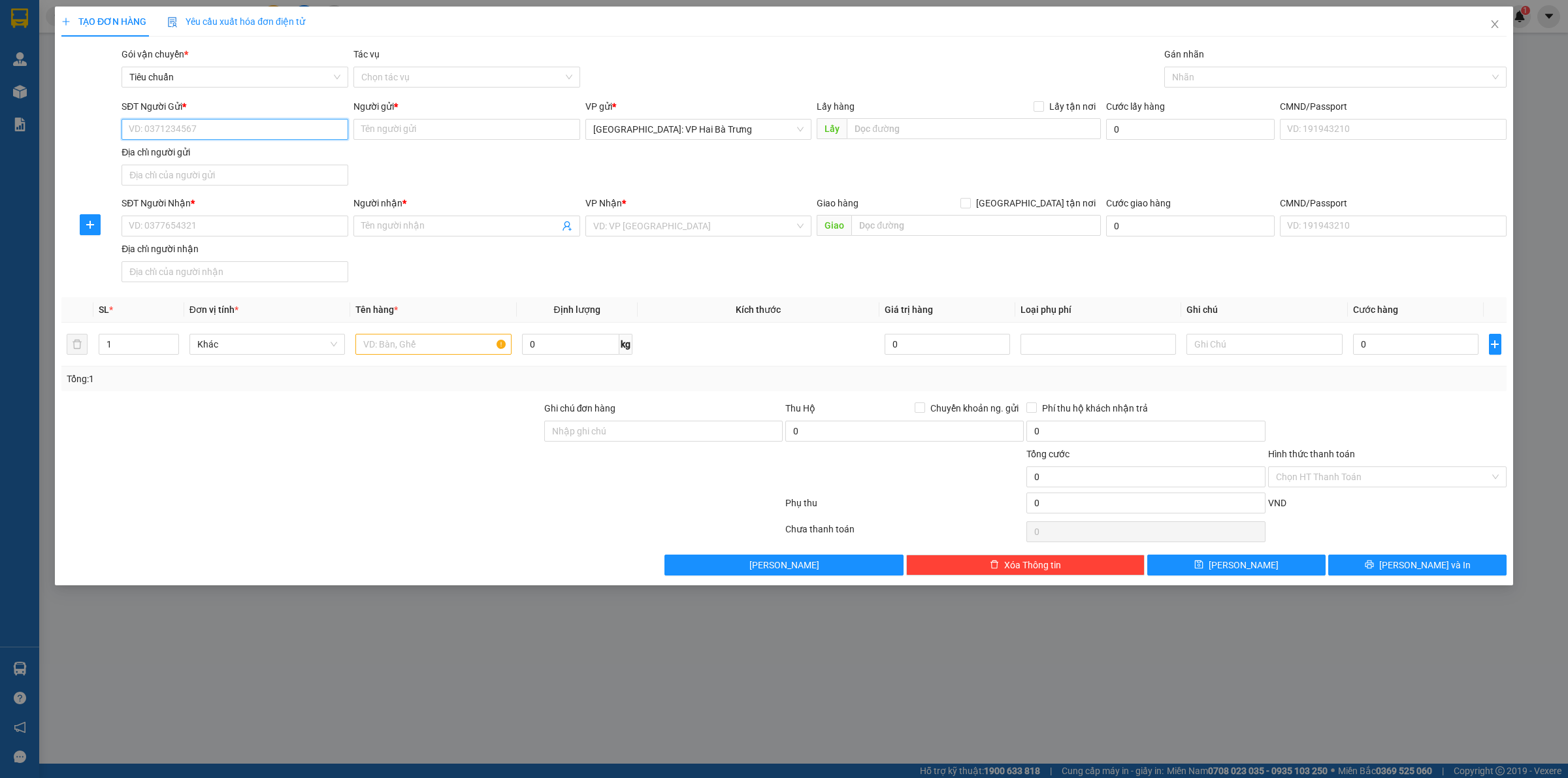
click at [283, 120] on input "SĐT Người Gửi *" at bounding box center [234, 129] width 226 height 21
type input "0978874857"
click at [272, 152] on div "0978874857 - [PERSON_NAME]" at bounding box center [234, 156] width 211 height 15
click at [323, 238] on div "SĐT Người Nhận * VD: 0377654321" at bounding box center [234, 218] width 226 height 46
click at [329, 227] on input "SĐT Người Nhận *" at bounding box center [234, 226] width 226 height 21
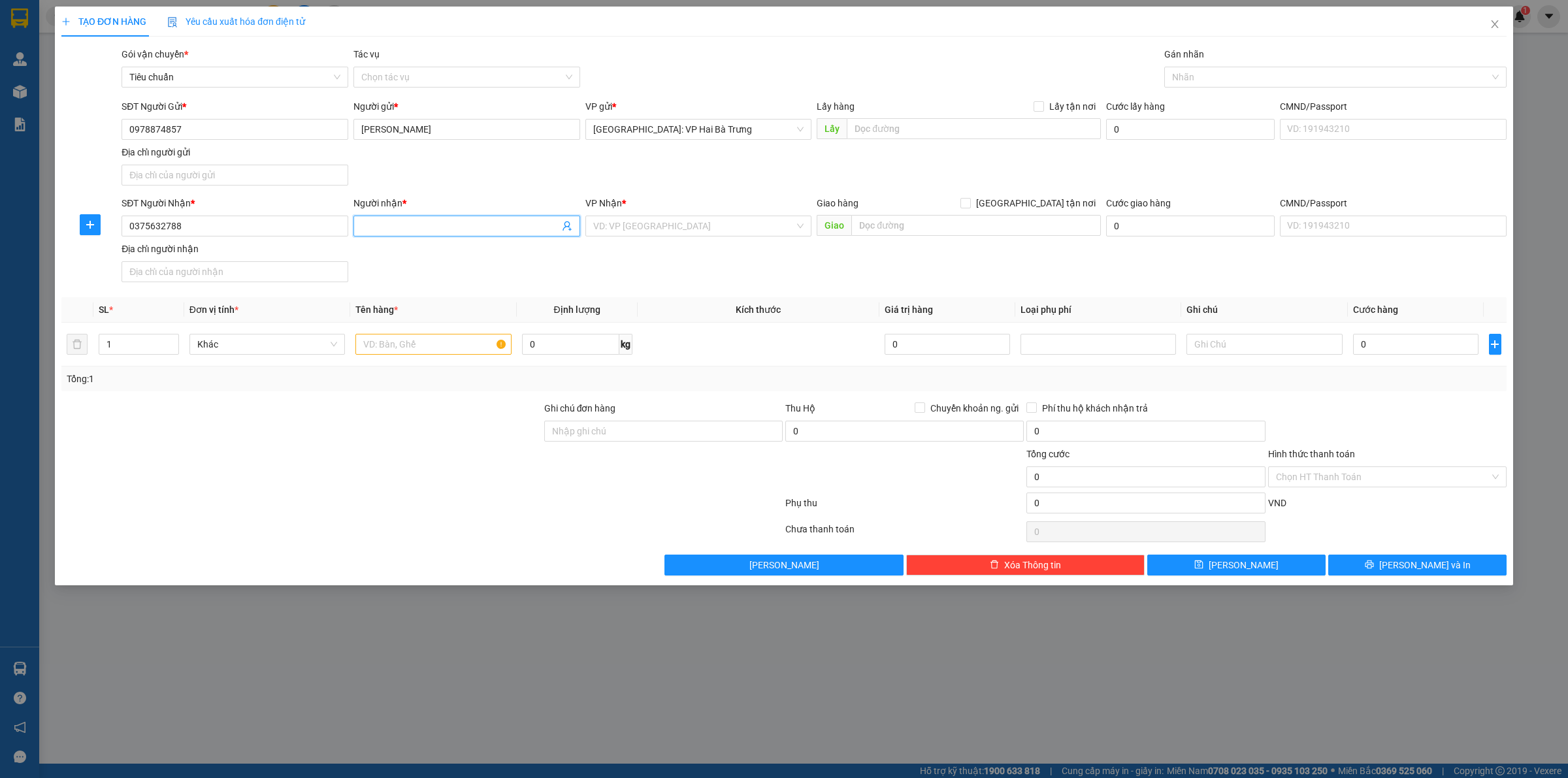
click at [423, 229] on input "Người nhận *" at bounding box center [460, 226] width 198 height 15
click at [925, 222] on input "text" at bounding box center [976, 225] width 250 height 21
click at [743, 224] on input "search" at bounding box center [694, 226] width 202 height 20
click at [768, 277] on div "[PERSON_NAME] : [GEOGRAPHIC_DATA]" at bounding box center [698, 274] width 211 height 15
click at [924, 226] on input "text" at bounding box center [976, 225] width 250 height 21
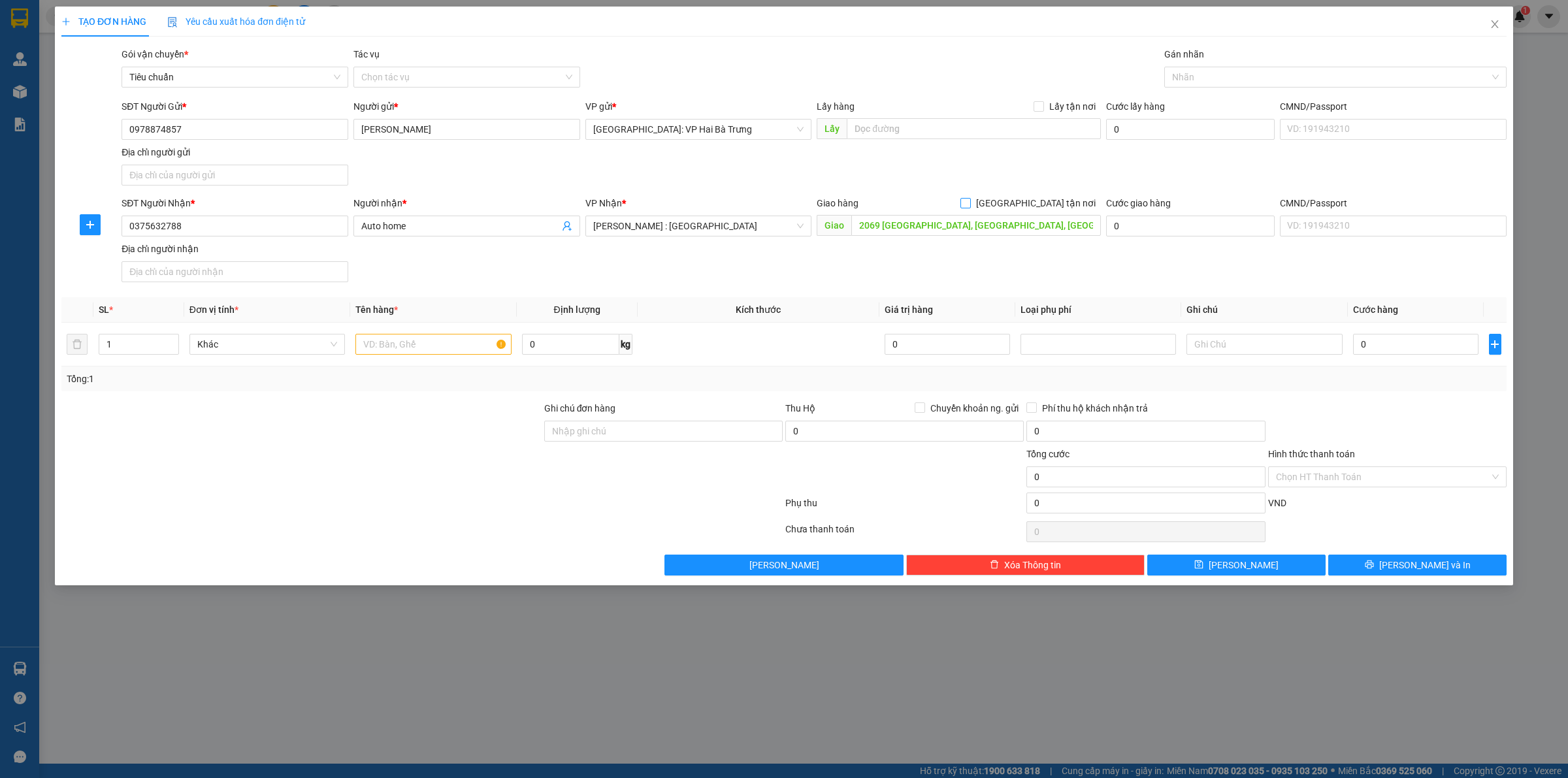
drag, startPoint x: 1077, startPoint y: 202, endPoint x: 1078, endPoint y: 166, distance: 36.0
click at [1076, 200] on span "[GEOGRAPHIC_DATA] tận nơi" at bounding box center [1035, 203] width 130 height 15
click at [969, 200] on input "[GEOGRAPHIC_DATA] tận nơi" at bounding box center [965, 202] width 9 height 9
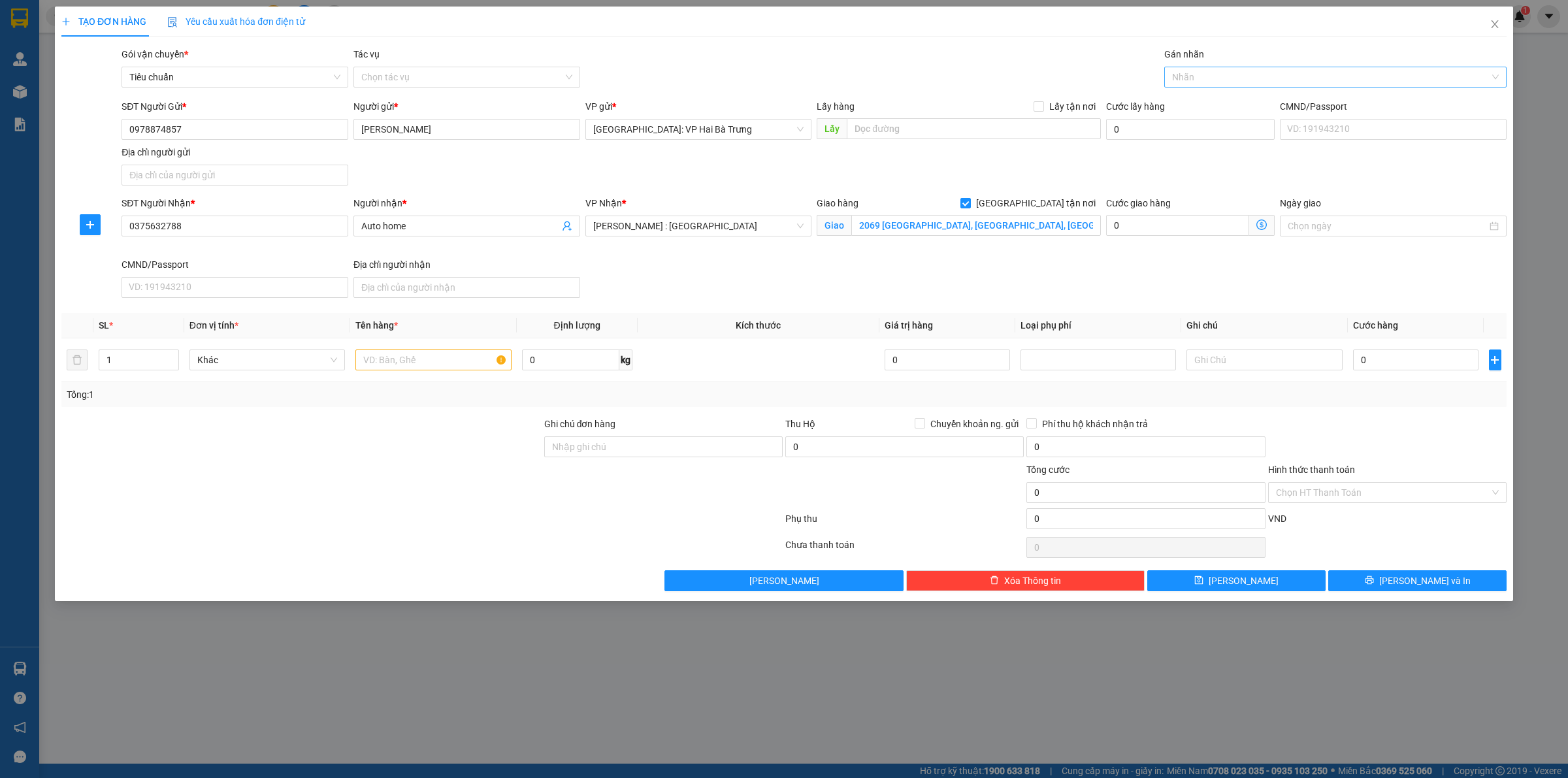
click at [1210, 75] on div at bounding box center [1328, 77] width 323 height 16
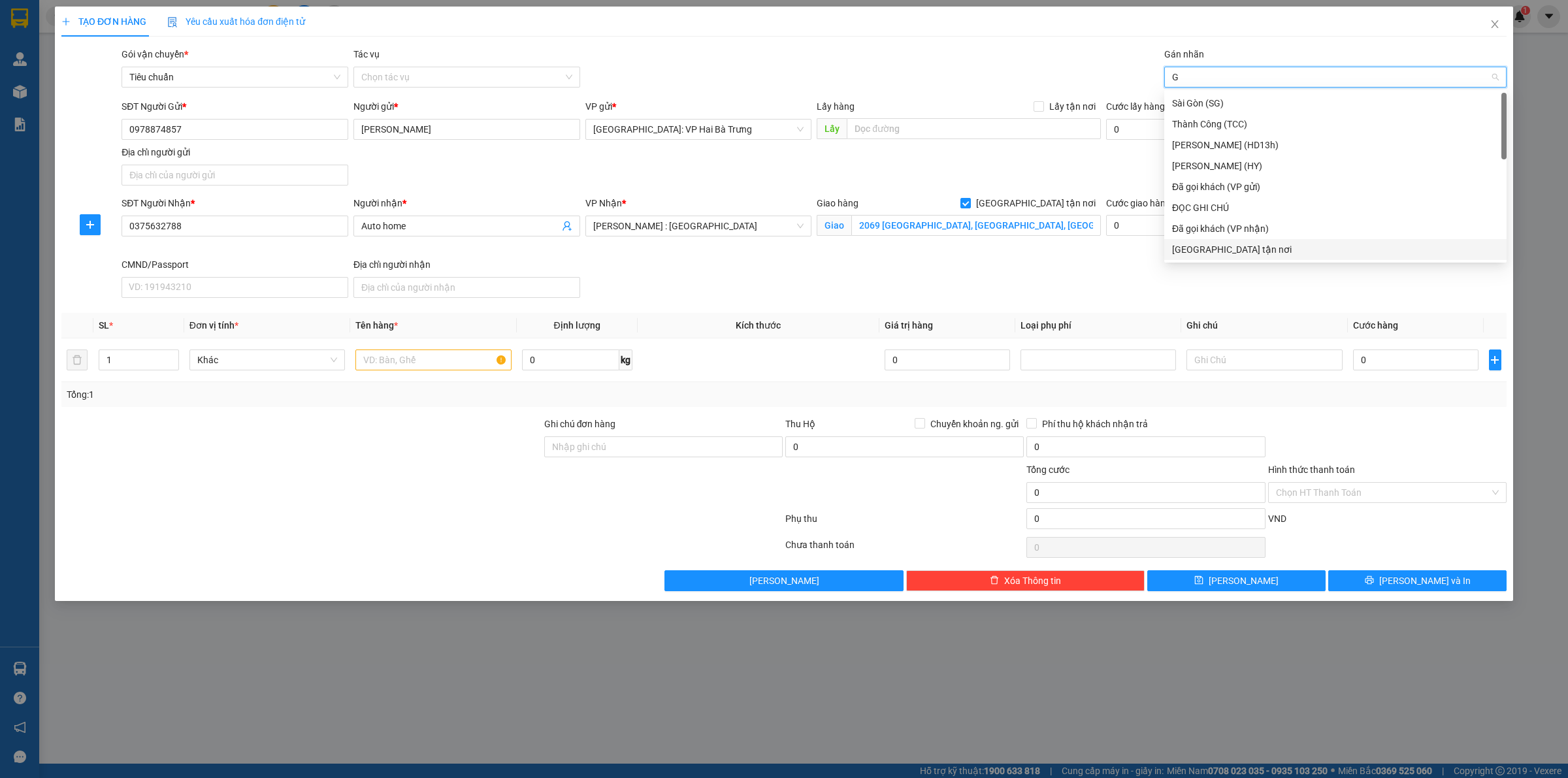
click at [1246, 256] on div "[GEOGRAPHIC_DATA] tận nơi" at bounding box center [1335, 250] width 327 height 15
click at [473, 349] on div at bounding box center [433, 360] width 155 height 26
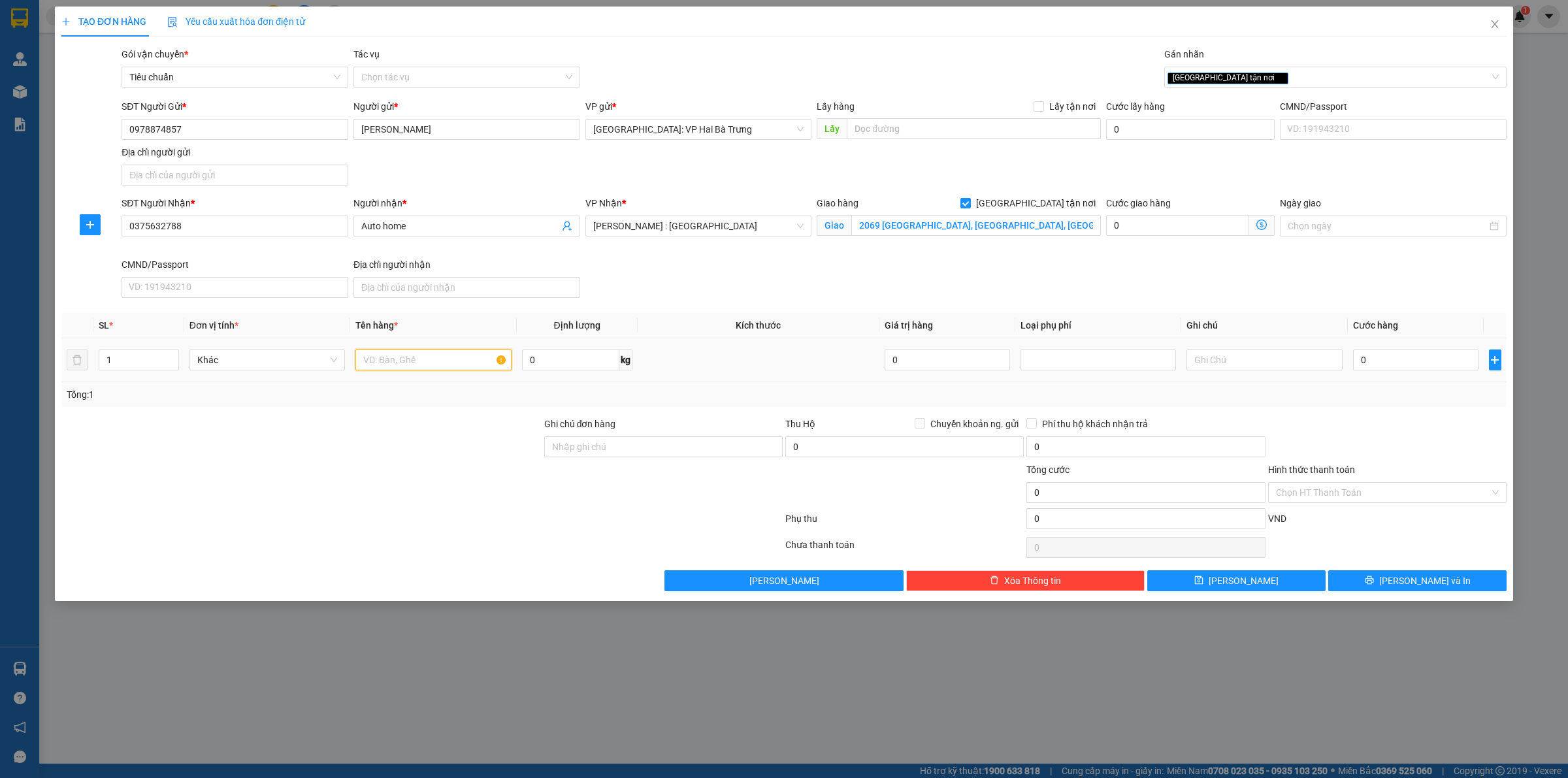
click at [473, 361] on input "text" at bounding box center [433, 359] width 155 height 21
click at [1393, 364] on input "0" at bounding box center [1416, 359] width 126 height 21
click at [1352, 578] on button "[PERSON_NAME] và In" at bounding box center [1417, 581] width 179 height 21
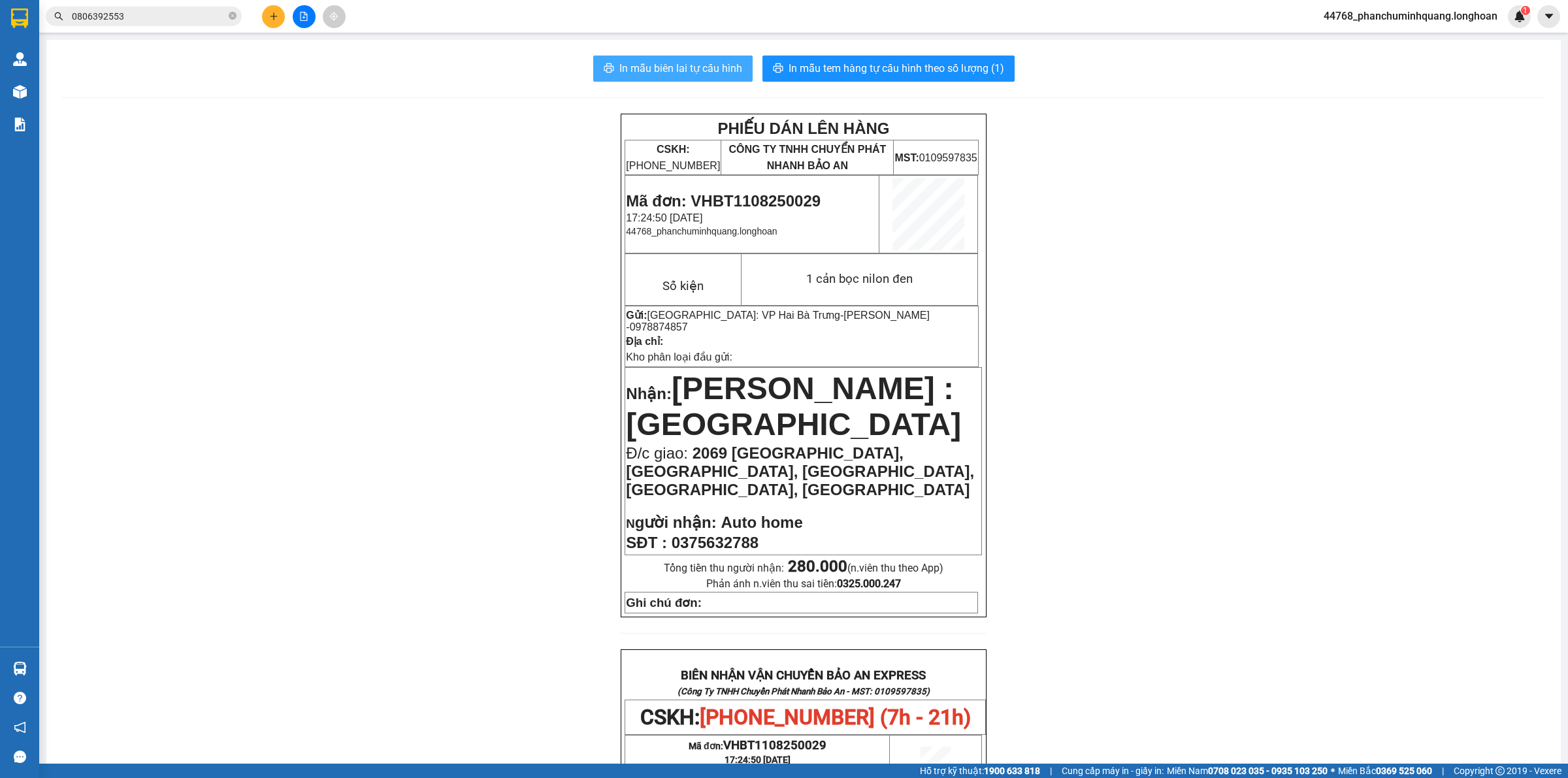
click at [706, 66] on span "In mẫu biên lai tự cấu hình" at bounding box center [680, 68] width 123 height 16
click at [867, 70] on span "In mẫu tem hàng tự cấu hình theo số lượng (1)" at bounding box center [896, 68] width 216 height 16
click at [277, 17] on icon "plus" at bounding box center [274, 16] width 9 height 9
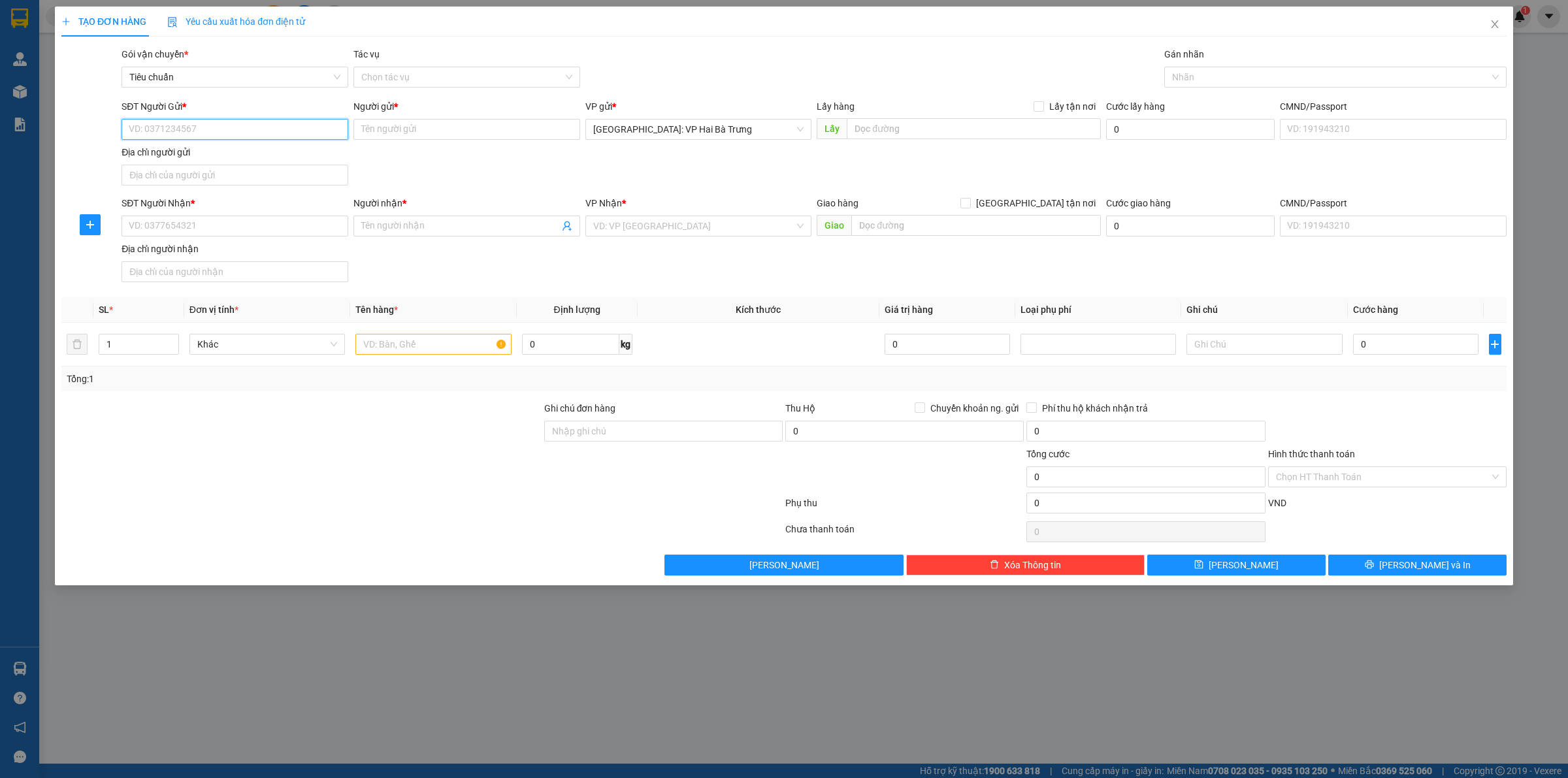
click at [321, 131] on input "SĐT Người Gửi *" at bounding box center [234, 129] width 226 height 21
click at [279, 158] on div "0936441664 - [PERSON_NAME]" at bounding box center [234, 156] width 211 height 15
click at [317, 225] on input "SĐT Người Nhận *" at bounding box center [234, 226] width 226 height 21
click at [397, 224] on input "Người nhận *" at bounding box center [460, 226] width 198 height 15
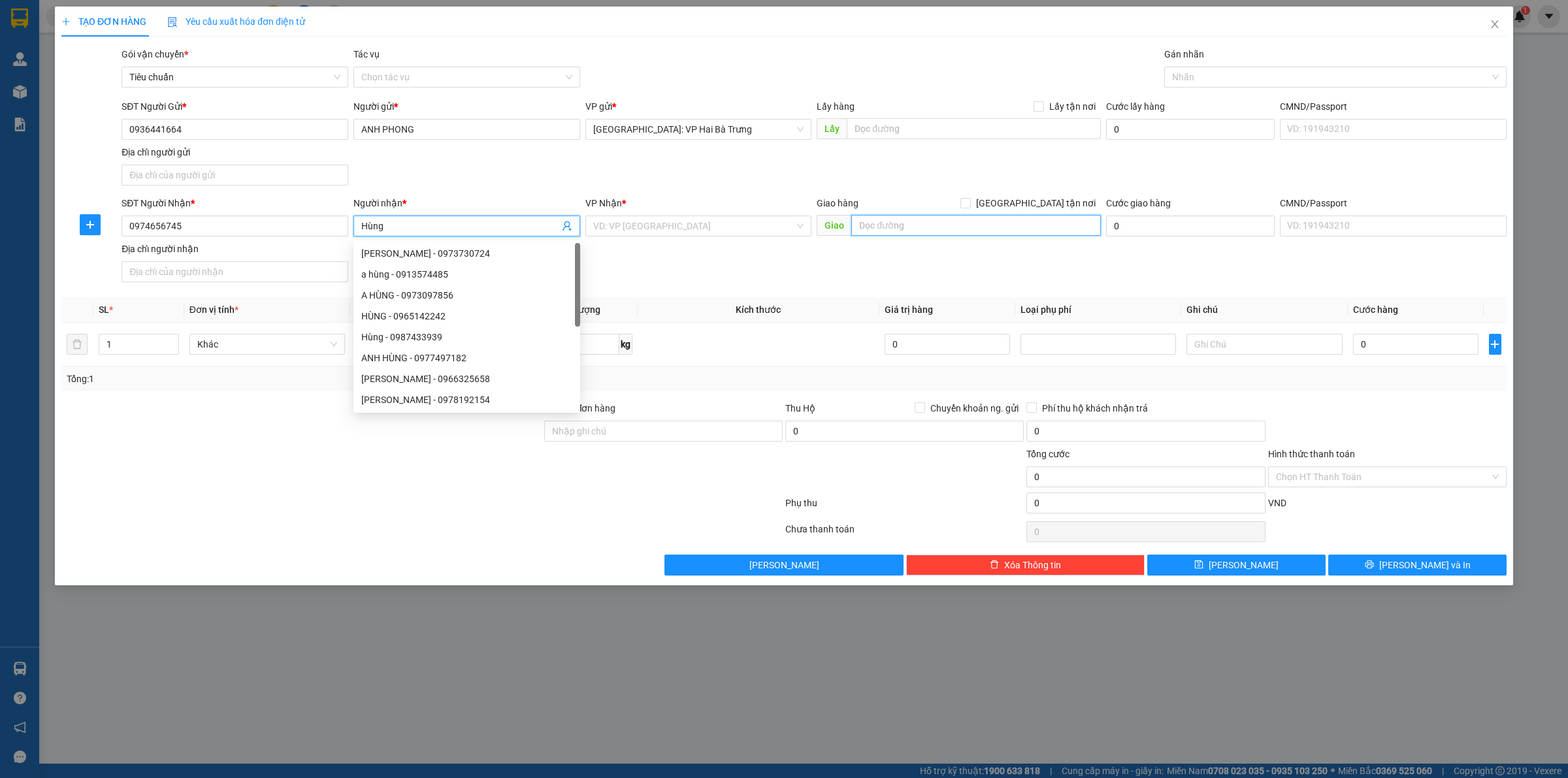
click at [993, 234] on input "text" at bounding box center [976, 225] width 250 height 21
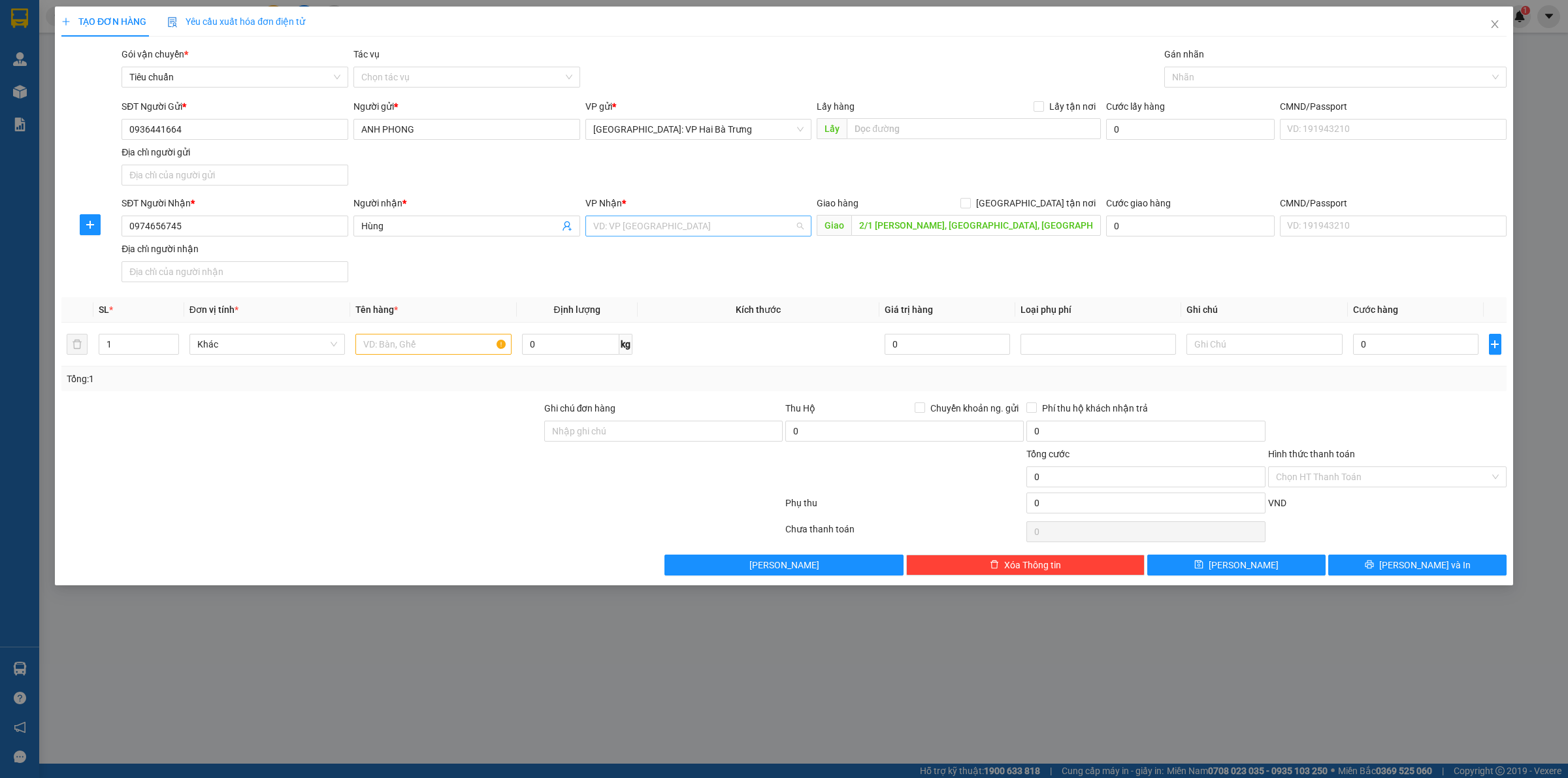
click at [772, 226] on input "search" at bounding box center [694, 226] width 202 height 20
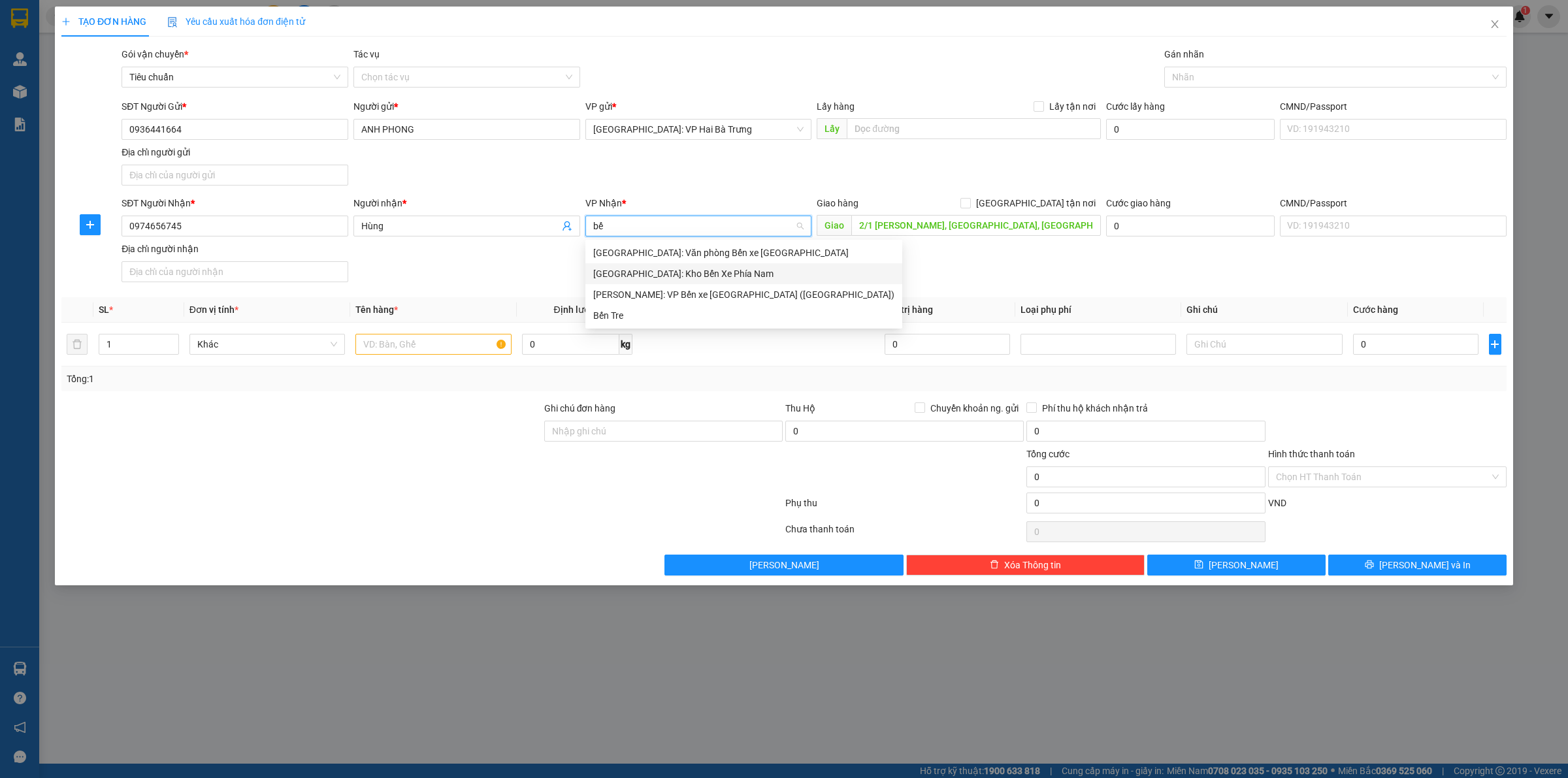
click at [735, 270] on div "[GEOGRAPHIC_DATA]: Kho Bến Xe Phía Nam" at bounding box center [743, 274] width 301 height 15
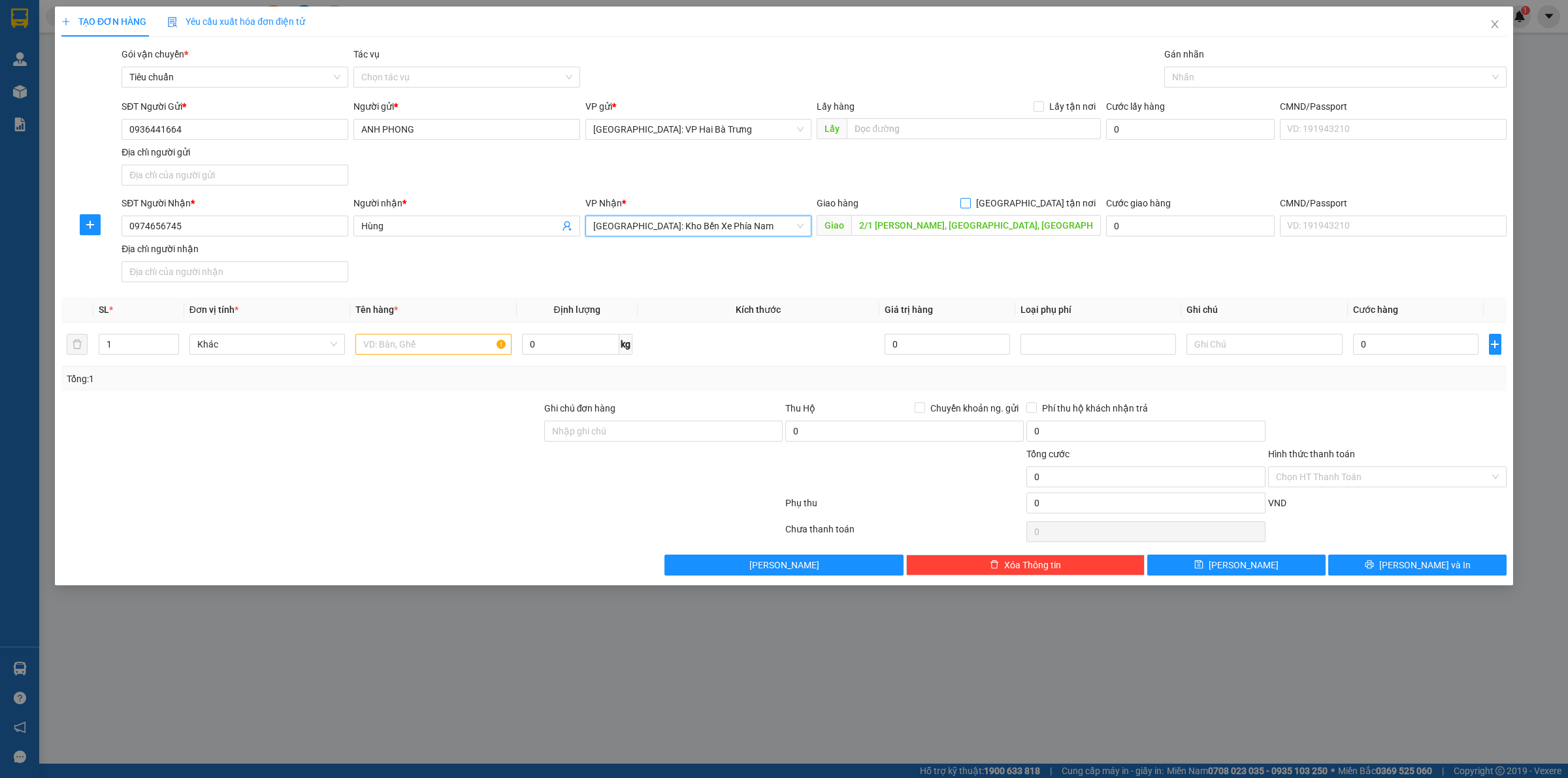
drag, startPoint x: 1037, startPoint y: 204, endPoint x: 1073, endPoint y: 162, distance: 55.3
click at [969, 204] on input "[GEOGRAPHIC_DATA] tận nơi" at bounding box center [965, 202] width 9 height 9
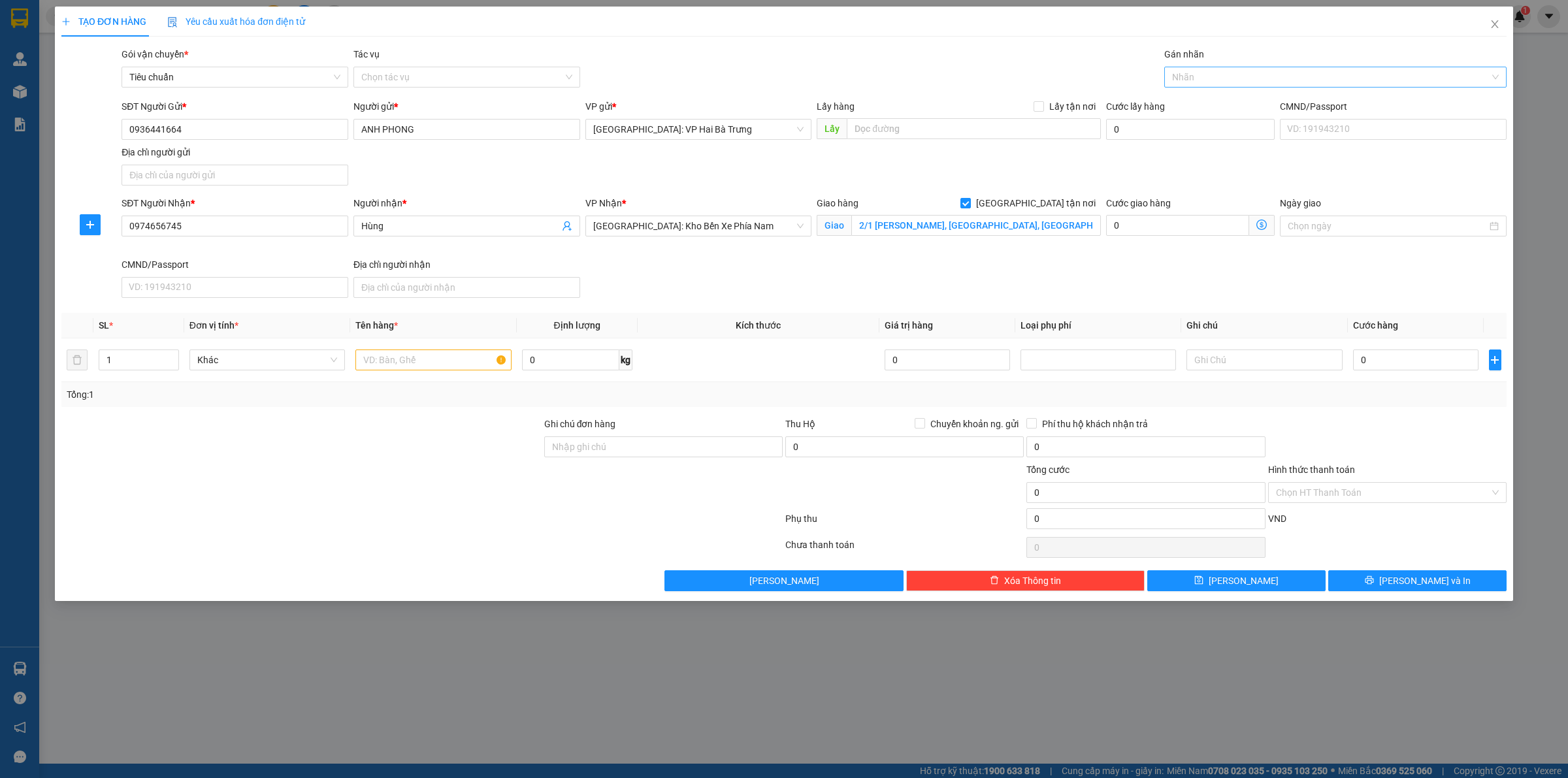
click at [1238, 73] on div at bounding box center [1328, 77] width 323 height 16
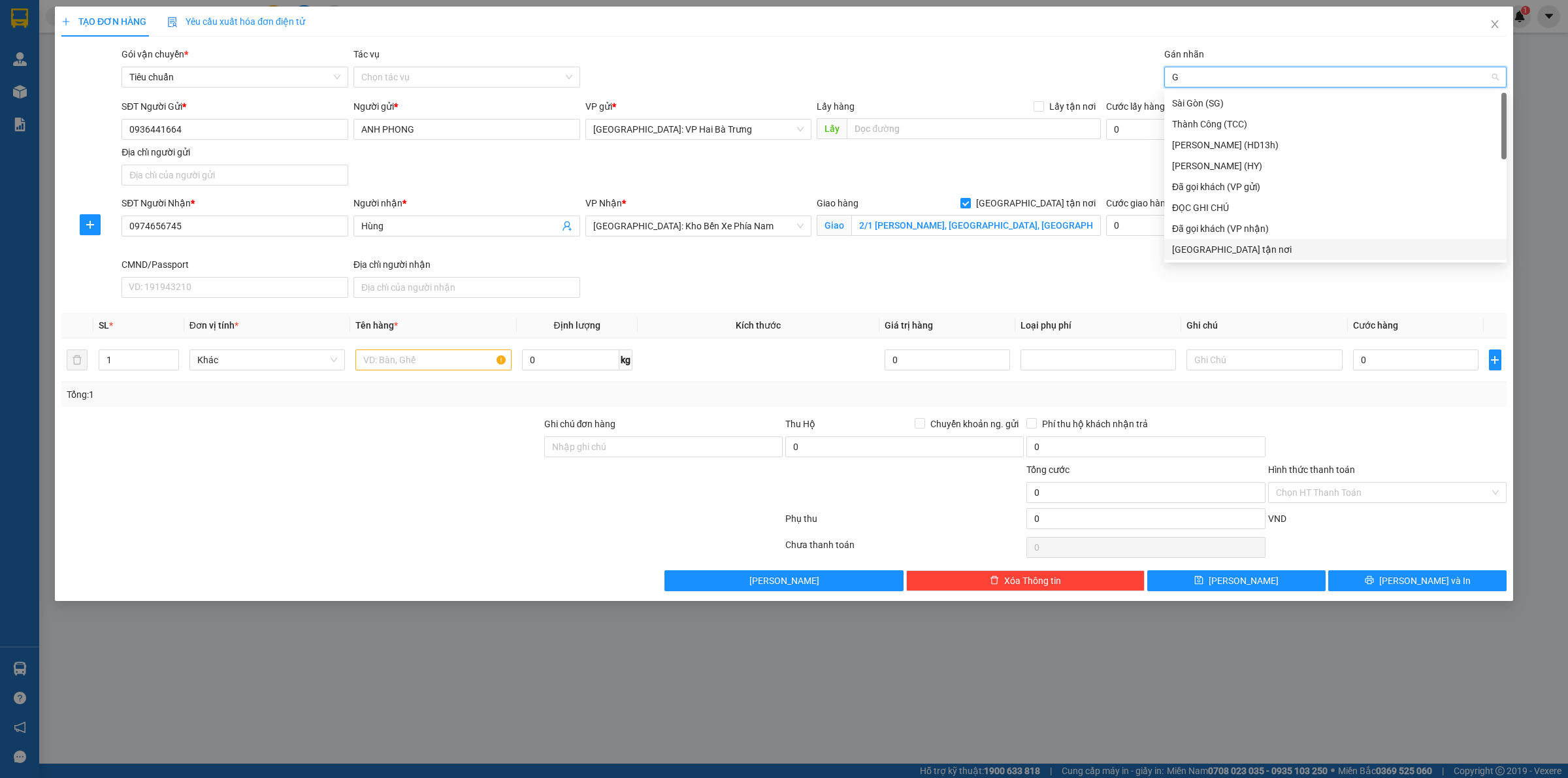
click at [1206, 255] on div "[GEOGRAPHIC_DATA] tận nơi" at bounding box center [1335, 250] width 327 height 15
click at [460, 362] on input "text" at bounding box center [433, 359] width 155 height 21
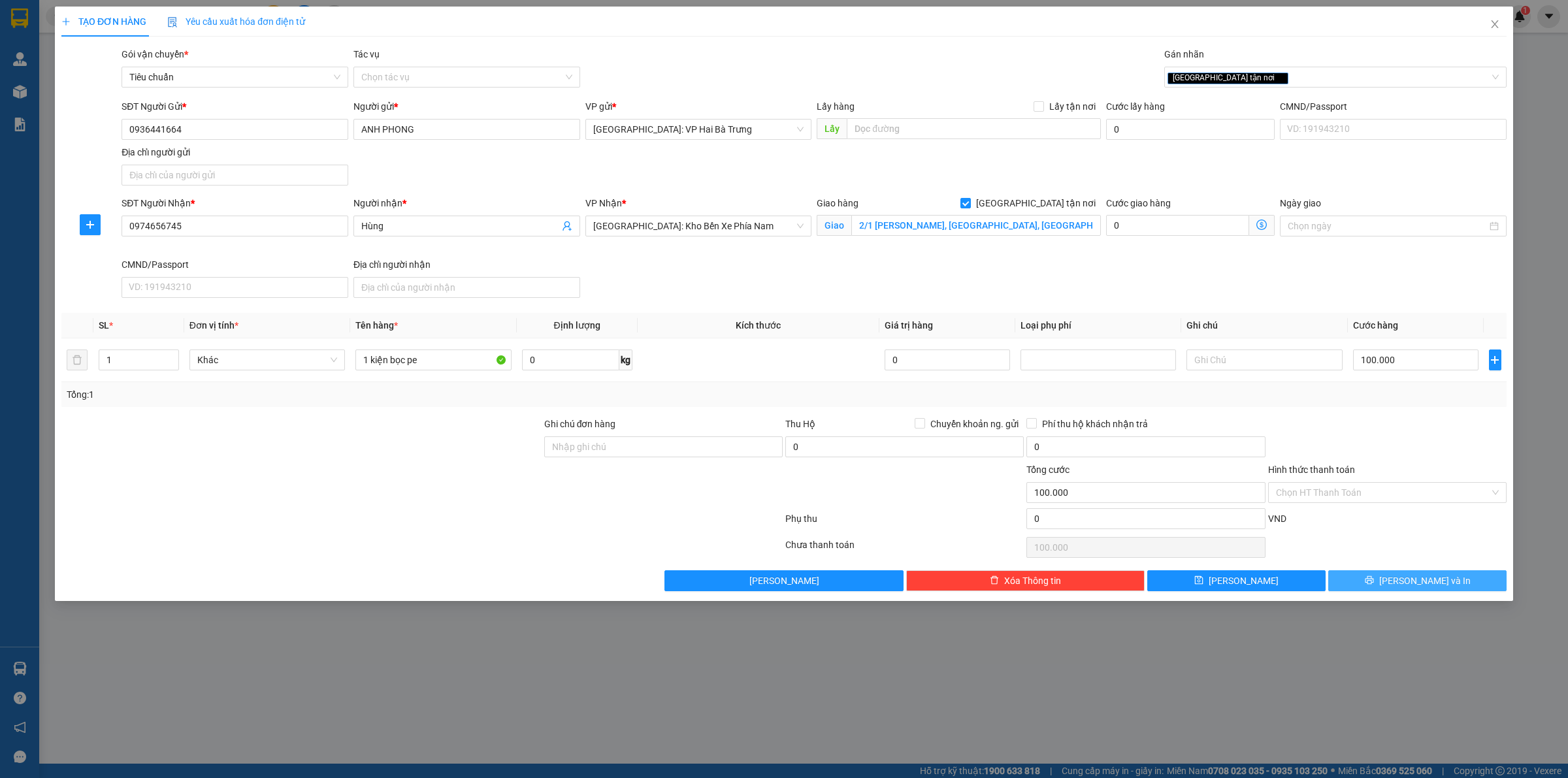
click at [1436, 578] on span "[PERSON_NAME] và In" at bounding box center [1425, 581] width 91 height 15
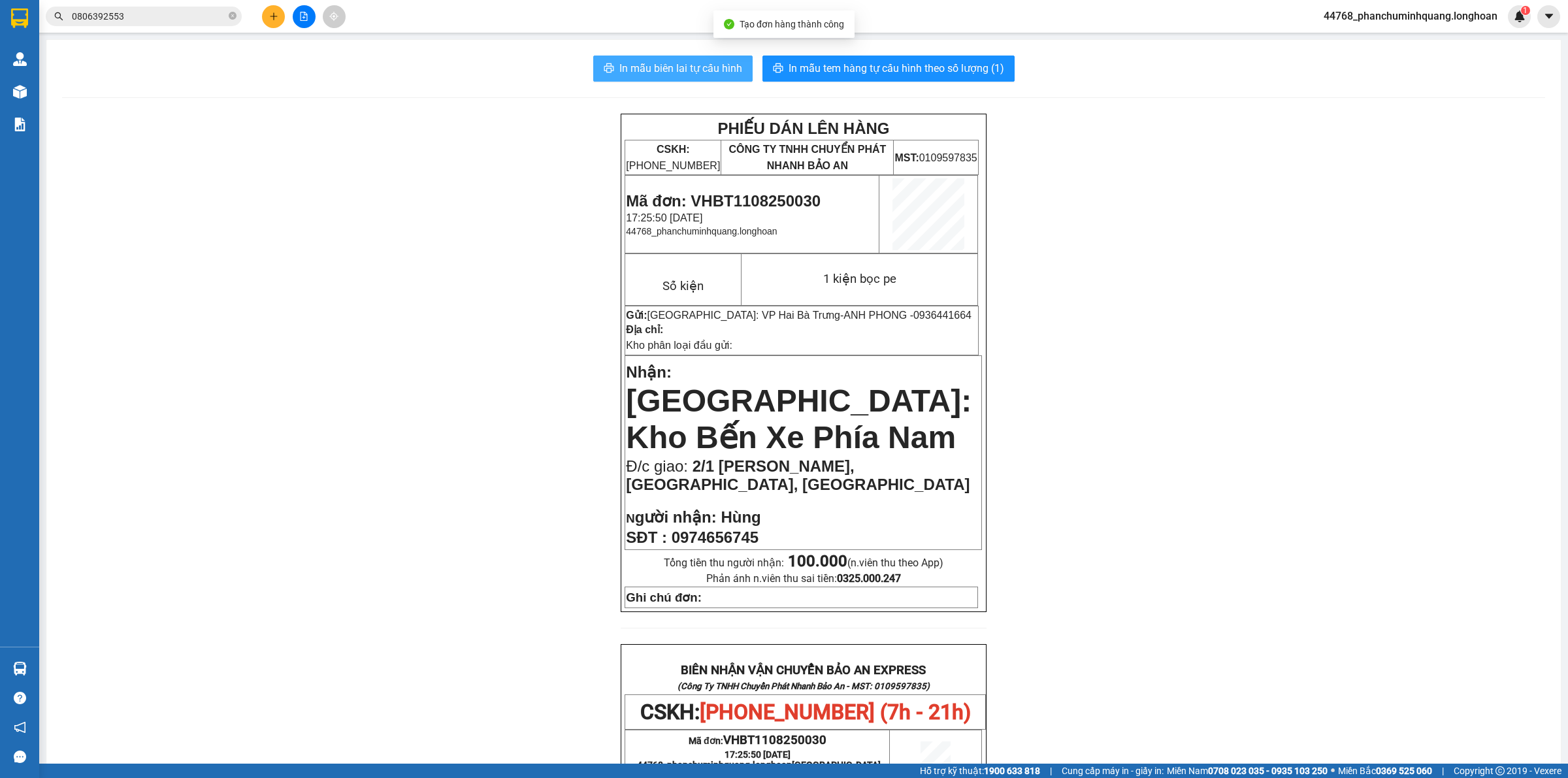
click at [673, 70] on span "In mẫu biên lai tự cấu hình" at bounding box center [680, 68] width 123 height 16
click at [941, 59] on button "In mẫu tem hàng tự cấu hình theo số lượng (1)" at bounding box center [888, 68] width 252 height 26
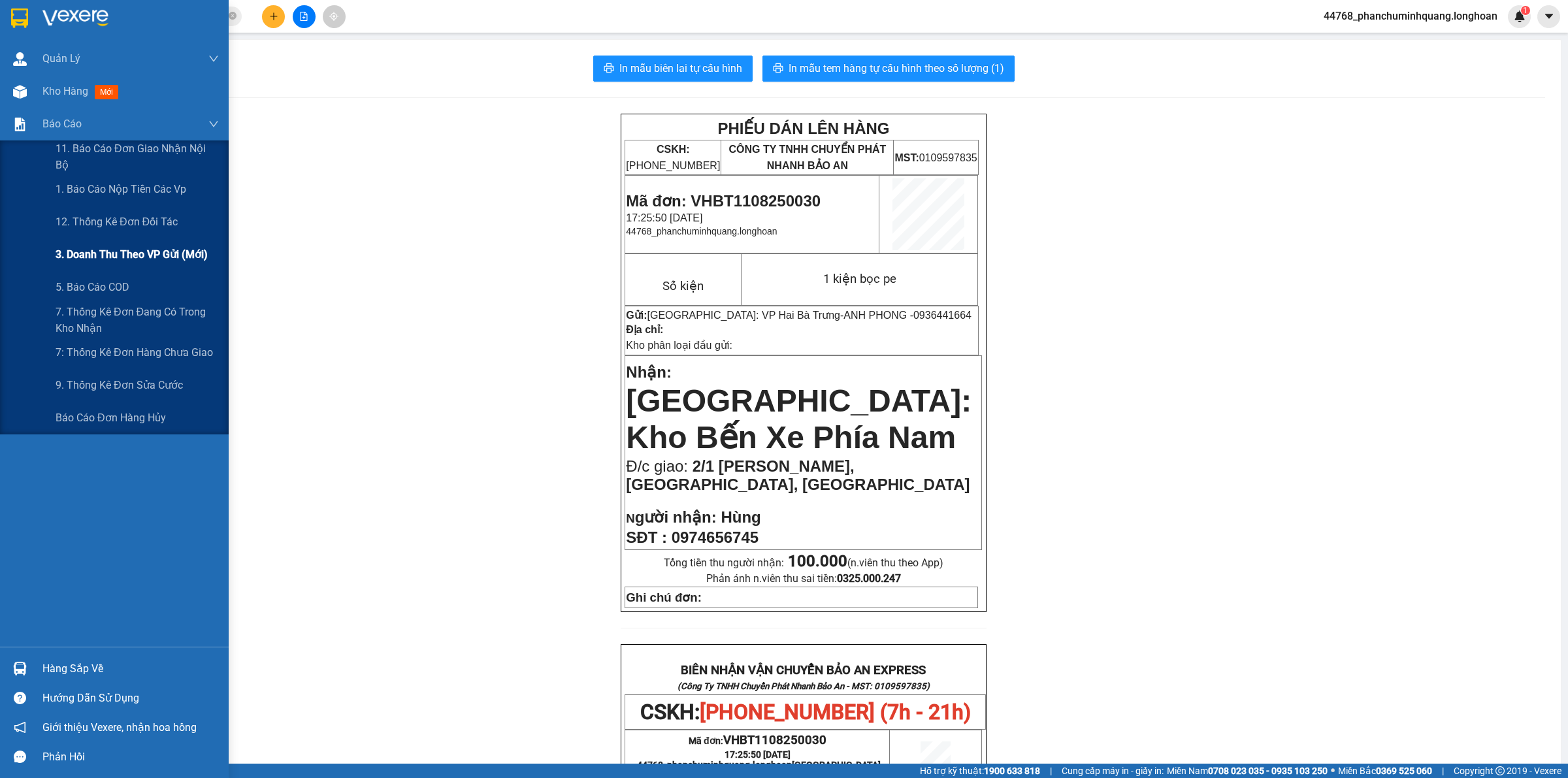
drag, startPoint x: 133, startPoint y: 242, endPoint x: 135, endPoint y: 225, distance: 17.1
click at [133, 242] on div "3. Doanh Thu theo VP Gửi (mới)" at bounding box center [136, 254] width 163 height 33
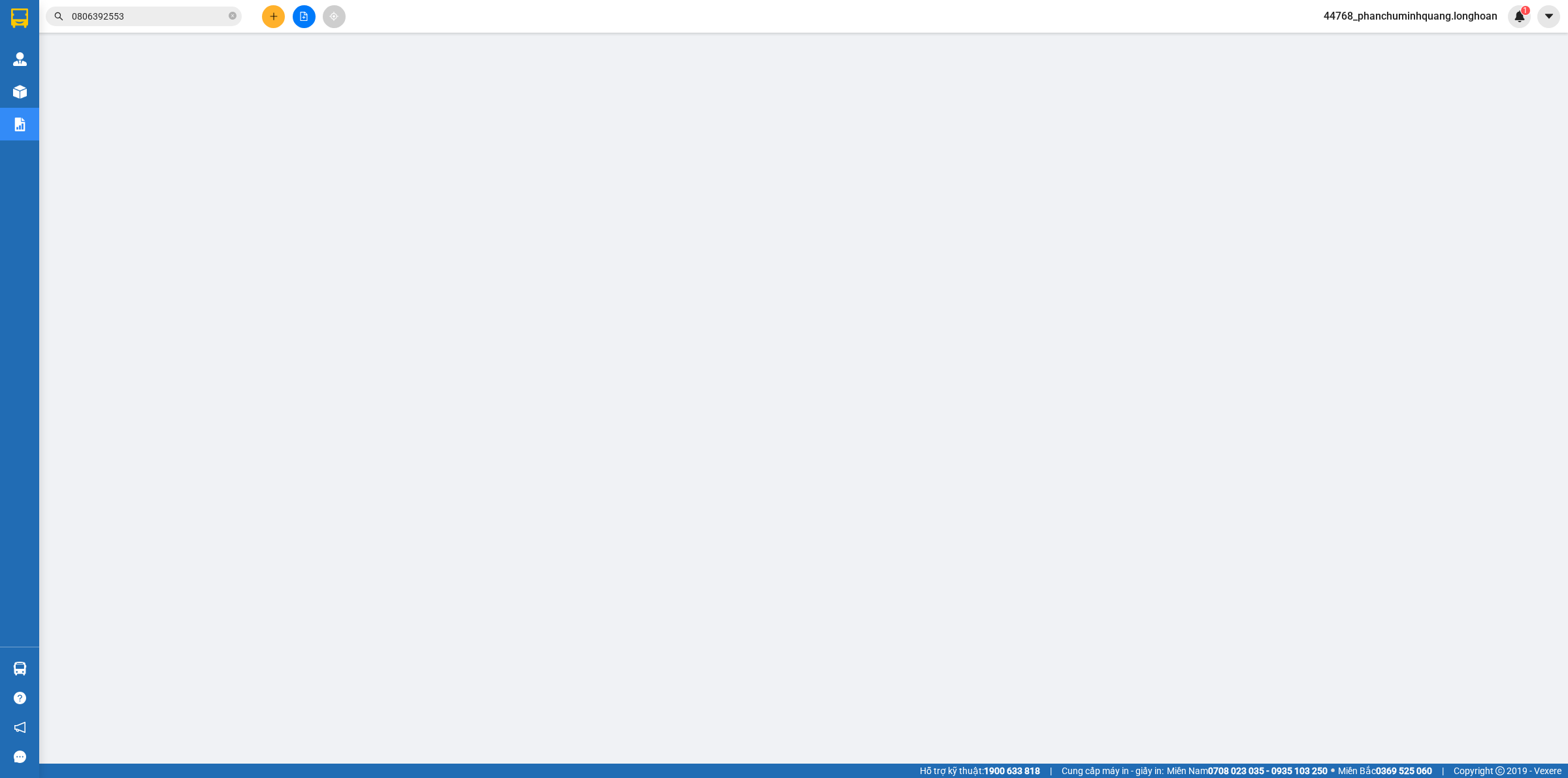
click at [258, 17] on div at bounding box center [303, 16] width 98 height 22
click at [273, 17] on icon "plus" at bounding box center [273, 16] width 1 height 7
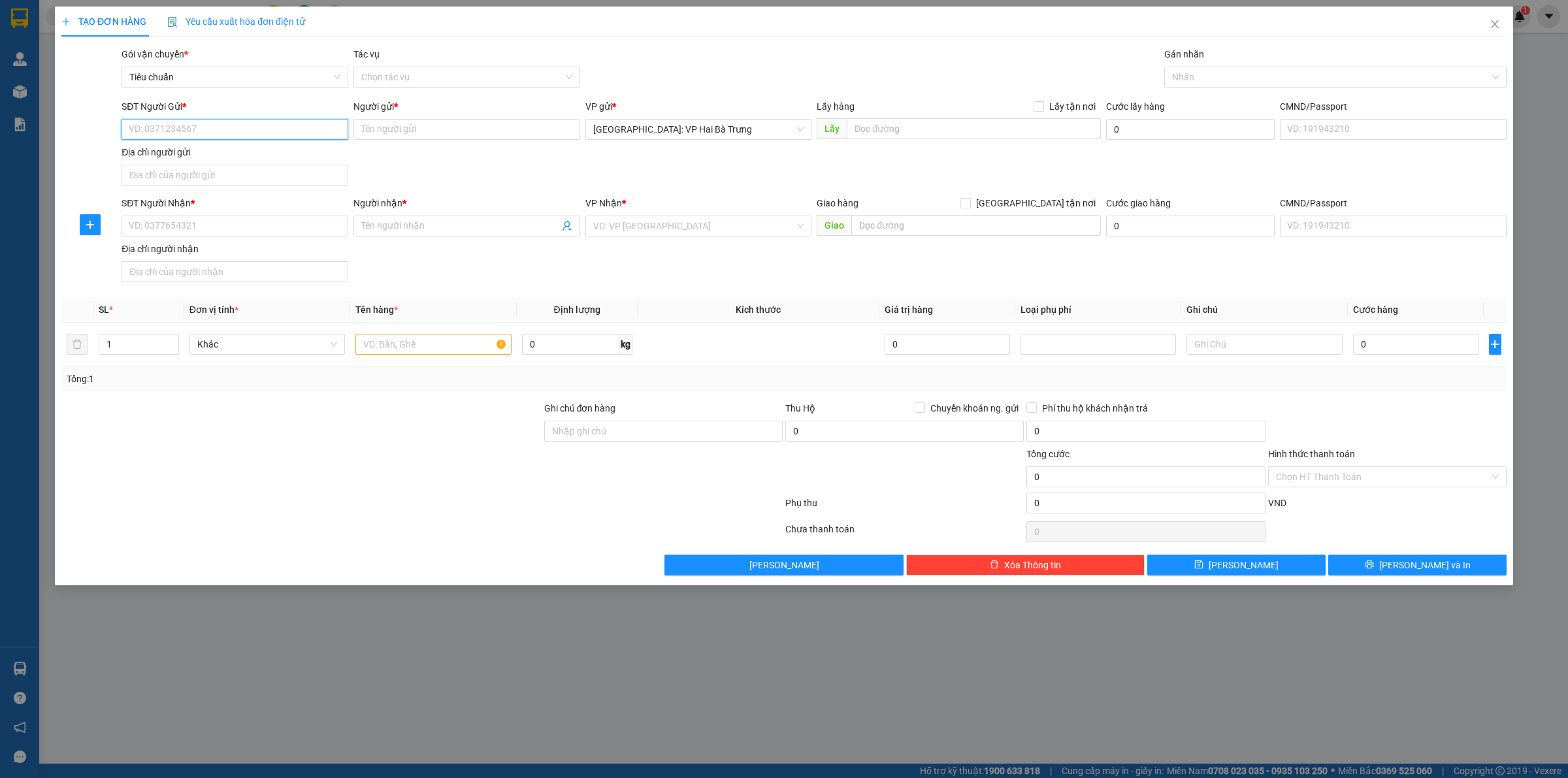
click at [213, 119] on input "SĐT Người Gửi *" at bounding box center [234, 129] width 226 height 21
click at [224, 155] on div "0388174118 - A Cường" at bounding box center [234, 156] width 211 height 15
click at [260, 235] on input "SĐT Người Nhận *" at bounding box center [234, 226] width 226 height 21
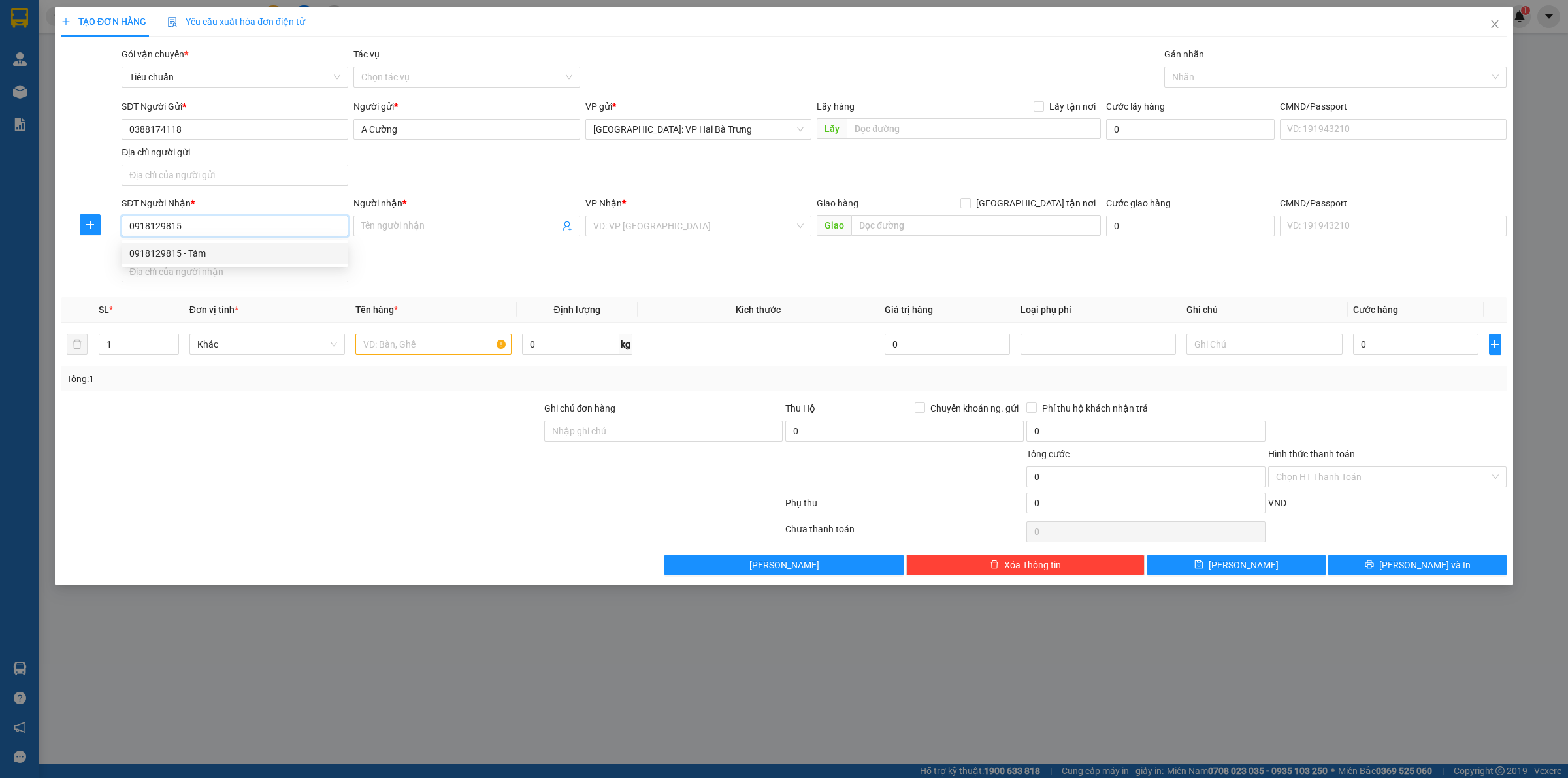
click at [272, 252] on div "0918129815 - Tám" at bounding box center [234, 253] width 211 height 15
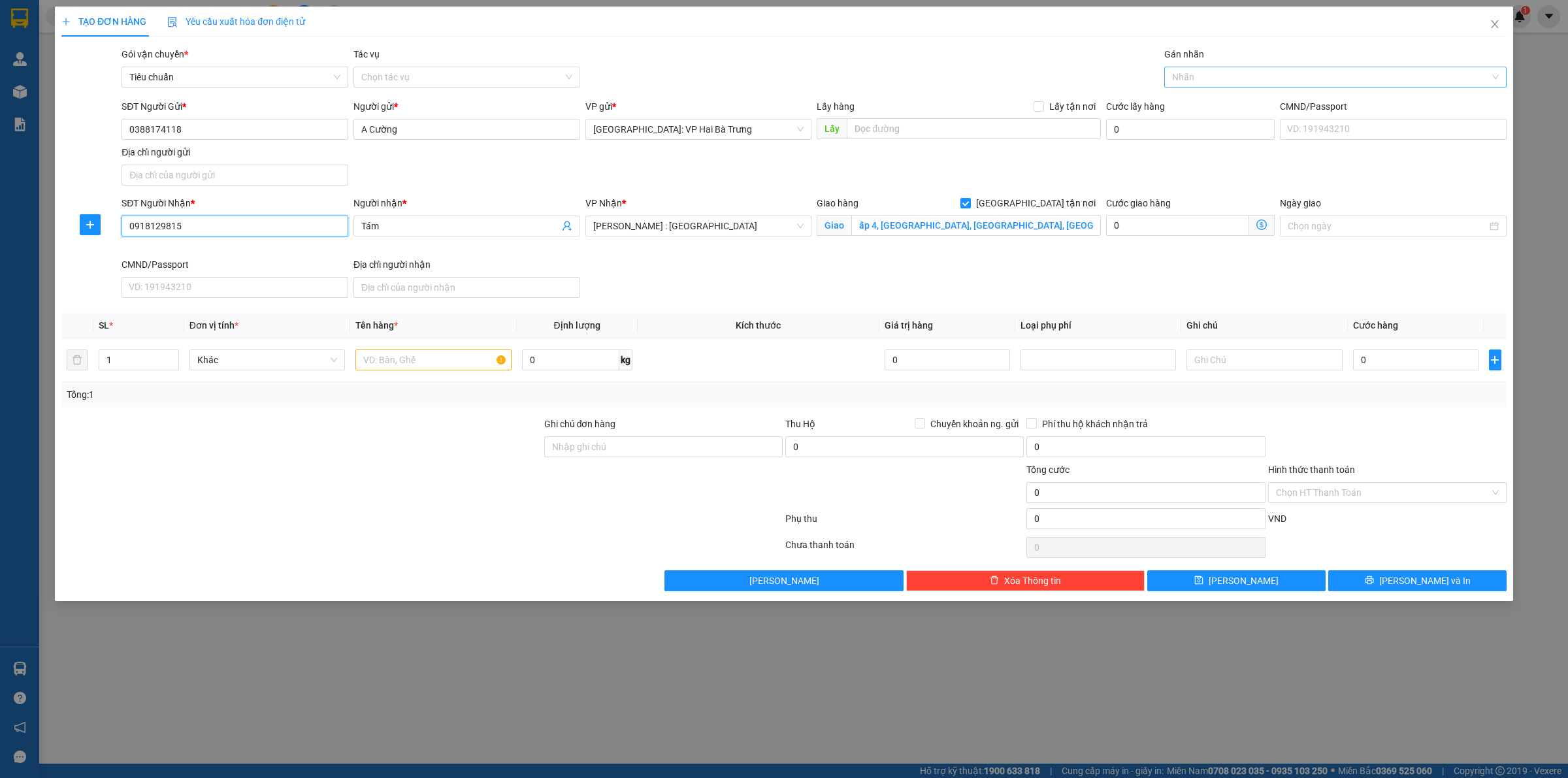
click at [1243, 74] on div at bounding box center [1328, 77] width 323 height 16
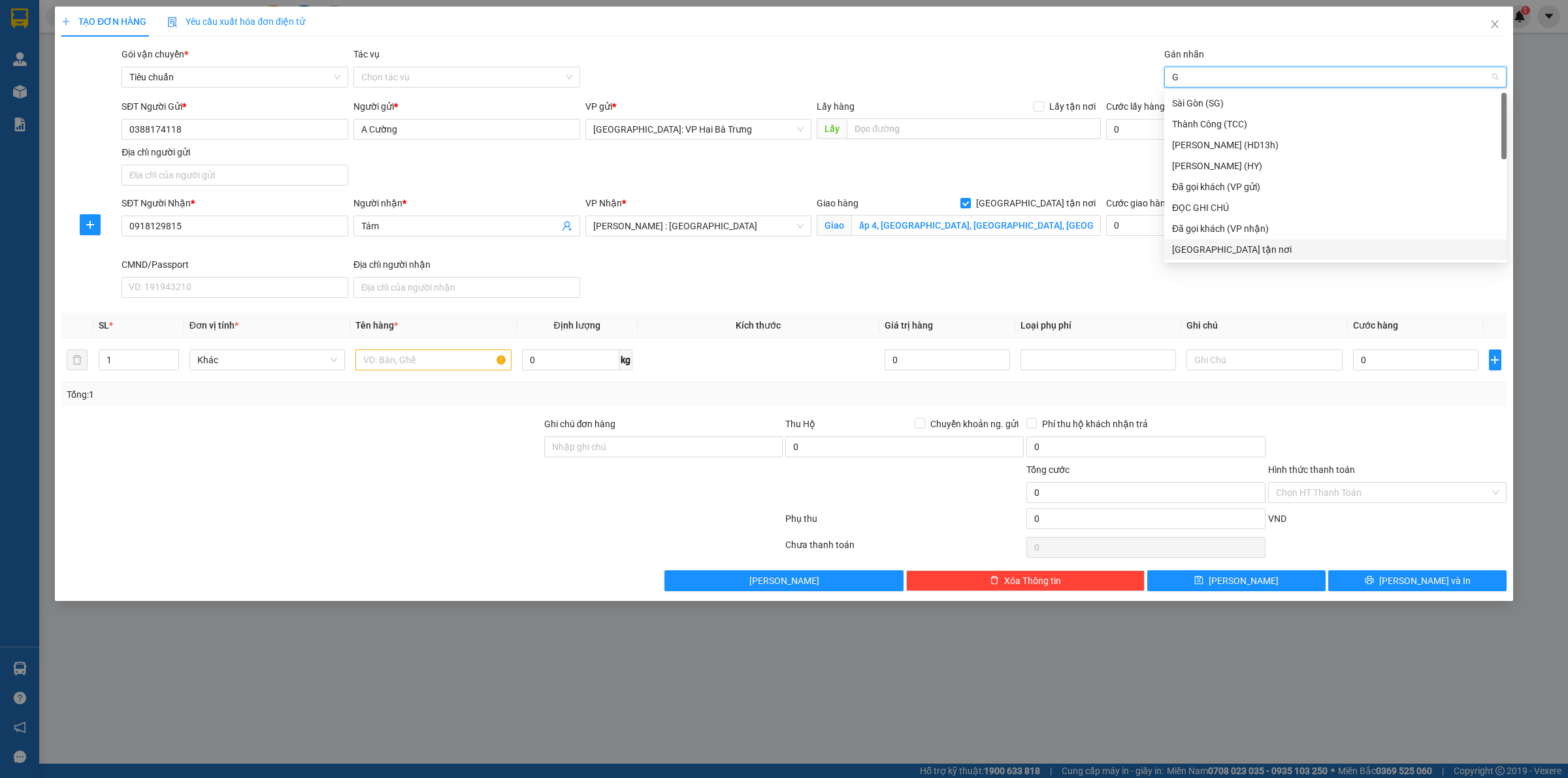
click at [1201, 251] on div "[GEOGRAPHIC_DATA] tận nơi" at bounding box center [1335, 250] width 327 height 15
click at [415, 359] on input "text" at bounding box center [433, 359] width 155 height 21
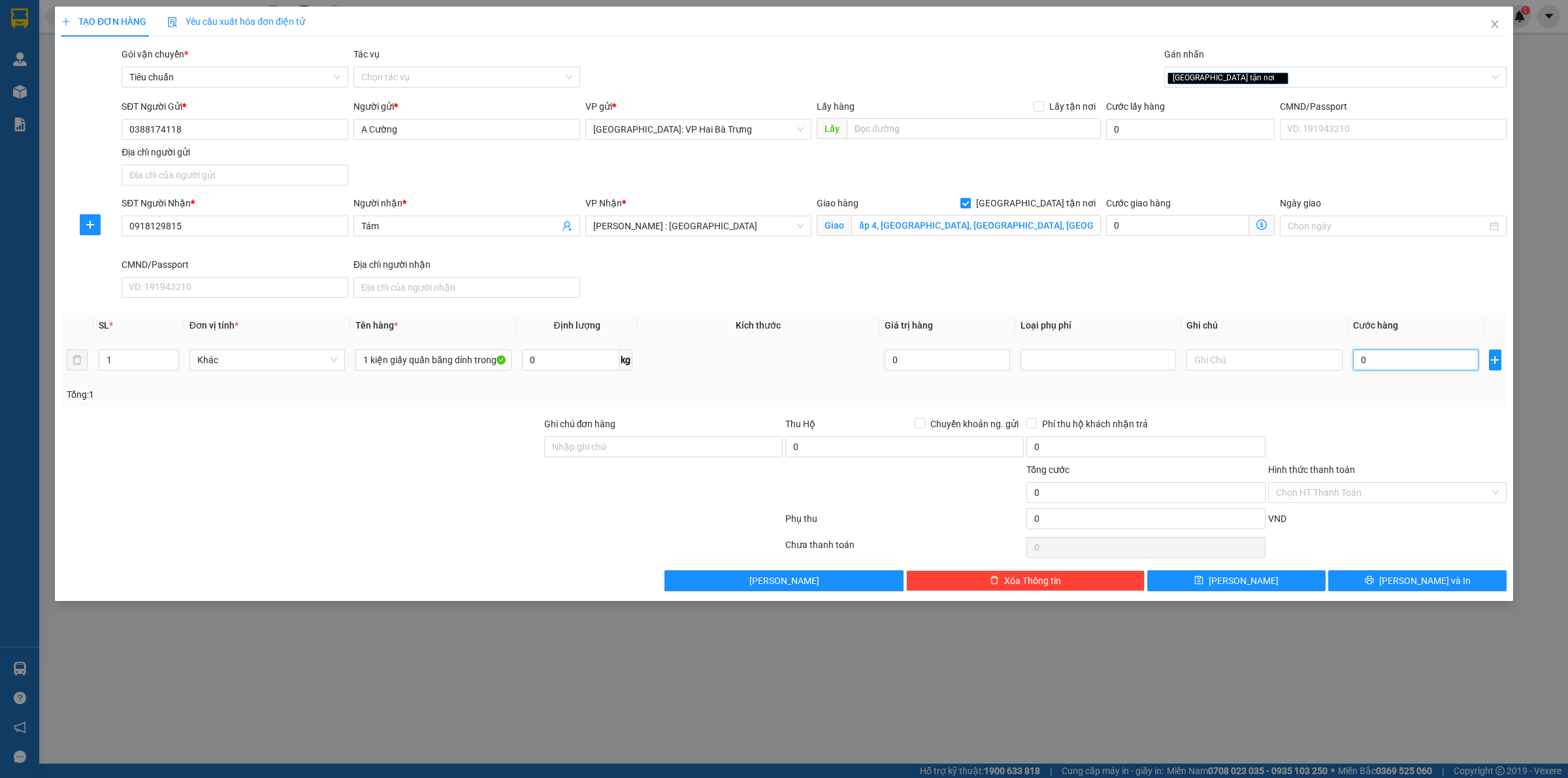
click at [1439, 358] on input "0" at bounding box center [1416, 359] width 126 height 21
click at [1408, 585] on span "[PERSON_NAME] và In" at bounding box center [1425, 581] width 91 height 15
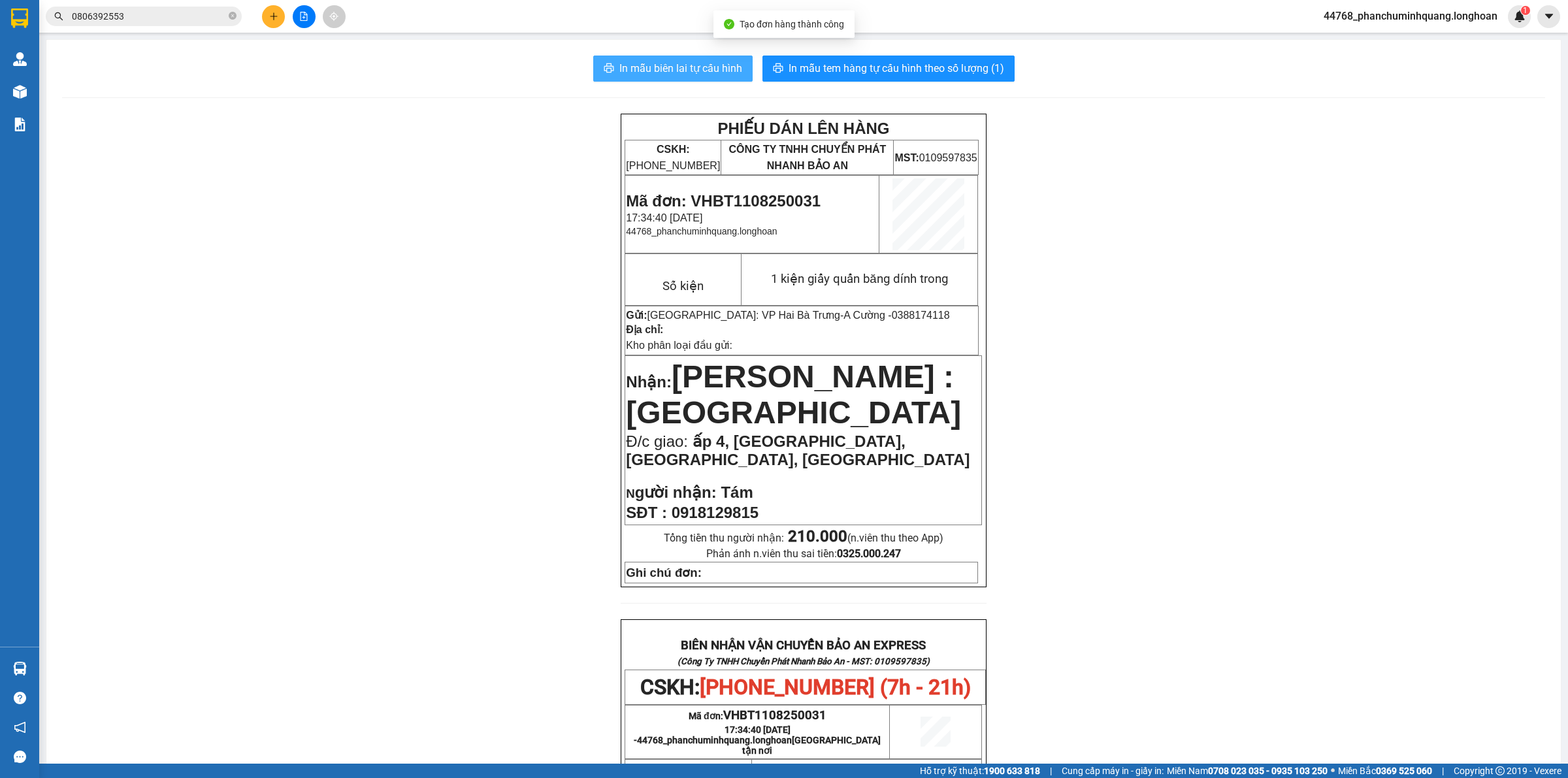
click at [675, 60] on button "In mẫu biên lai tự cấu hình" at bounding box center [673, 68] width 160 height 26
click at [942, 62] on span "In mẫu tem hàng tự cấu hình theo số lượng (1)" at bounding box center [896, 68] width 216 height 16
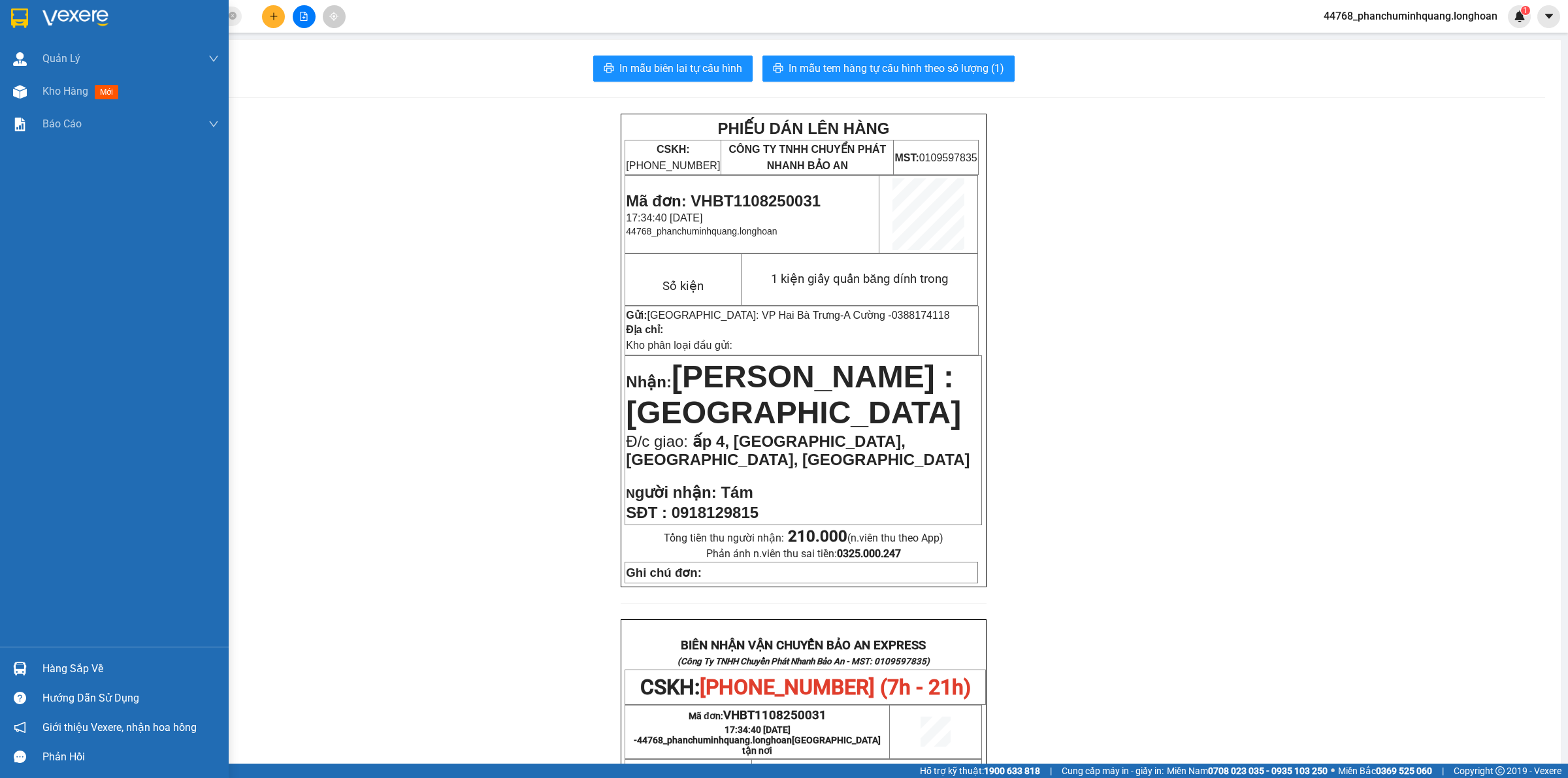
click at [22, 20] on img at bounding box center [19, 18] width 17 height 20
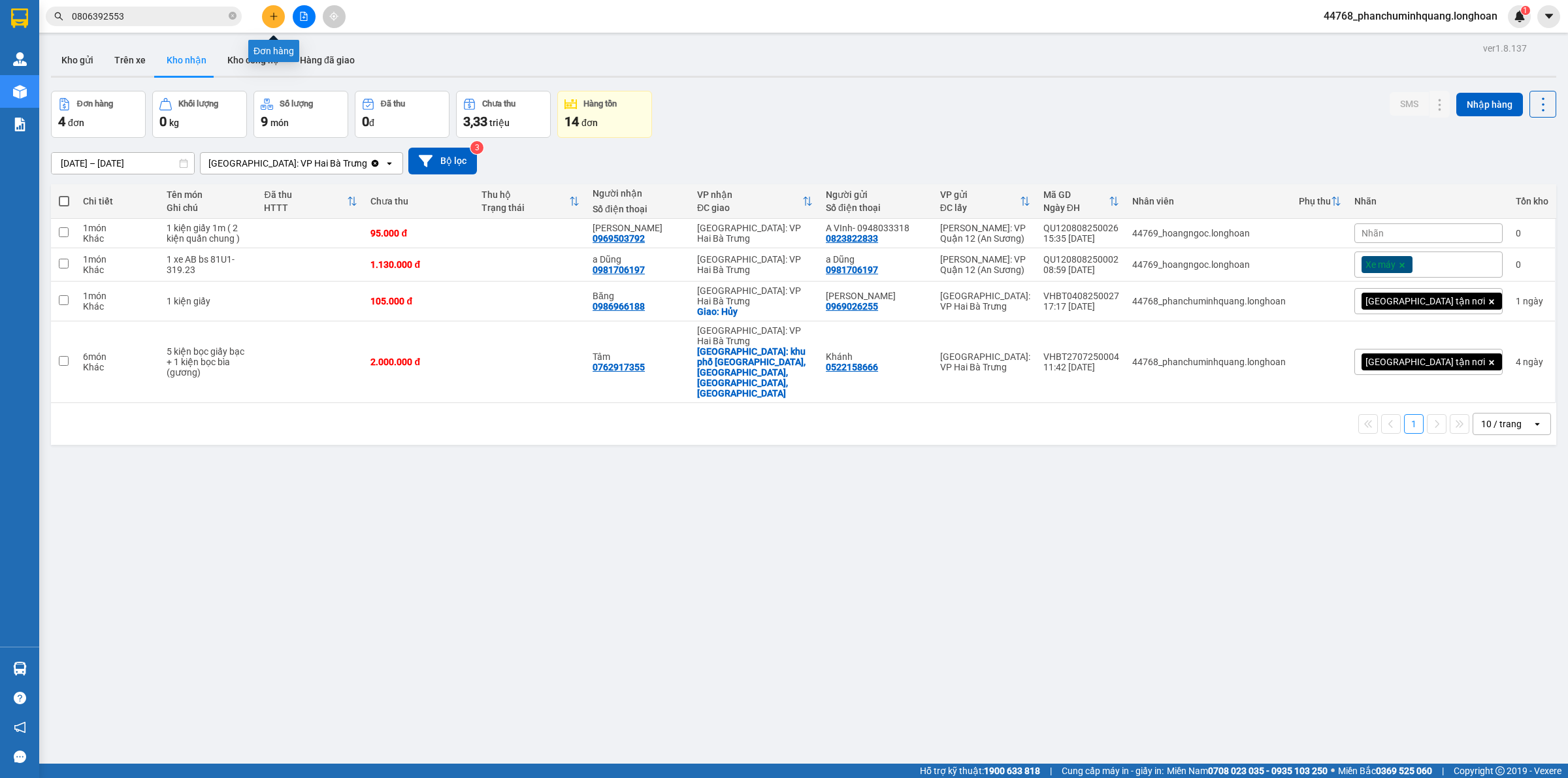
click at [269, 14] on icon "plus" at bounding box center [274, 16] width 9 height 9
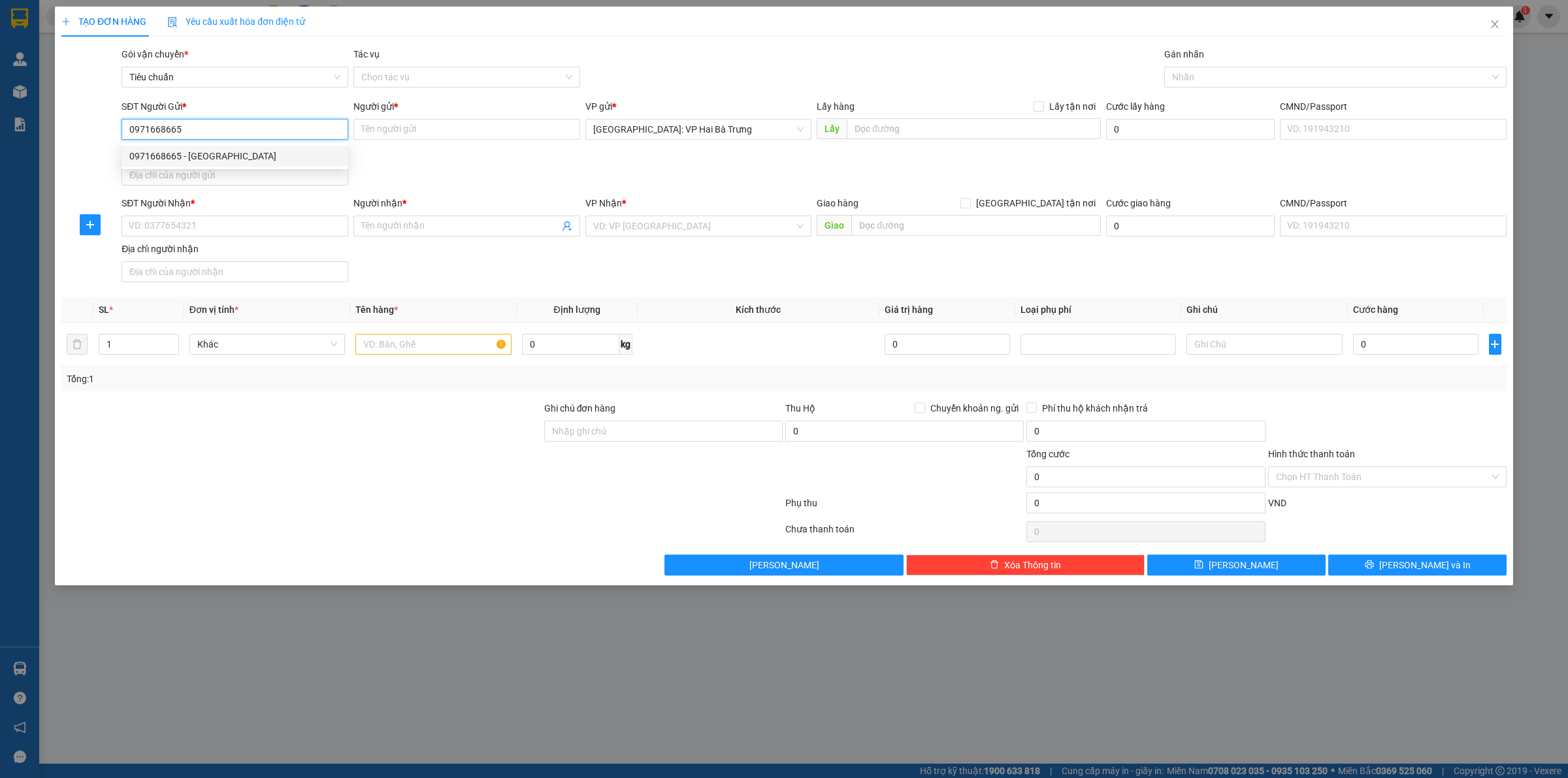
click at [303, 153] on div "0971668665 - [GEOGRAPHIC_DATA]" at bounding box center [234, 156] width 211 height 15
click at [311, 217] on input "SĐT Người Nhận *" at bounding box center [234, 226] width 226 height 21
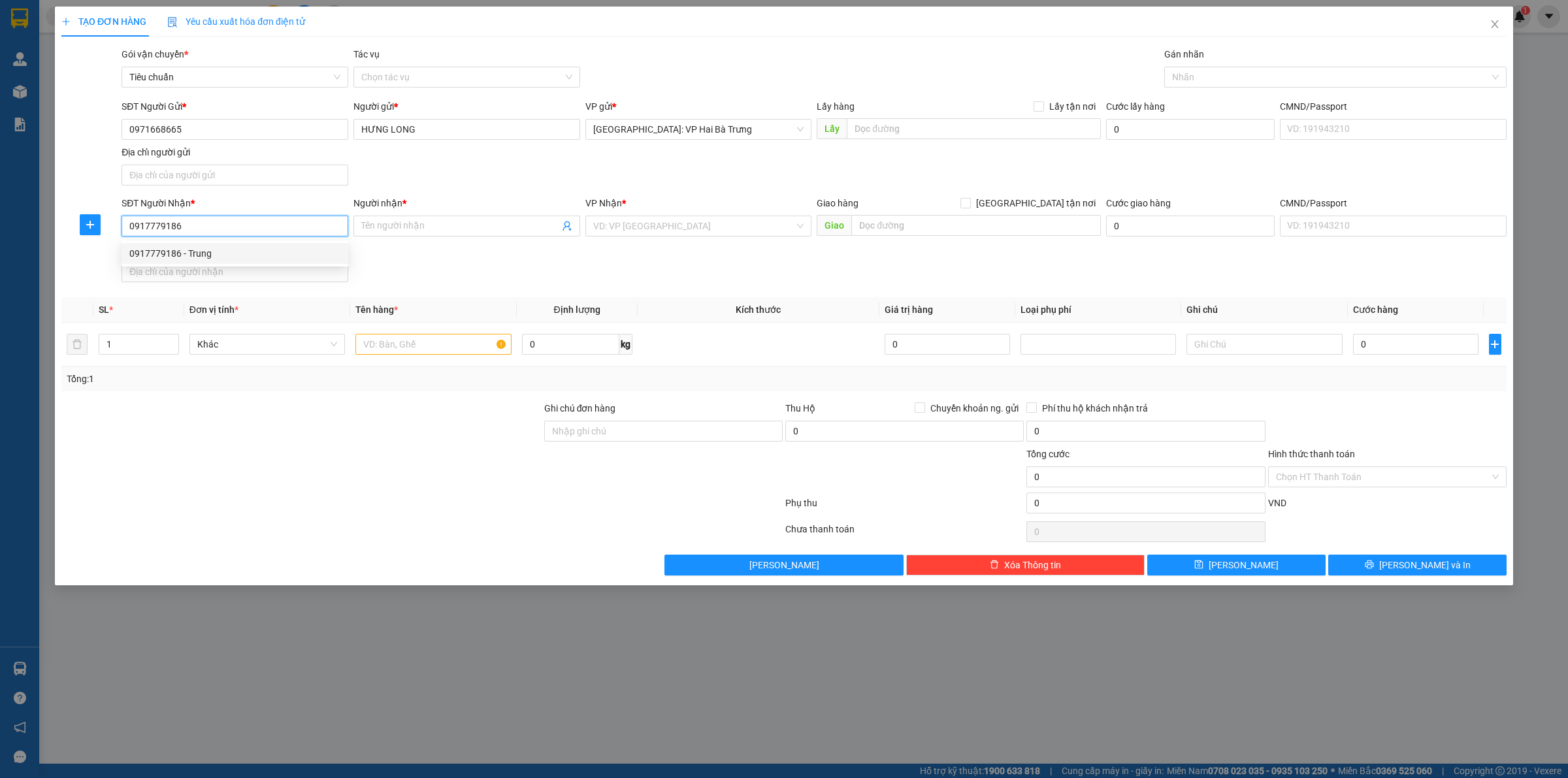
click at [271, 256] on div "0917779186 - Trung" at bounding box center [234, 253] width 211 height 15
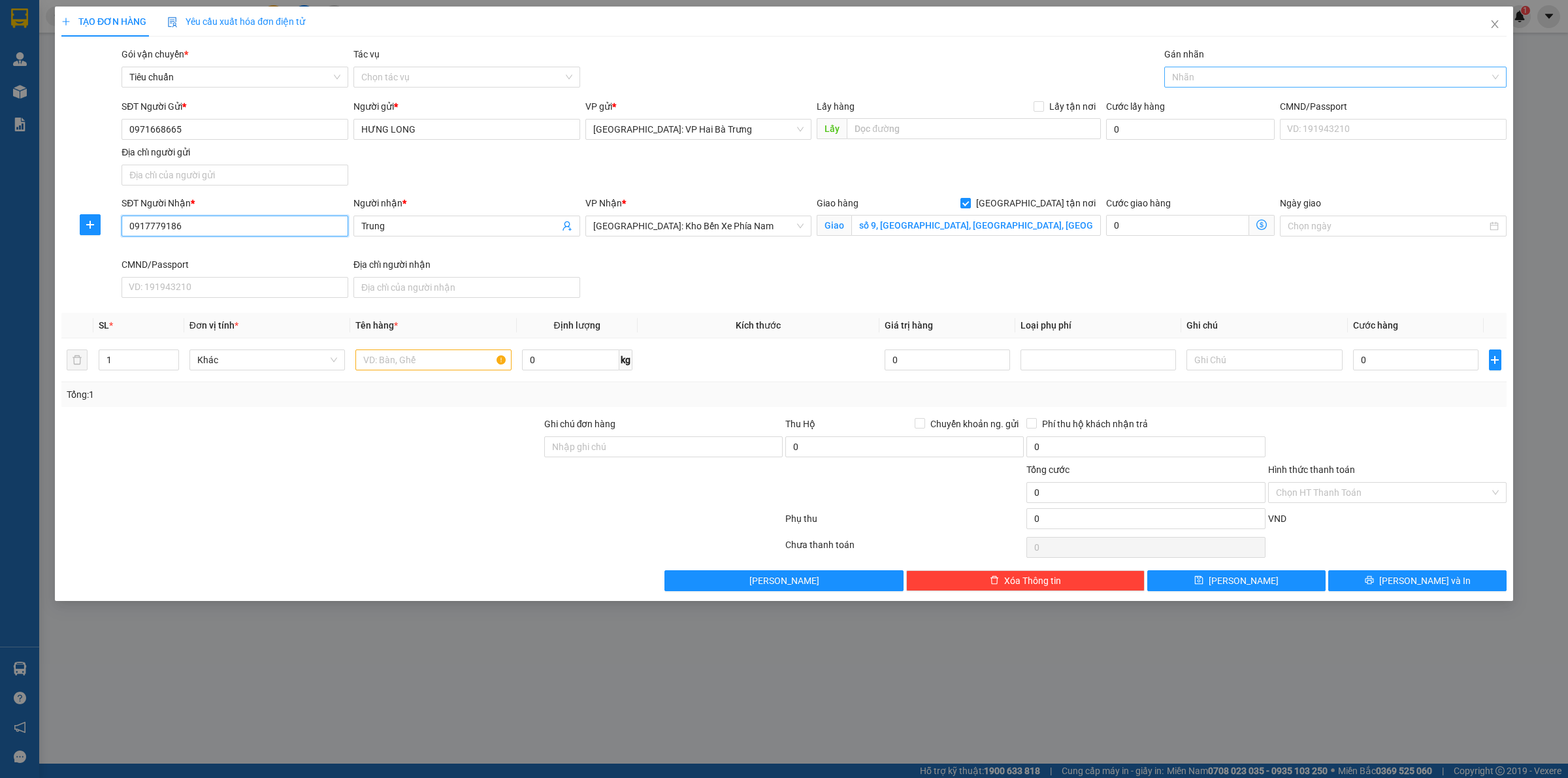
click at [1207, 75] on div at bounding box center [1328, 77] width 323 height 16
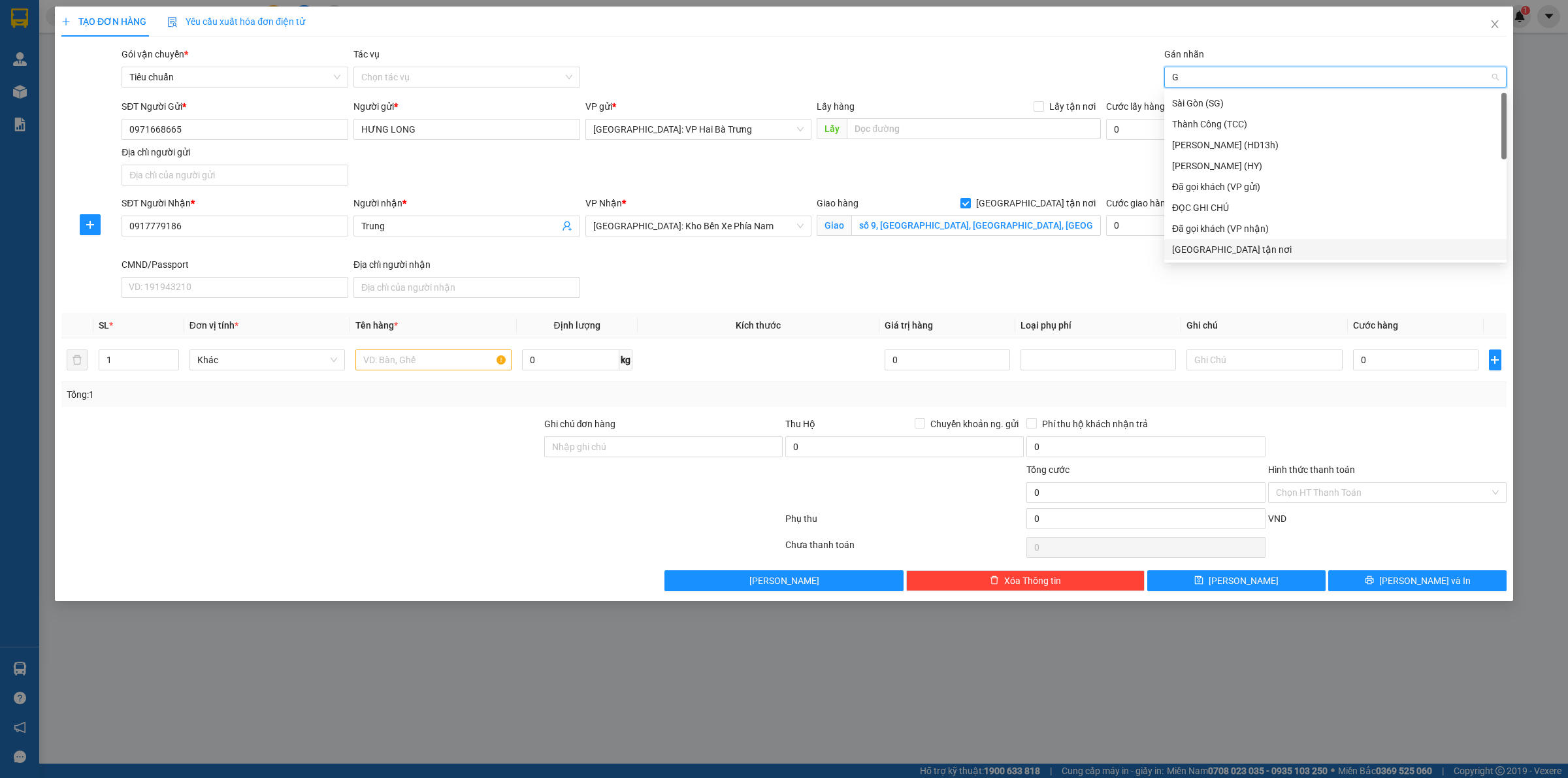
click at [1216, 248] on div "[GEOGRAPHIC_DATA] tận nơi" at bounding box center [1335, 250] width 327 height 15
click at [173, 355] on span "up" at bounding box center [171, 356] width 8 height 8
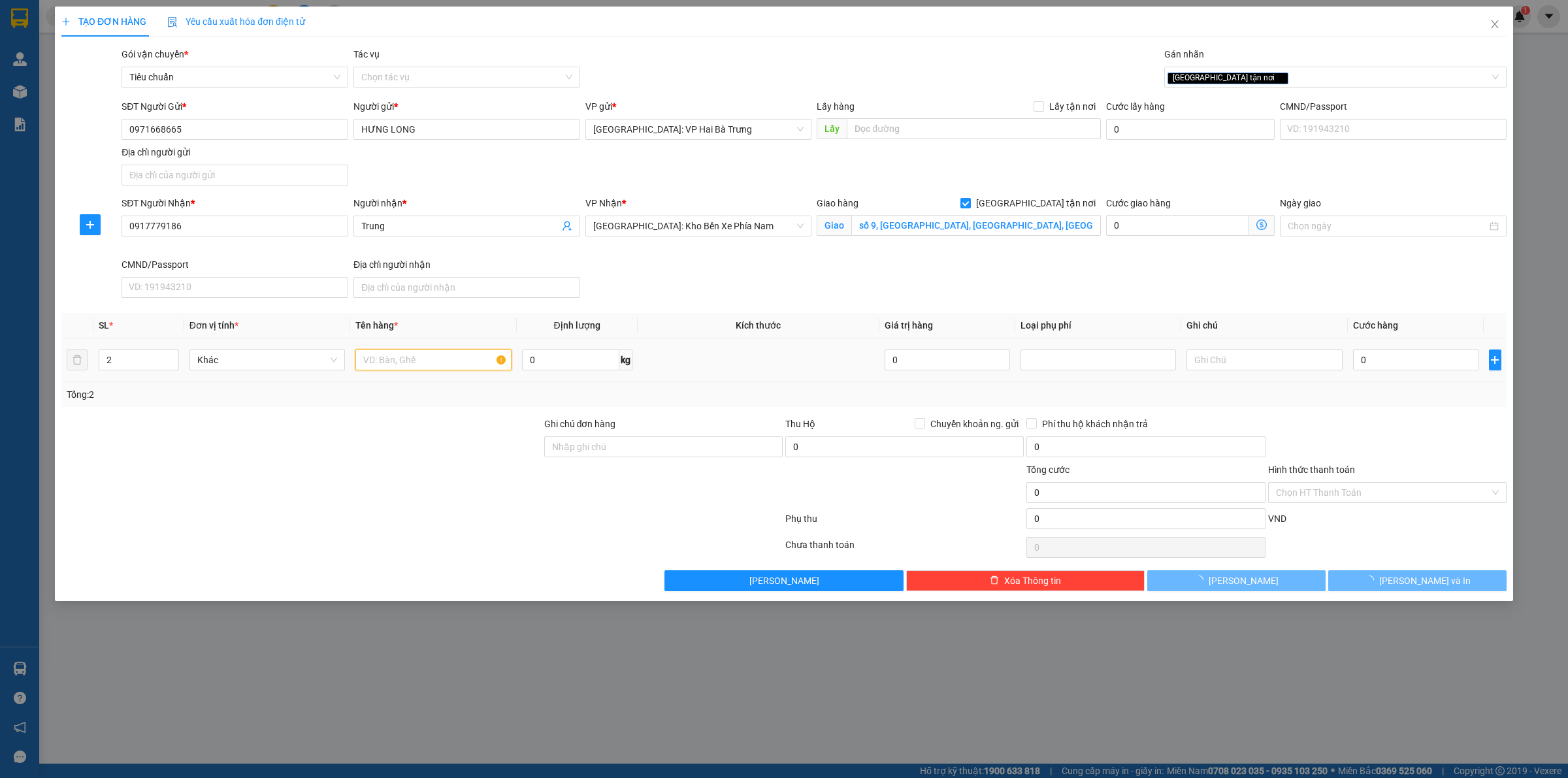
click at [386, 361] on input "text" at bounding box center [433, 359] width 155 height 21
click at [1461, 364] on input "0" at bounding box center [1416, 359] width 126 height 21
drag, startPoint x: 1447, startPoint y: 577, endPoint x: 1449, endPoint y: 546, distance: 31.1
click at [1445, 578] on button "[PERSON_NAME] và In" at bounding box center [1417, 581] width 179 height 21
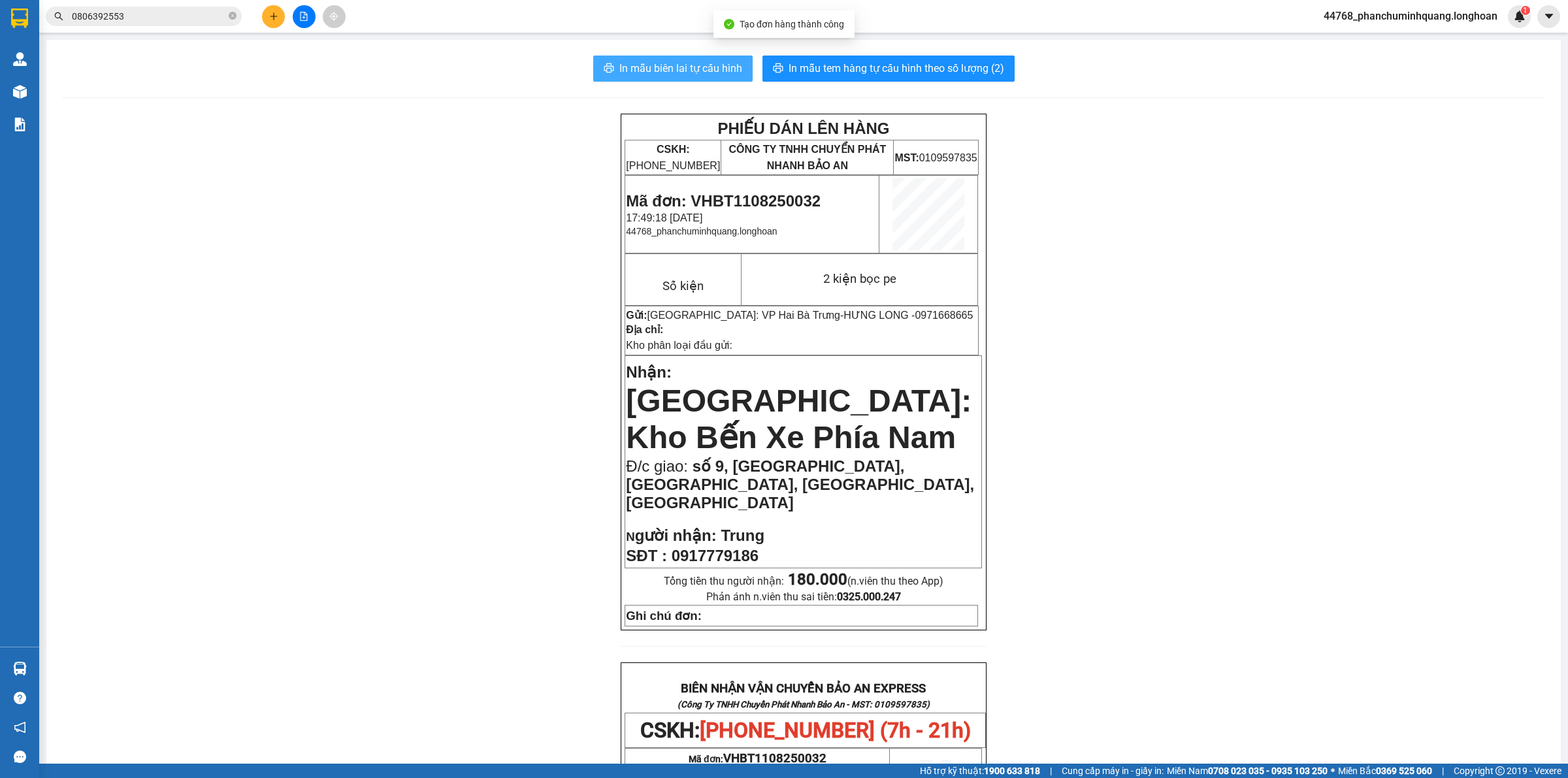
click at [619, 64] on span "In mẫu biên lai tự cấu hình" at bounding box center [680, 68] width 123 height 16
click at [878, 55] on button "In mẫu tem hàng tự cấu hình theo số lượng (2)" at bounding box center [888, 68] width 252 height 26
click at [276, 18] on icon "plus" at bounding box center [274, 16] width 9 height 9
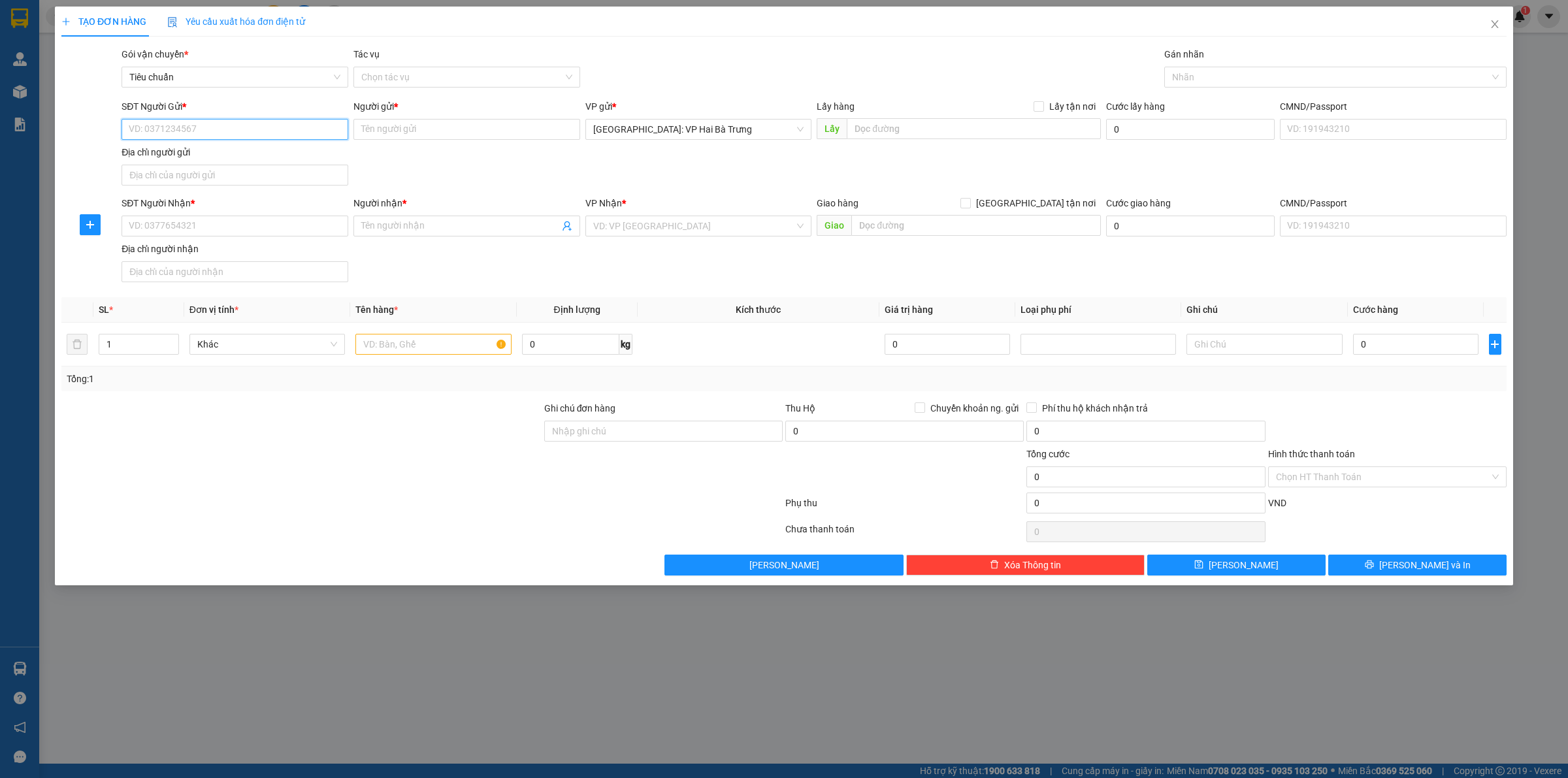
click at [322, 136] on input "SĐT Người Gửi *" at bounding box center [234, 129] width 226 height 21
click at [295, 167] on div "0344598683 0344598683 - phụ [PERSON_NAME]" at bounding box center [234, 156] width 226 height 26
click at [434, 133] on input "Người gửi *" at bounding box center [467, 129] width 226 height 21
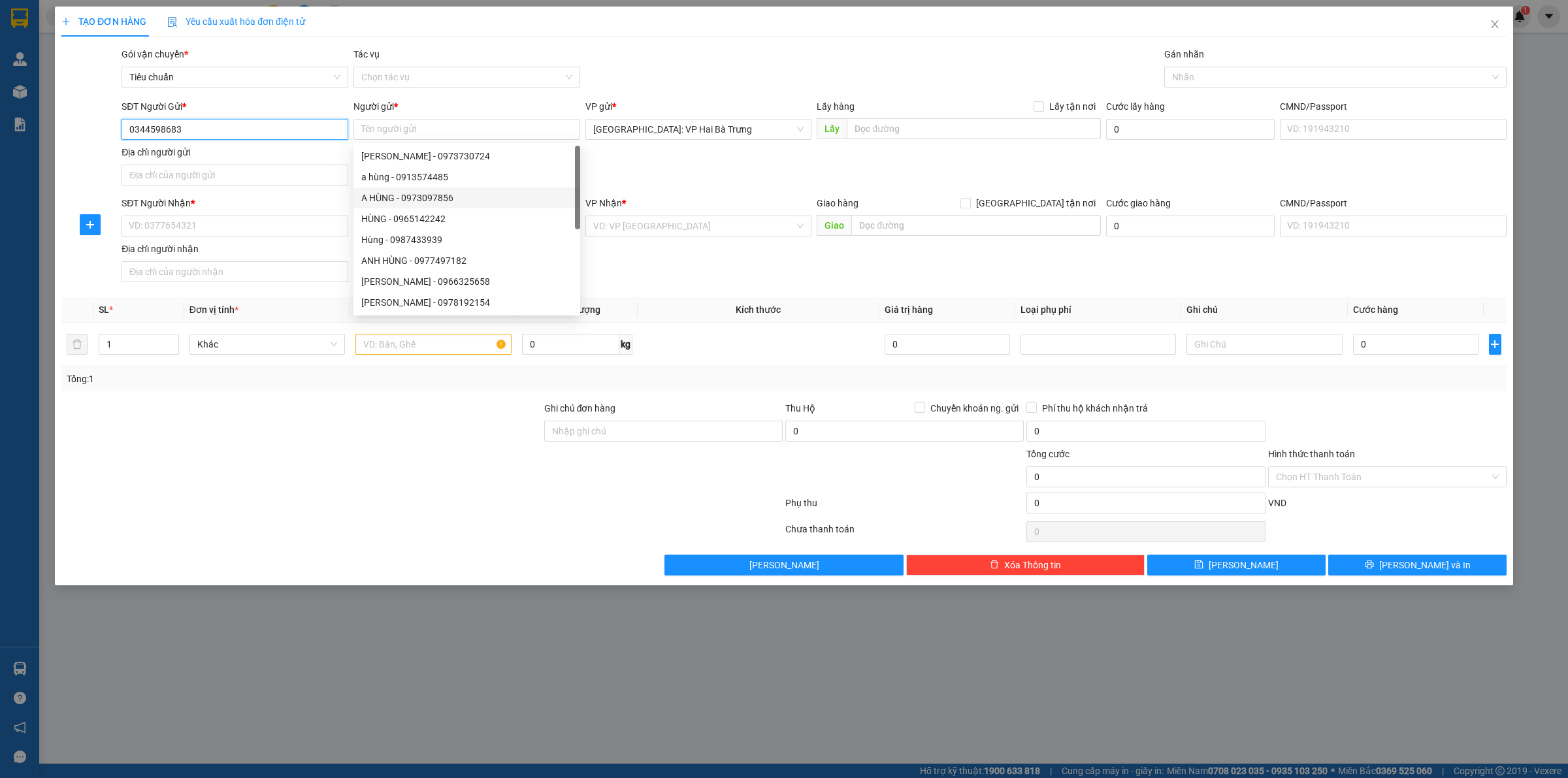
click at [289, 131] on input "0344598683" at bounding box center [234, 129] width 226 height 21
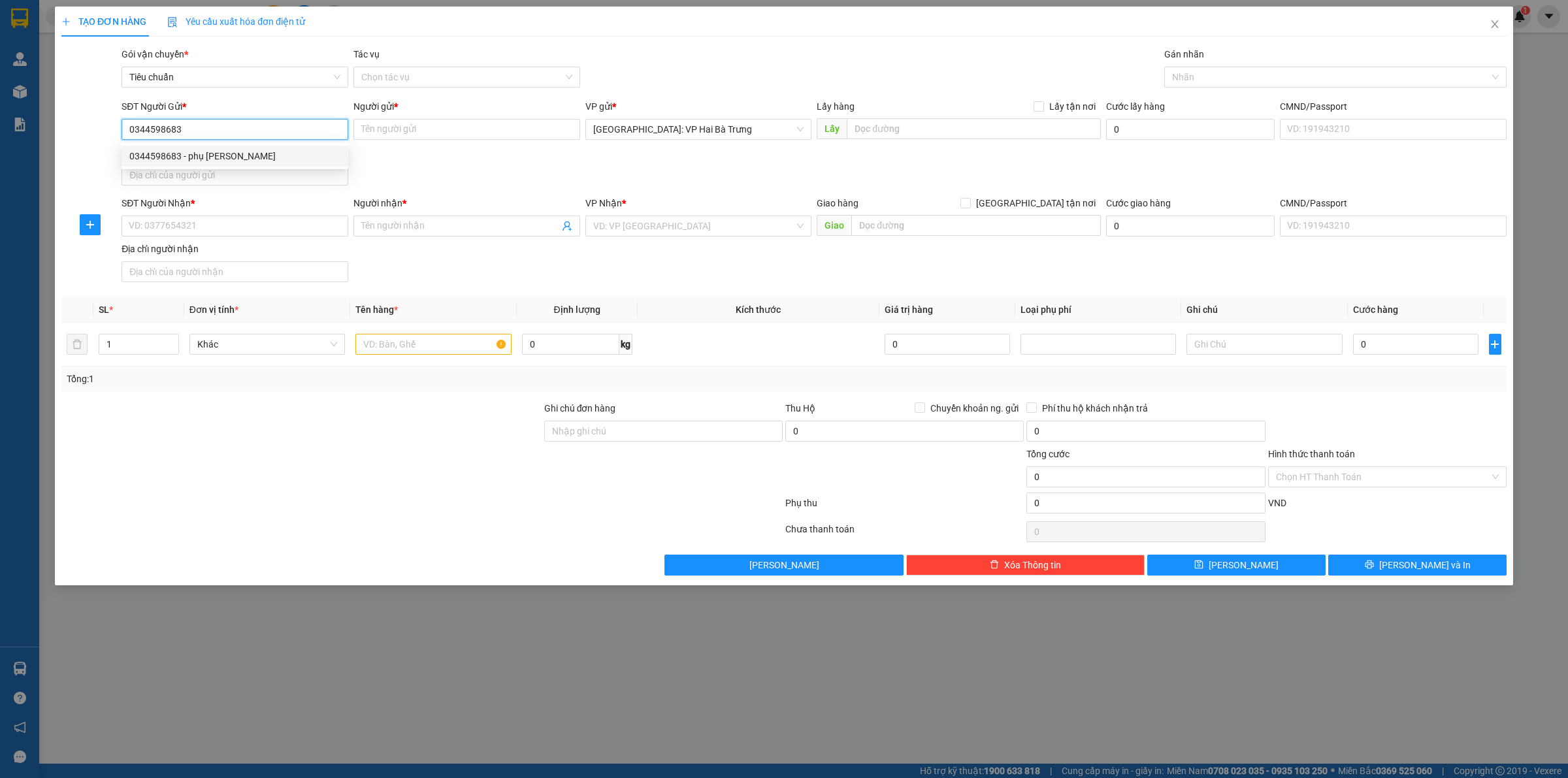
click at [238, 157] on div "0344598683 - phụ [PERSON_NAME]" at bounding box center [234, 156] width 211 height 15
click at [240, 229] on input "SĐT Người Nhận *" at bounding box center [234, 226] width 226 height 21
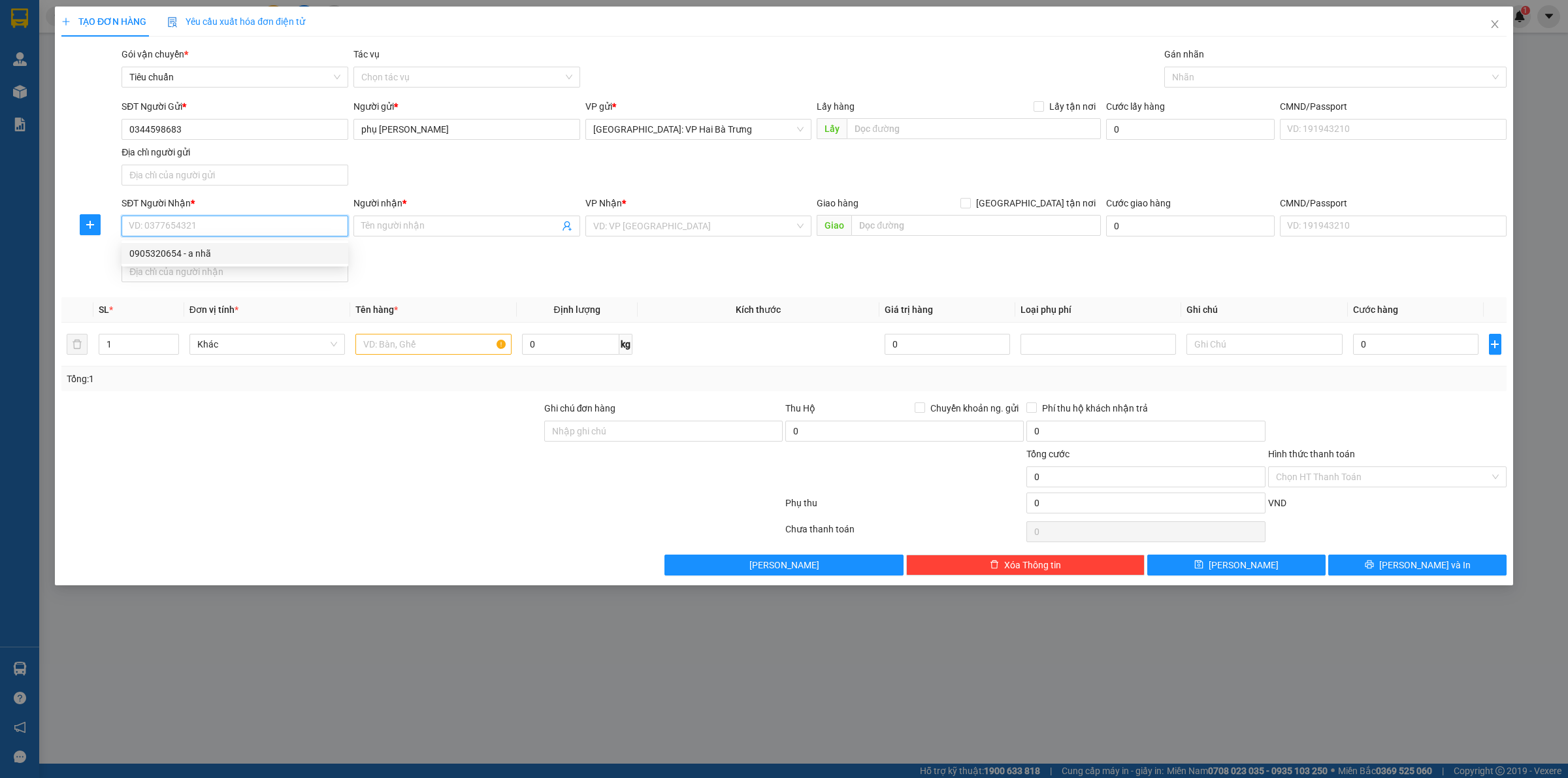
drag, startPoint x: 242, startPoint y: 252, endPoint x: 345, endPoint y: 242, distance: 103.5
click at [242, 251] on div "0905320654 - a nhã" at bounding box center [234, 253] width 211 height 15
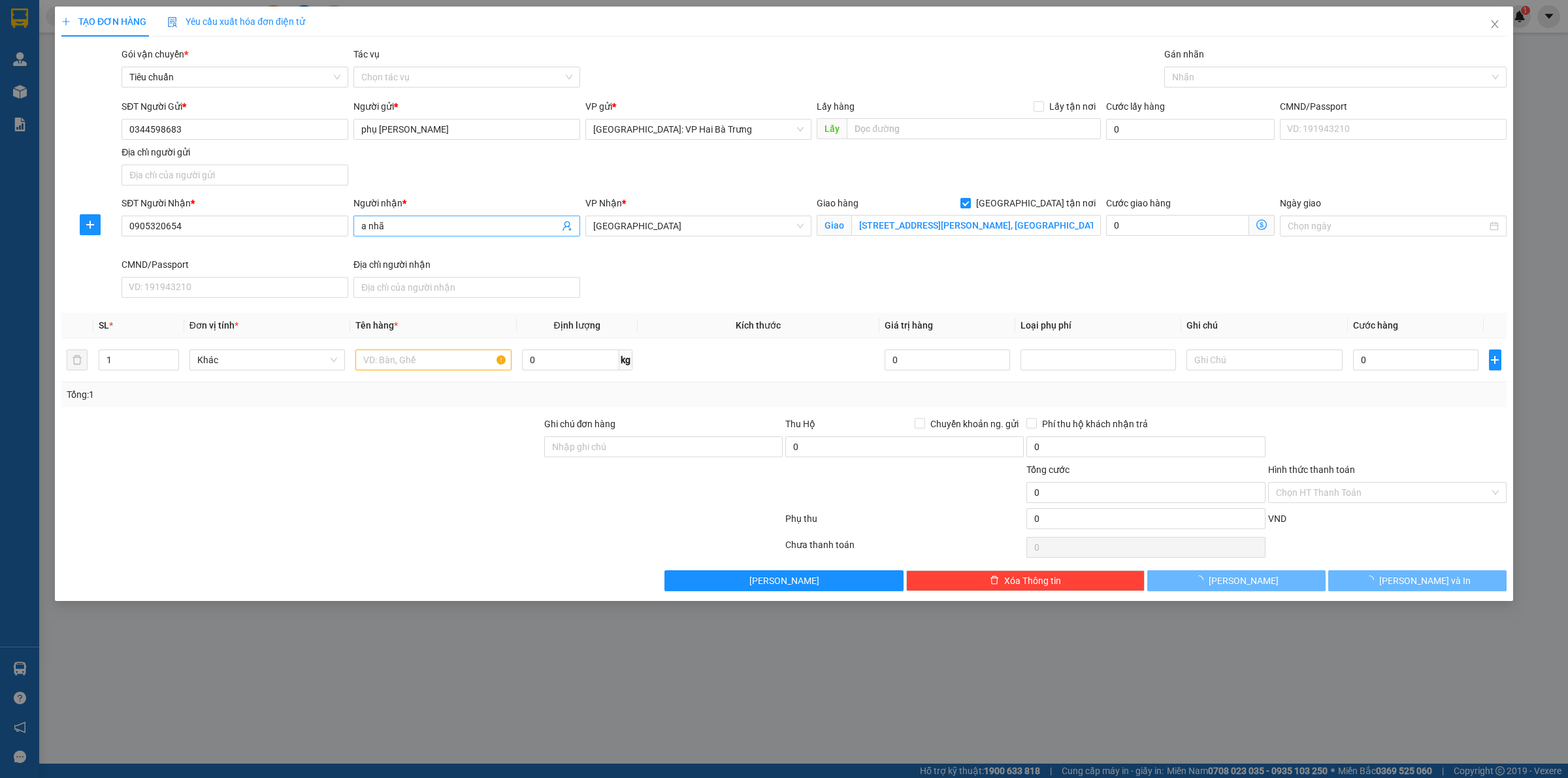
click at [408, 235] on span "a nhã" at bounding box center [467, 226] width 226 height 21
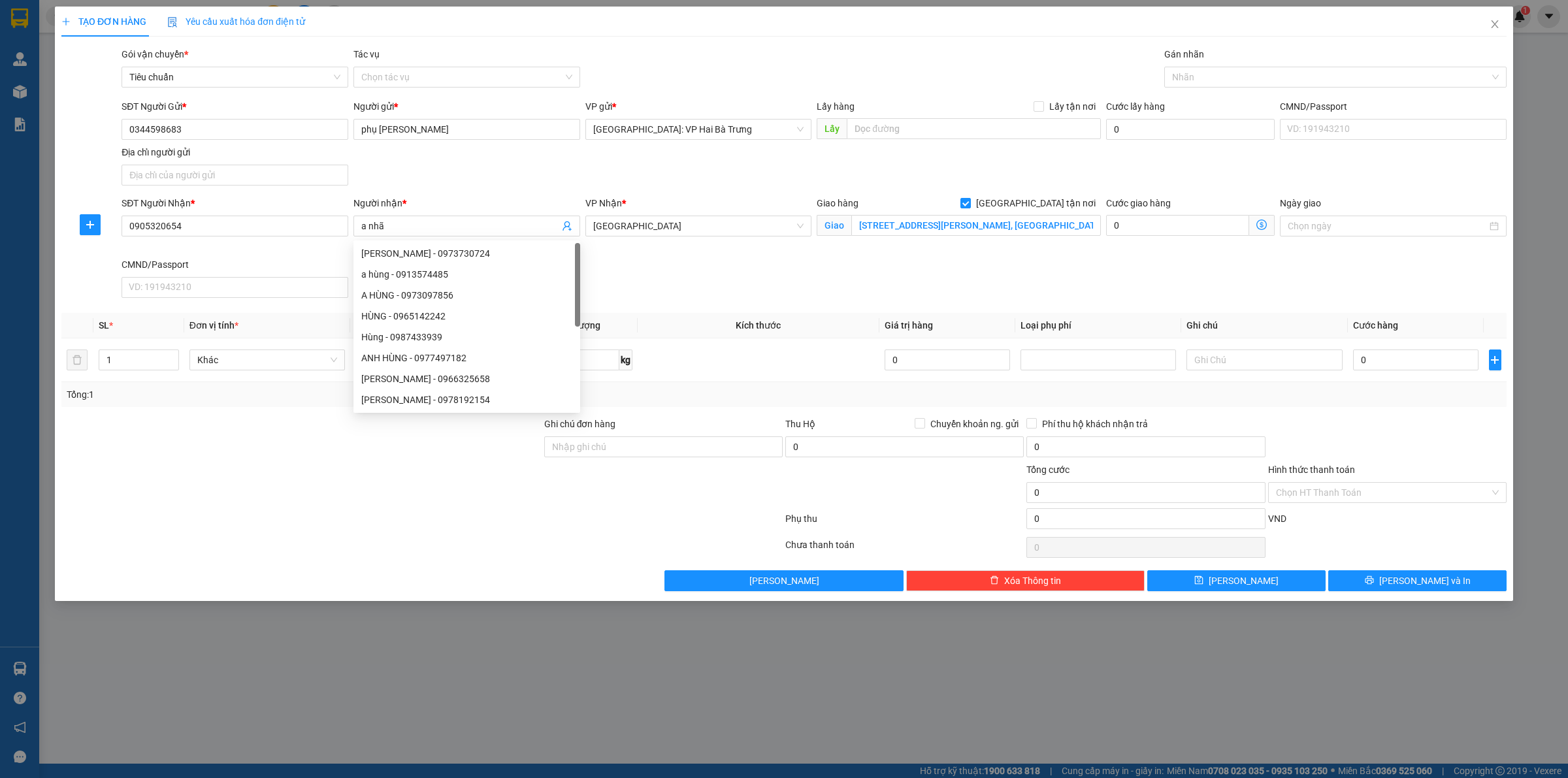
drag, startPoint x: 1069, startPoint y: 266, endPoint x: 1114, endPoint y: 188, distance: 90.0
click at [1071, 263] on div "SĐT Người Nhận * 0905320654 Người nhận * a nhã VP Nhận * Phú Yên Giao hàng [STR…" at bounding box center [814, 250] width 1390 height 107
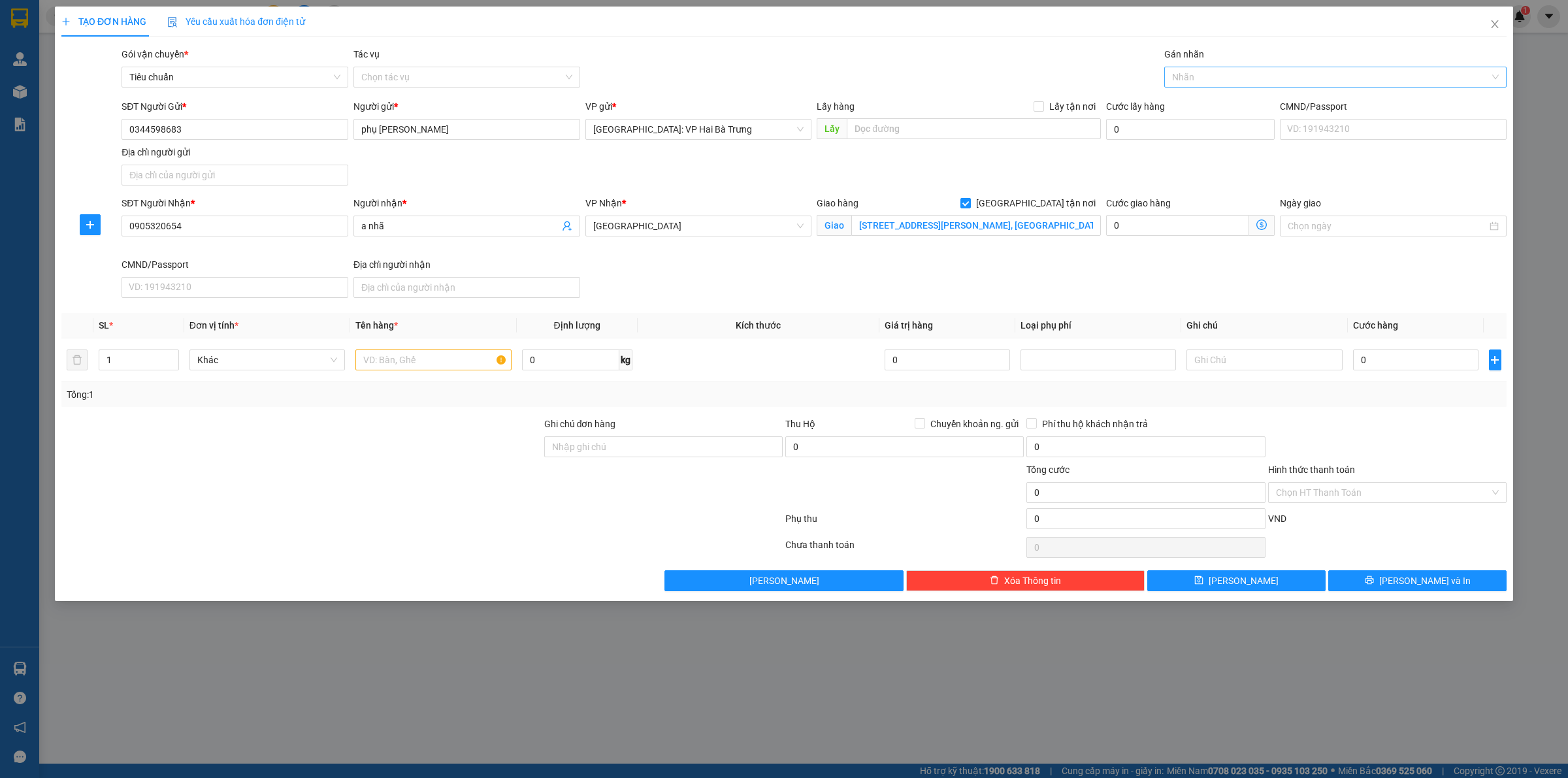
click at [1223, 83] on div at bounding box center [1328, 77] width 323 height 16
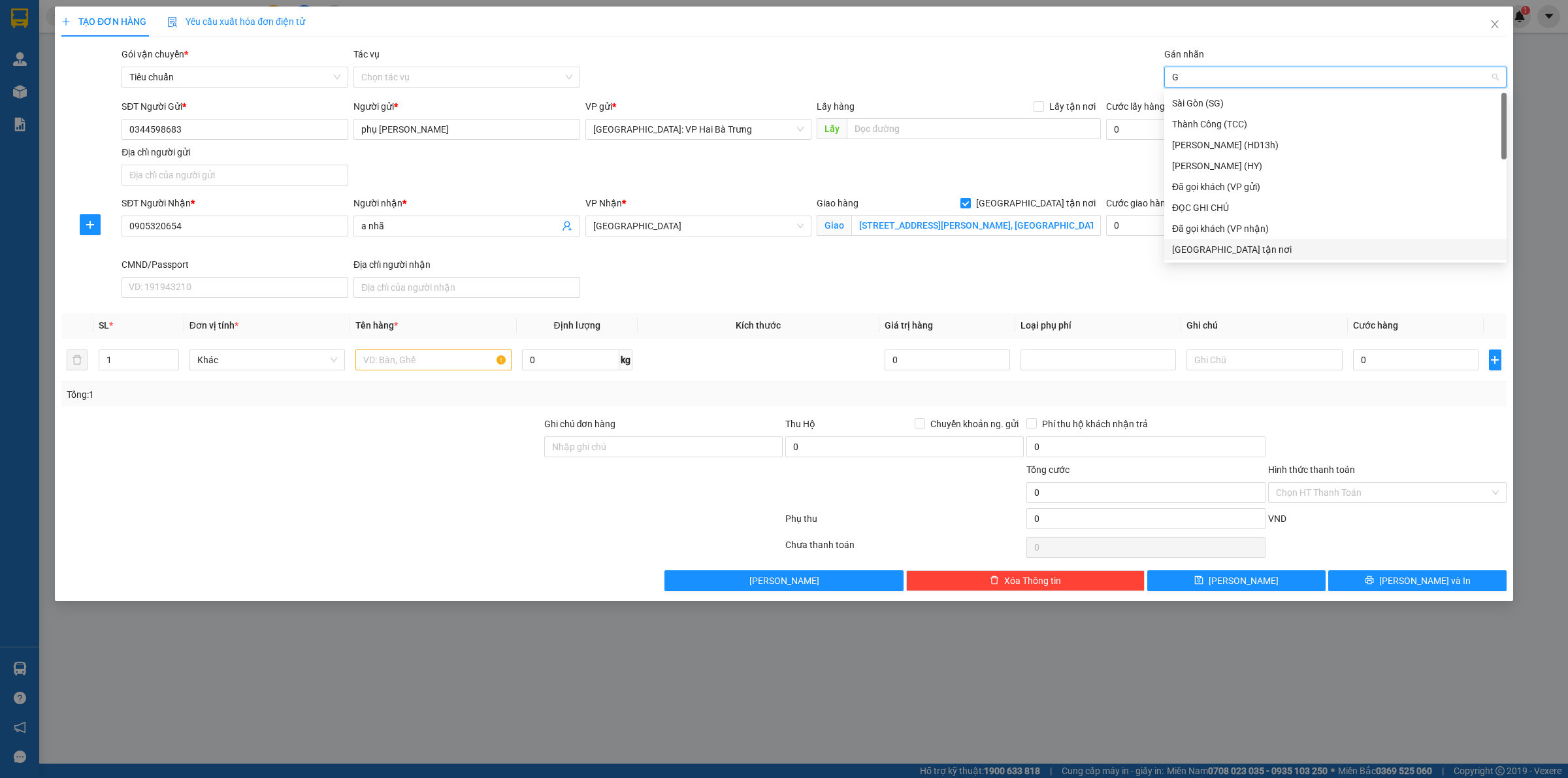
click at [1249, 244] on div "[GEOGRAPHIC_DATA] tận nơi" at bounding box center [1335, 250] width 327 height 15
drag, startPoint x: 414, startPoint y: 359, endPoint x: 436, endPoint y: 362, distance: 22.2
click at [415, 359] on input "text" at bounding box center [433, 359] width 155 height 21
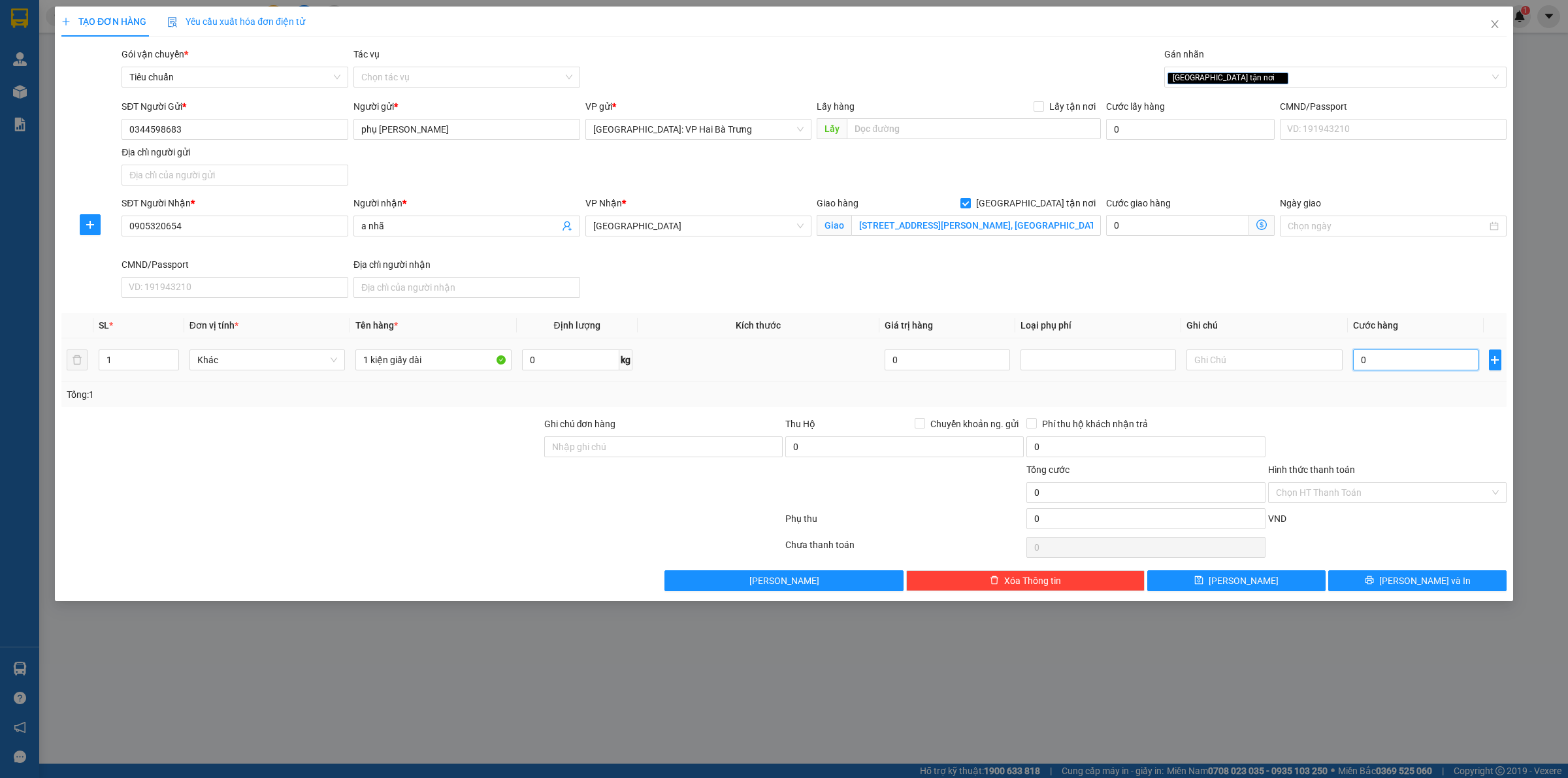
click at [1387, 367] on input "0" at bounding box center [1416, 359] width 126 height 21
click at [1393, 571] on button "[PERSON_NAME] và In" at bounding box center [1417, 581] width 179 height 21
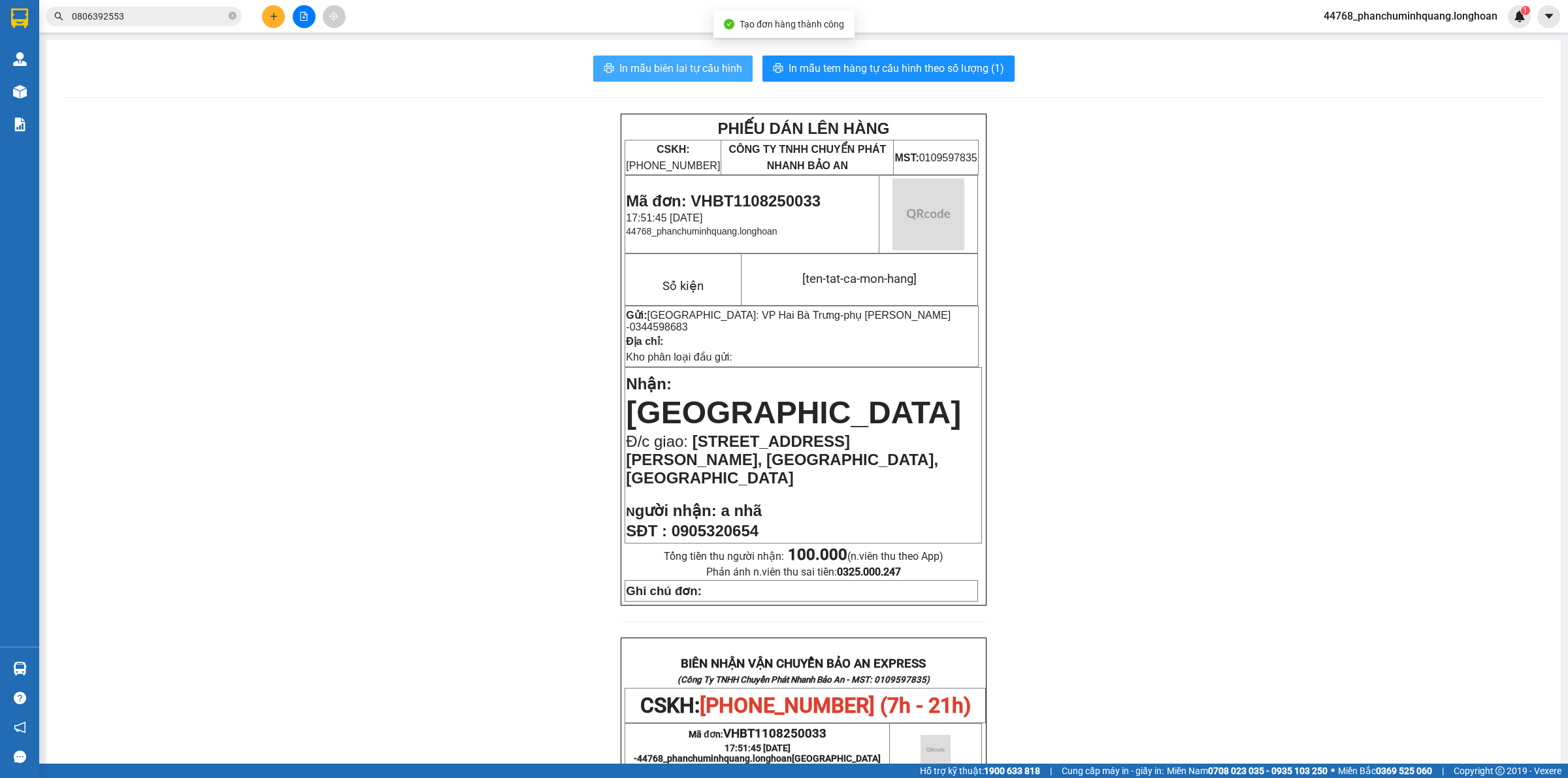
click at [674, 70] on span "In mẫu biên lai tự cấu hình" at bounding box center [680, 68] width 123 height 16
click at [688, 60] on button "In mẫu biên lai tự cấu hình" at bounding box center [673, 68] width 160 height 26
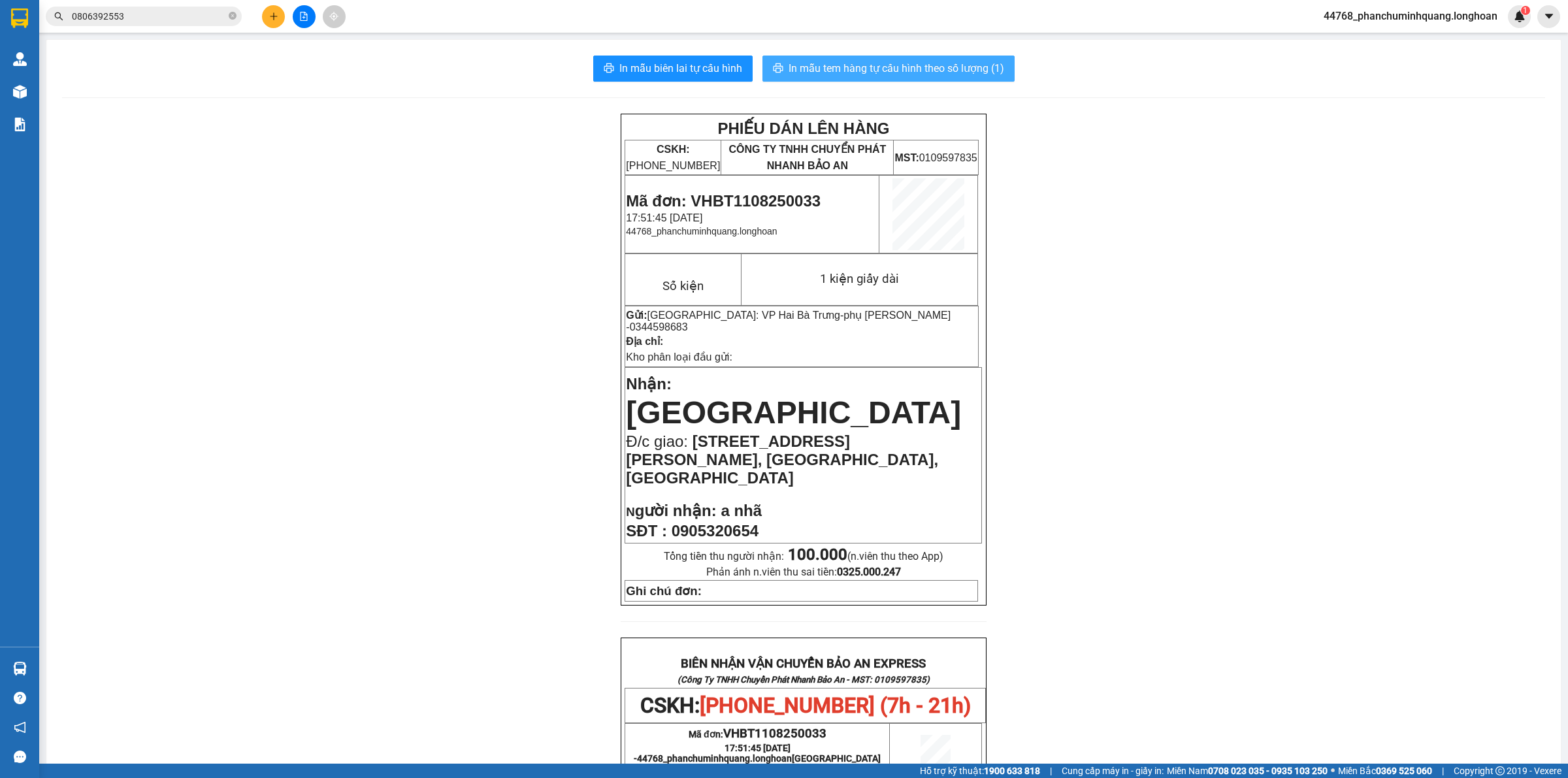
click at [878, 62] on span "In mẫu tem hàng tự cấu hình theo số lượng (1)" at bounding box center [896, 68] width 216 height 16
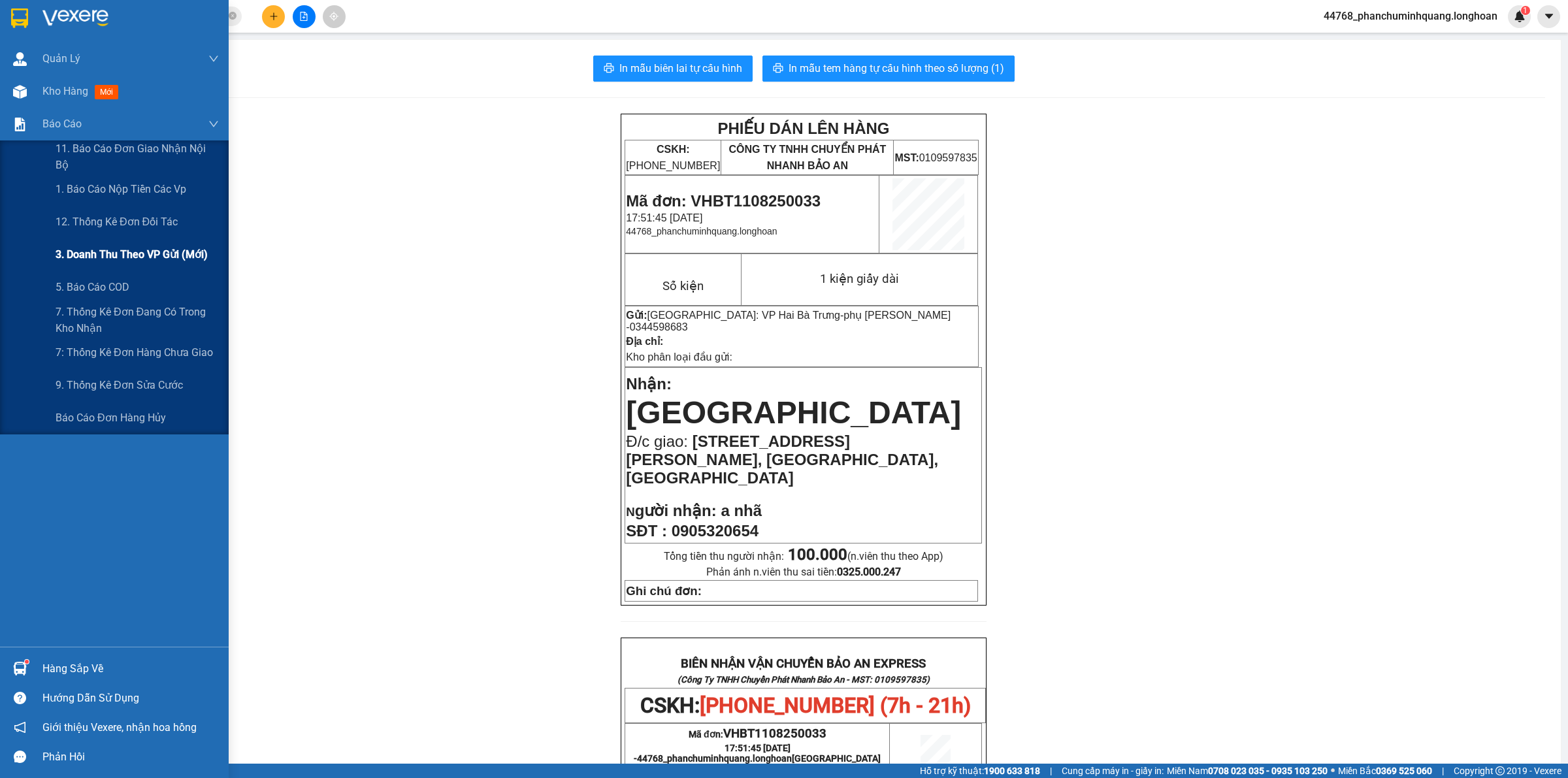
click at [105, 239] on div "3. Doanh Thu theo VP Gửi (mới)" at bounding box center [136, 254] width 163 height 33
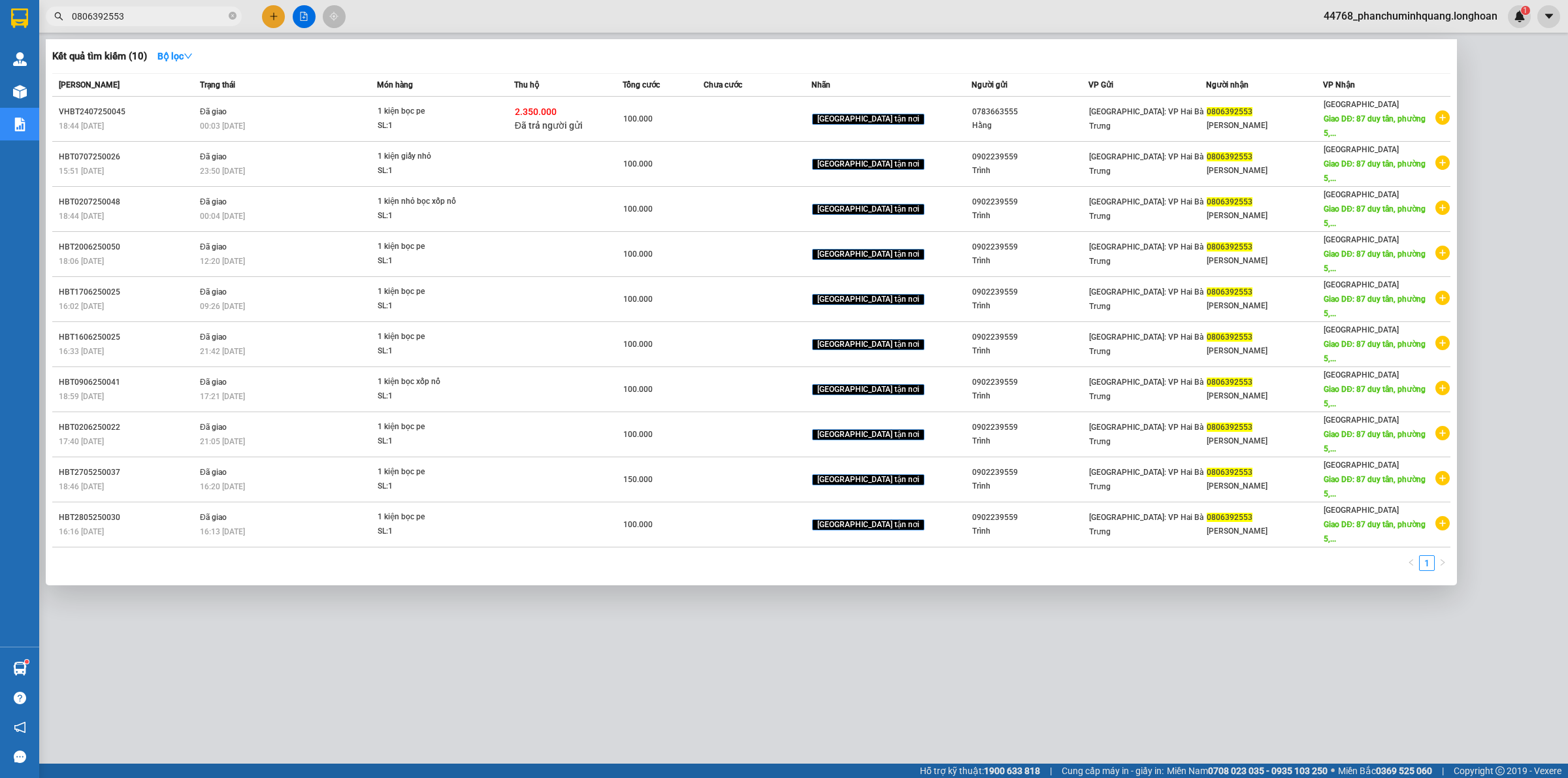
click at [212, 15] on input "0806392553" at bounding box center [149, 17] width 154 height 15
paste input "VHBT2607250035"
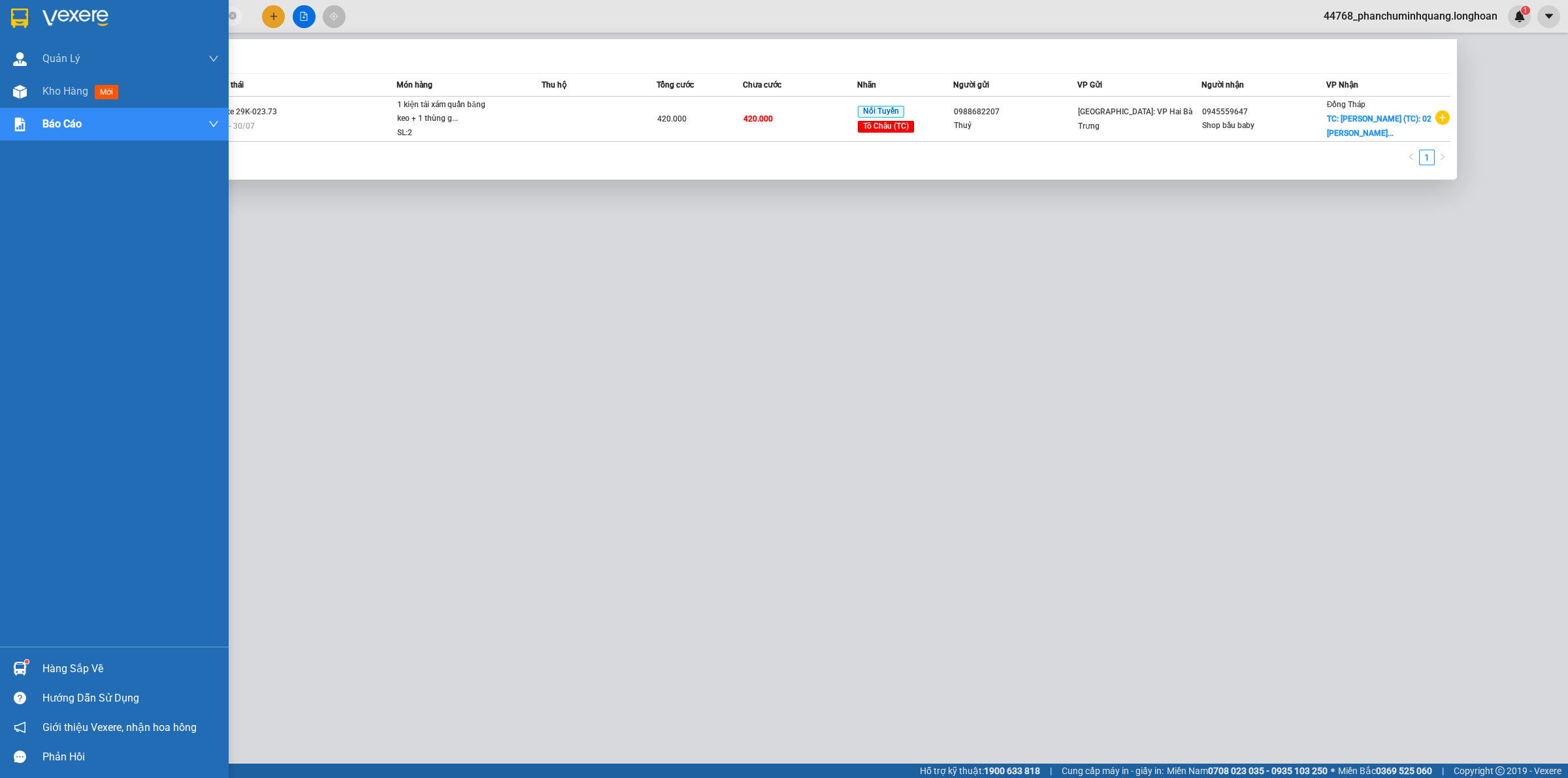
click at [15, 21] on img at bounding box center [19, 18] width 17 height 20
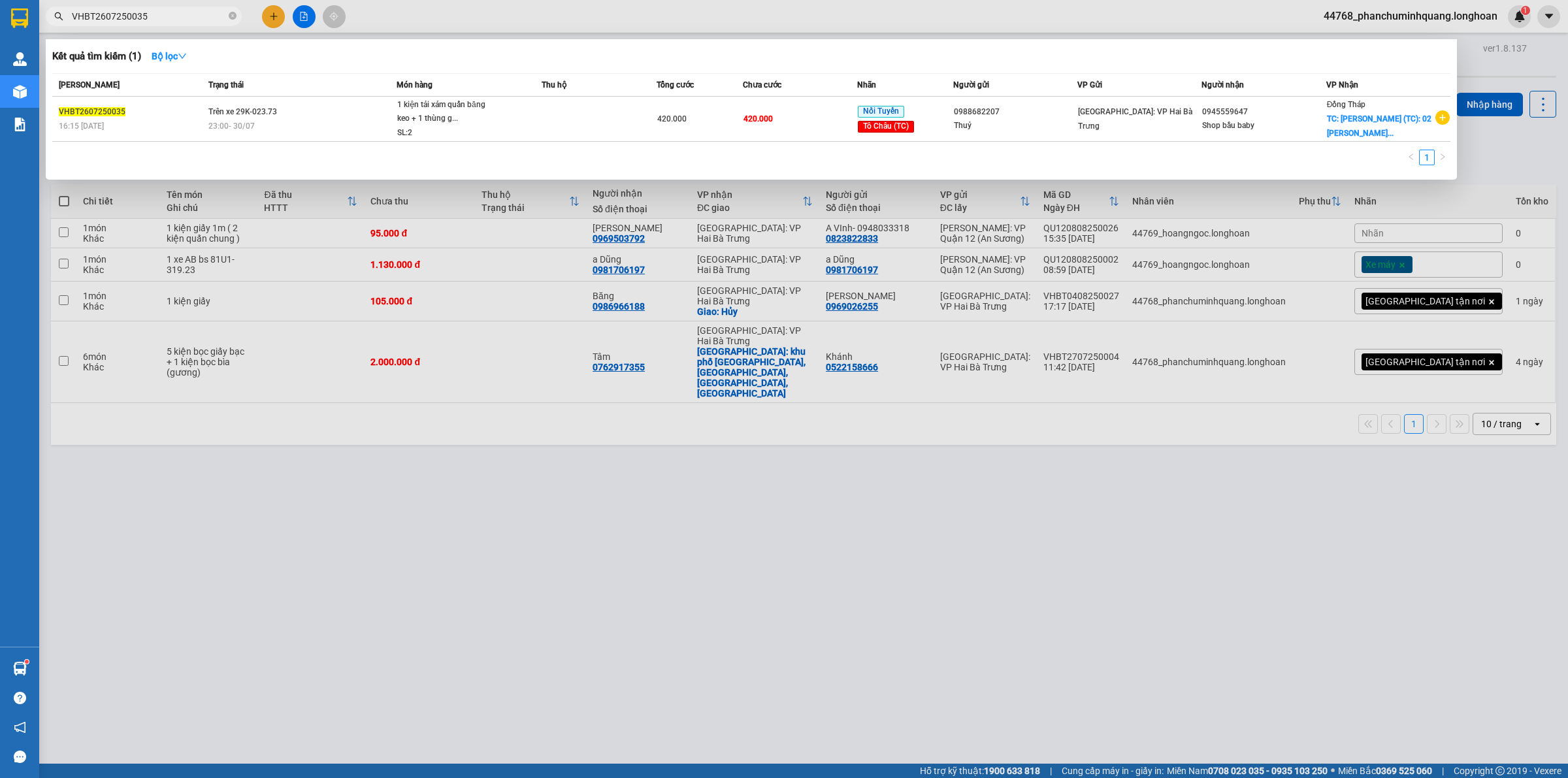
click at [269, 20] on div at bounding box center [784, 389] width 1568 height 778
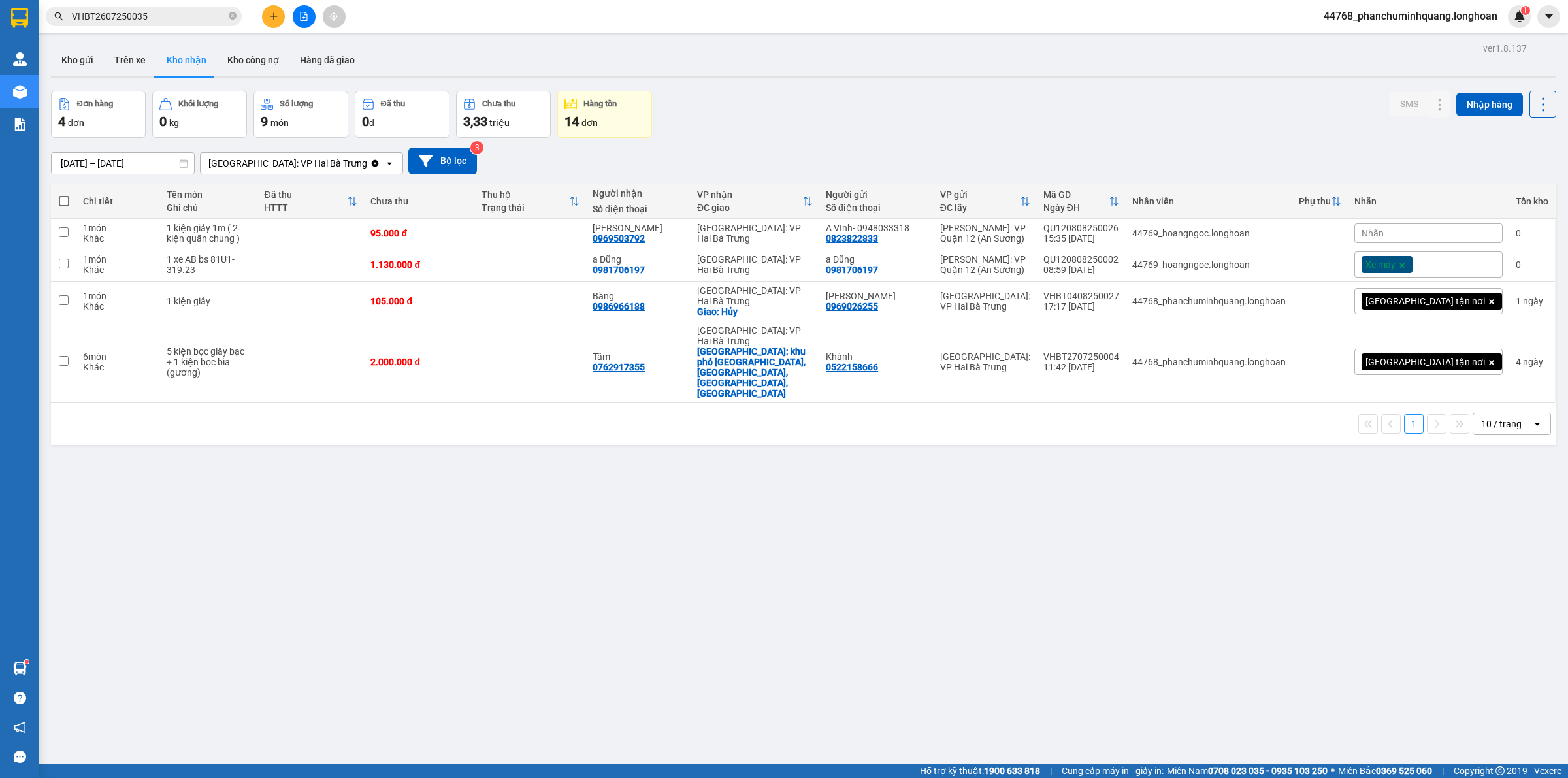
click at [263, 16] on button at bounding box center [273, 16] width 23 height 22
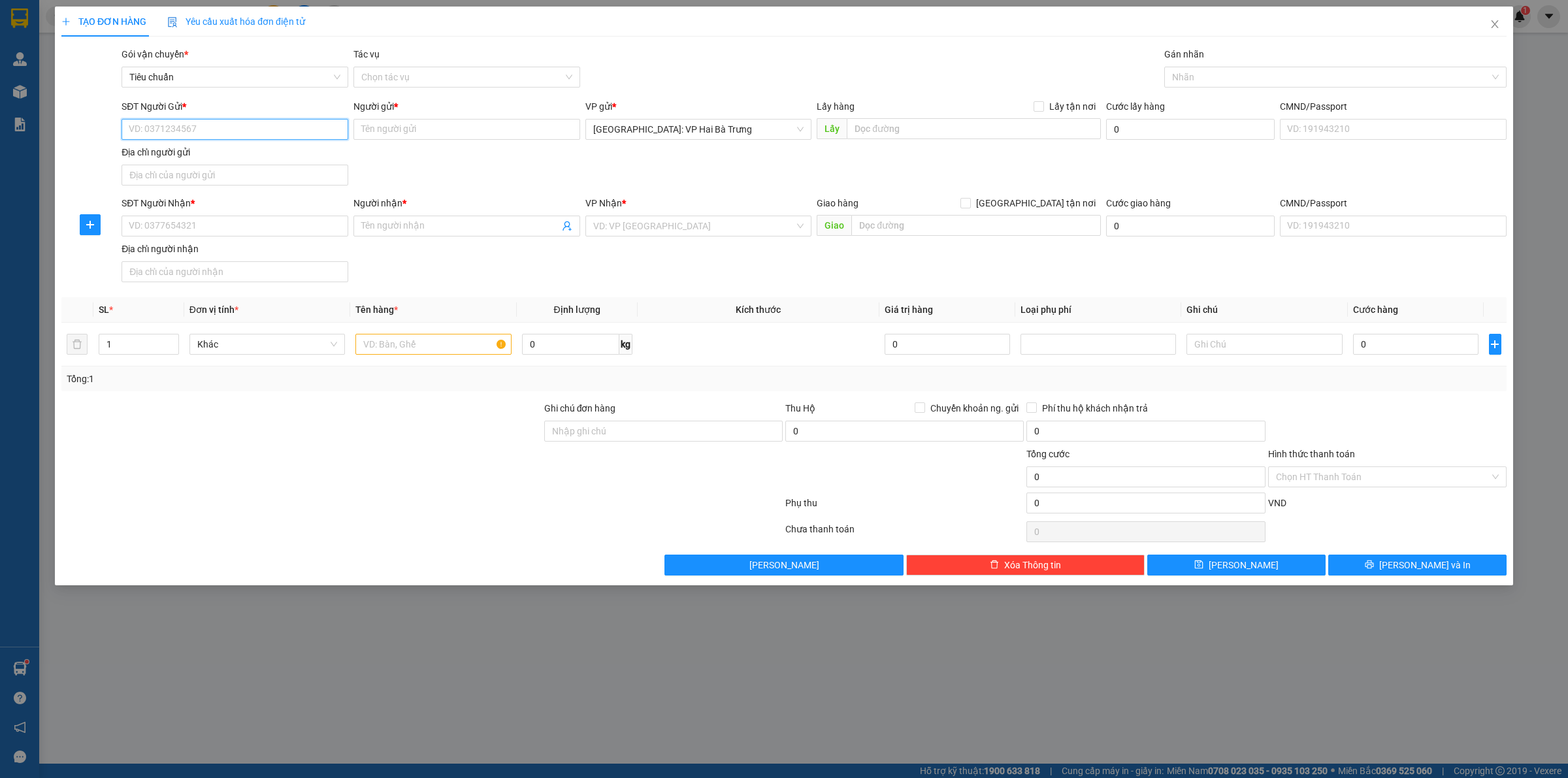
click at [226, 126] on input "SĐT Người Gửi *" at bounding box center [234, 129] width 226 height 21
click at [291, 152] on div "0862828187 - anh nam" at bounding box center [234, 156] width 211 height 15
click at [306, 218] on input "SĐT Người Nhận *" at bounding box center [234, 226] width 226 height 21
click at [471, 233] on input "Người nhận *" at bounding box center [460, 226] width 198 height 15
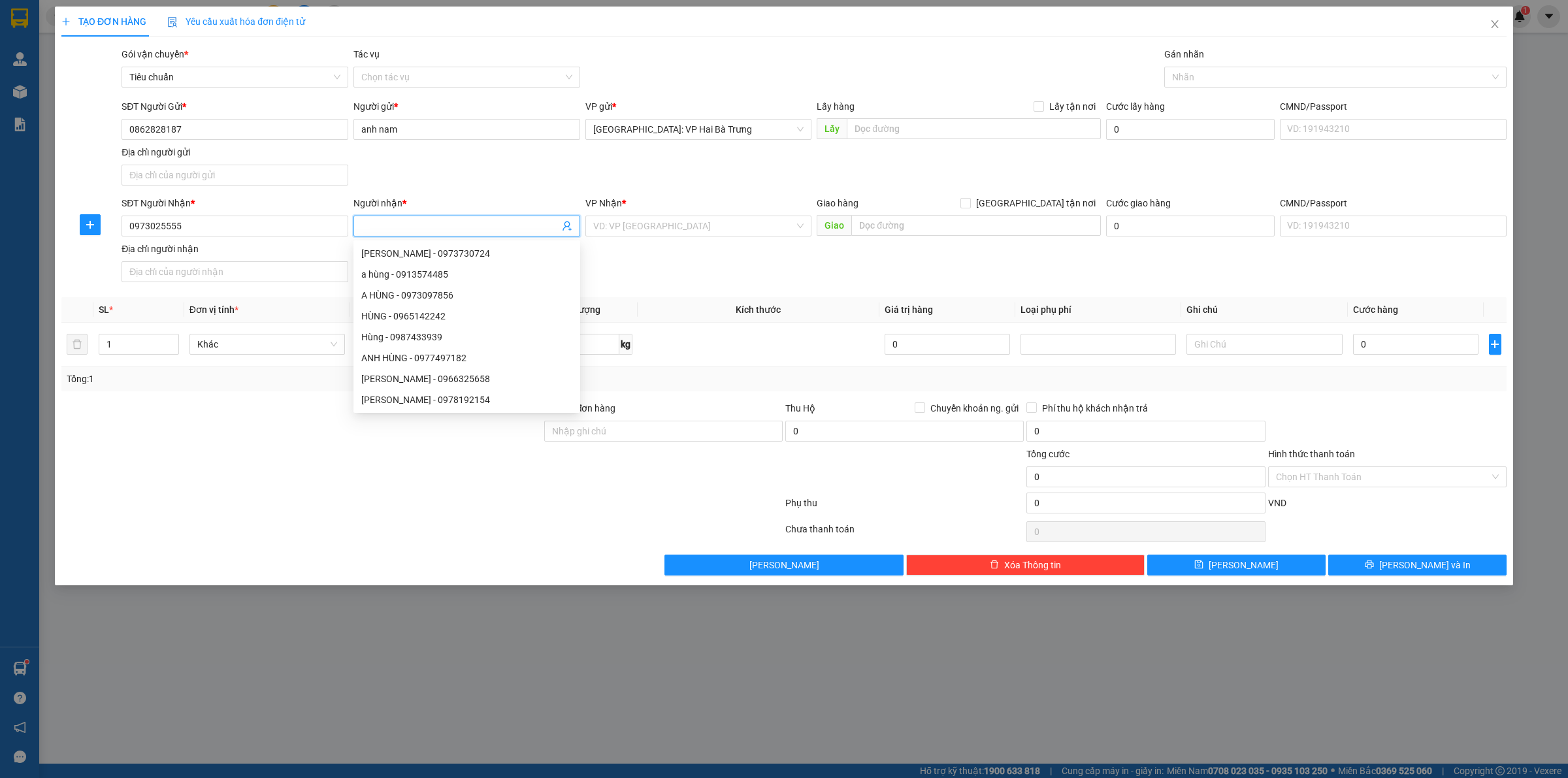
click at [442, 217] on span at bounding box center [467, 226] width 226 height 21
click at [441, 222] on input "Người nhận *" at bounding box center [460, 226] width 198 height 15
drag, startPoint x: 885, startPoint y: 213, endPoint x: 880, endPoint y: 224, distance: 12.1
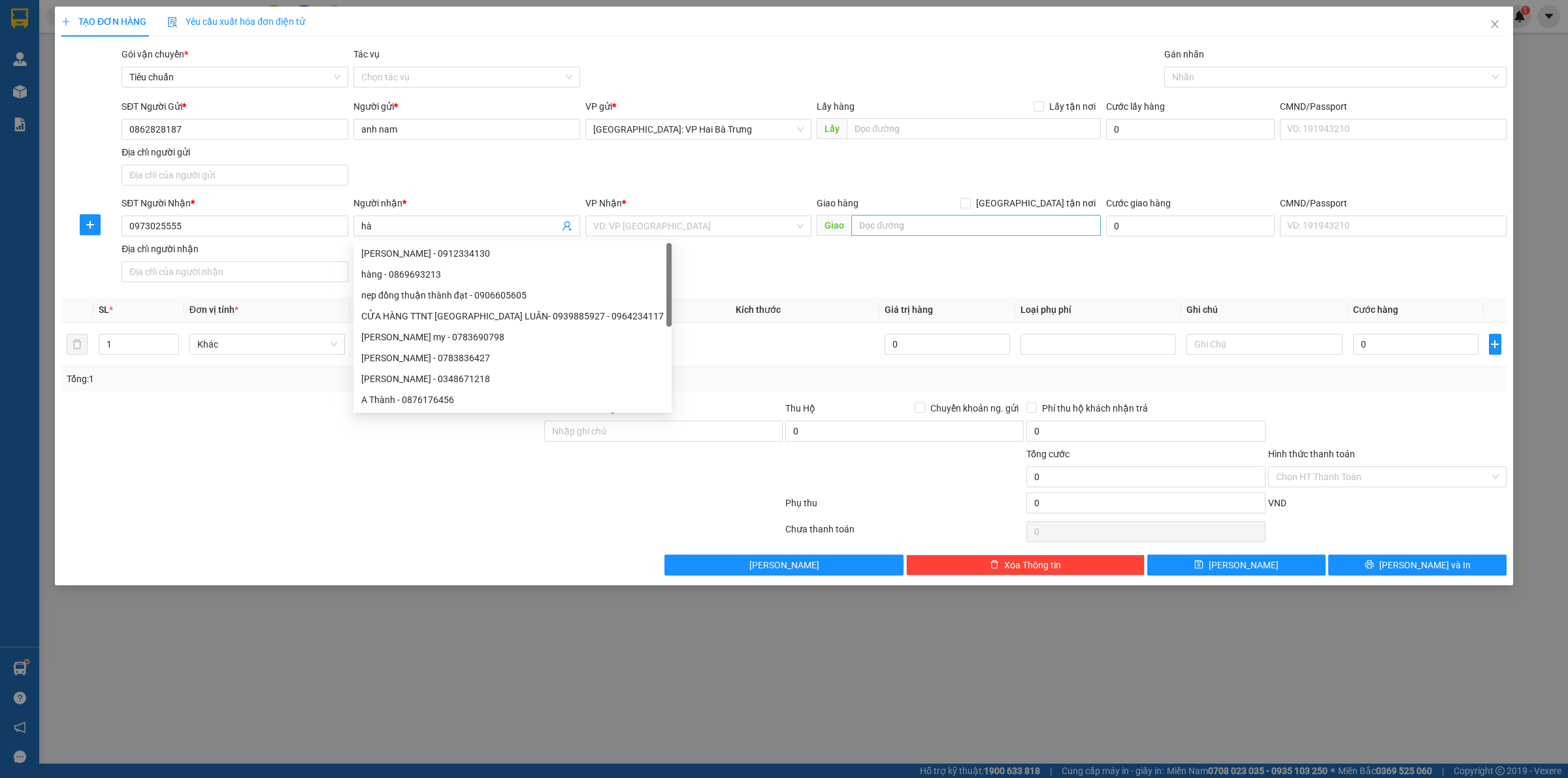
click at [885, 214] on div "Giao hàng [GEOGRAPHIC_DATA] tận nơi" at bounding box center [958, 205] width 284 height 20
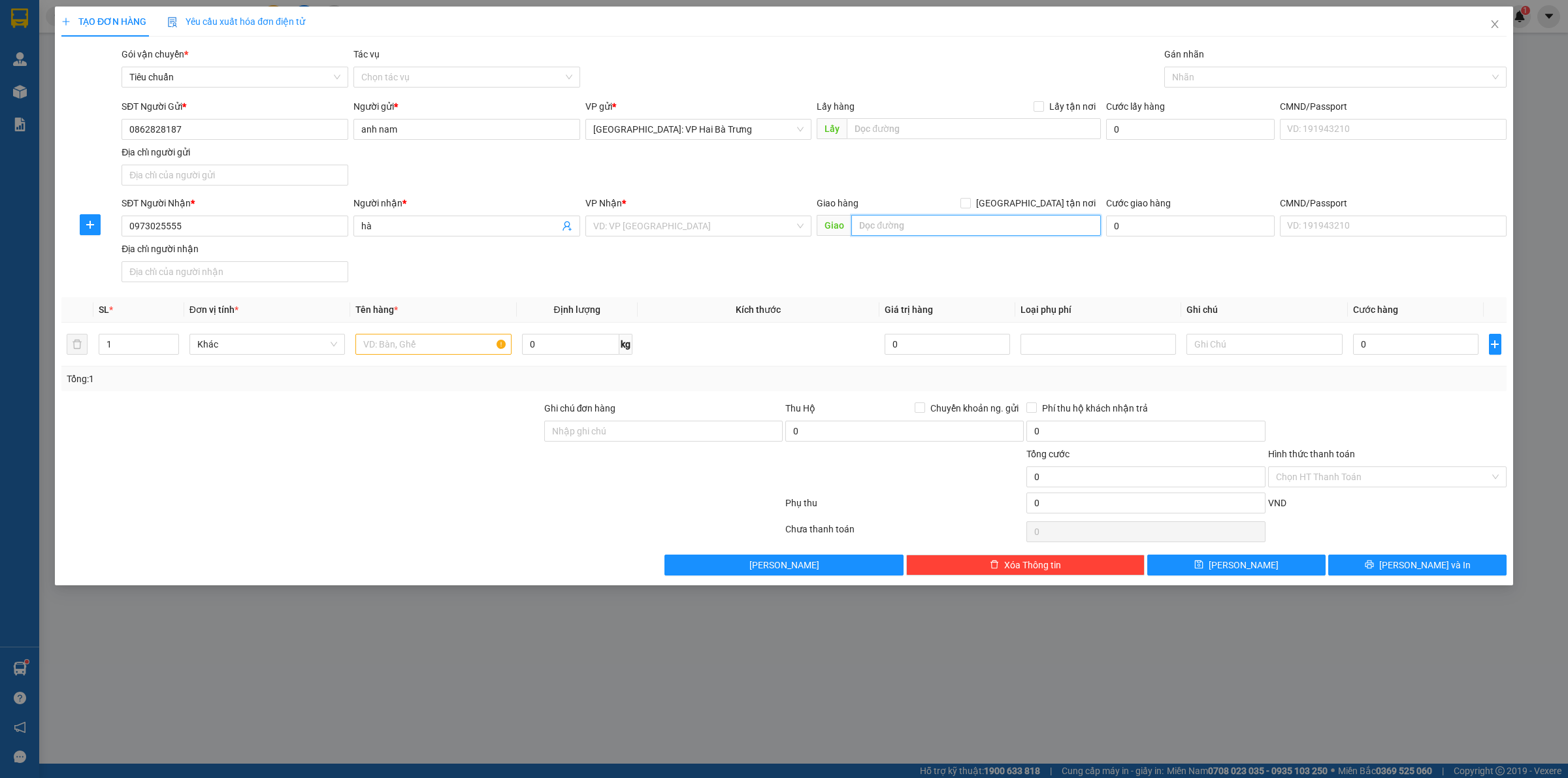
drag, startPoint x: 880, startPoint y: 226, endPoint x: 838, endPoint y: 218, distance: 42.8
click at [872, 224] on input "text" at bounding box center [976, 225] width 250 height 21
click at [719, 232] on div "VD: VP [GEOGRAPHIC_DATA]" at bounding box center [698, 226] width 226 height 21
click at [713, 253] on div "[GEOGRAPHIC_DATA]" at bounding box center [698, 253] width 211 height 15
click at [390, 345] on input "text" at bounding box center [433, 344] width 155 height 21
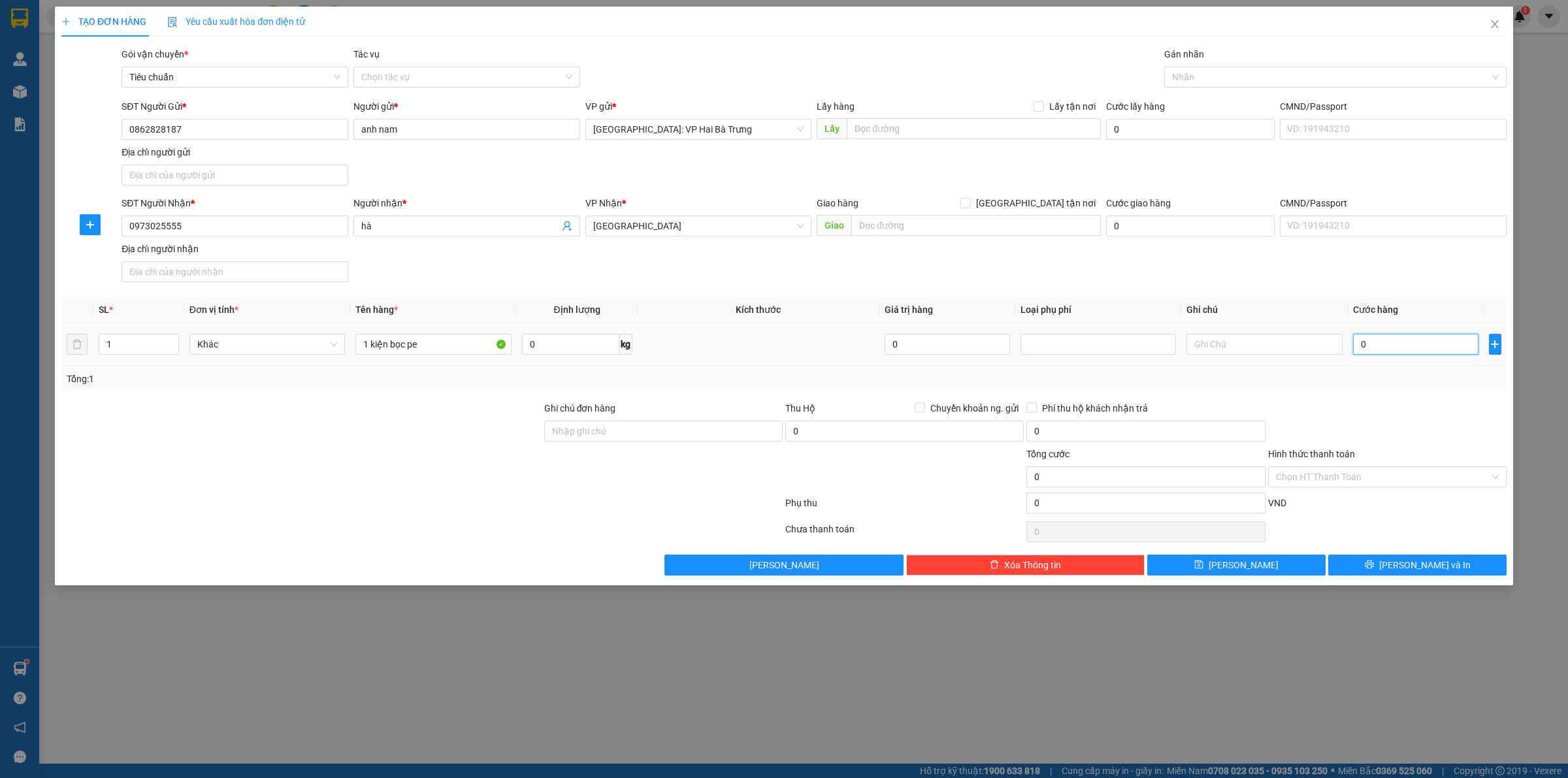
click at [1421, 349] on input "0" at bounding box center [1416, 344] width 126 height 21
click at [1204, 75] on div at bounding box center [1328, 77] width 323 height 16
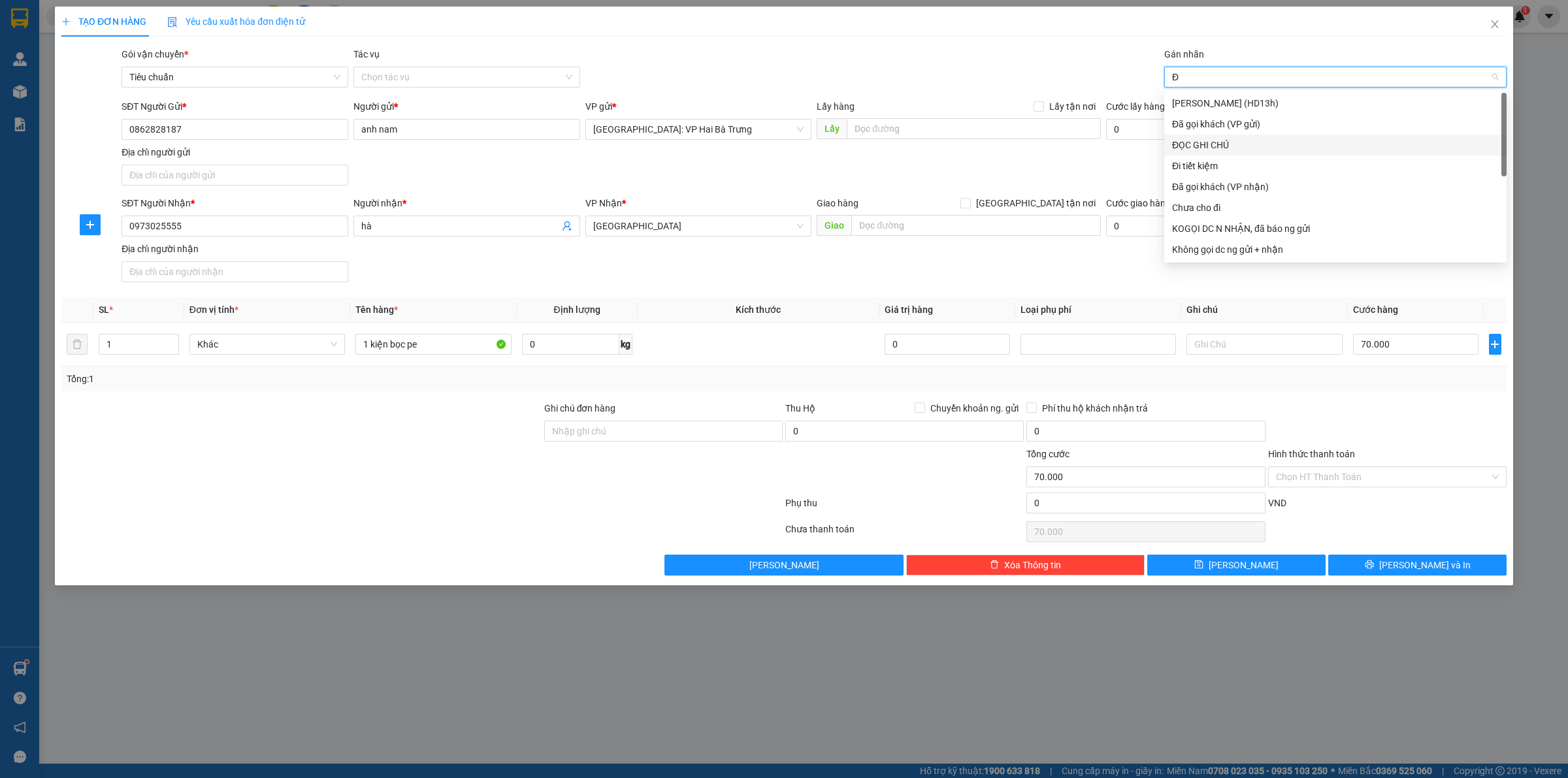
click at [1235, 140] on div "ĐỌC GHI CHÚ" at bounding box center [1335, 145] width 327 height 15
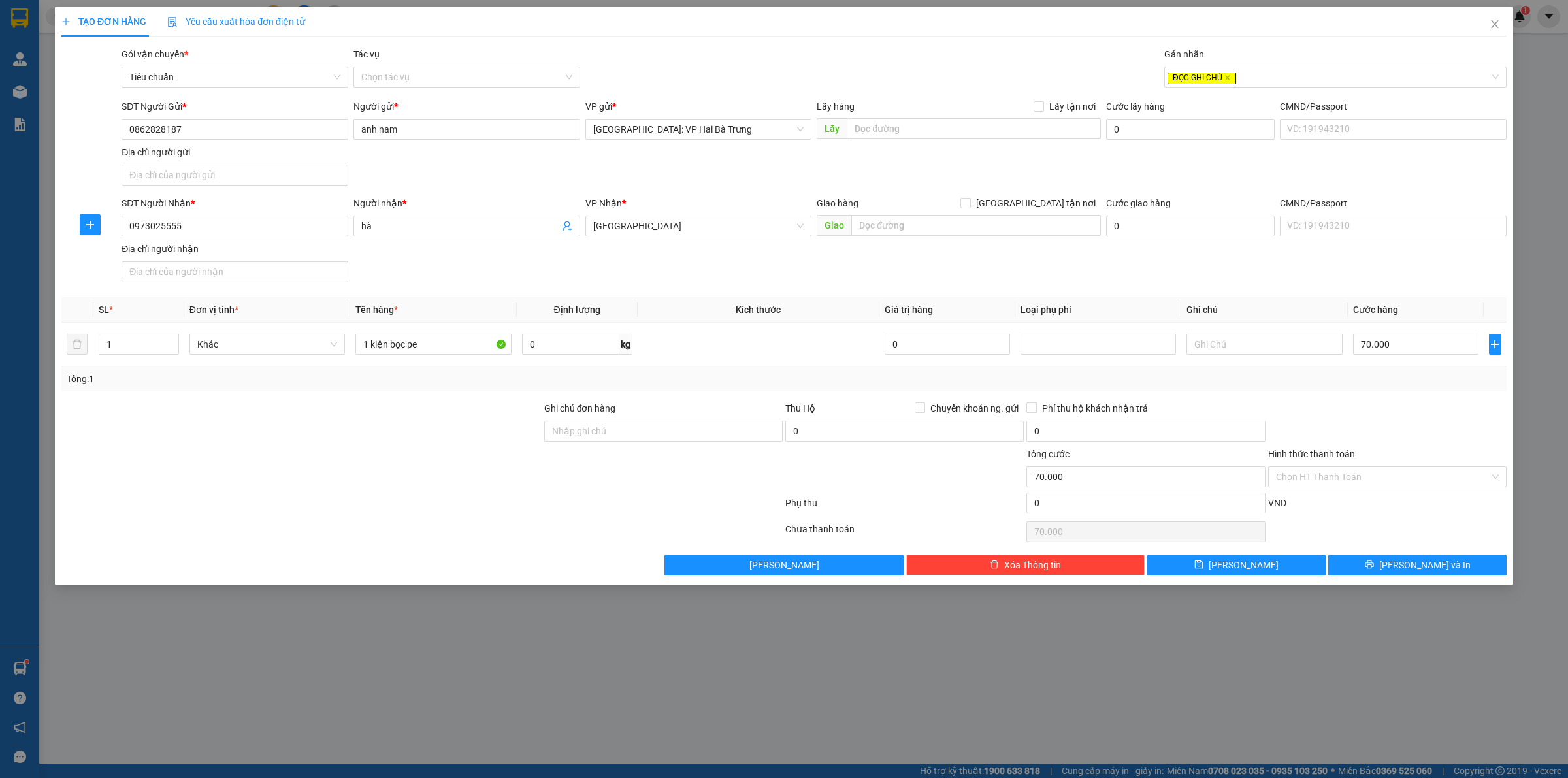
click at [971, 176] on div "SĐT Người Gửi * 0862828187 Người gửi * anh nam VP gửi * [GEOGRAPHIC_DATA]: VP H…" at bounding box center [814, 145] width 1390 height 91
drag, startPoint x: 730, startPoint y: 440, endPoint x: 710, endPoint y: 402, distance: 42.9
click at [722, 435] on input "Ghi chú đơn hàng" at bounding box center [663, 431] width 238 height 21
click at [720, 434] on input "Hàng chính sách, giao nguyên kiện hư vỡ không đền" at bounding box center [663, 431] width 238 height 21
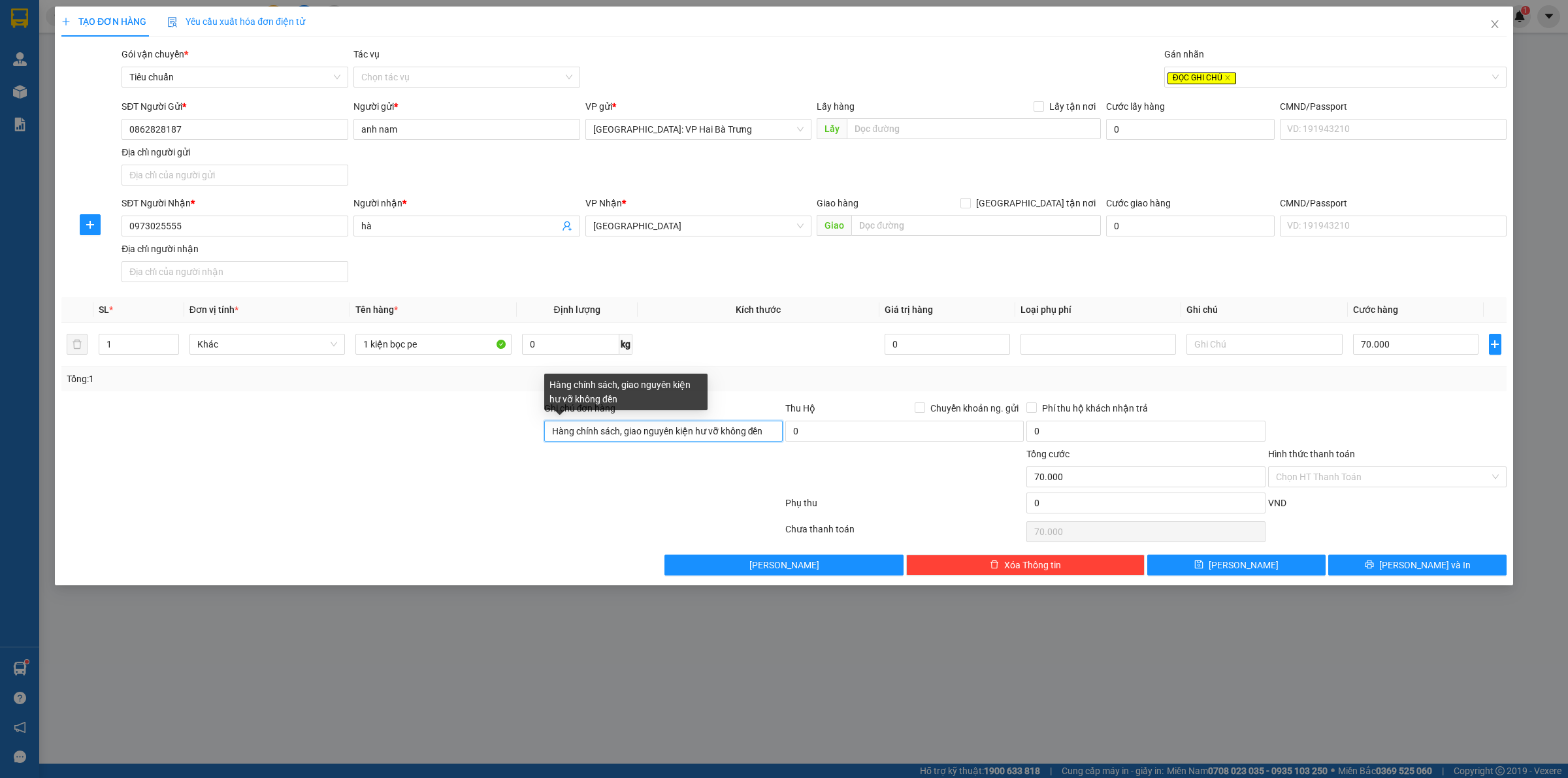
click at [720, 434] on input "Hàng chính sách, giao nguyên kiện hư vỡ không đền" at bounding box center [663, 431] width 238 height 21
click at [698, 435] on input "Gọi khách trước 1 tiếng" at bounding box center [663, 431] width 238 height 21
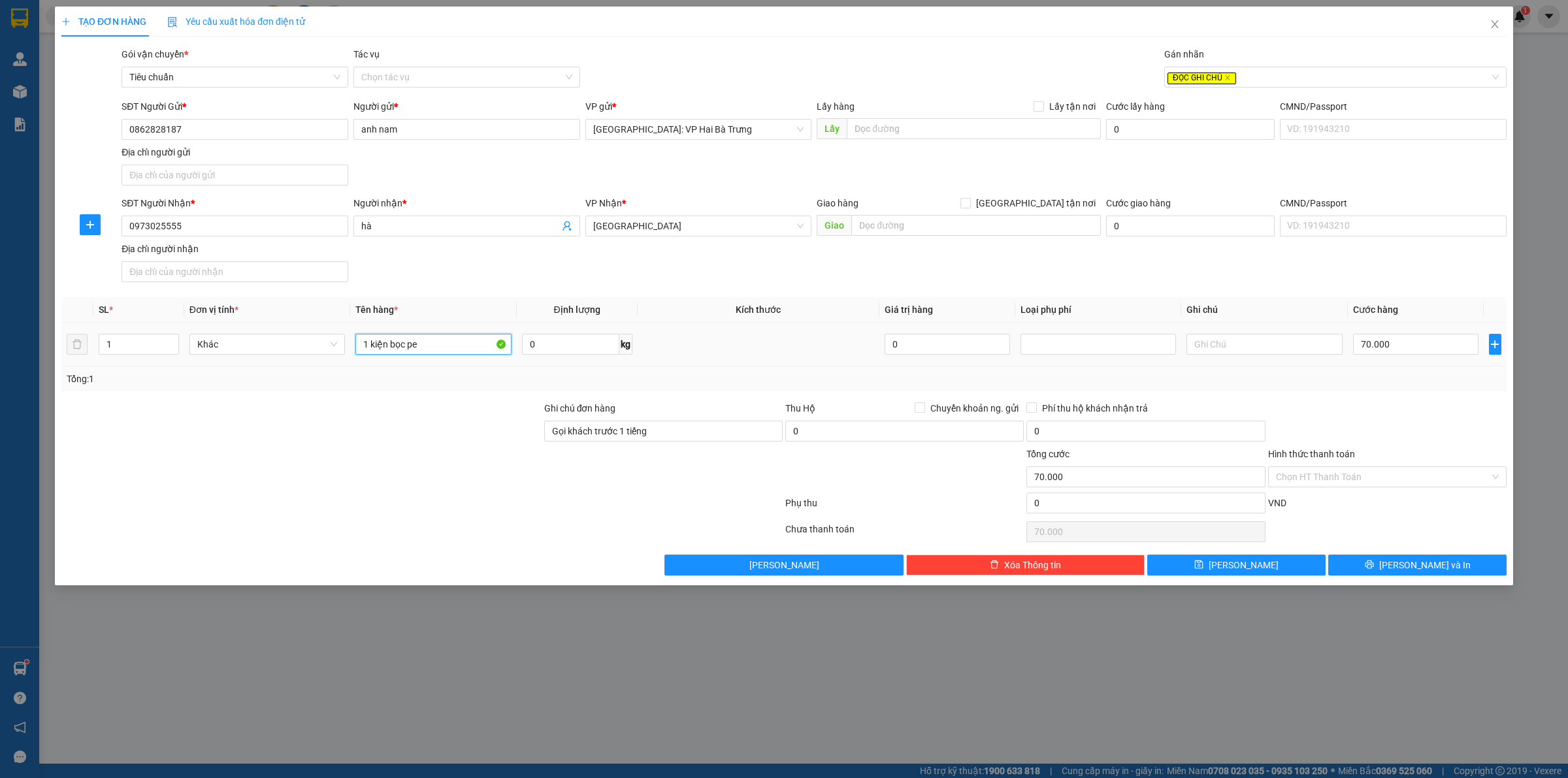
click at [441, 346] on input "1 kiện bọc pe" at bounding box center [433, 344] width 155 height 21
paste input "Gọi khách trước 1 tiếng"
click at [1450, 341] on input "70.000" at bounding box center [1416, 344] width 126 height 21
click at [1498, 29] on icon "close" at bounding box center [1495, 24] width 10 height 10
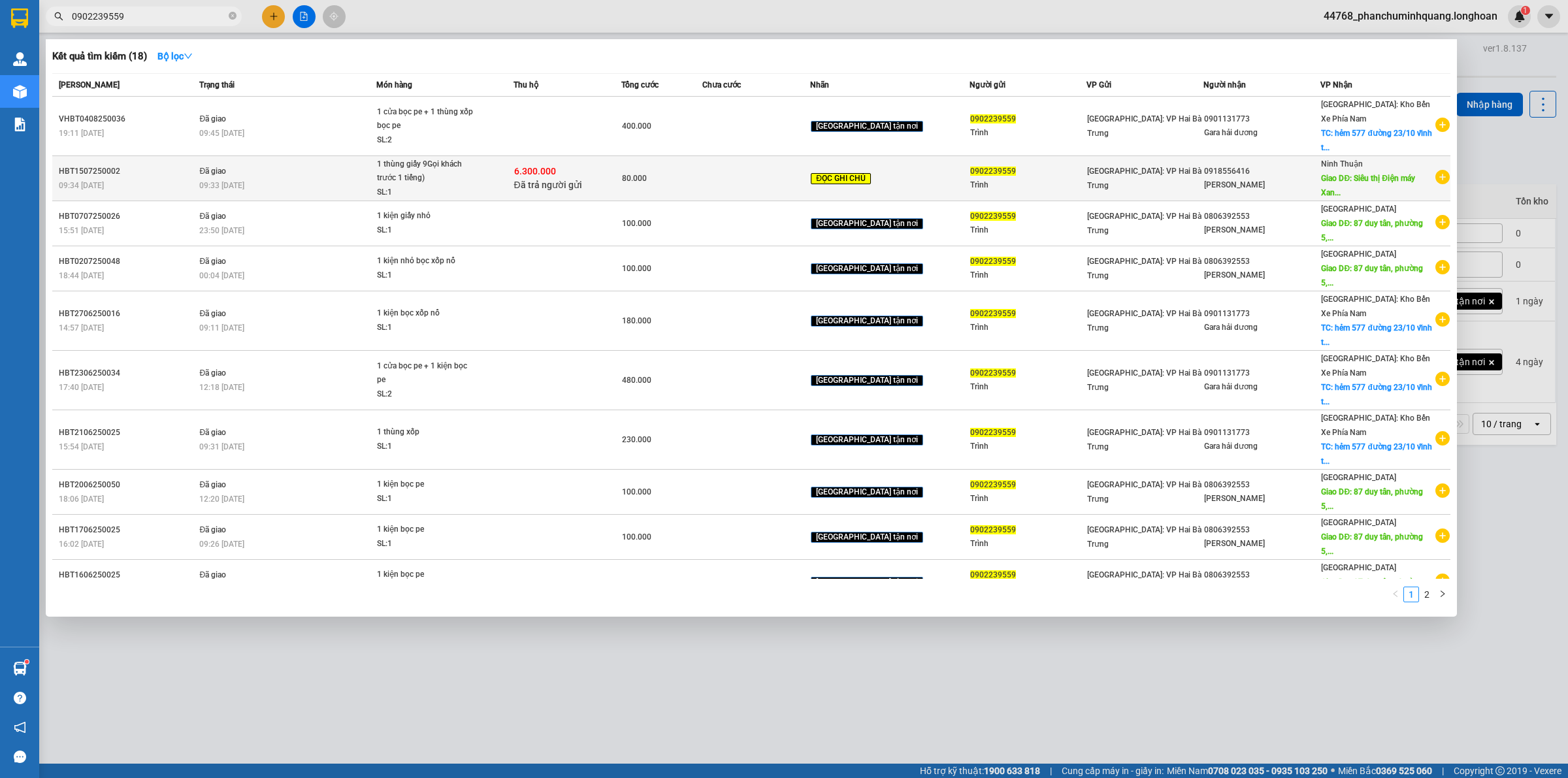
type input "0902239559"
click at [581, 171] on div "6.300.000 Đã trả người gửi" at bounding box center [567, 179] width 107 height 28
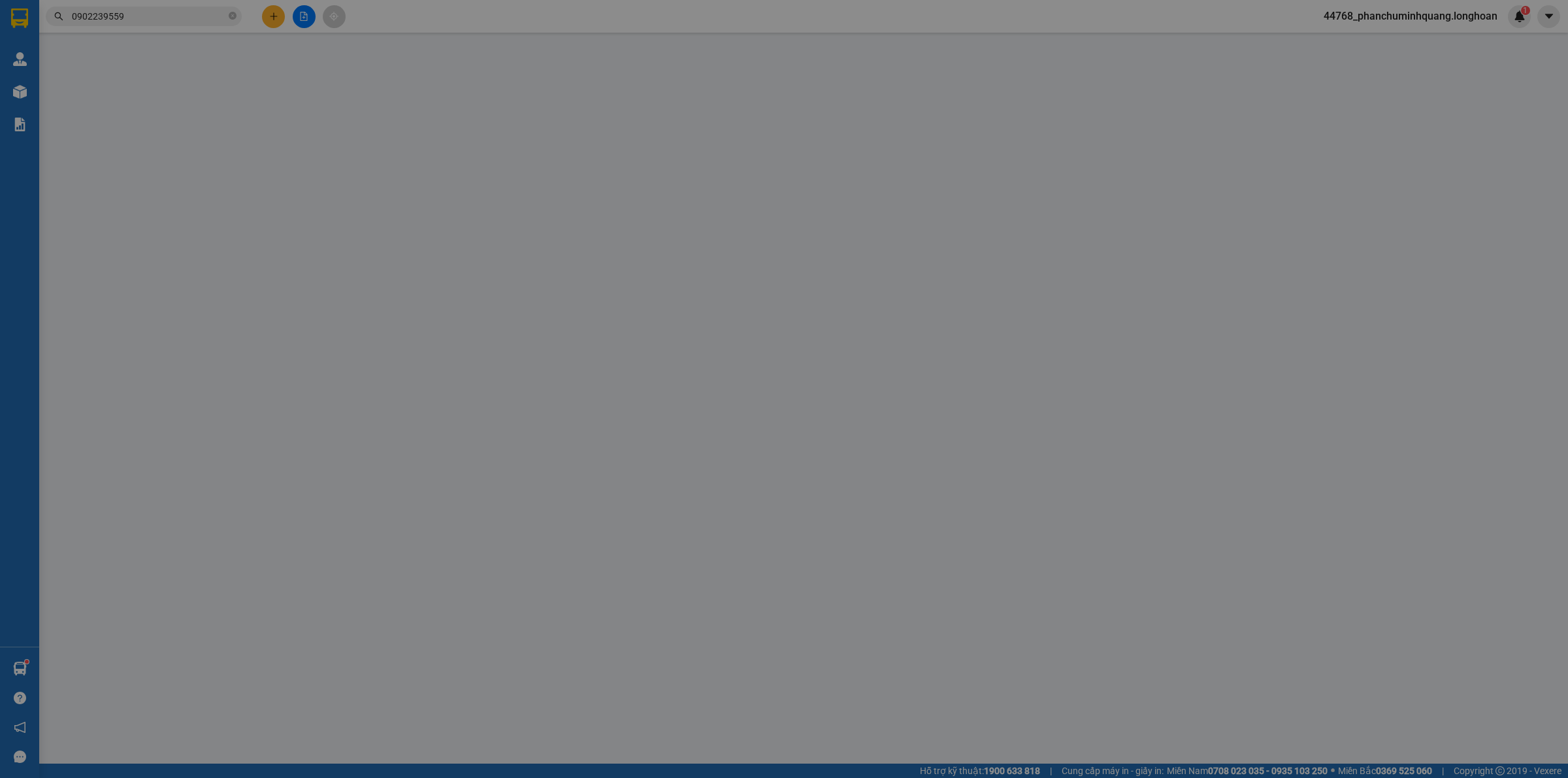
type input "0902239559"
type input "Trình"
type input "0918556416"
type input "Thành Danh"
type input "Siêu thị Điện máy Xanh Phước Mỹ, Phan Rang, Ninh Thuận"
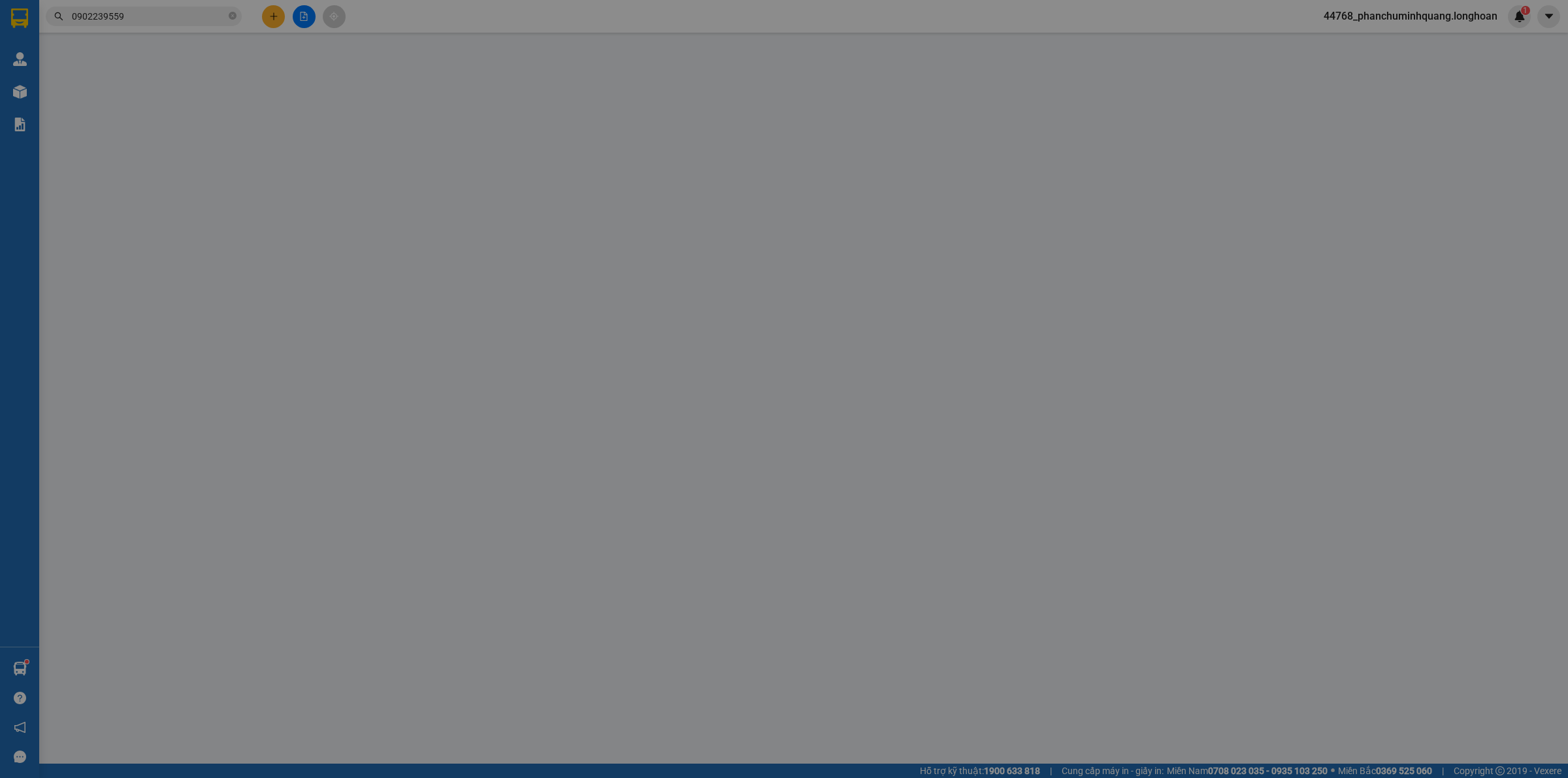
type input "Gọi khách trước 1 tiếng"
checkbox input "true"
type input "6.300.000"
type input "25.000"
type input "80.000"
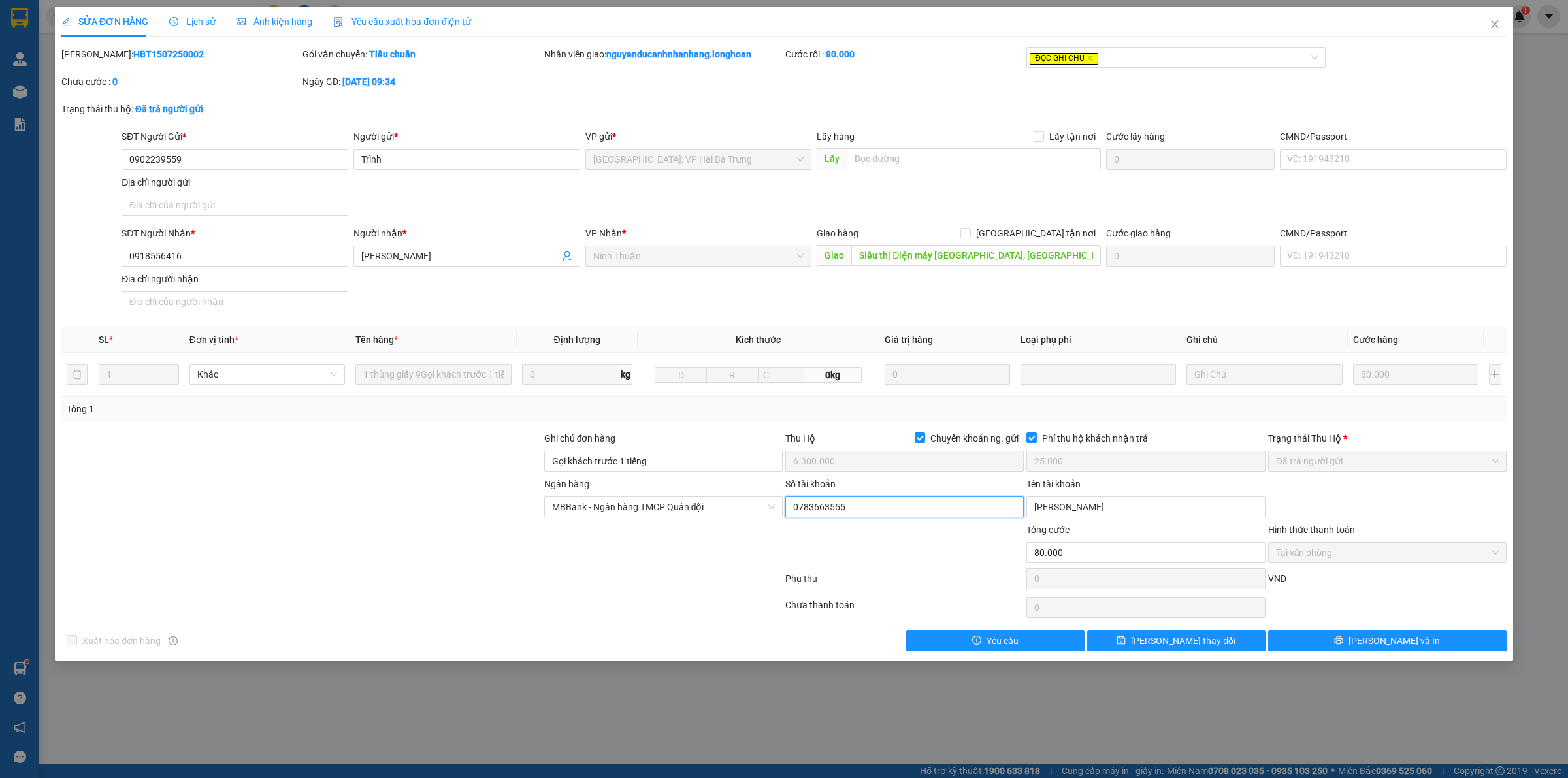
click at [923, 507] on input "0783663555" at bounding box center [905, 507] width 238 height 21
click at [1096, 521] on div "Tên tài khoản HOANG XUAN TRINH" at bounding box center [1146, 499] width 238 height 46
click at [1111, 509] on input "[PERSON_NAME]" at bounding box center [1146, 507] width 238 height 21
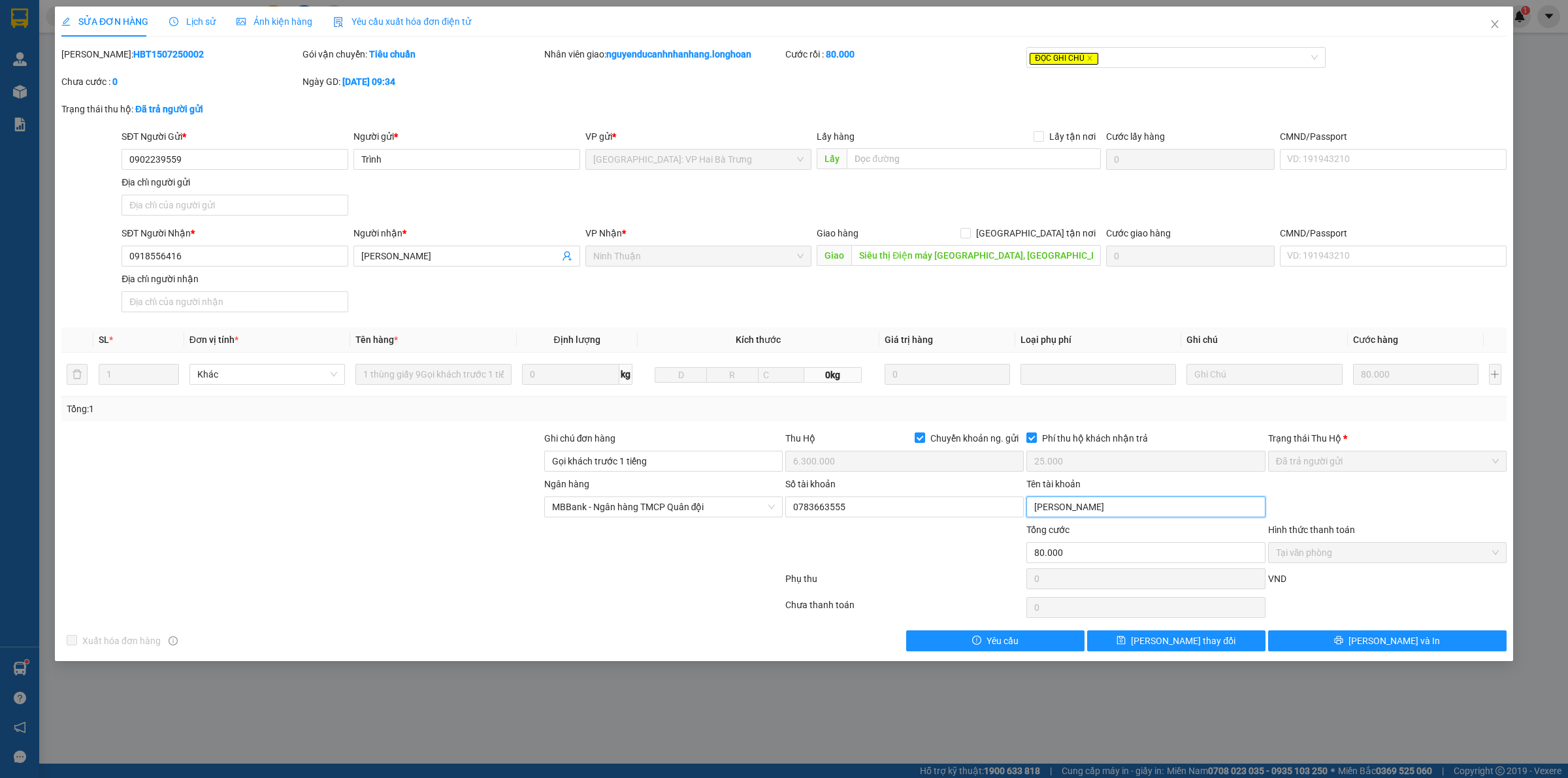
click at [1111, 509] on input "[PERSON_NAME]" at bounding box center [1146, 507] width 238 height 21
click at [1497, 26] on icon "close" at bounding box center [1495, 24] width 10 height 10
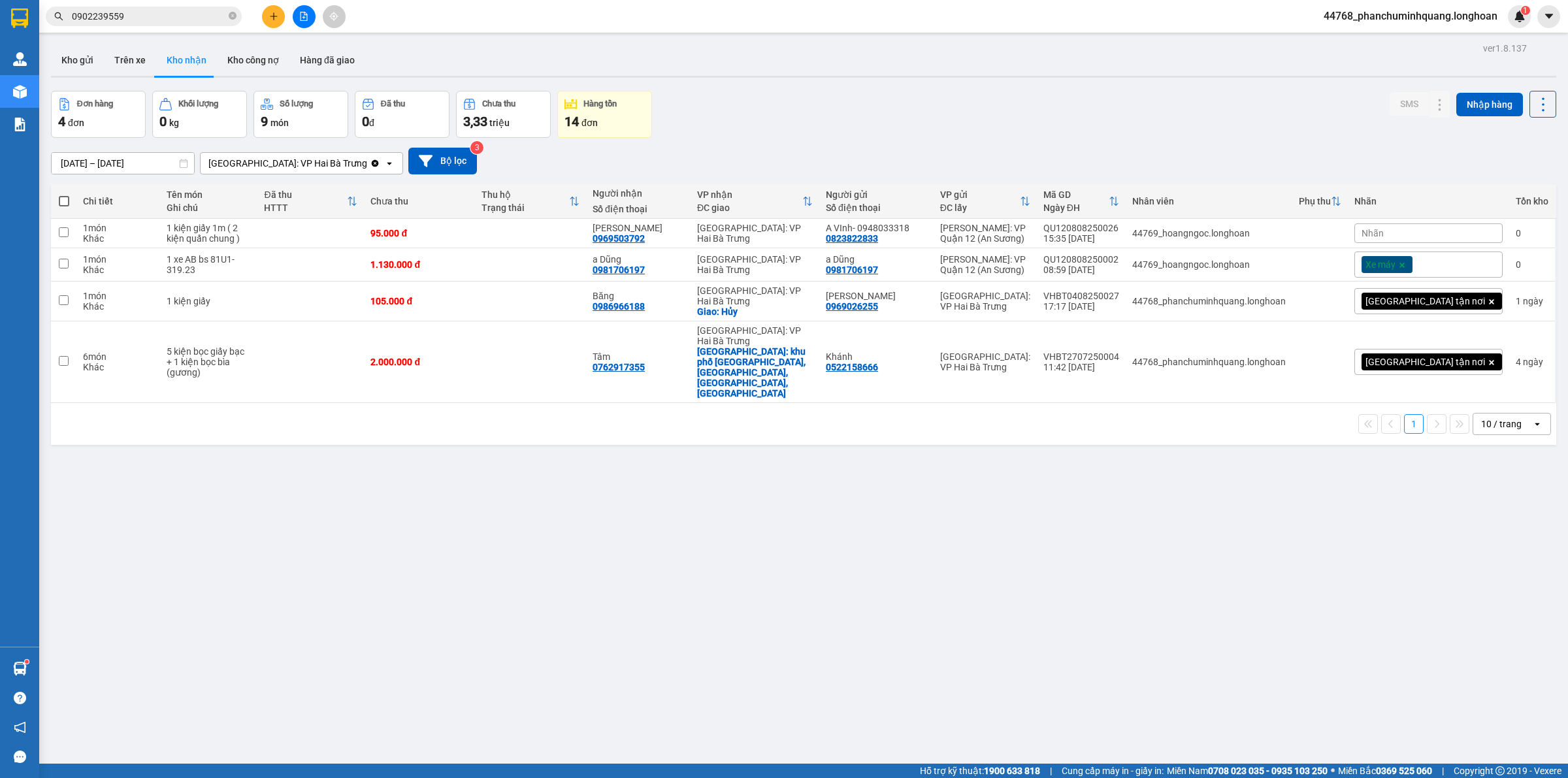
click at [138, 17] on input "0902239559" at bounding box center [149, 17] width 154 height 15
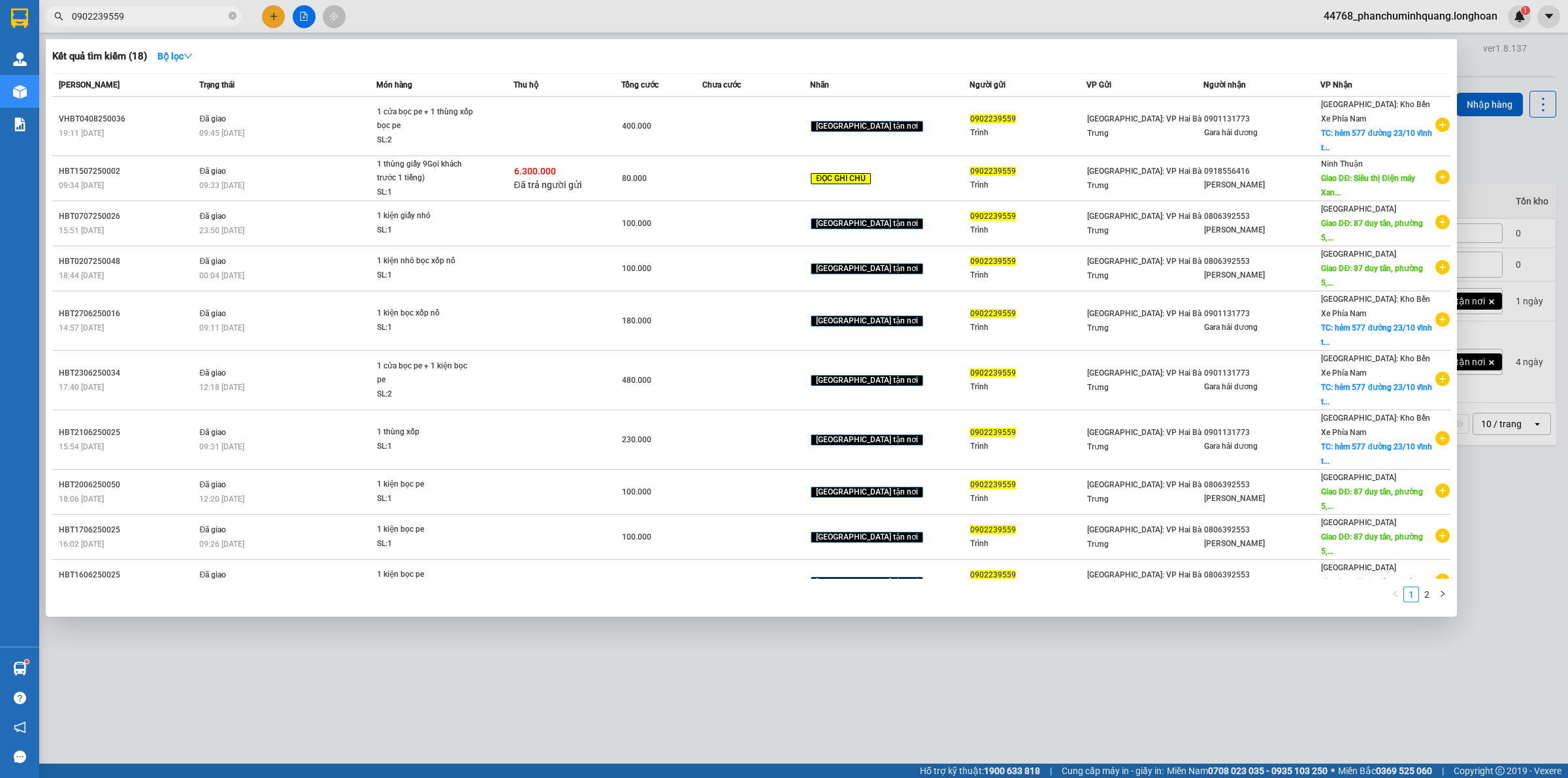
click at [138, 17] on input "0902239559" at bounding box center [149, 17] width 154 height 15
paste input "806392553"
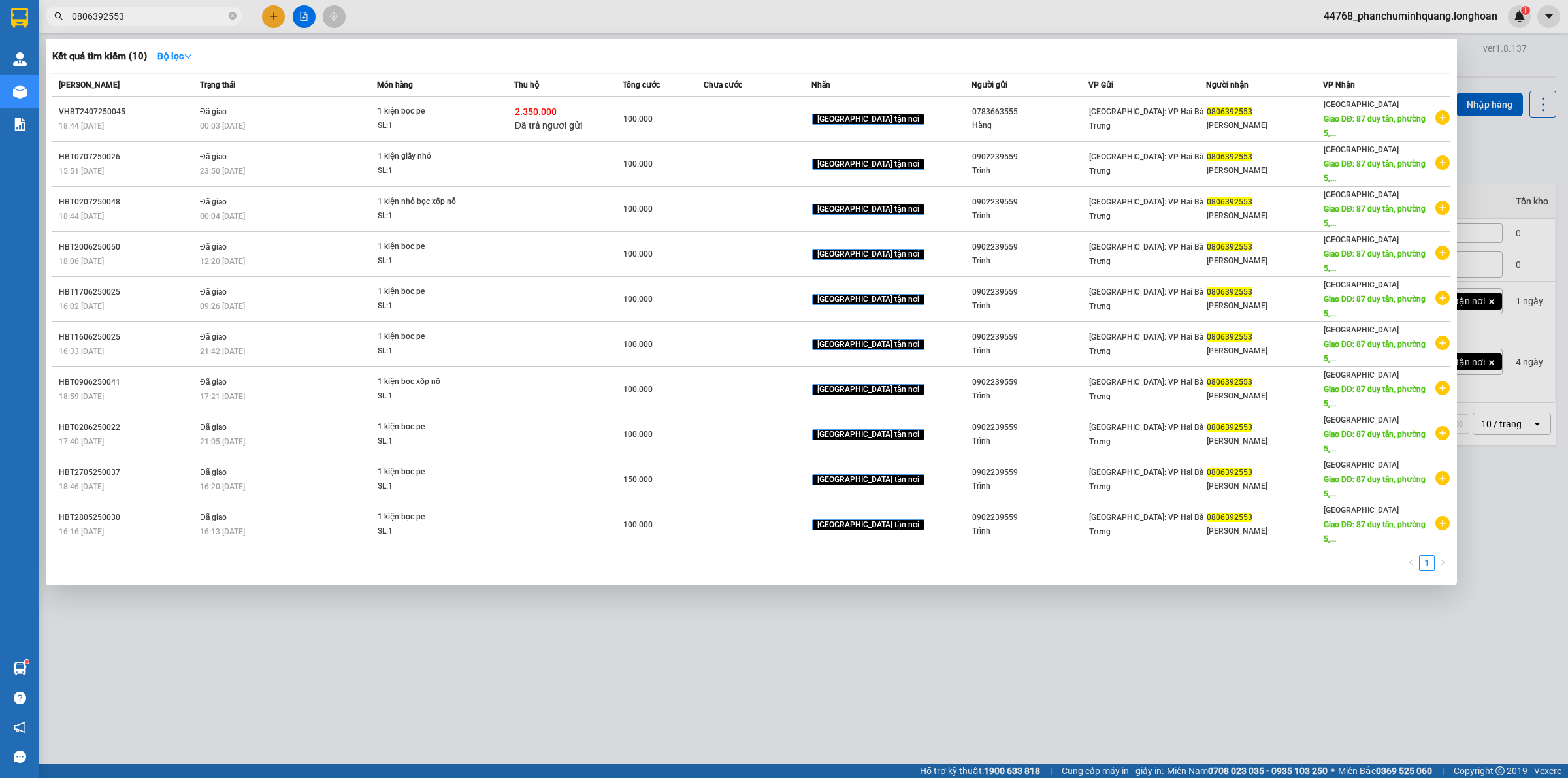
type input "0806392553"
drag, startPoint x: 1021, startPoint y: 593, endPoint x: 917, endPoint y: 511, distance: 132.4
click at [1019, 592] on div at bounding box center [784, 389] width 1568 height 778
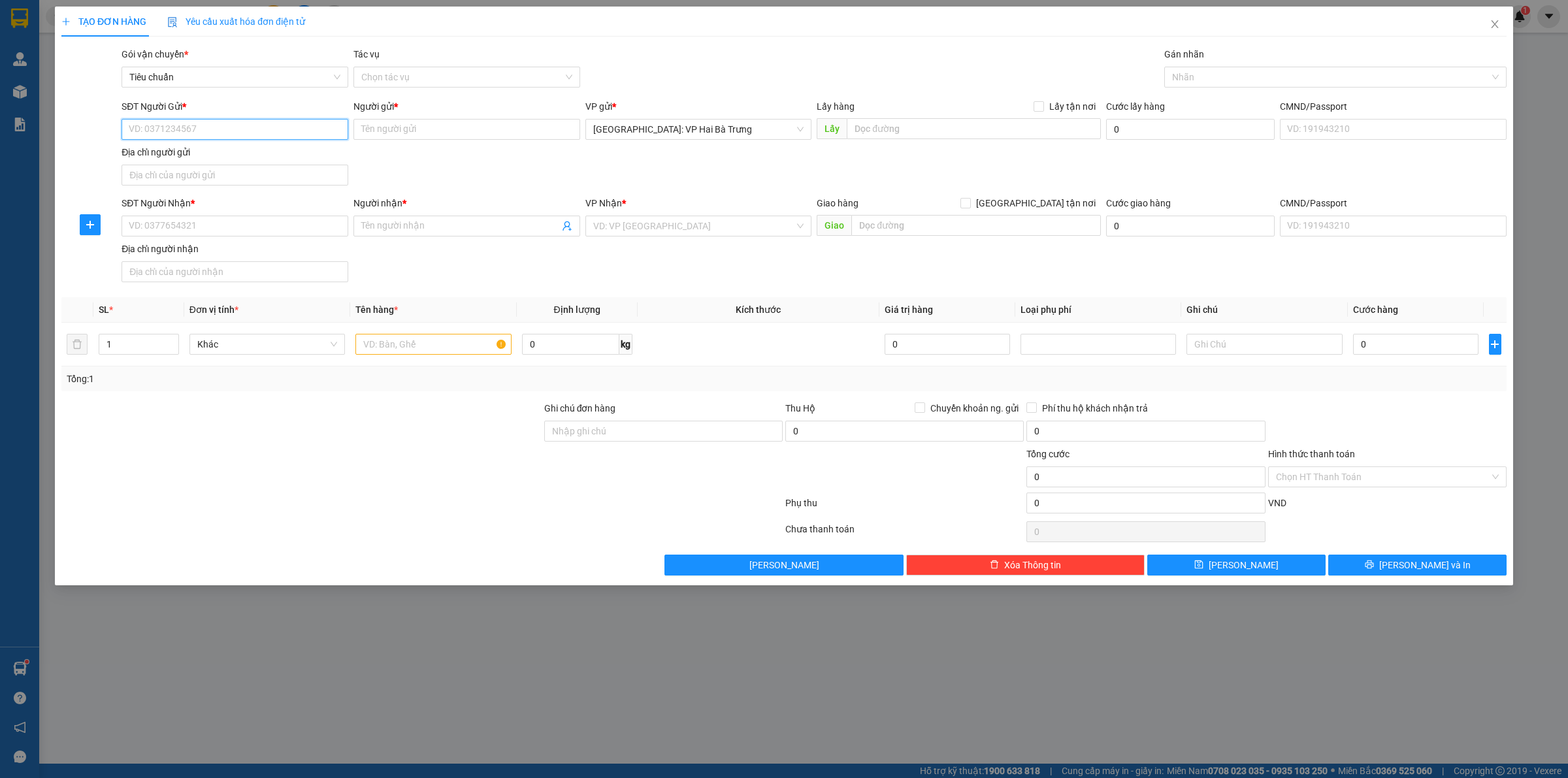
drag, startPoint x: 184, startPoint y: 127, endPoint x: 191, endPoint y: 121, distance: 9.2
click at [186, 124] on input "SĐT Người Gửi *" at bounding box center [234, 129] width 226 height 21
type input "0967539561"
click at [429, 136] on input "Người gửi *" at bounding box center [467, 129] width 226 height 21
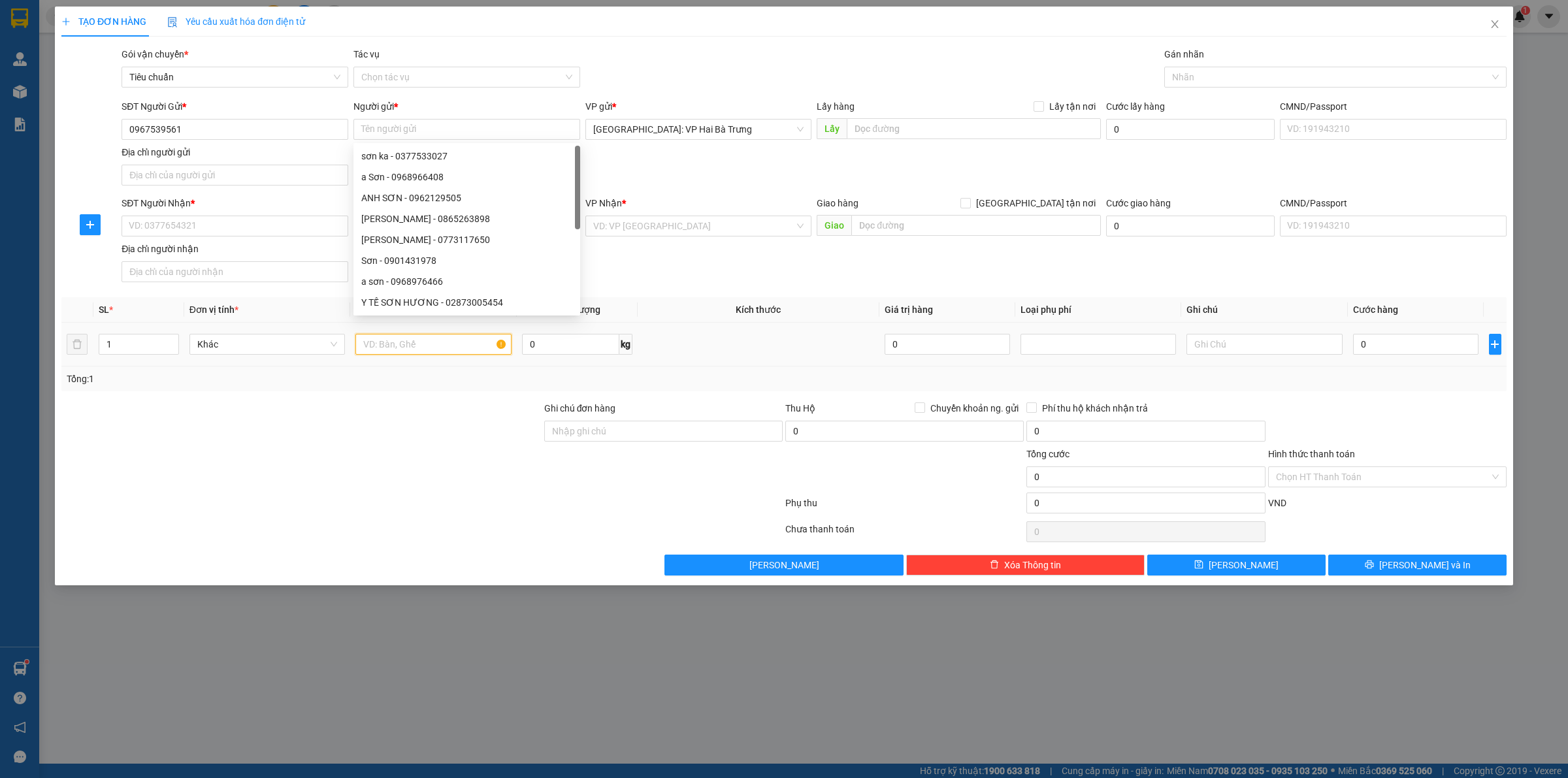
drag, startPoint x: 448, startPoint y: 335, endPoint x: 825, endPoint y: 255, distance: 385.4
click at [449, 335] on input "text" at bounding box center [433, 344] width 155 height 21
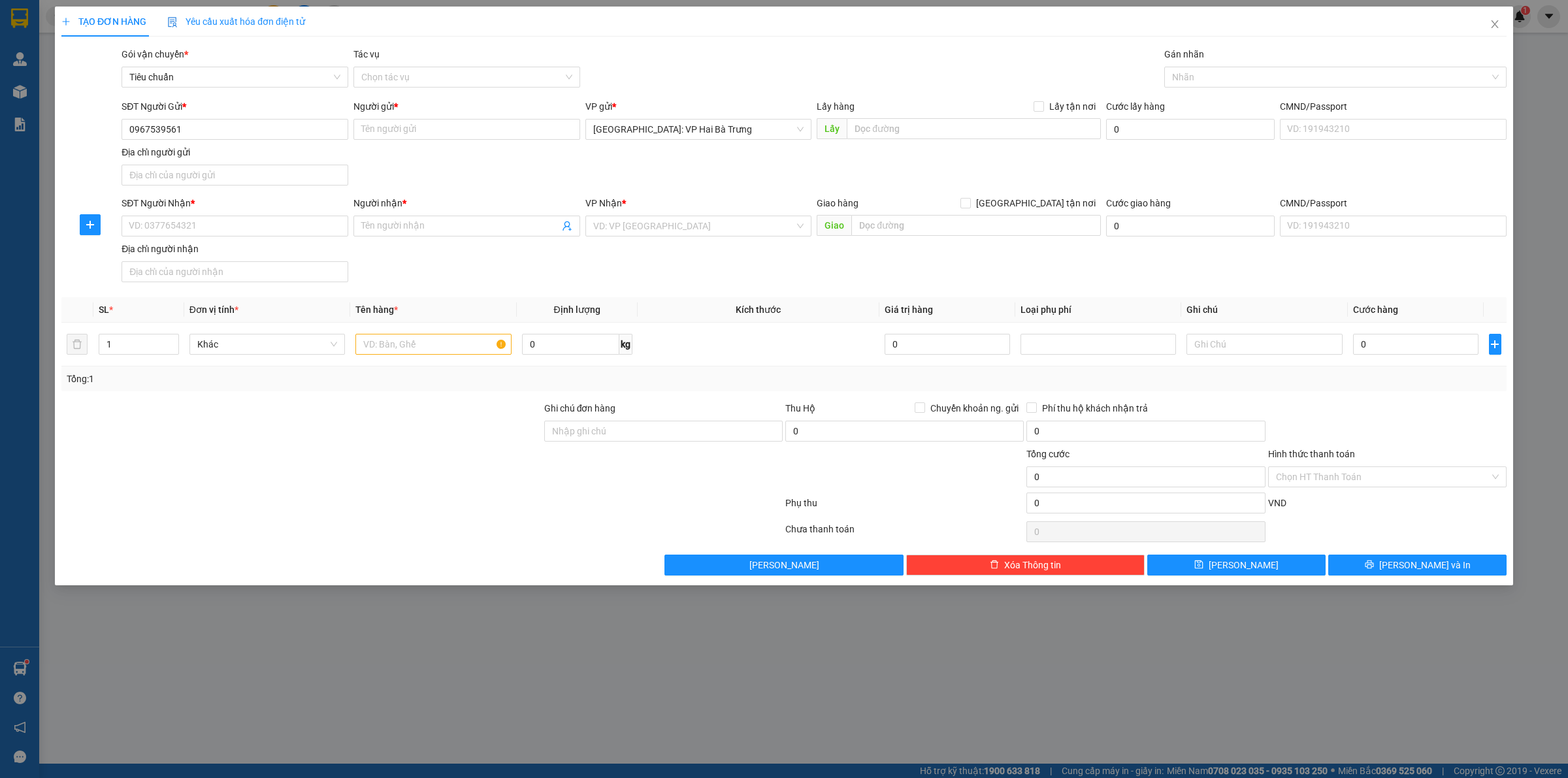
drag, startPoint x: 851, startPoint y: 279, endPoint x: 552, endPoint y: 155, distance: 323.7
click at [844, 273] on div "SĐT Người Nhận * VD: 0377654321 Người nhận * Tên người nhận VP Nhận * VD: VP Sà…" at bounding box center [814, 242] width 1390 height 91
click at [491, 128] on input "Người gửi *" at bounding box center [467, 129] width 226 height 21
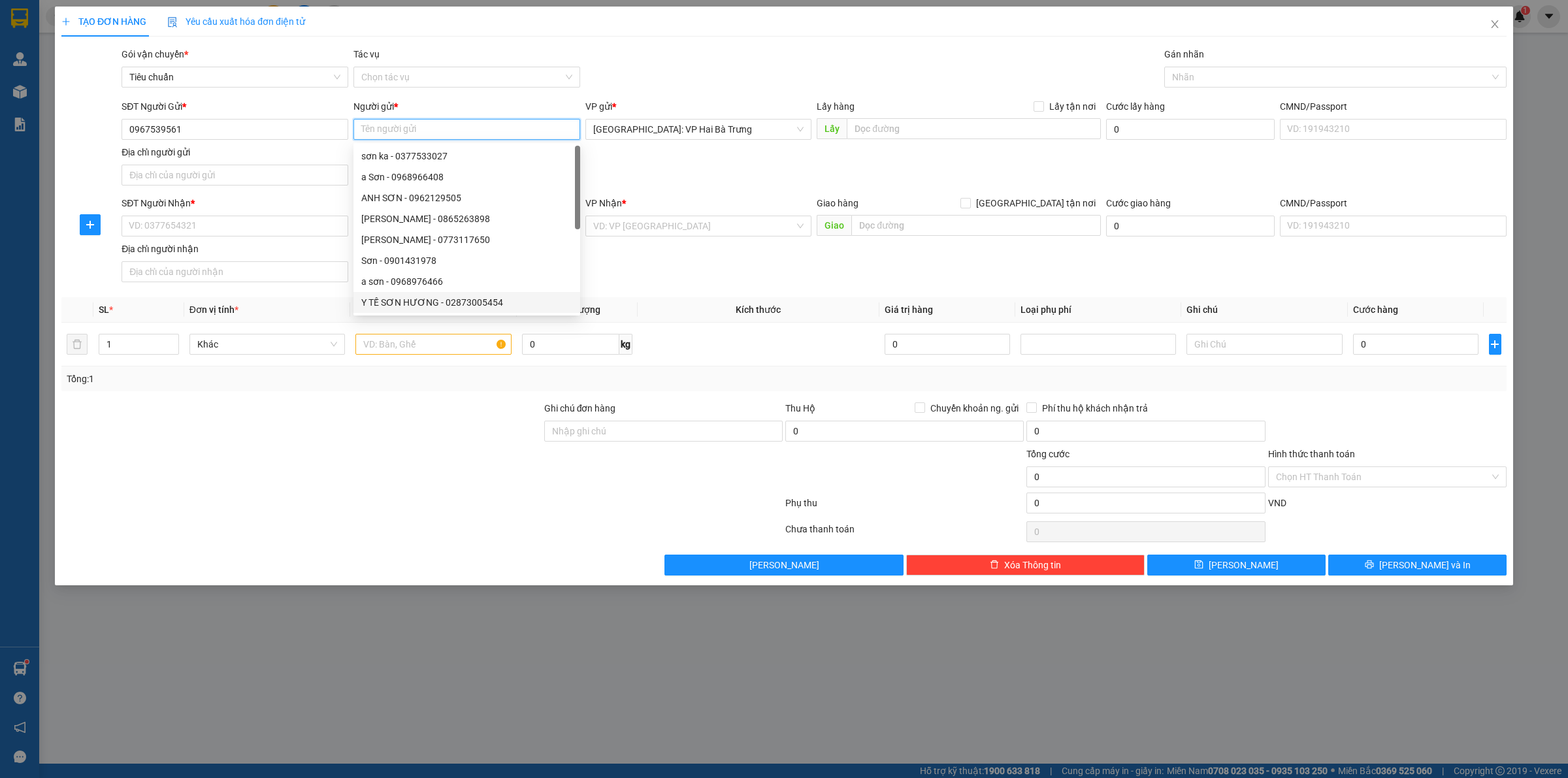
click at [401, 134] on input "Người gửi *" at bounding box center [467, 129] width 226 height 21
type input "Phương"
drag, startPoint x: 246, startPoint y: 226, endPoint x: 251, endPoint y: 221, distance: 7.1
click at [249, 224] on input "SĐT Người Nhận *" at bounding box center [234, 226] width 226 height 21
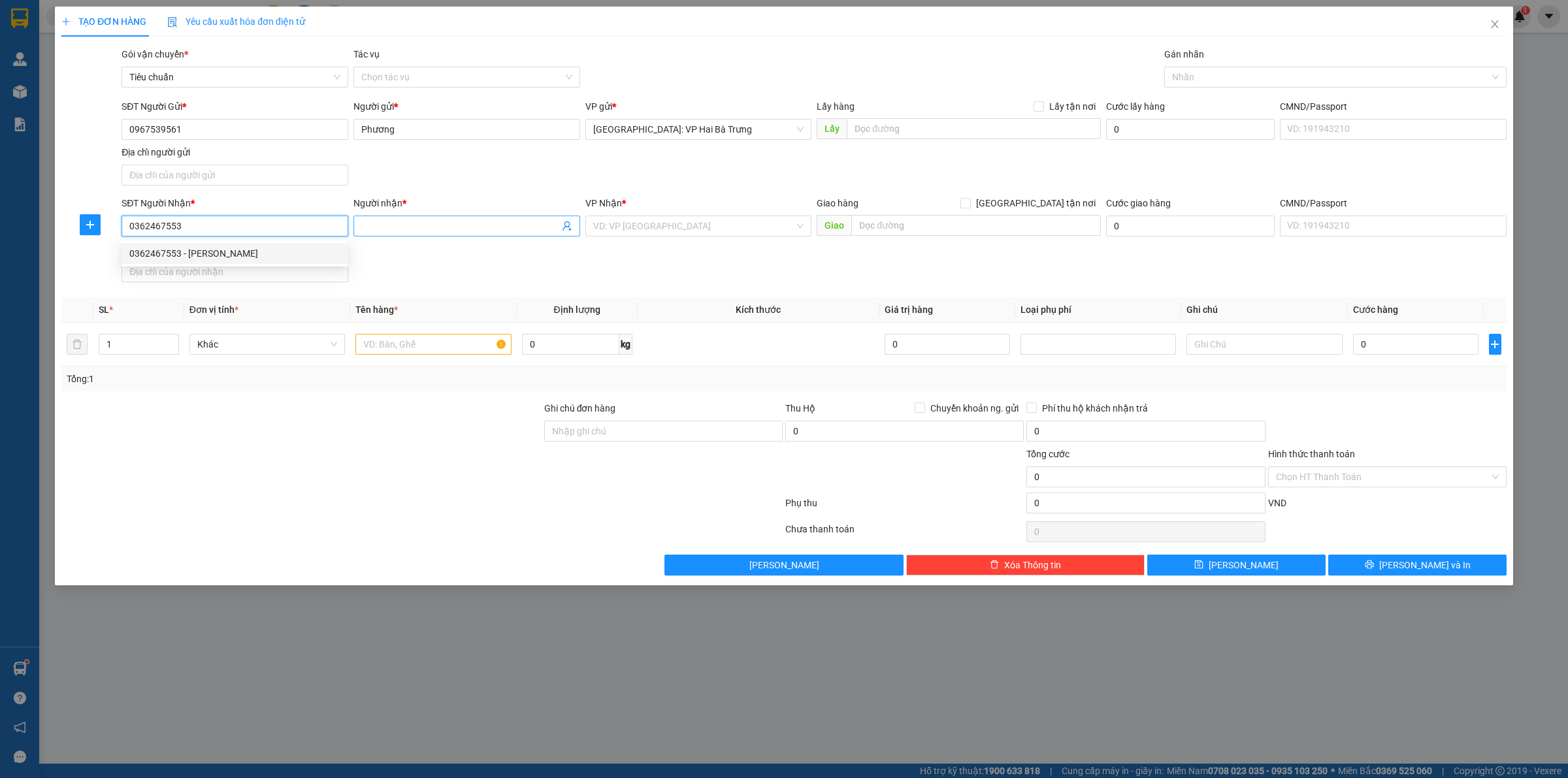
type input "0362467553"
click at [388, 237] on span at bounding box center [467, 226] width 226 height 21
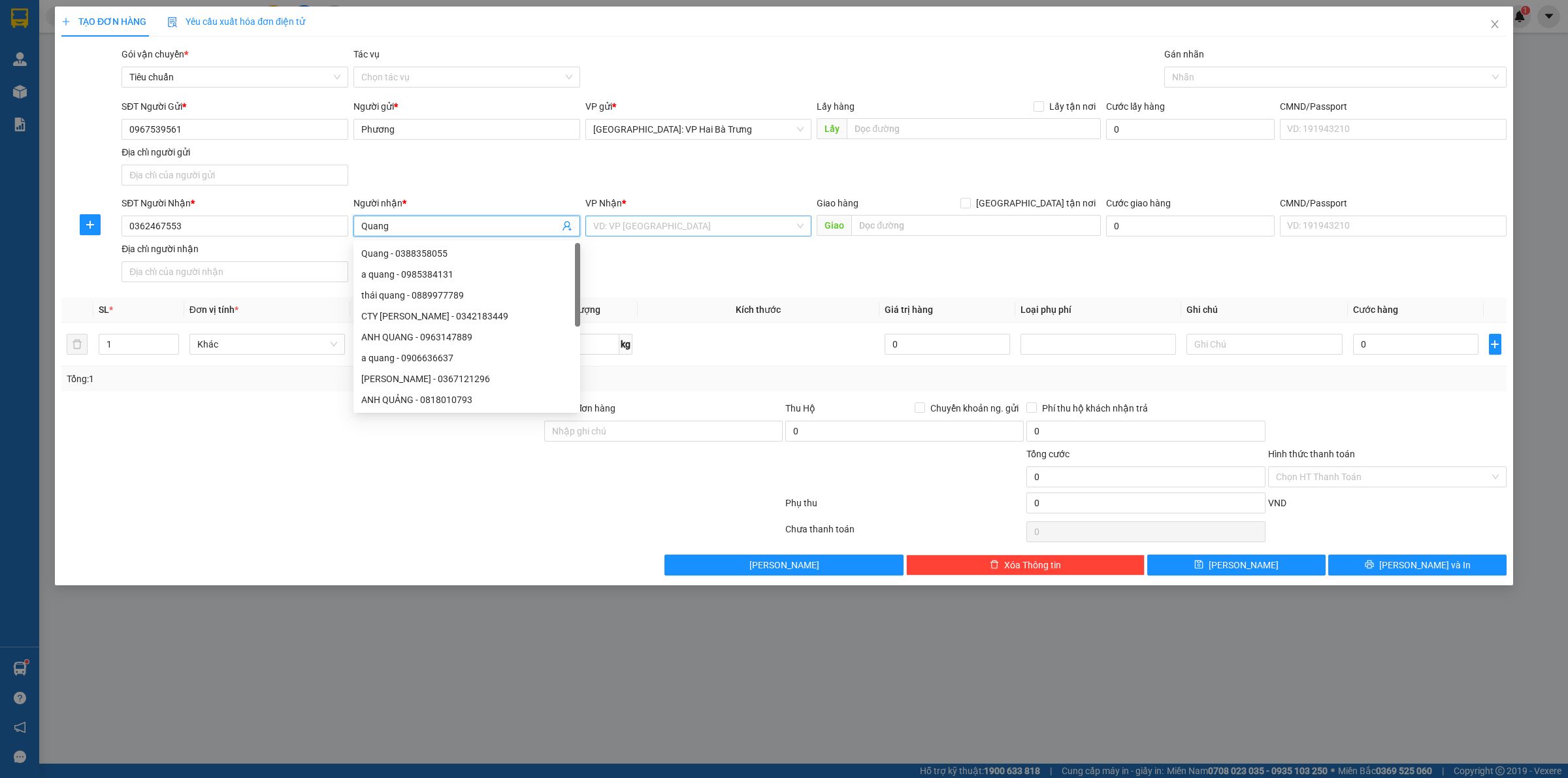
type input "Quang"
click at [717, 226] on input "search" at bounding box center [694, 226] width 202 height 20
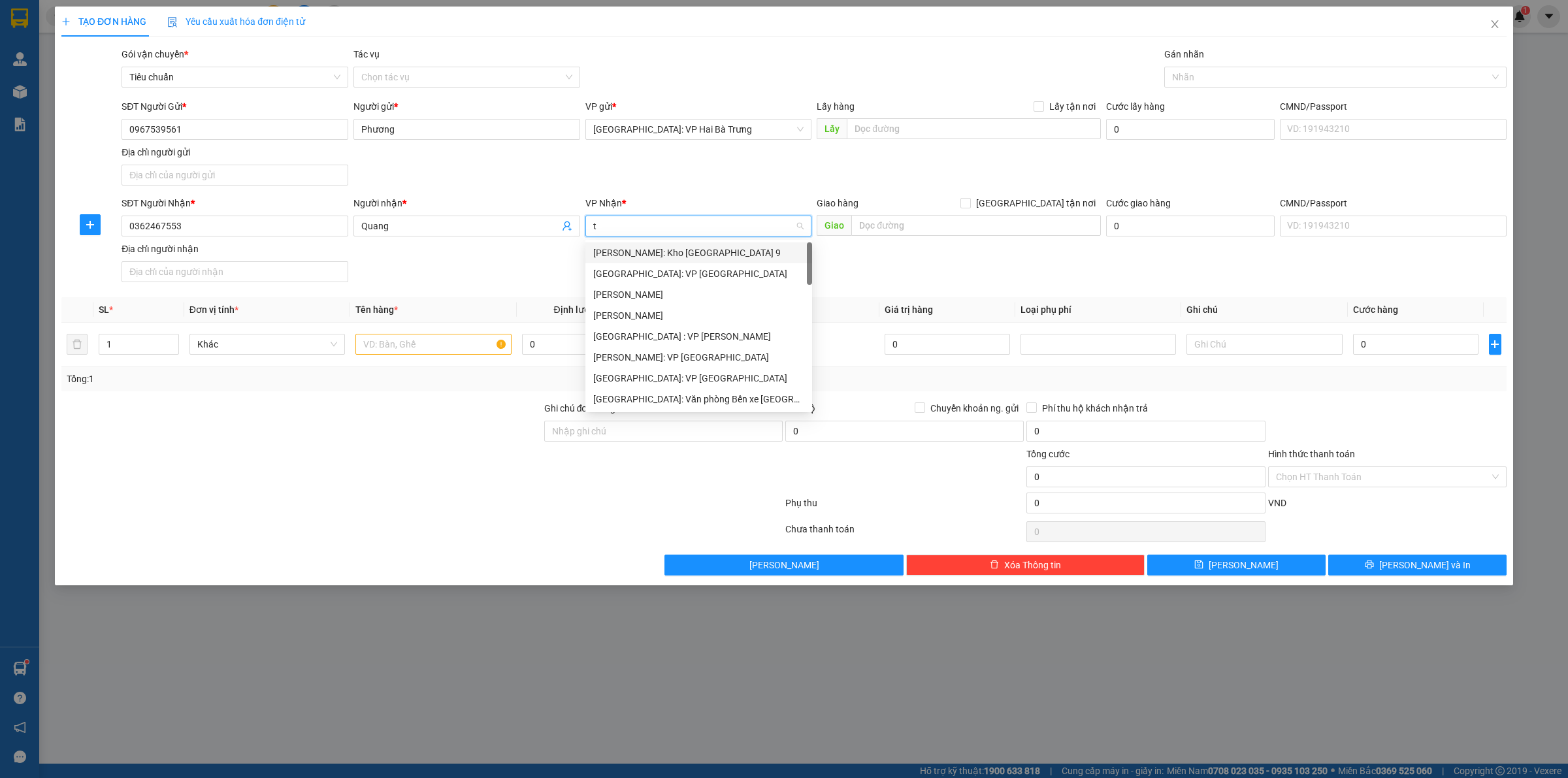
type input "th"
click at [700, 292] on div "[GEOGRAPHIC_DATA] : VP [PERSON_NAME]" at bounding box center [698, 295] width 211 height 15
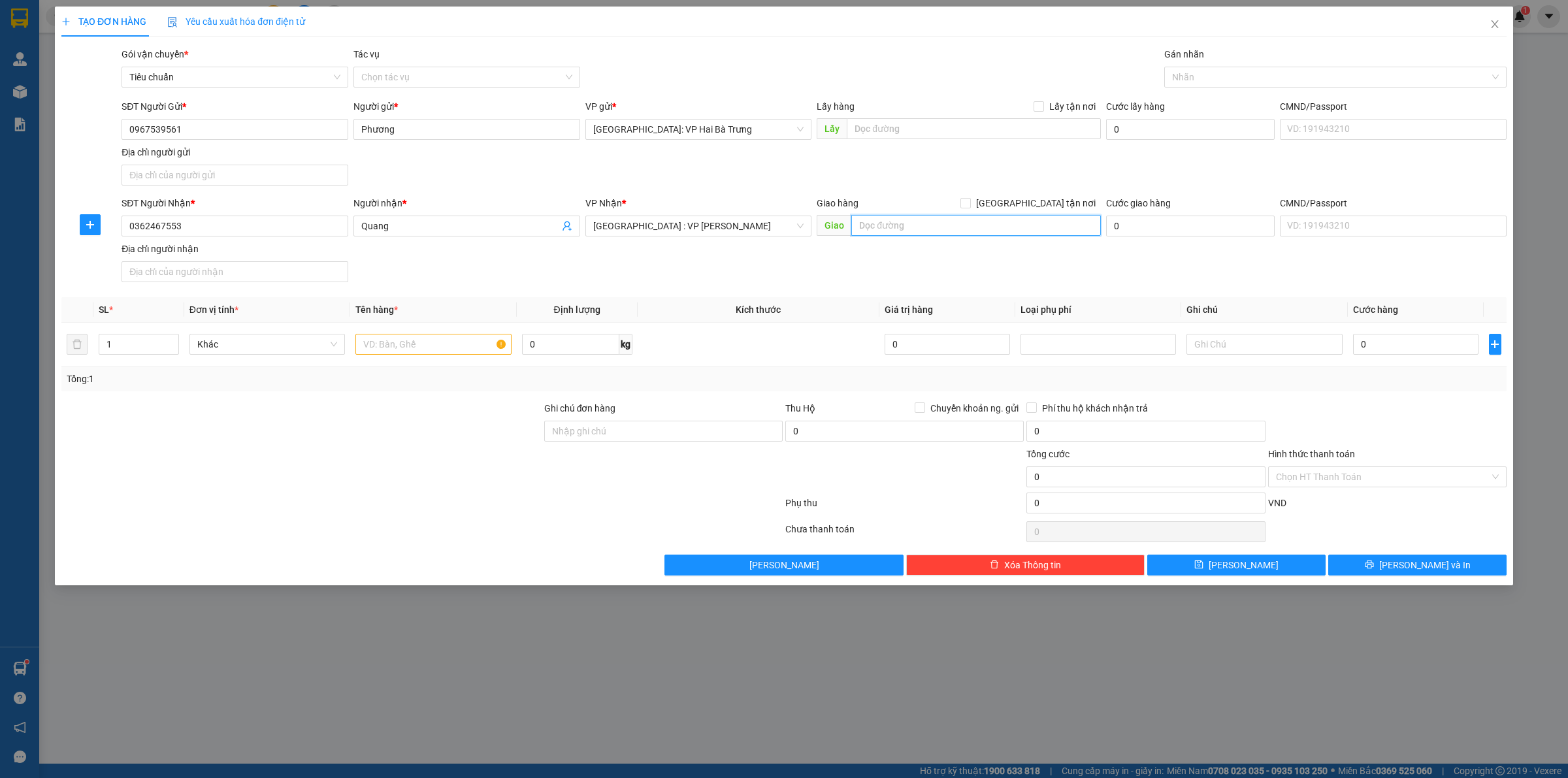
click at [906, 230] on input "text" at bounding box center [976, 225] width 250 height 21
type input "47 nguyễn tuân, sơn trà, đà nẵng"
click at [971, 207] on span at bounding box center [965, 203] width 10 height 10
click at [969, 207] on input "[GEOGRAPHIC_DATA] tận nơi" at bounding box center [965, 202] width 9 height 9
checkbox input "true"
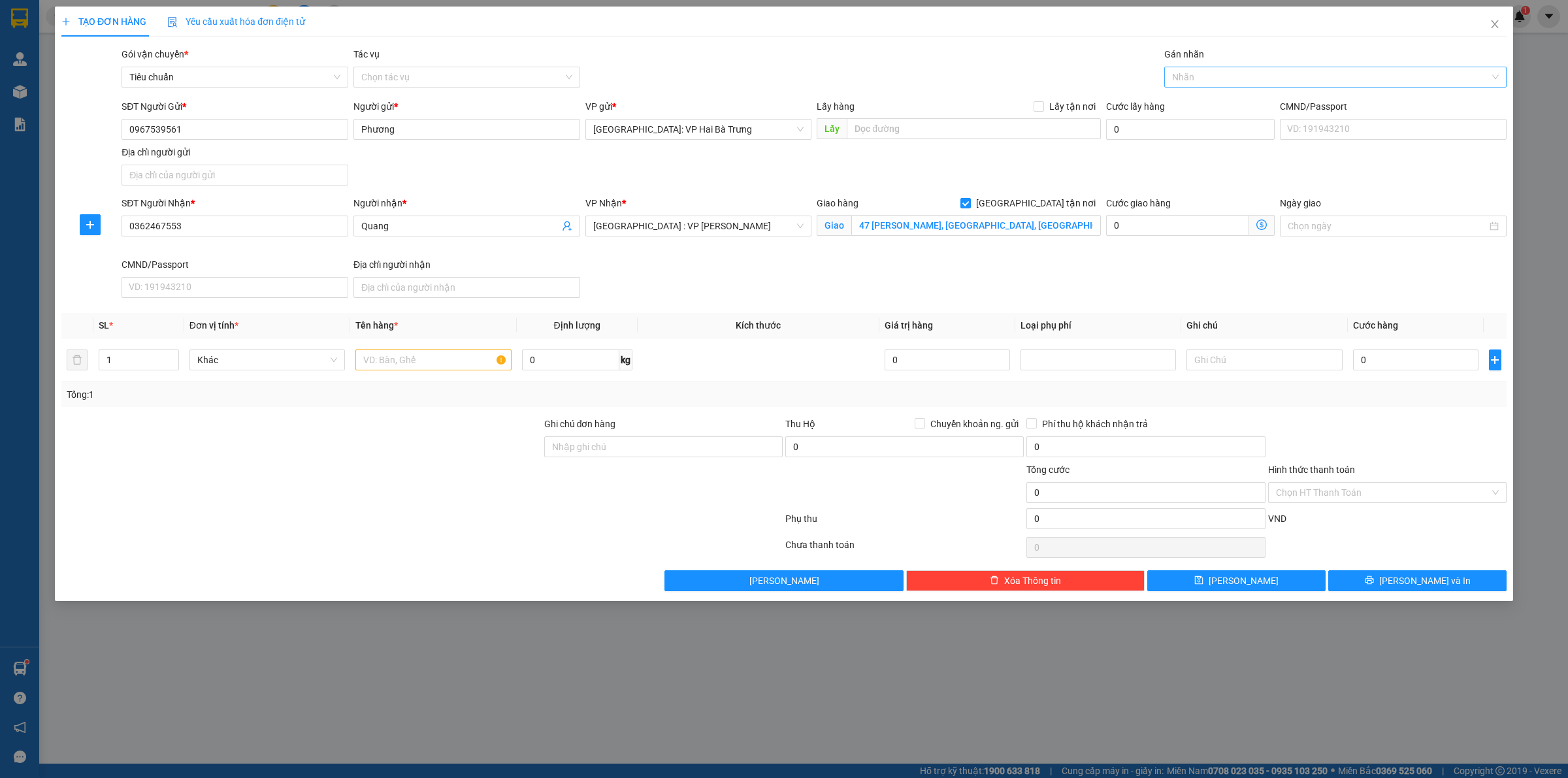
click at [1232, 77] on div at bounding box center [1328, 77] width 323 height 16
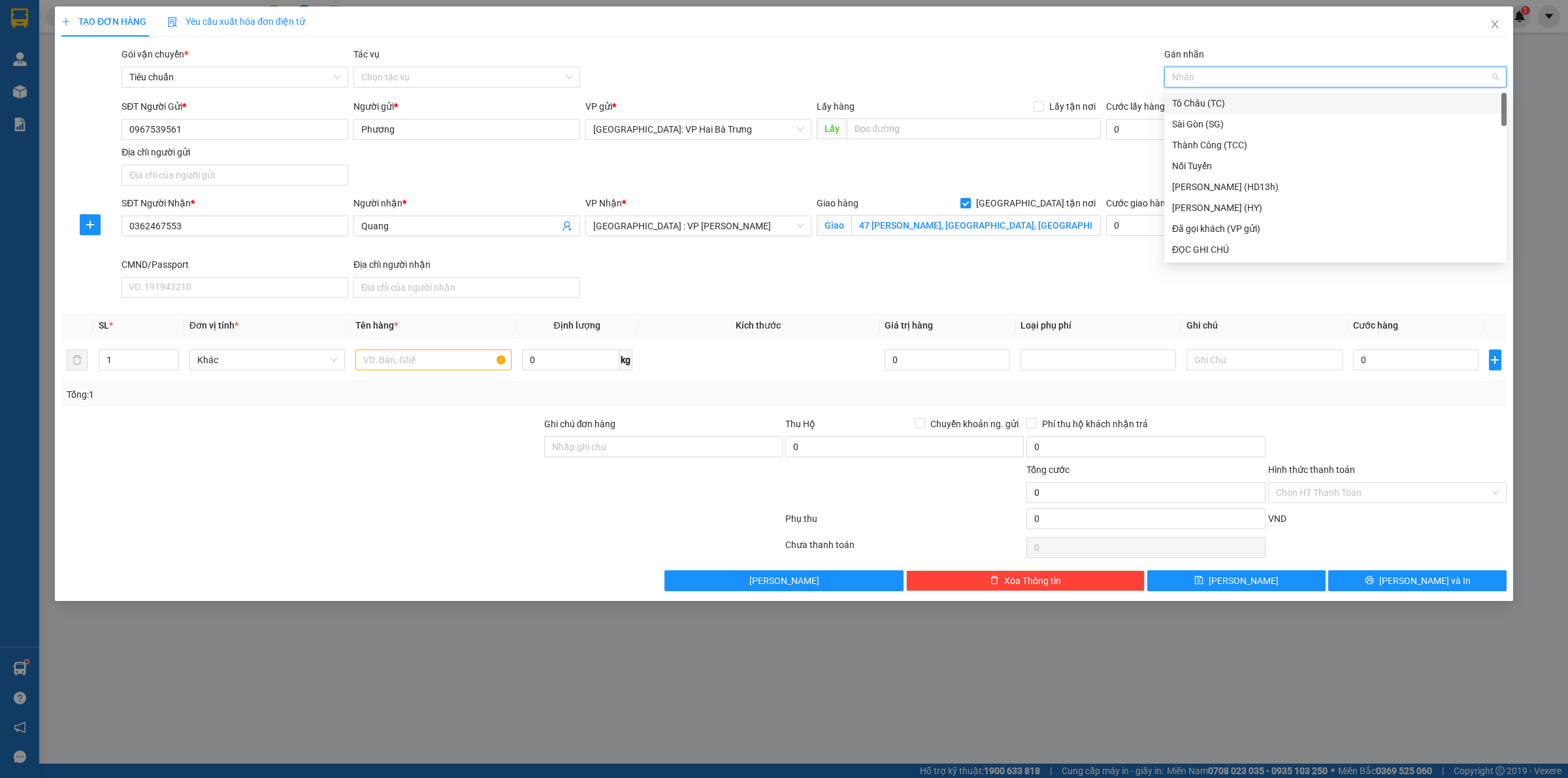
type input "G"
click at [1199, 256] on div "[GEOGRAPHIC_DATA] tận nơi" at bounding box center [1335, 250] width 327 height 15
type input "xe"
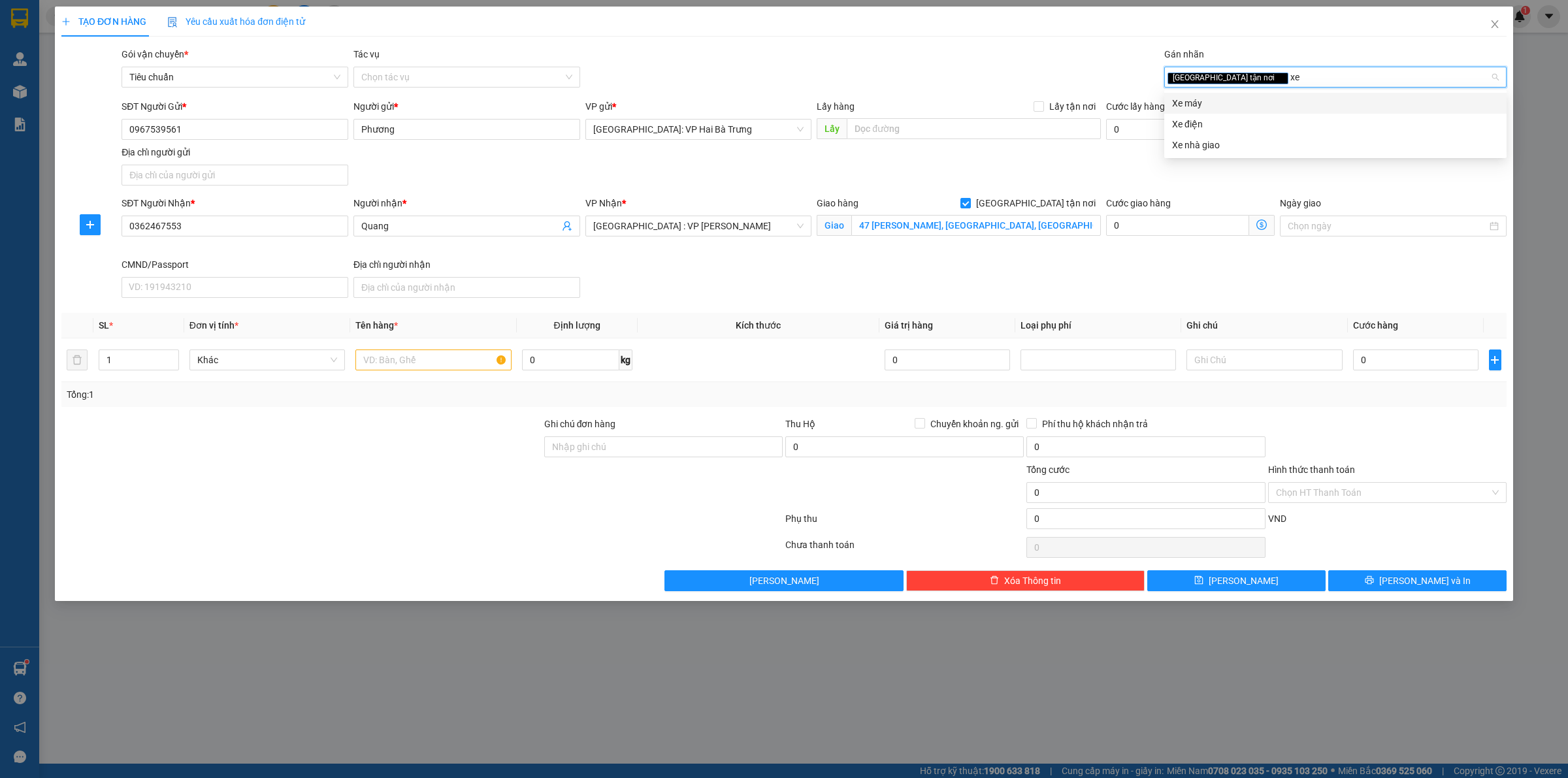
click at [1203, 98] on div "Xe máy" at bounding box center [1335, 103] width 327 height 15
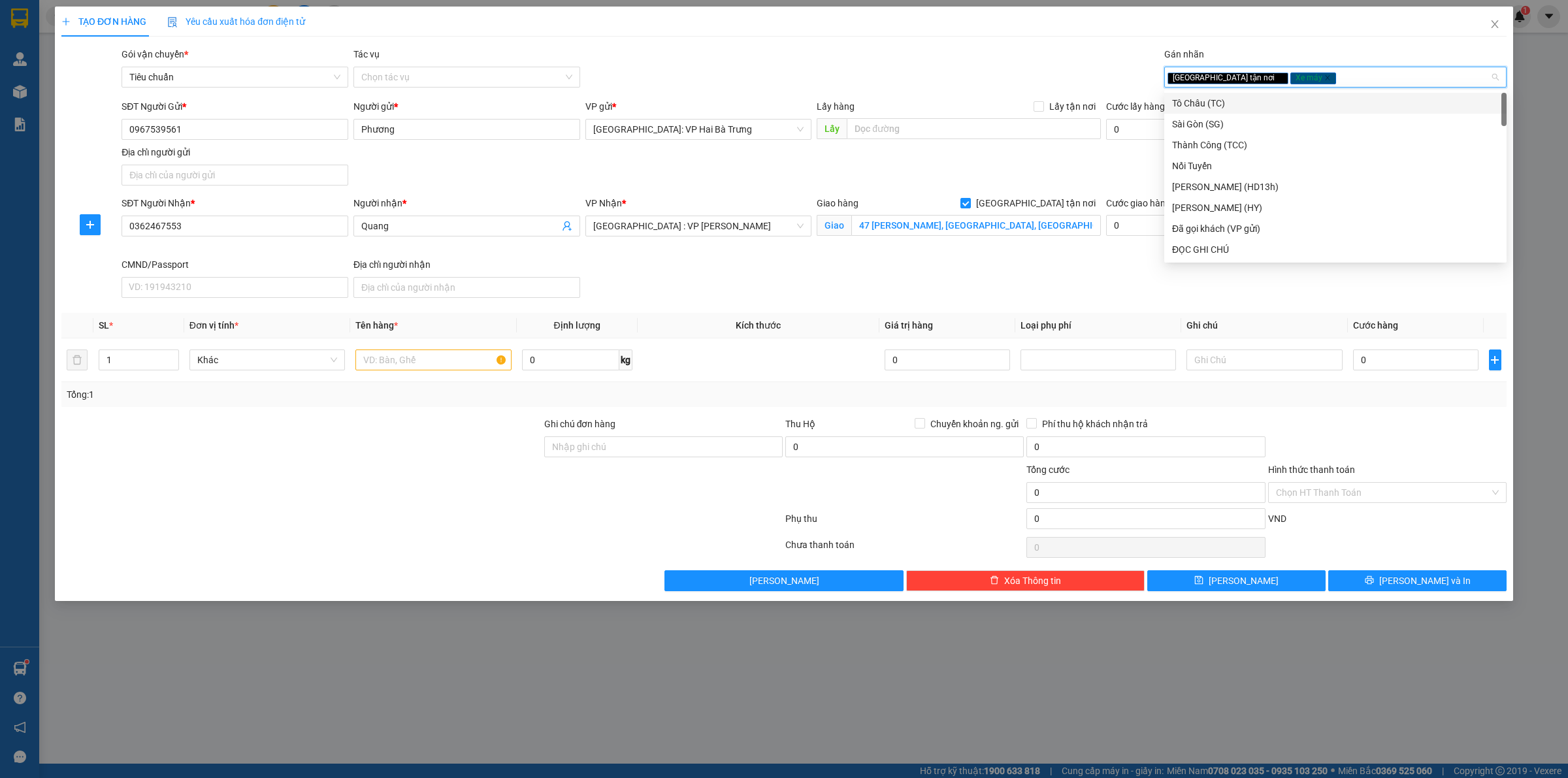
type input "D"
click at [1302, 82] on div "Giao tận nơi Xe máy" at bounding box center [1328, 77] width 323 height 16
type input "D"
type input "Đ"
click at [1259, 144] on div "ĐỌC GHI CHÚ" at bounding box center [1335, 145] width 327 height 15
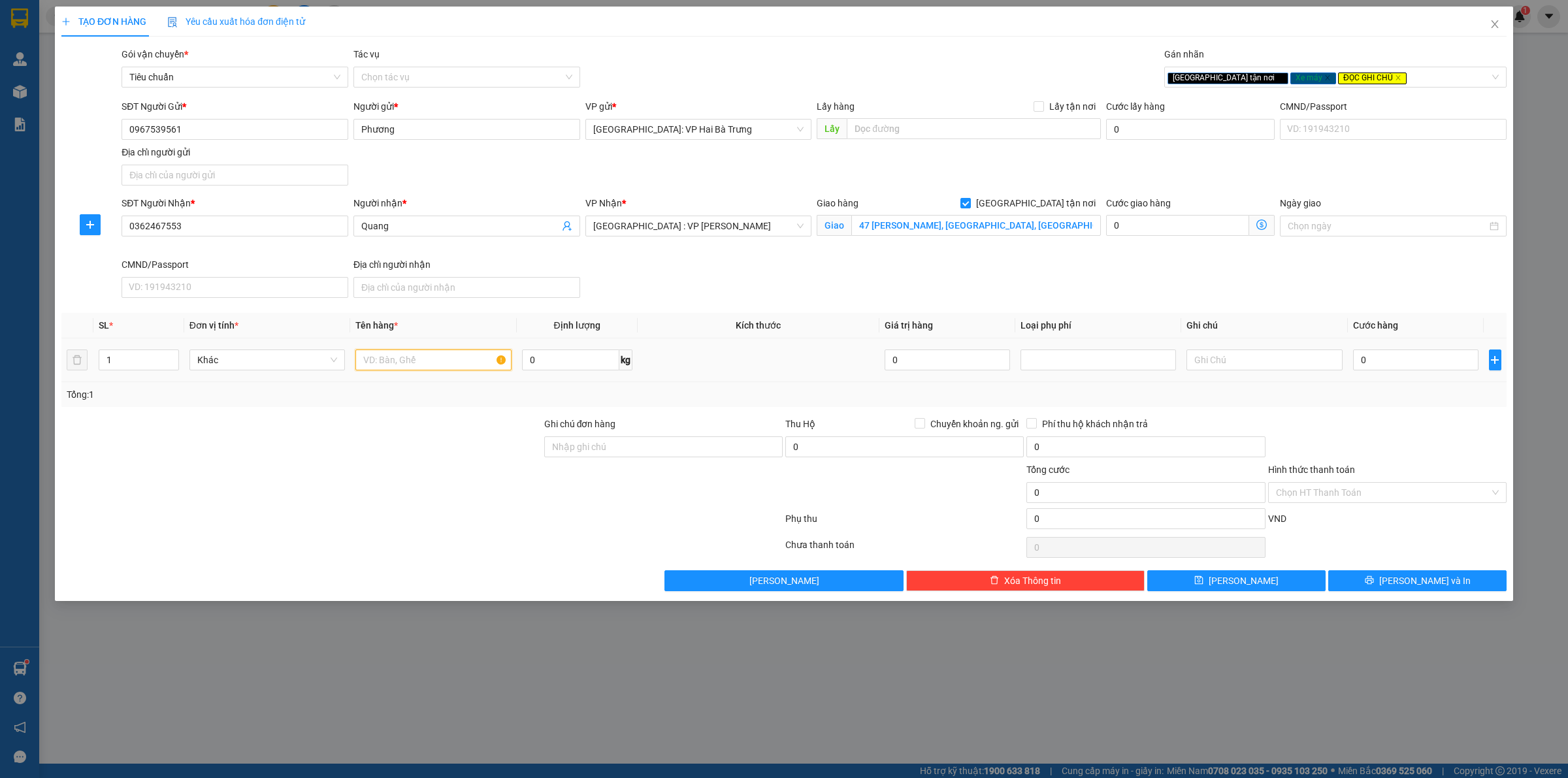
drag, startPoint x: 430, startPoint y: 368, endPoint x: 443, endPoint y: 364, distance: 13.6
click at [432, 367] on input "text" at bounding box center [433, 359] width 155 height 21
type input "1 xe máy future biển số 29N1 400.18"
drag, startPoint x: 745, startPoint y: 451, endPoint x: 758, endPoint y: 446, distance: 13.9
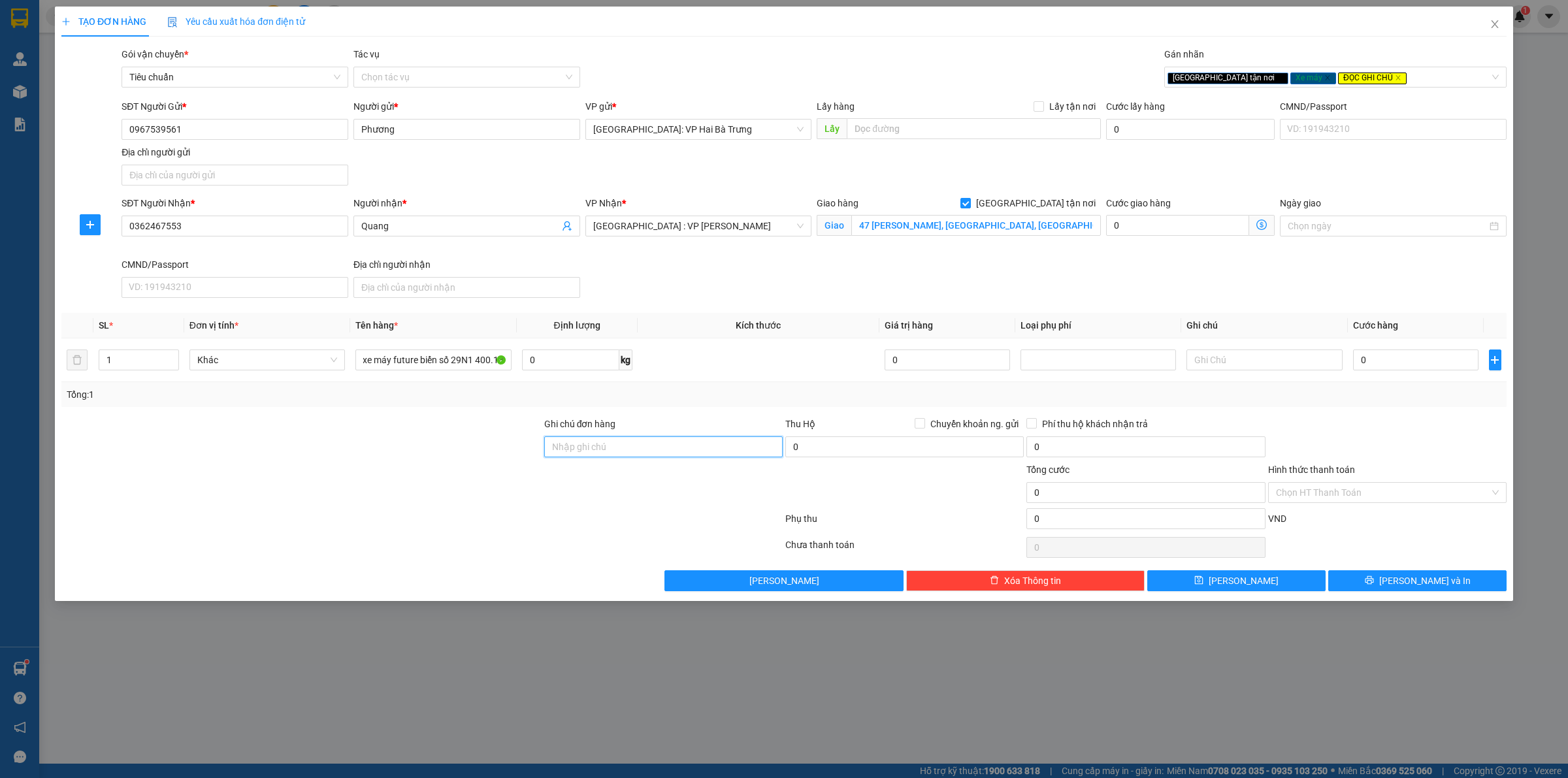
click at [745, 451] on input "Ghi chú đơn hàng" at bounding box center [663, 446] width 238 height 21
type input "có 1 chìa khoá, giấy tờ xe, 2 gương"
click at [1004, 218] on input "47 nguyễn tuân, sơn trà, đà nẵng" at bounding box center [976, 225] width 250 height 21
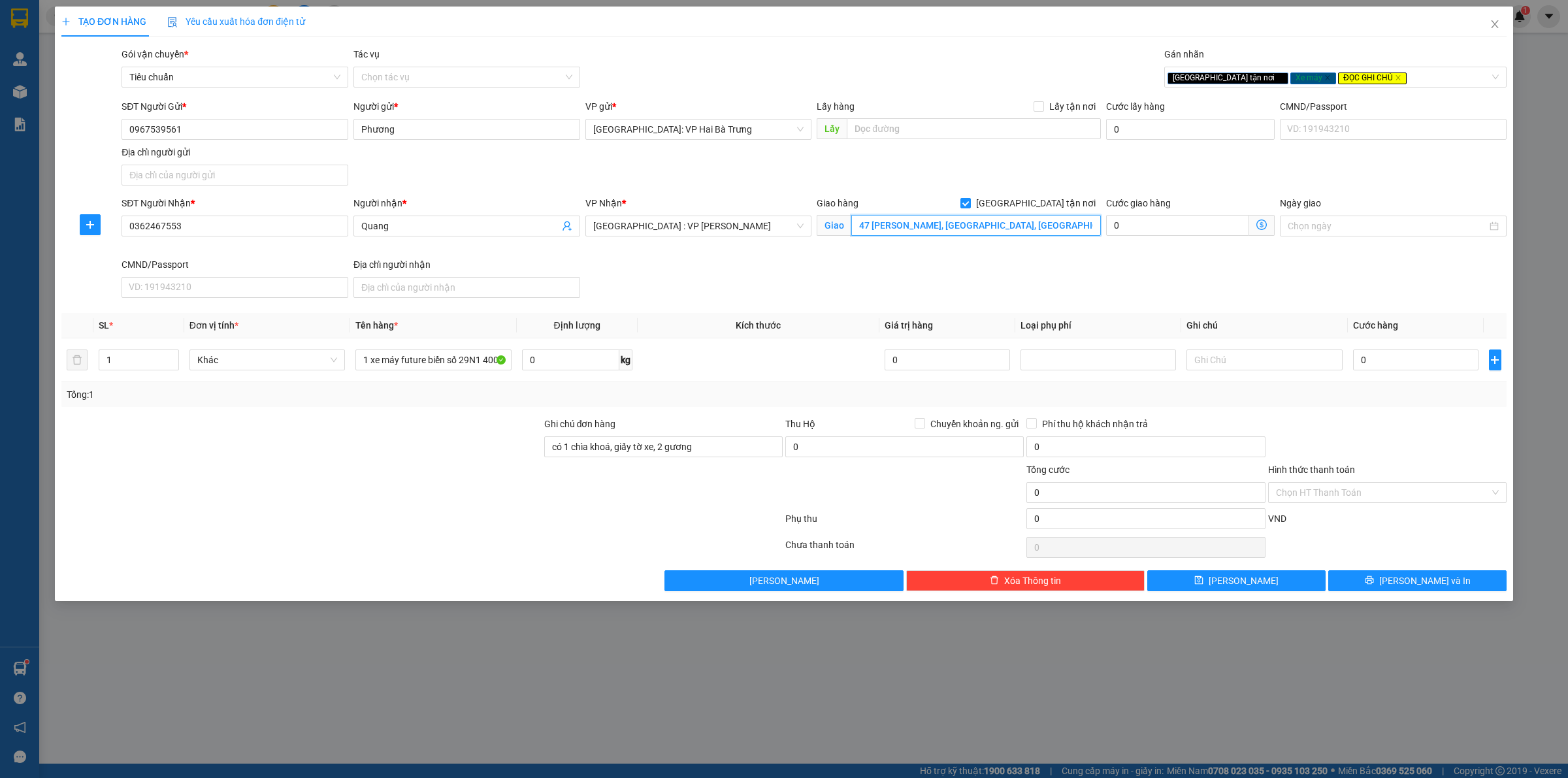
click at [1004, 217] on input "47 nguyễn tuân, sơn trà, đà nẵng" at bounding box center [976, 225] width 250 height 21
drag, startPoint x: 1220, startPoint y: 78, endPoint x: 1325, endPoint y: 258, distance: 208.4
click at [1278, 77] on icon "close" at bounding box center [1280, 78] width 4 height 4
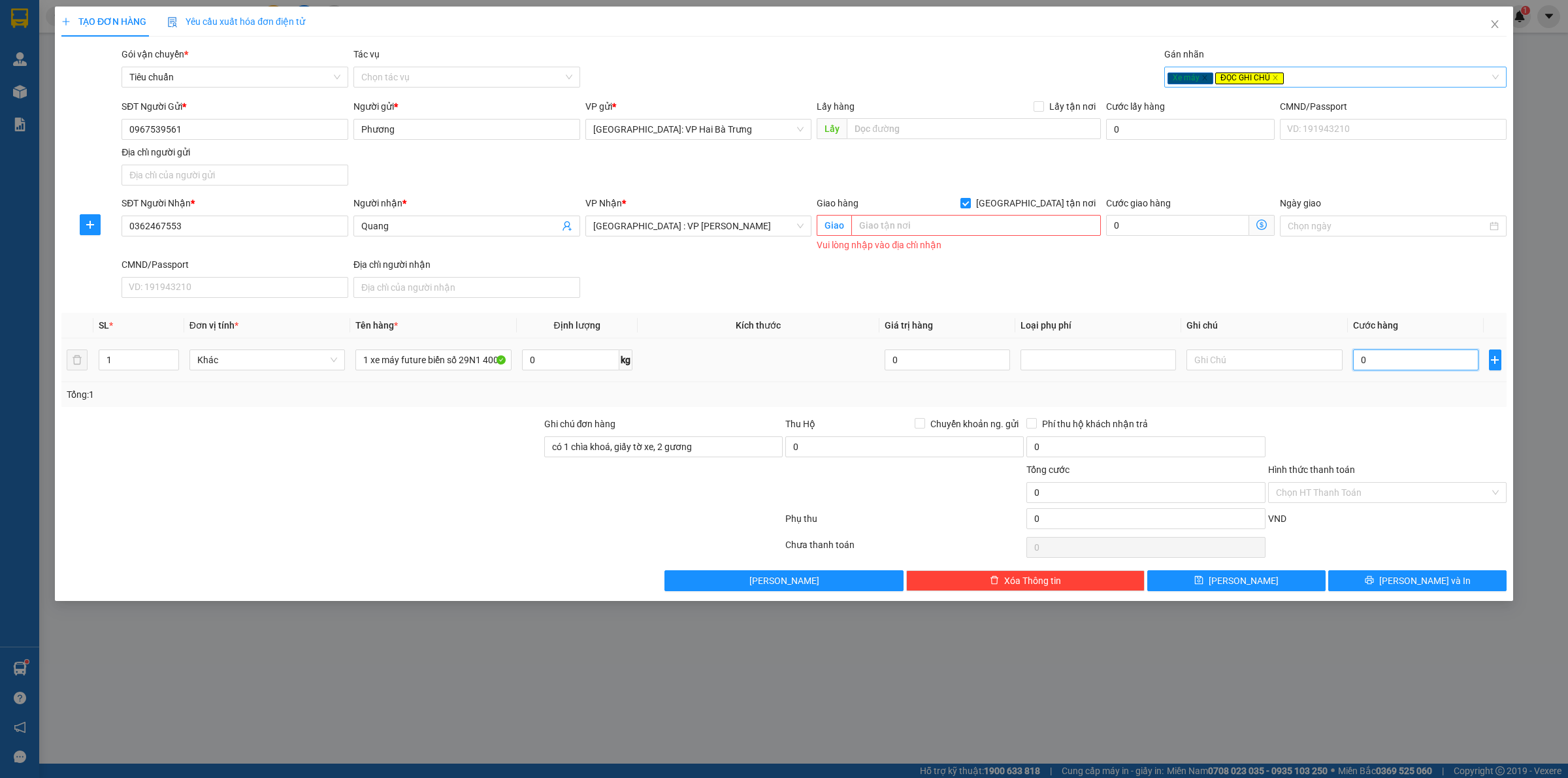
drag, startPoint x: 1432, startPoint y: 363, endPoint x: 1402, endPoint y: 356, distance: 30.8
click at [1432, 362] on input "0" at bounding box center [1416, 359] width 126 height 21
type input "6"
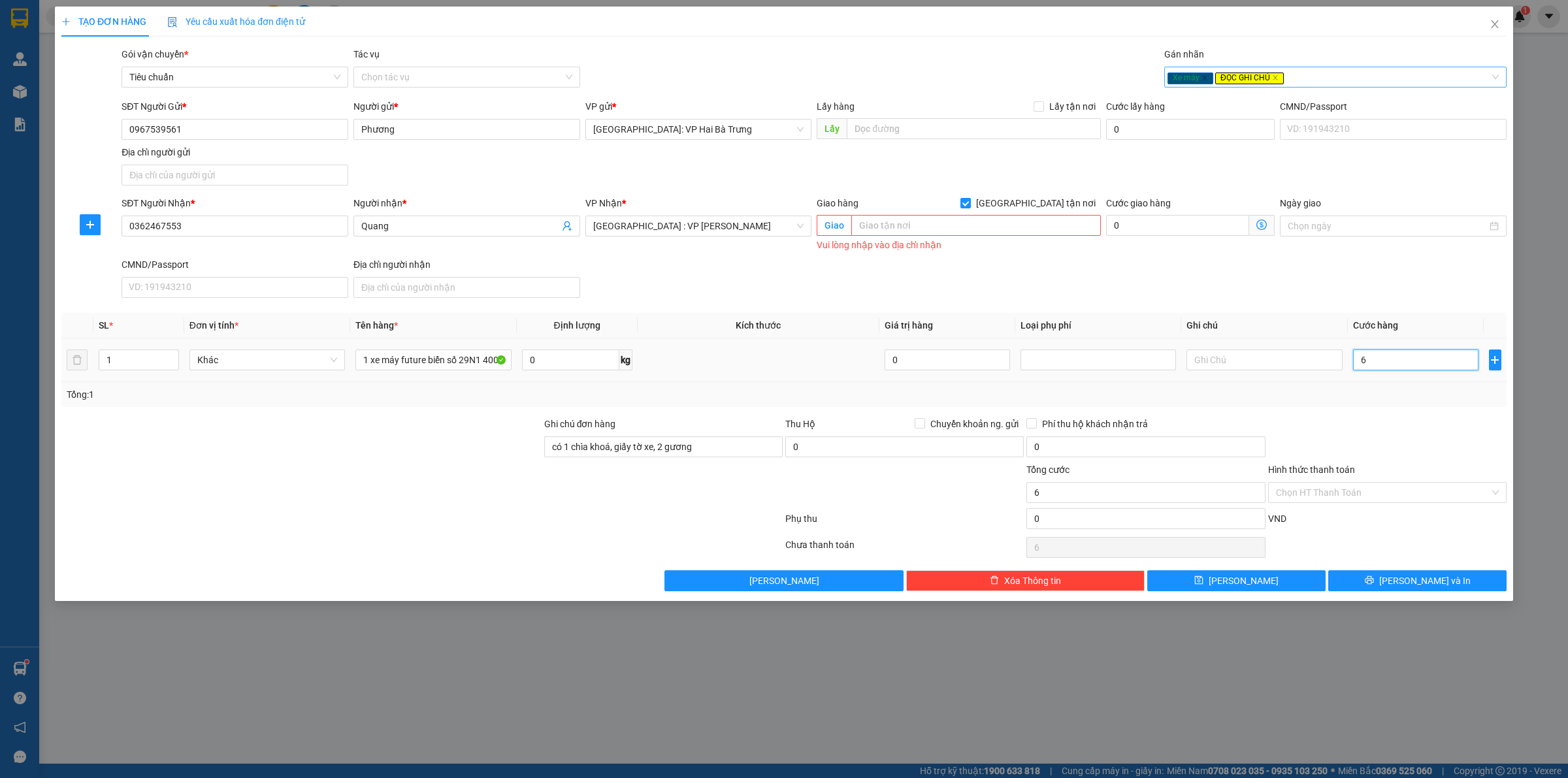
type input "67"
type input "670"
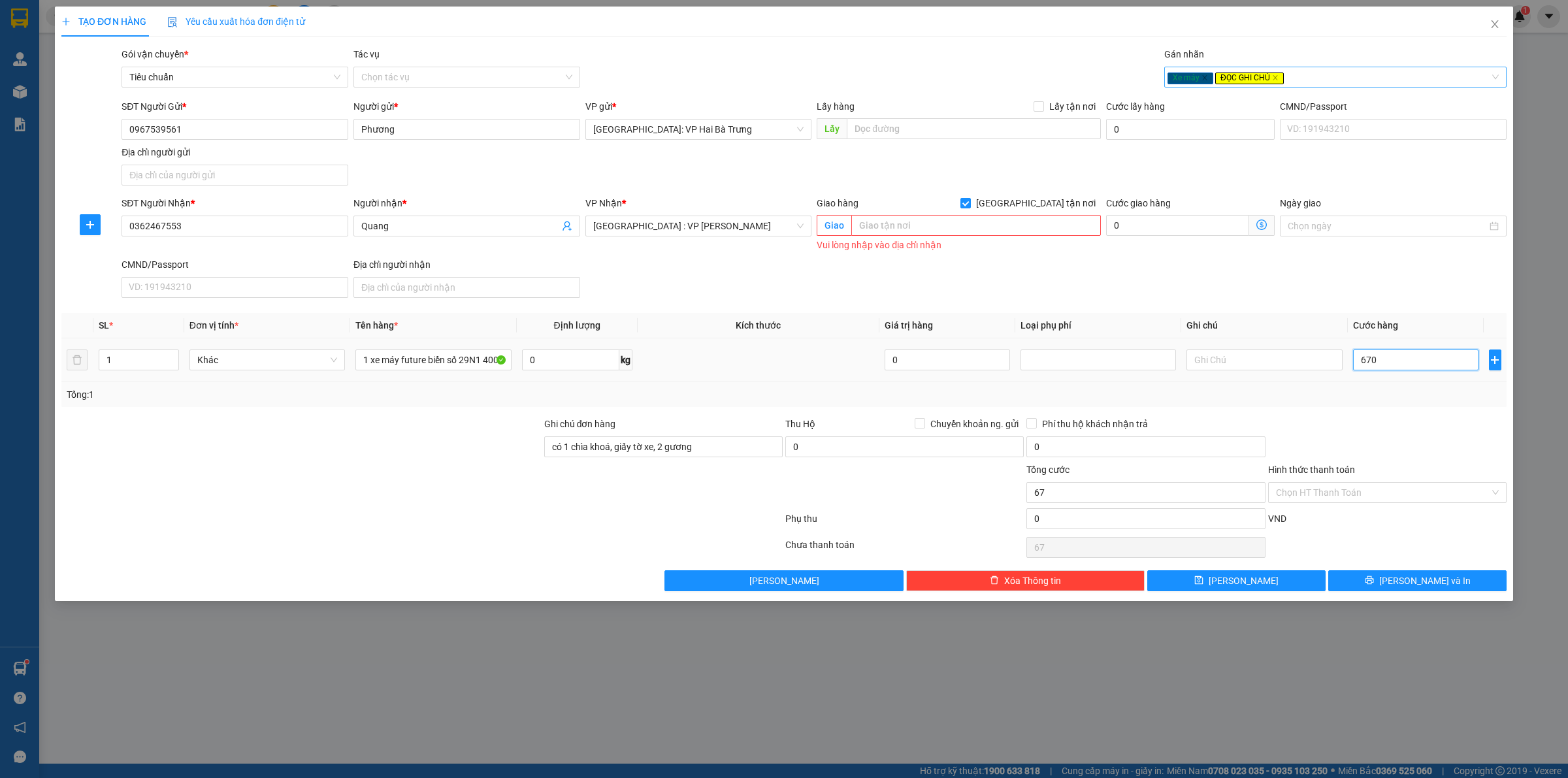
type input "670"
type input "6.700"
type input "67.000"
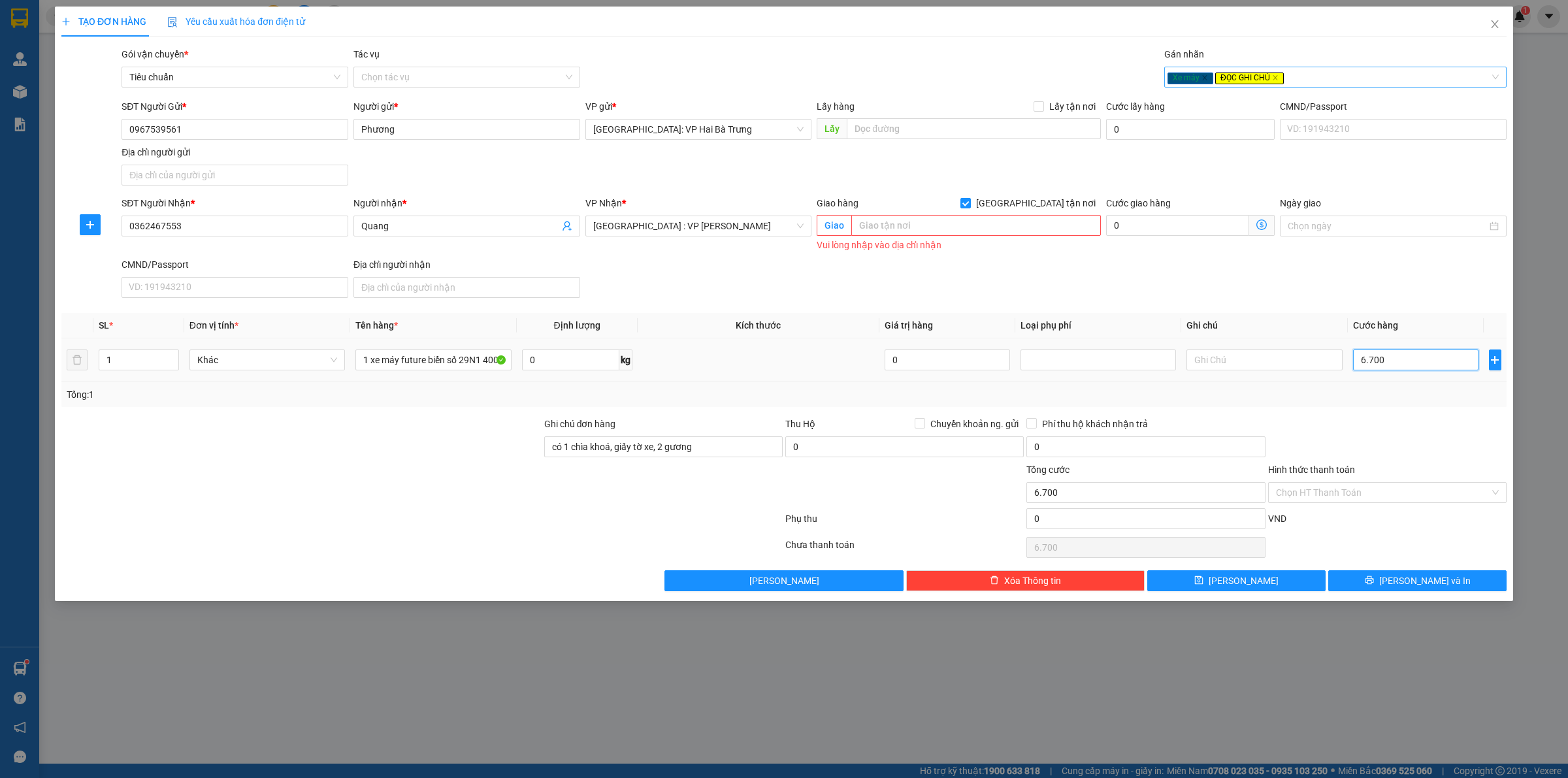
type input "67.000"
type input "670.000"
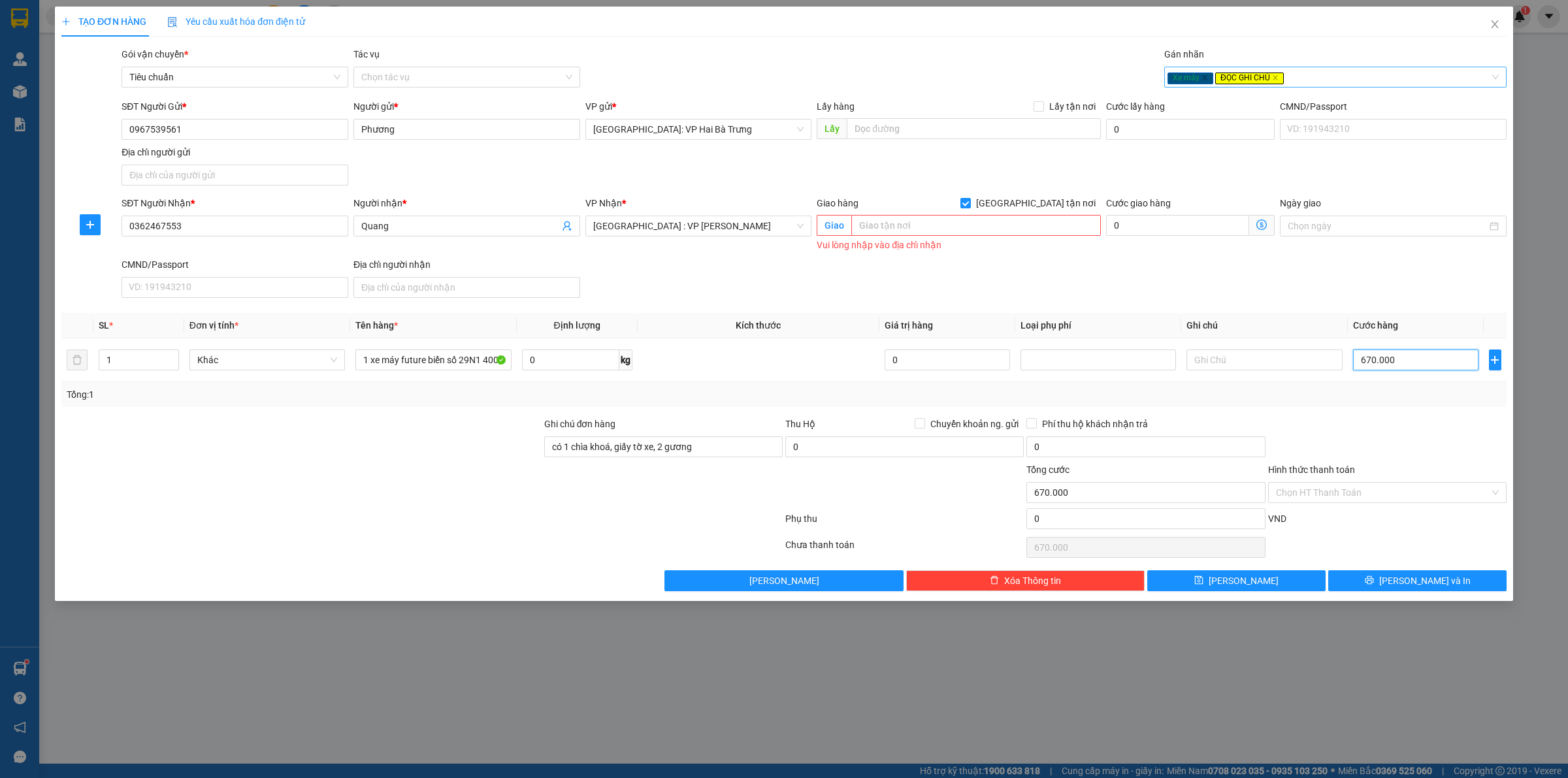
type input "6"
type input "62"
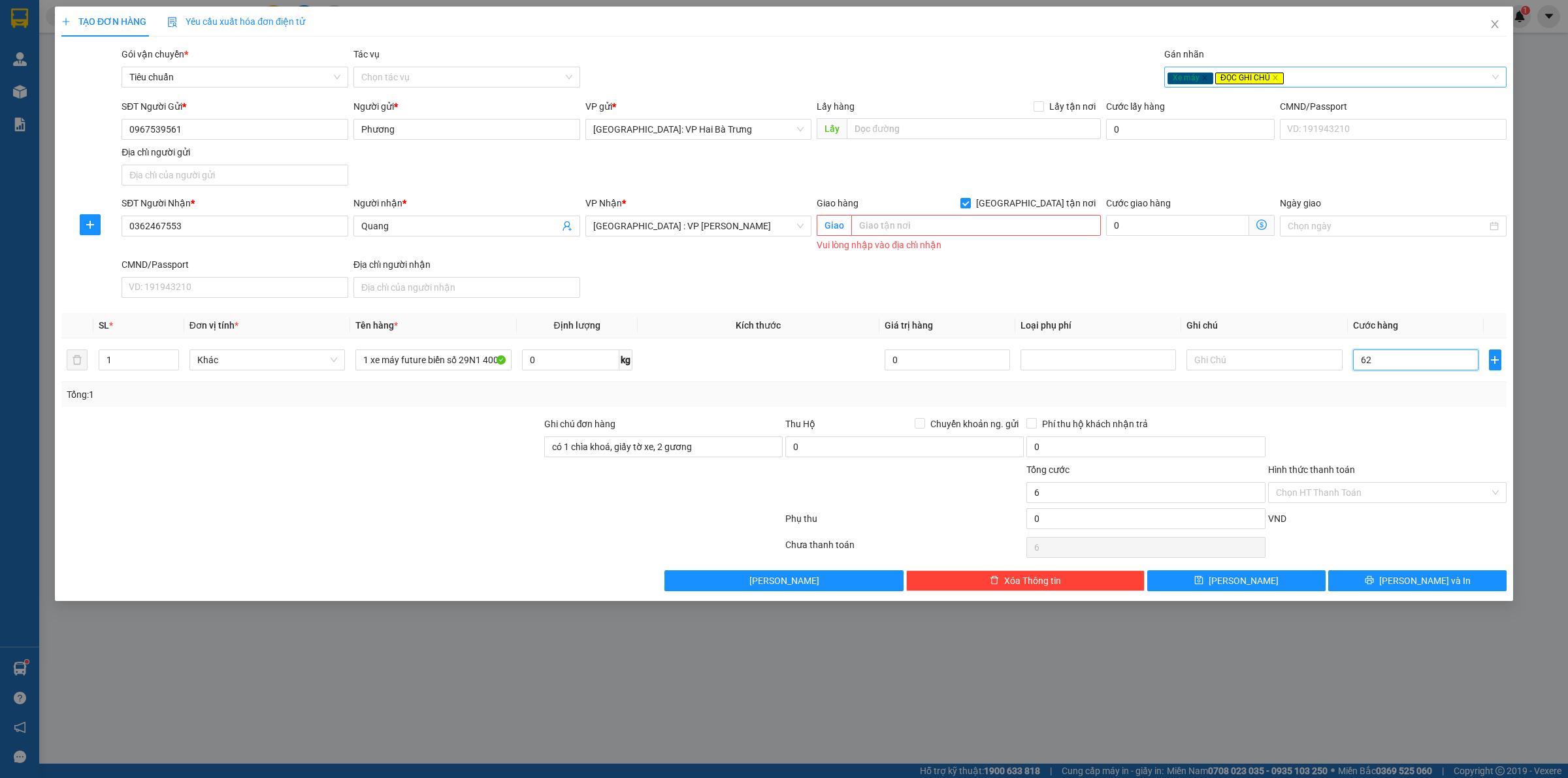
type input "62"
type input "620"
type input "6.200"
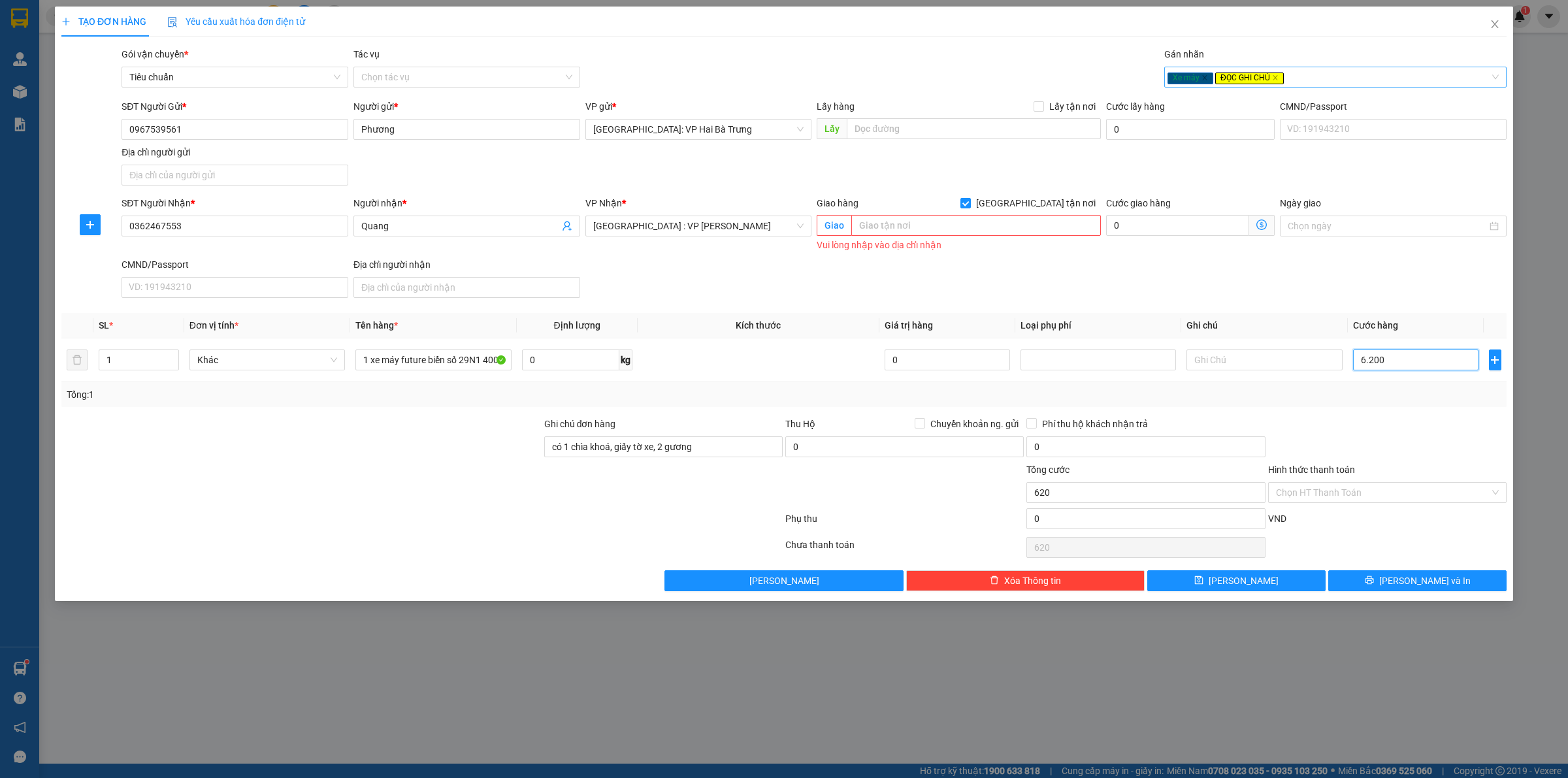
type input "6.200"
type input "62.000"
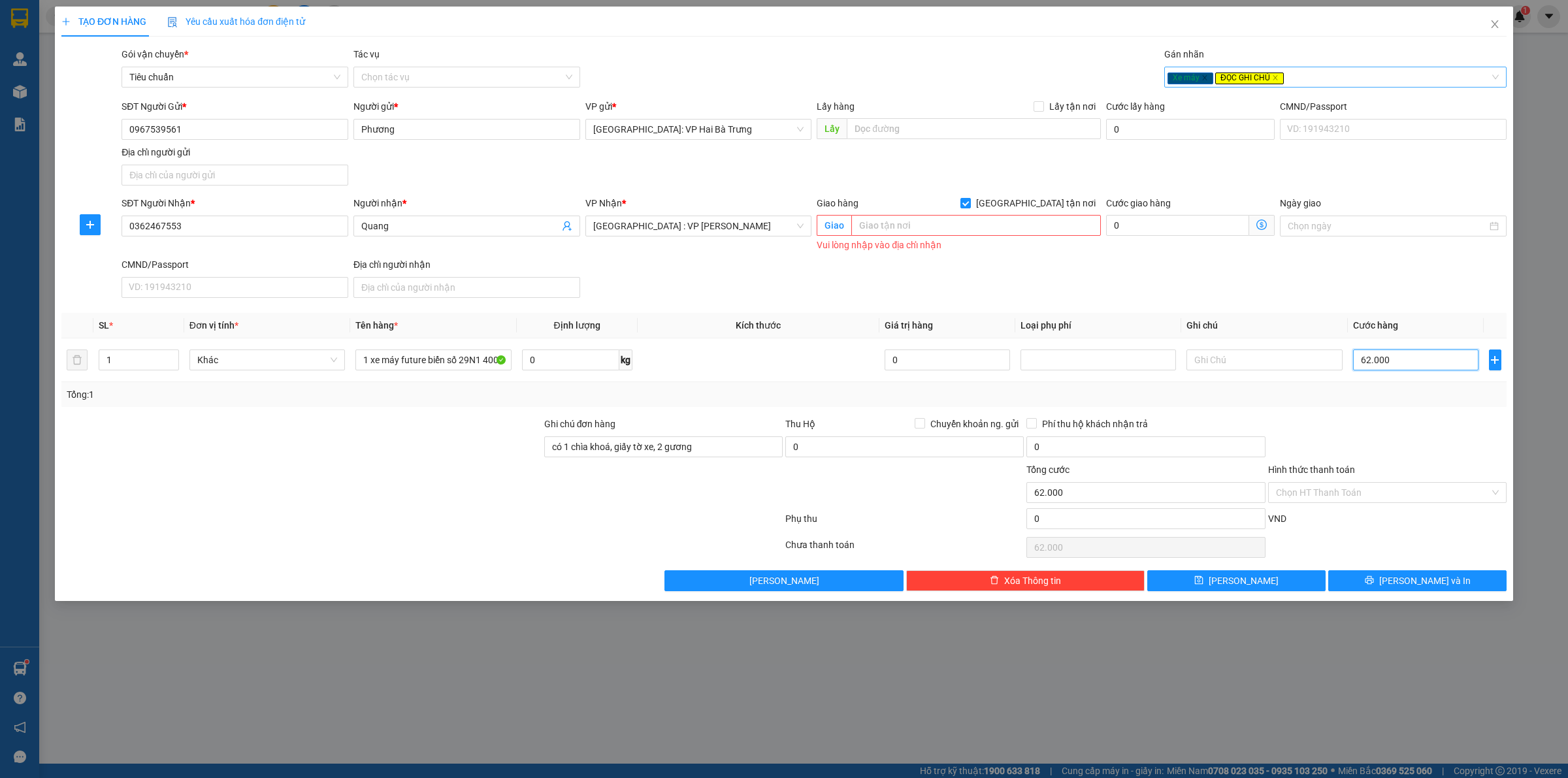
type input "620.000"
click at [1360, 494] on input "Hình thức thanh toán" at bounding box center [1382, 492] width 213 height 20
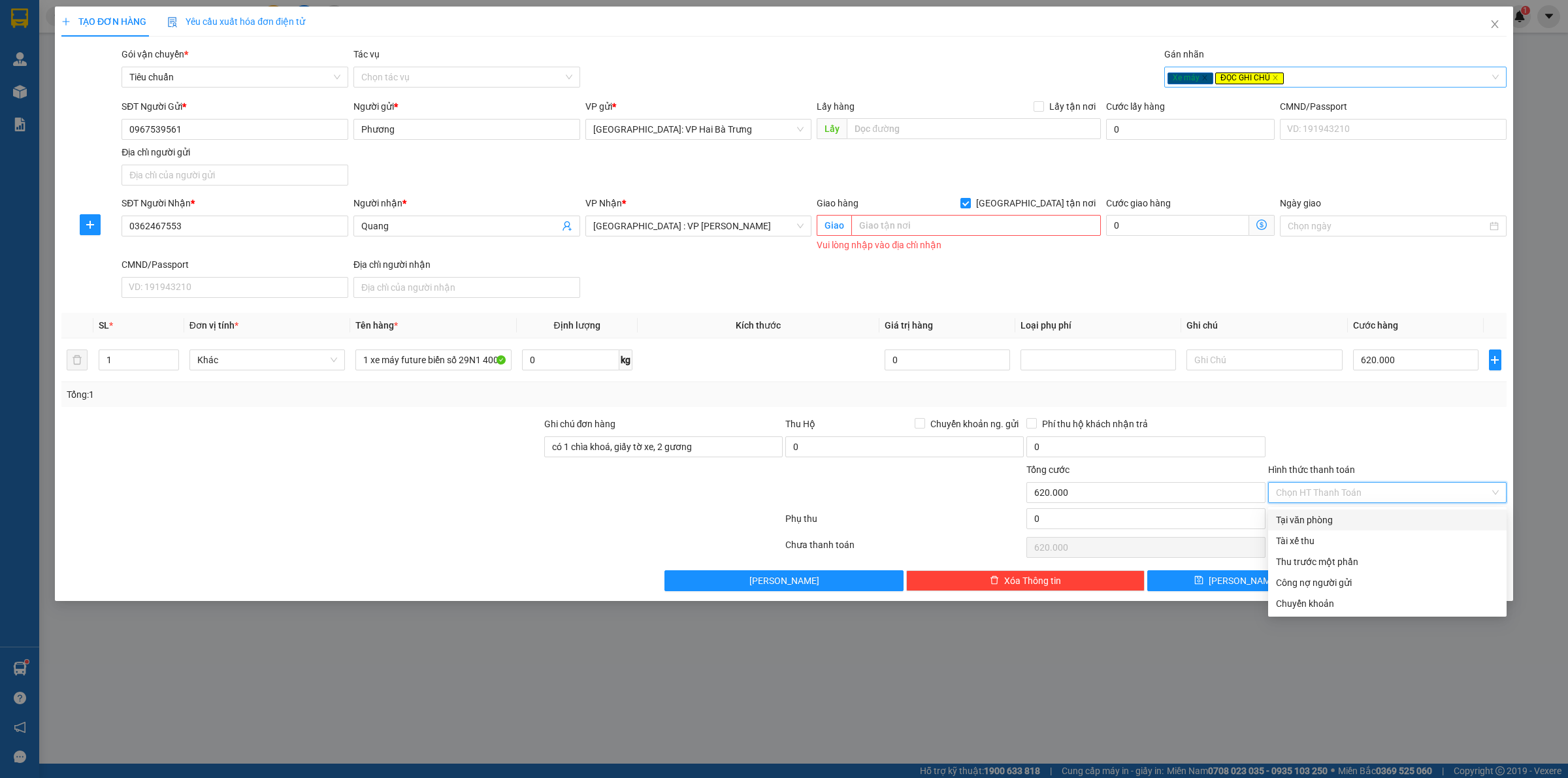
click at [1388, 520] on div "Tại văn phòng" at bounding box center [1387, 520] width 223 height 15
type input "0"
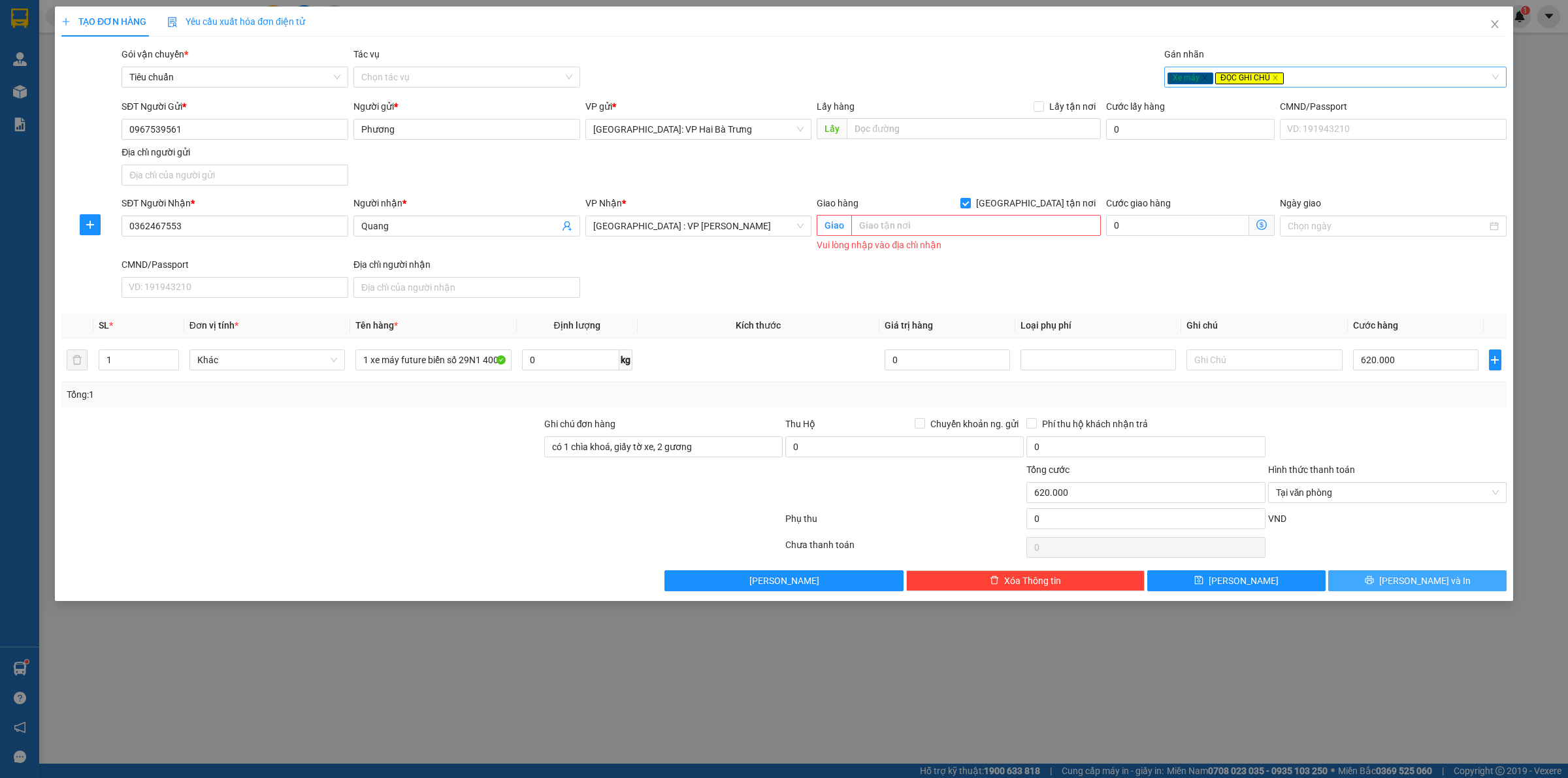
click at [1402, 573] on button "[PERSON_NAME] và In" at bounding box center [1417, 581] width 179 height 21
click at [1418, 584] on span "[PERSON_NAME] và In" at bounding box center [1425, 581] width 91 height 15
click at [1053, 194] on form "SĐT Người Gửi * 0967539561 Người gửi * Phương VP gửi * Hà Nội: VP Hai Bà Trưng …" at bounding box center [784, 201] width 1445 height 204
click at [1053, 197] on span "[GEOGRAPHIC_DATA] tận nơi" at bounding box center [1035, 203] width 130 height 15
click at [969, 198] on input "[GEOGRAPHIC_DATA] tận nơi" at bounding box center [965, 202] width 9 height 9
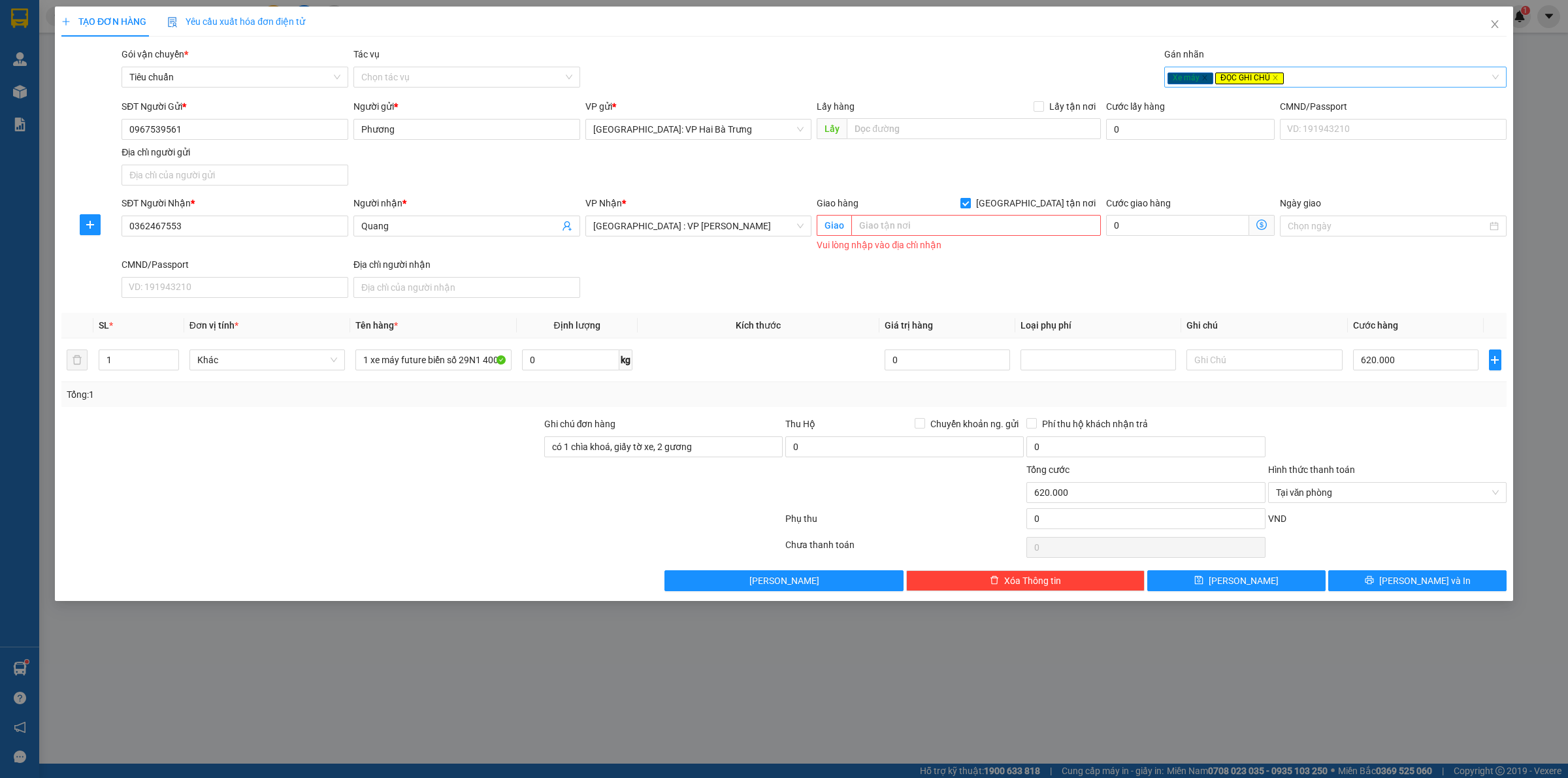
checkbox input "false"
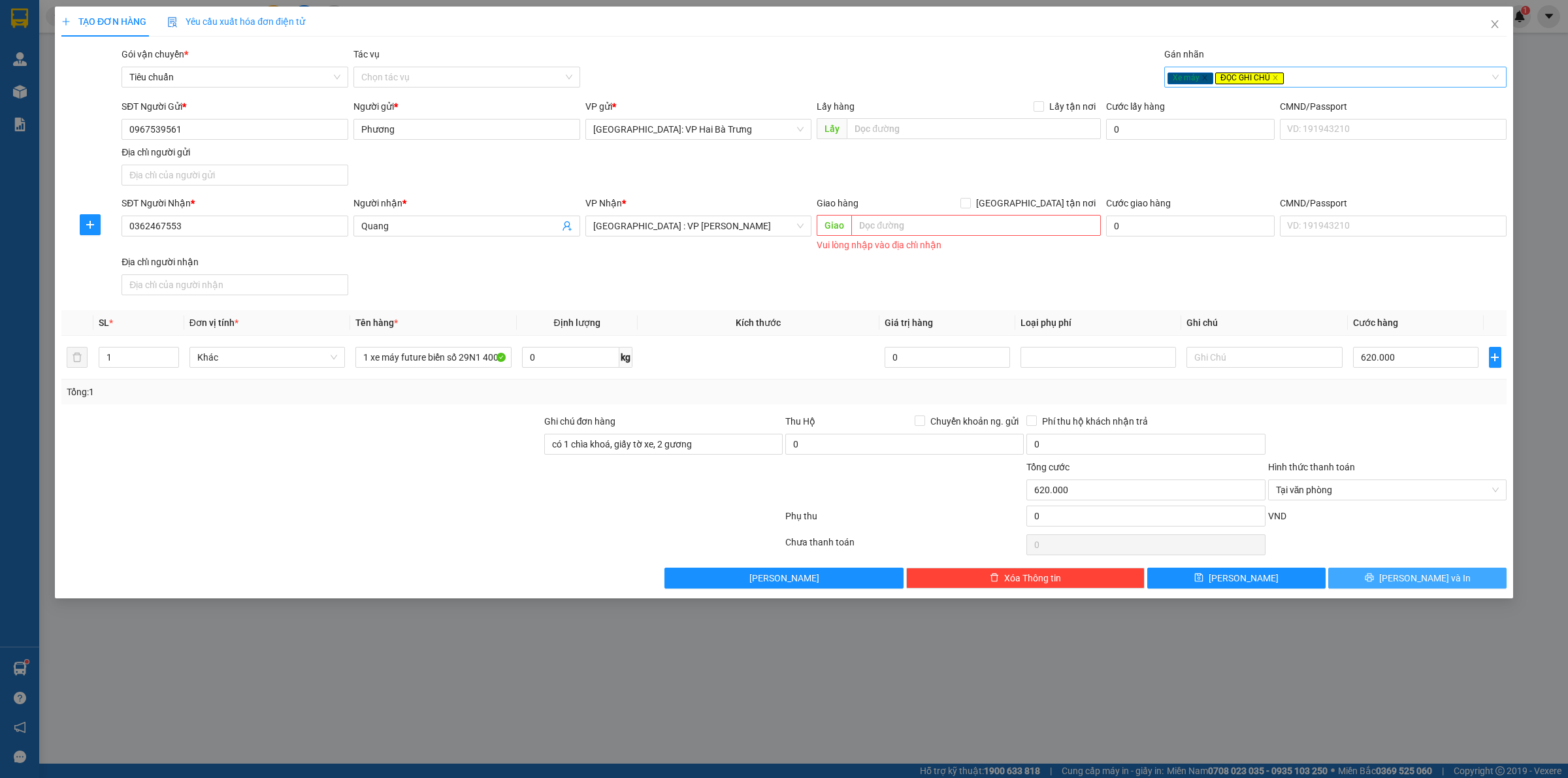
click at [1413, 577] on span "[PERSON_NAME] và In" at bounding box center [1425, 578] width 91 height 15
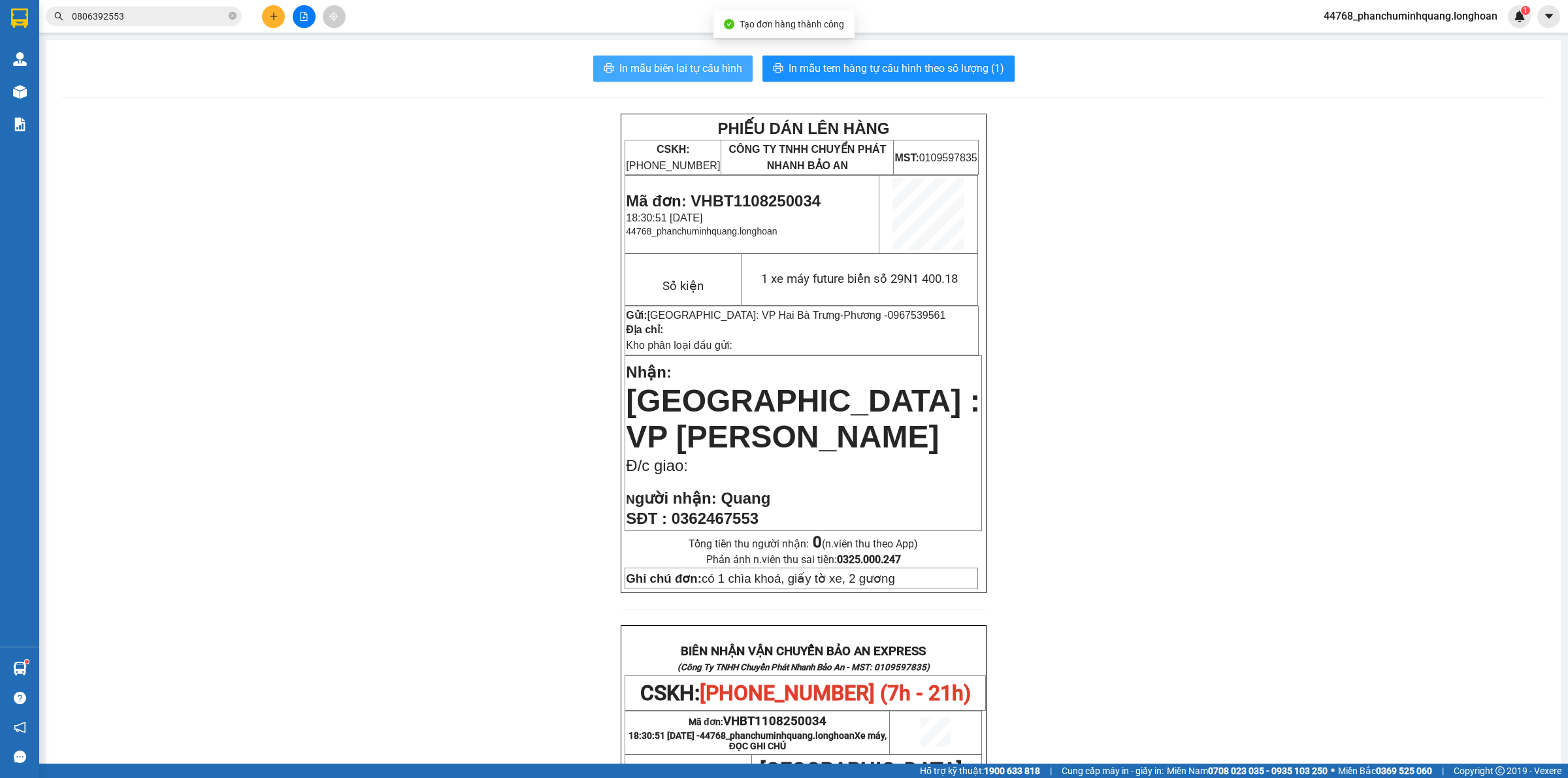
click at [721, 63] on span "In mẫu biên lai tự cấu hình" at bounding box center [680, 68] width 123 height 16
click at [835, 50] on div "In mẫu biên lai tự cấu hình In mẫu tem hàng tự cấu hình theo số lượng (1) PHIẾU…" at bounding box center [804, 657] width 1514 height 1234
click at [835, 60] on button "In mẫu tem hàng tự cấu hình theo số lượng (1)" at bounding box center [888, 68] width 252 height 26
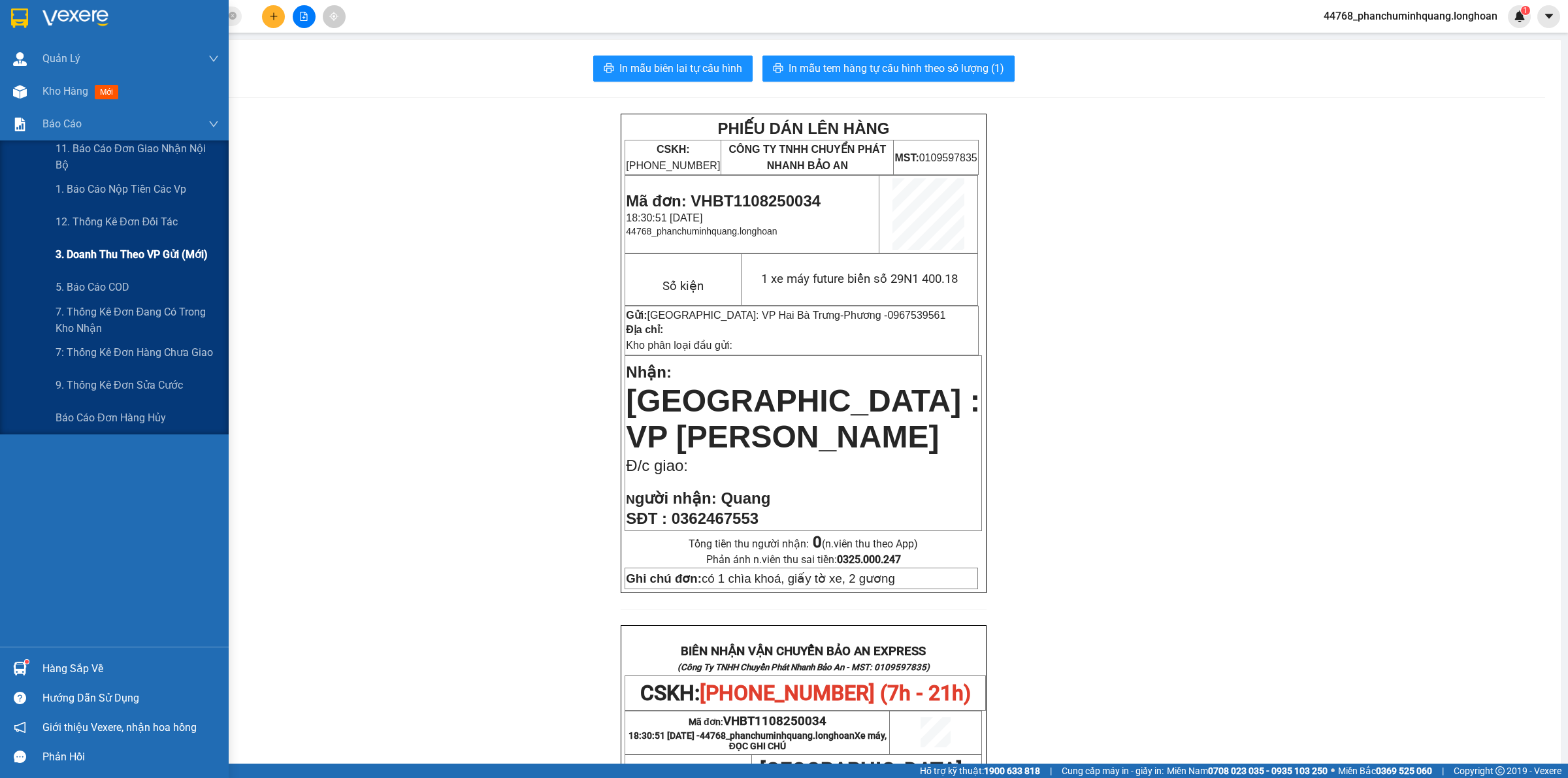
click at [124, 248] on span "3. Doanh Thu theo VP Gửi (mới)" at bounding box center [131, 254] width 152 height 16
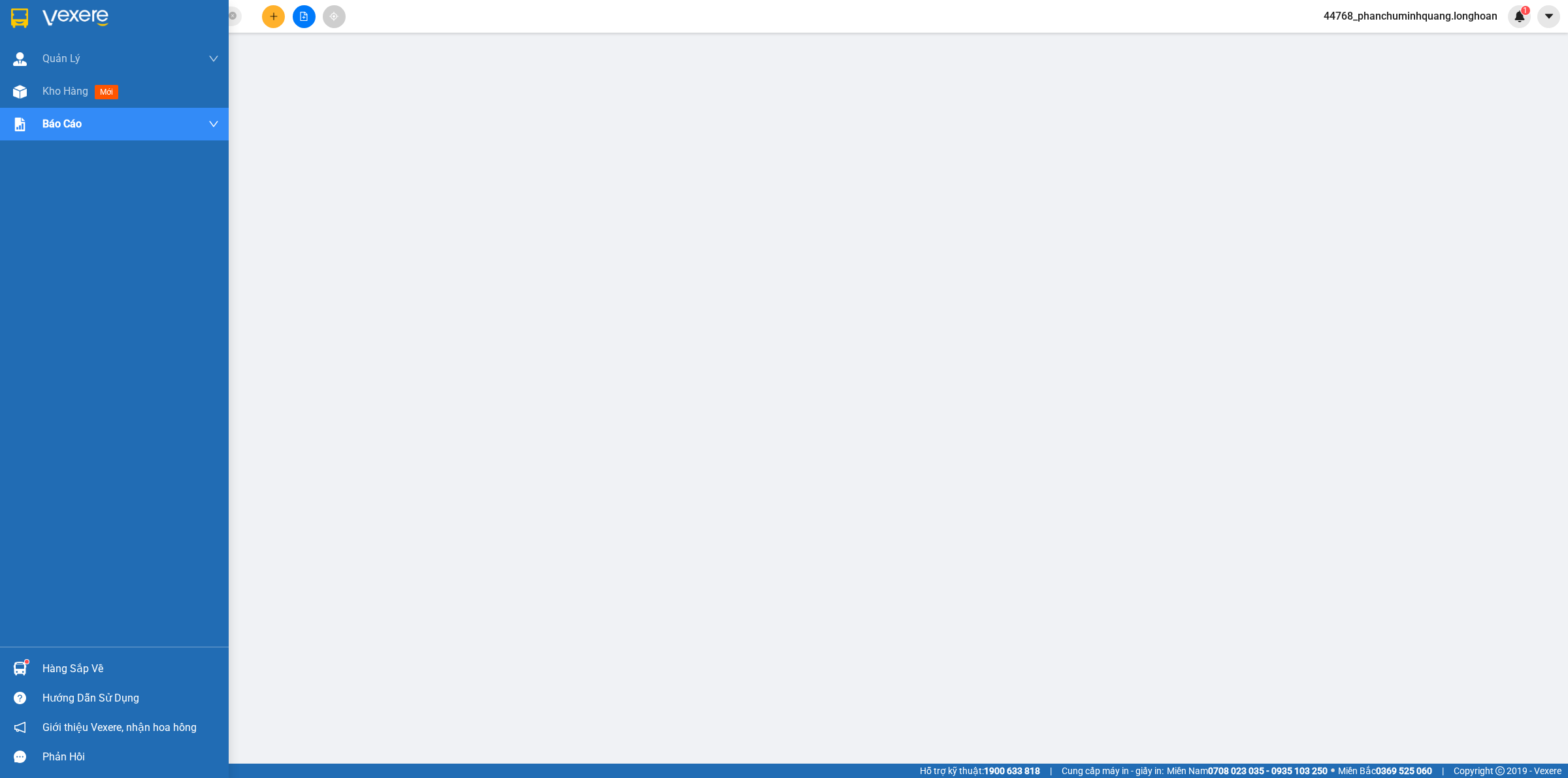
click at [69, 12] on img at bounding box center [75, 18] width 66 height 20
